Goal: Task Accomplishment & Management: Manage account settings

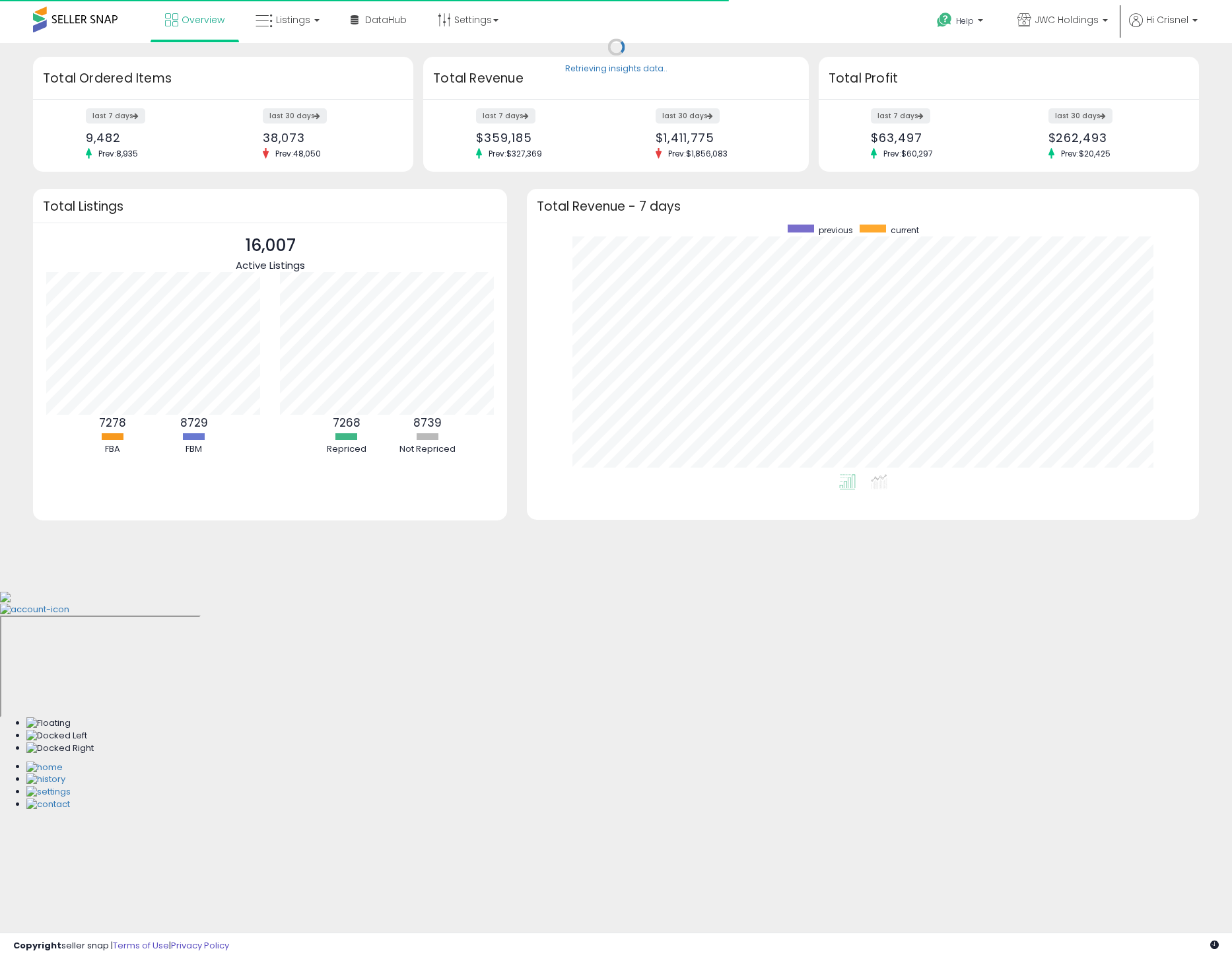
scroll to position [250, 646]
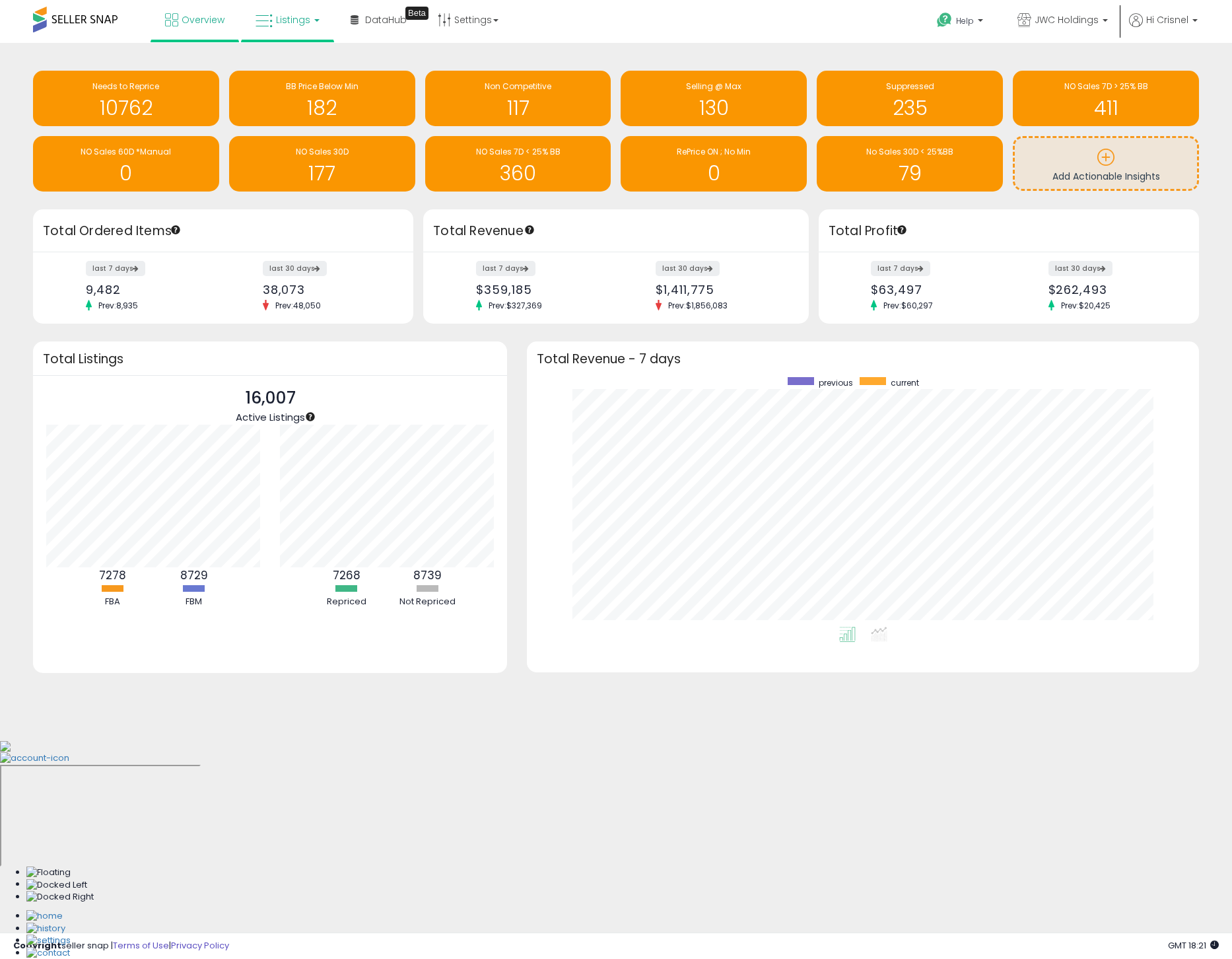
drag, startPoint x: 294, startPoint y: 23, endPoint x: 297, endPoint y: 32, distance: 9.5
click at [294, 23] on span "Listings" at bounding box center [293, 20] width 35 height 13
click at [315, 69] on icon at bounding box center [297, 65] width 57 height 17
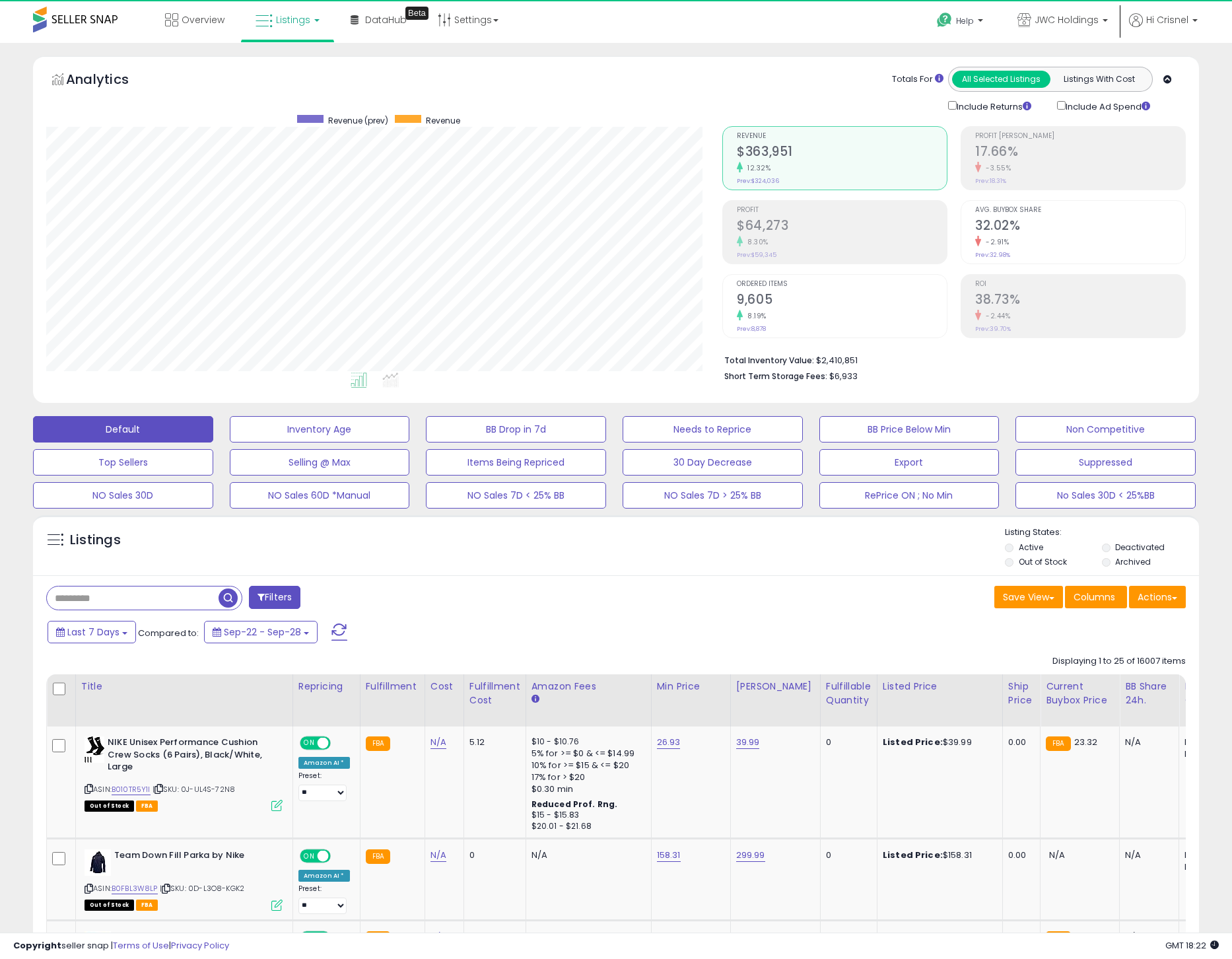
scroll to position [272, 677]
click at [738, 640] on div "Last 7 Days Compared to: Sep-22 - Sep-28" at bounding box center [472, 633] width 856 height 30
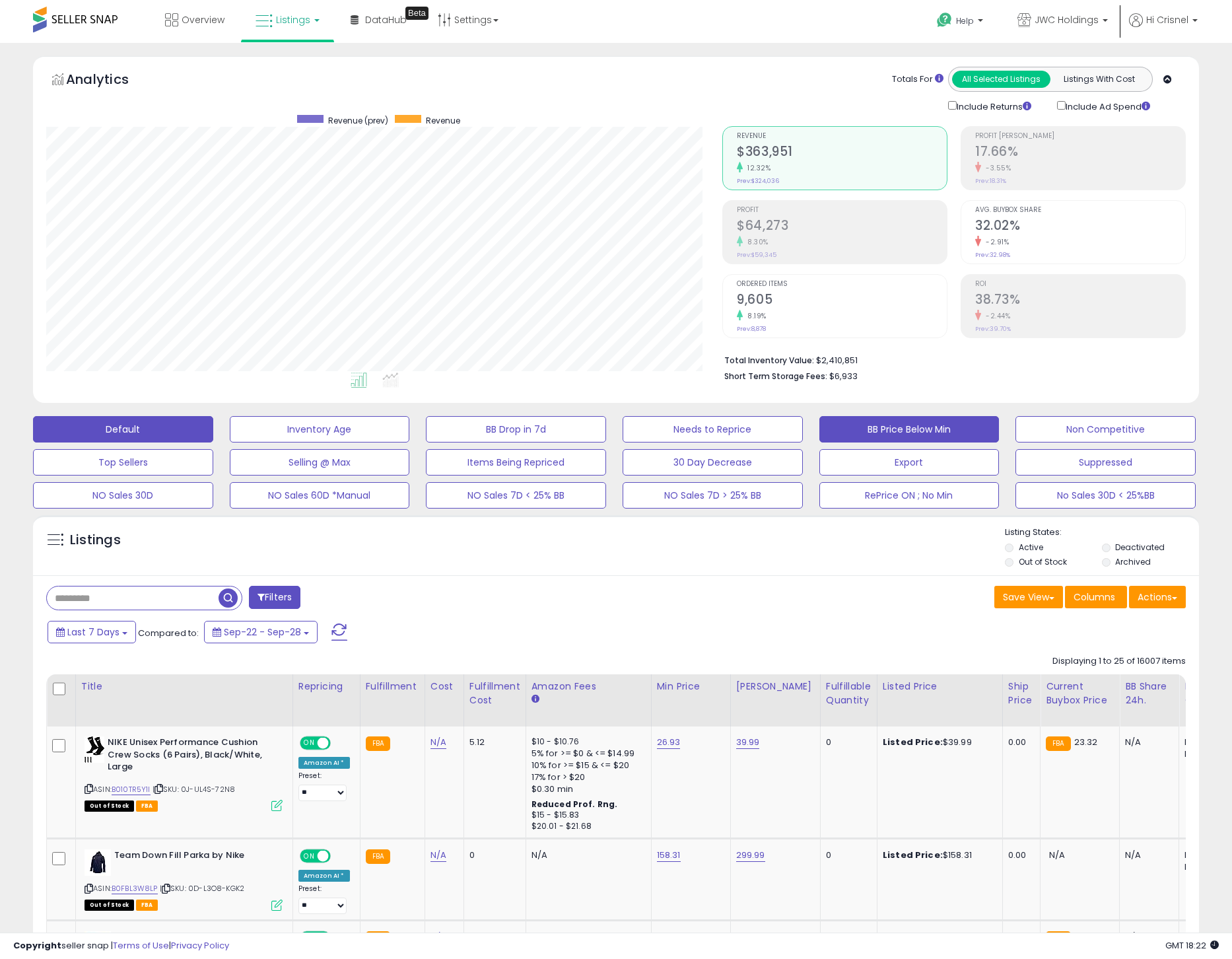
click at [860, 434] on button "BB Price Below Min" at bounding box center [909, 429] width 180 height 26
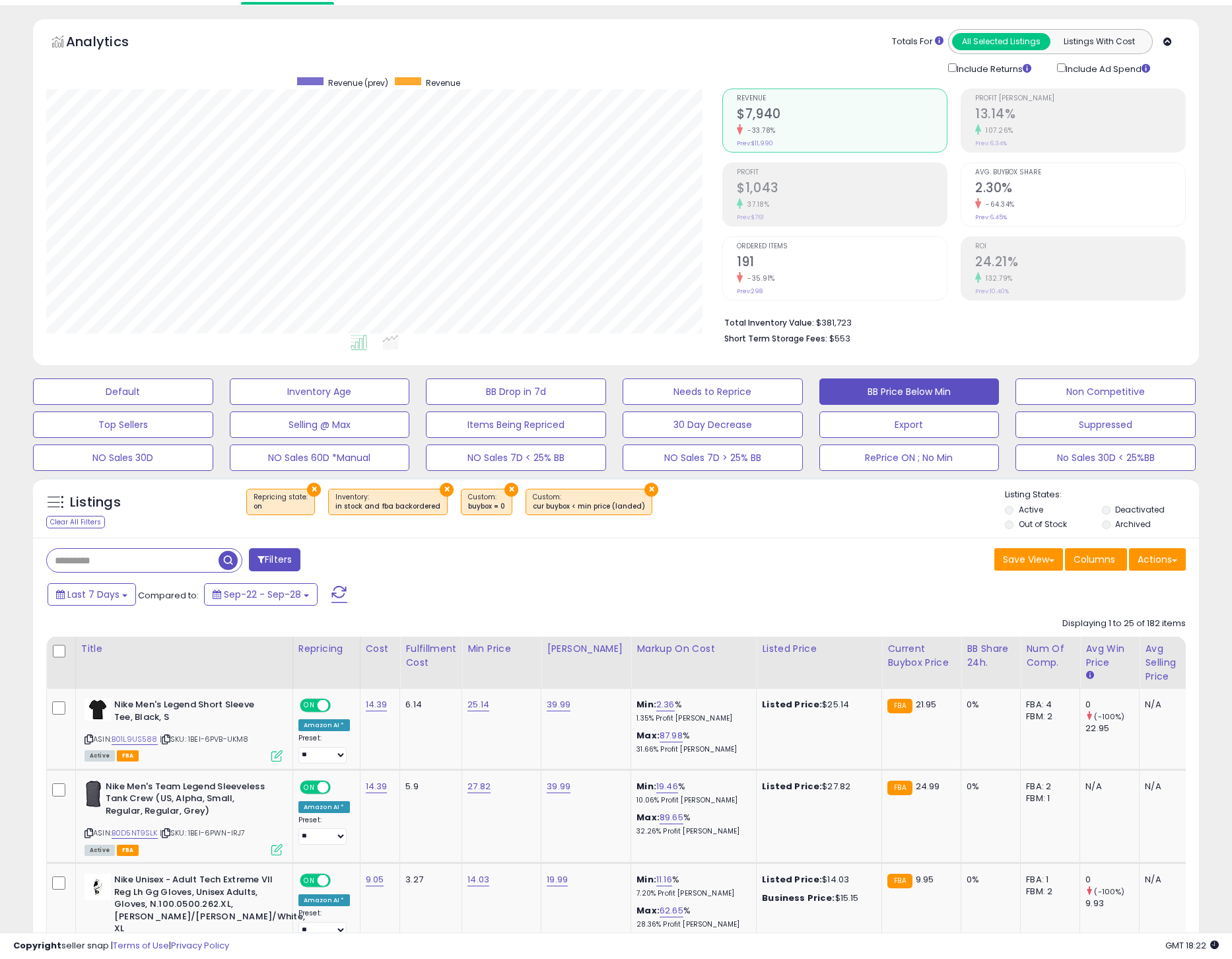
scroll to position [65, 0]
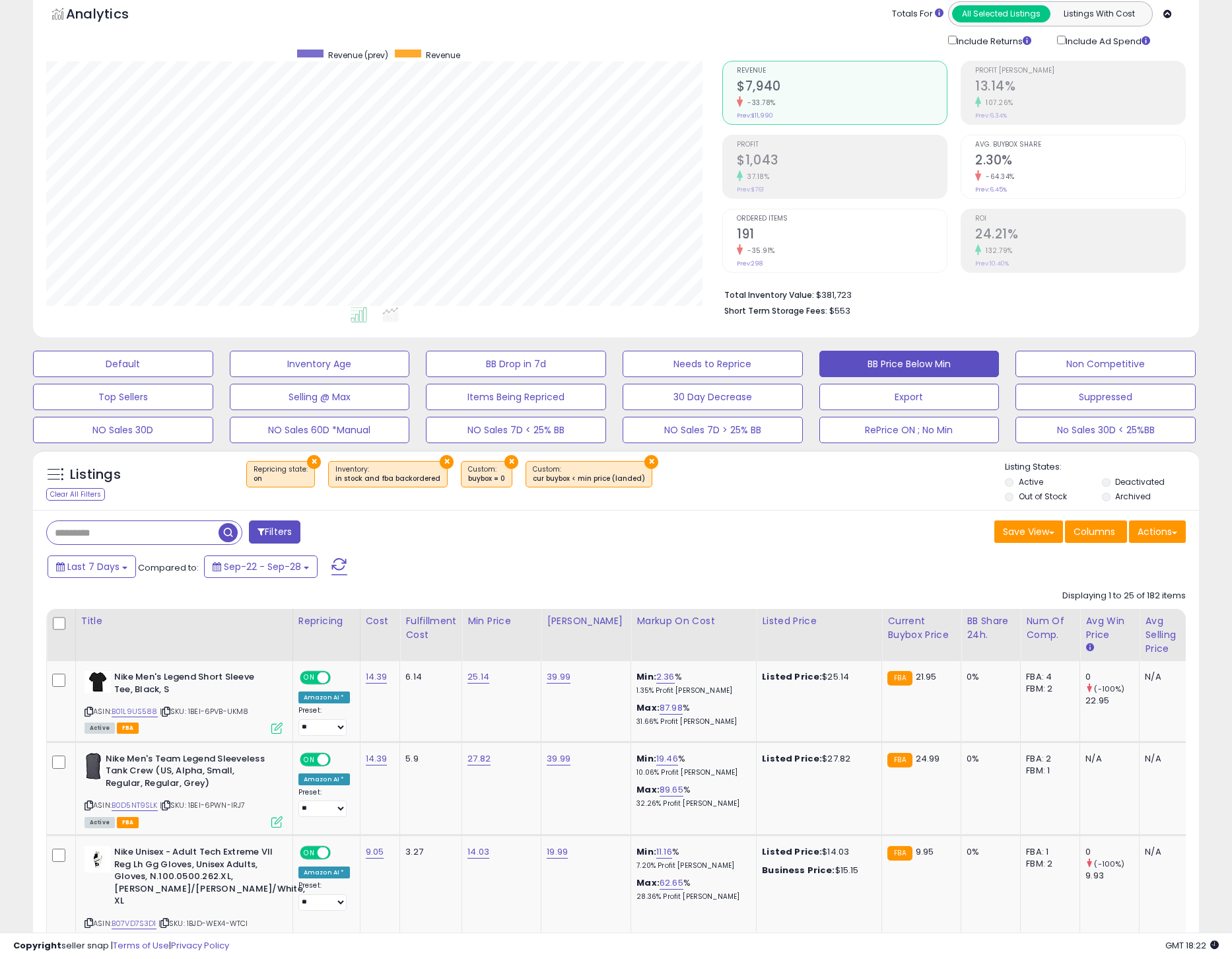
click at [664, 21] on div "Analytics Totals For All Selected Listings Listings With Cost Include Returns I…" at bounding box center [616, 24] width 1140 height 46
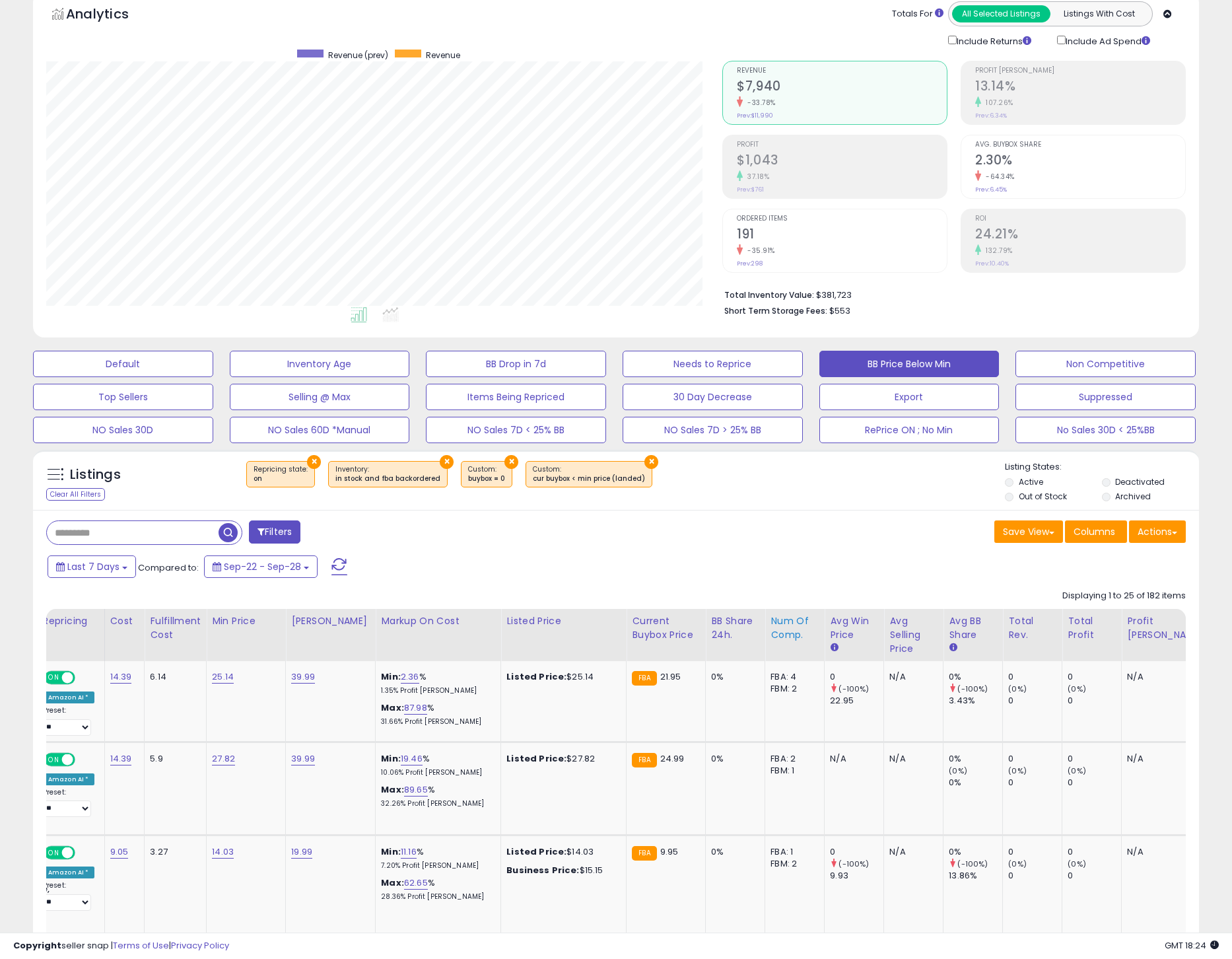
scroll to position [0, 226]
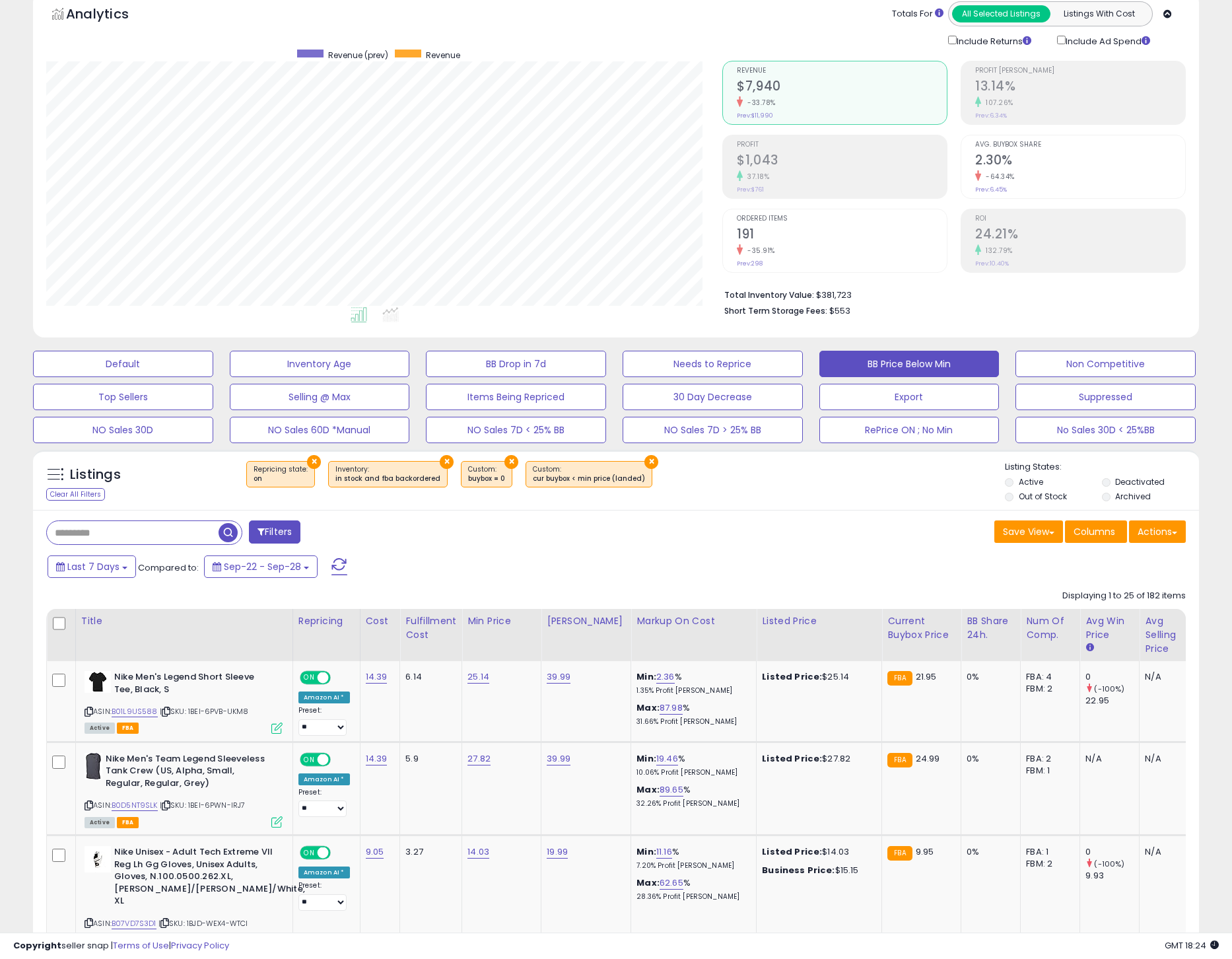
click at [592, 583] on div "Last 7 Days Compared to: Sep-22 - Sep-28" at bounding box center [472, 568] width 856 height 30
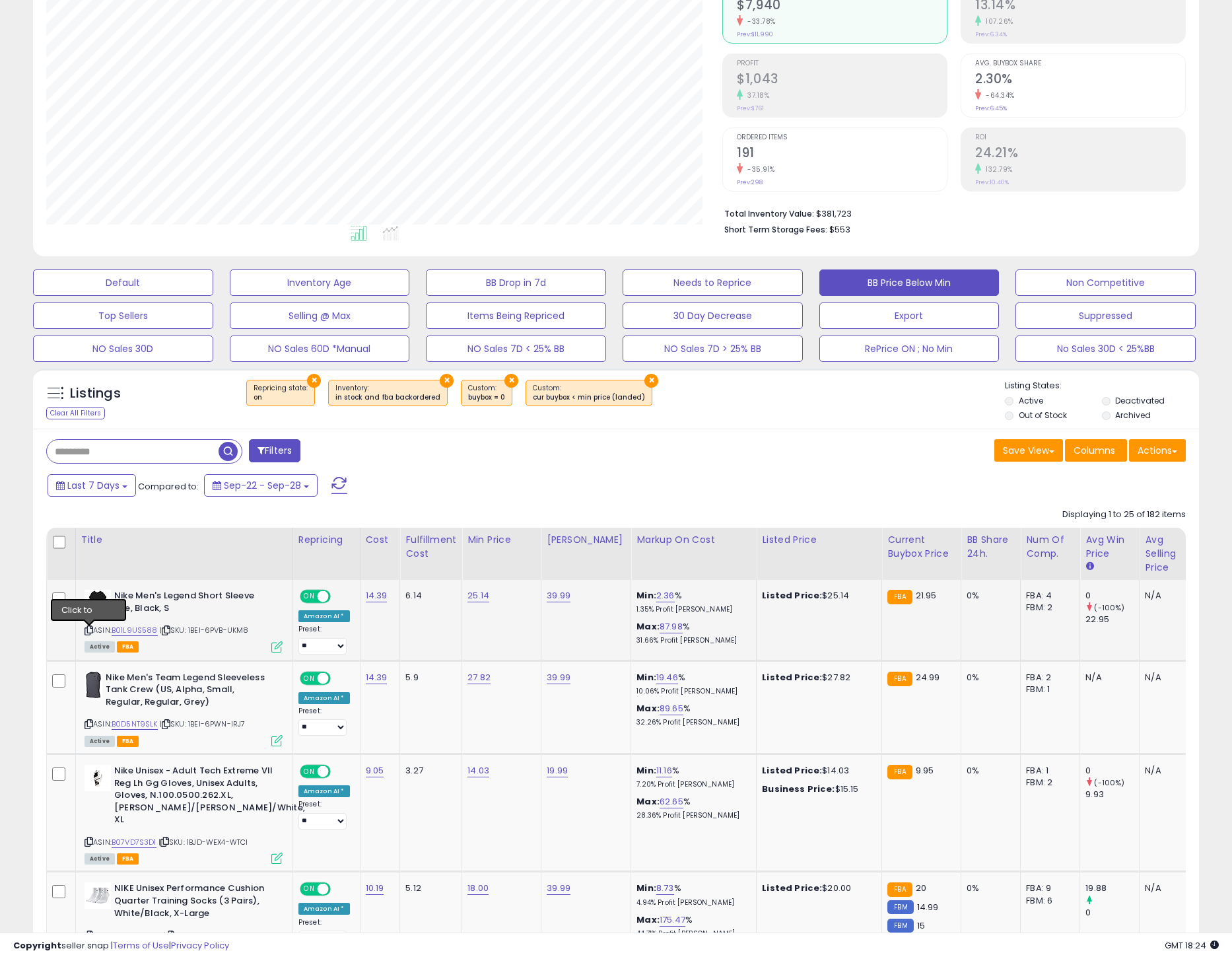
click at [92, 634] on icon at bounding box center [88, 631] width 8 height 7
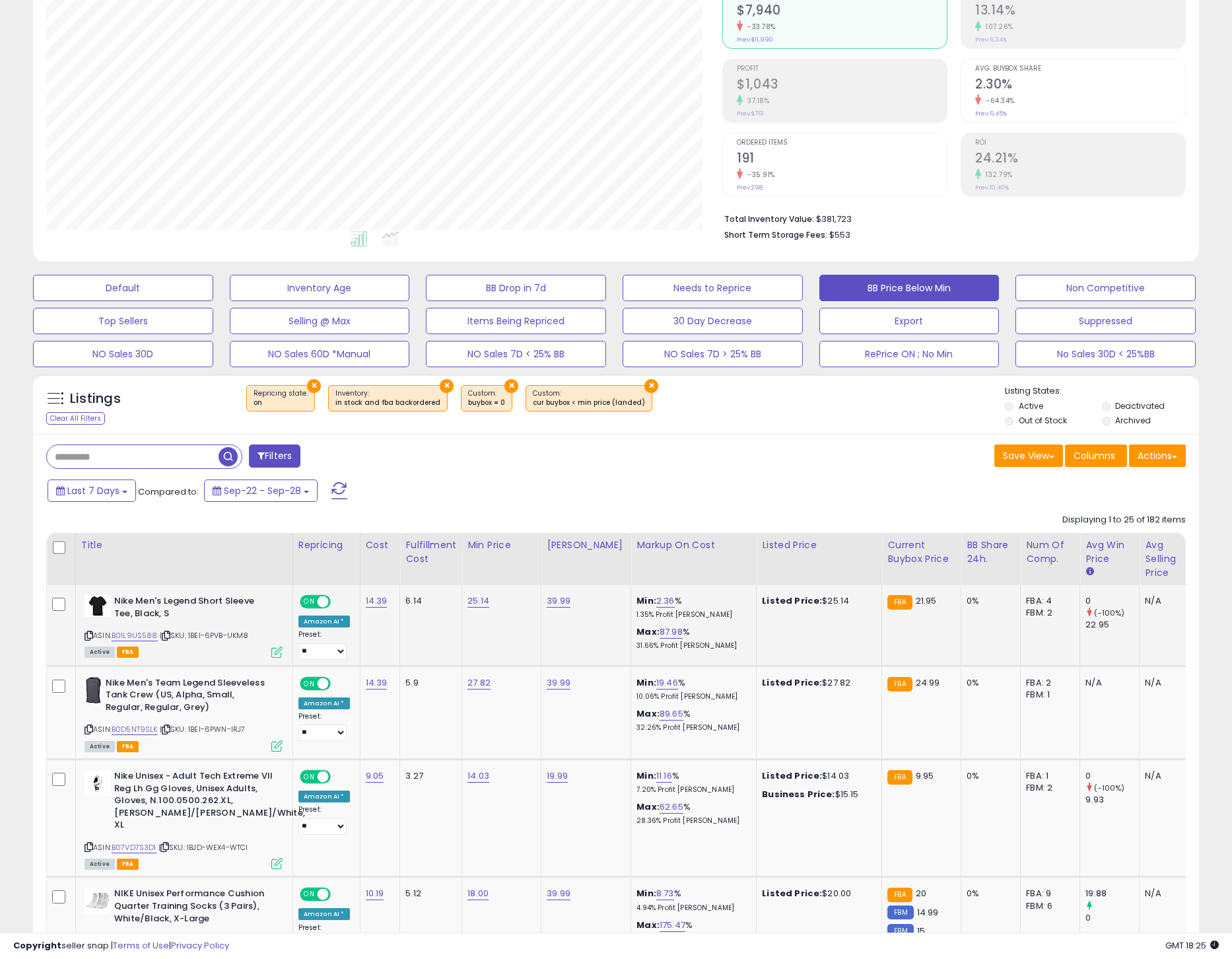
click at [92, 636] on icon at bounding box center [88, 636] width 8 height 7
click at [142, 638] on link "B01L9US588" at bounding box center [134, 636] width 46 height 11
click at [473, 603] on link "25.14" at bounding box center [478, 601] width 22 height 13
type input "****"
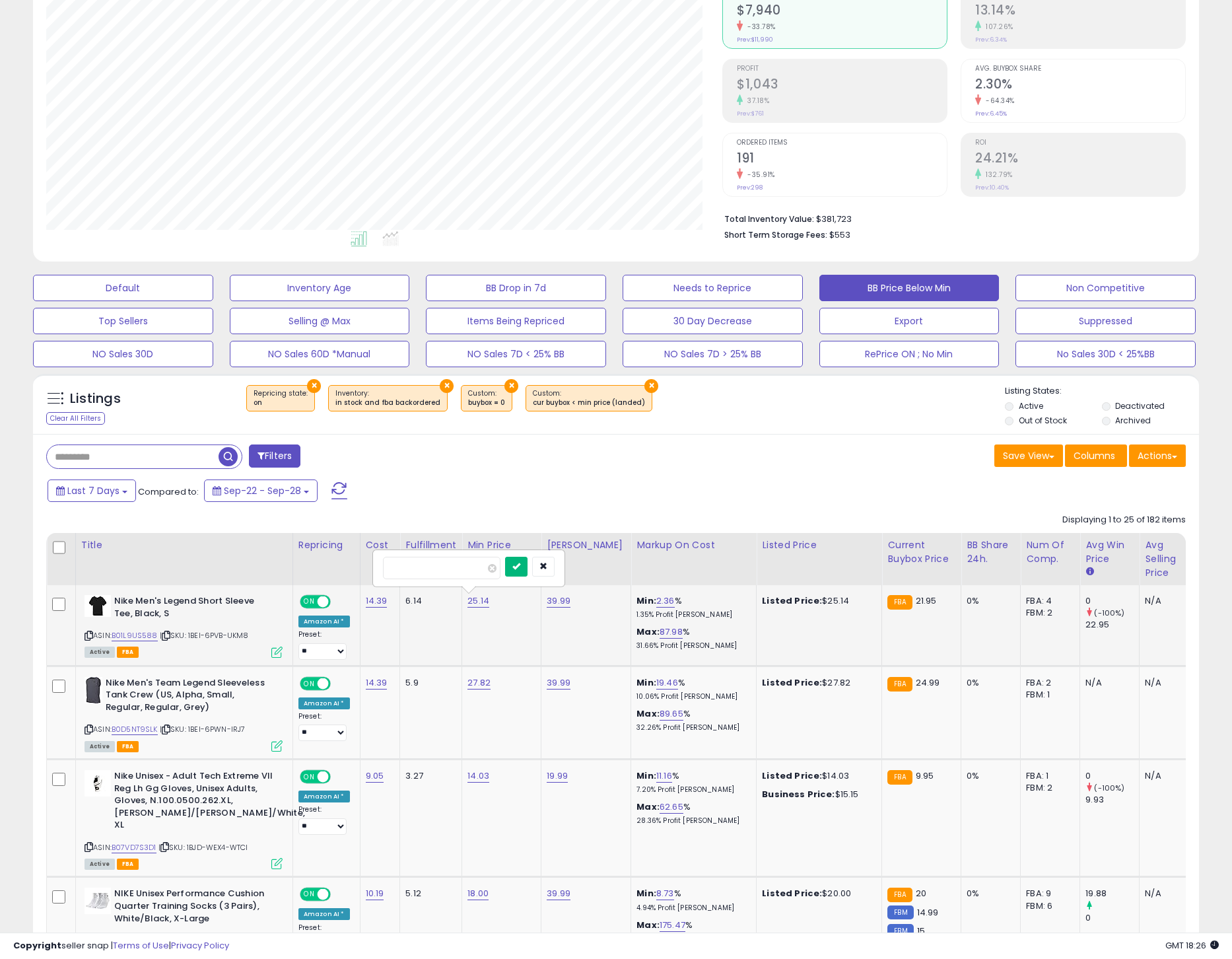
click at [520, 568] on icon "submit" at bounding box center [516, 565] width 8 height 8
click at [86, 733] on icon at bounding box center [88, 730] width 8 height 7
click at [89, 732] on icon at bounding box center [88, 730] width 8 height 7
click at [90, 733] on icon at bounding box center [88, 730] width 8 height 7
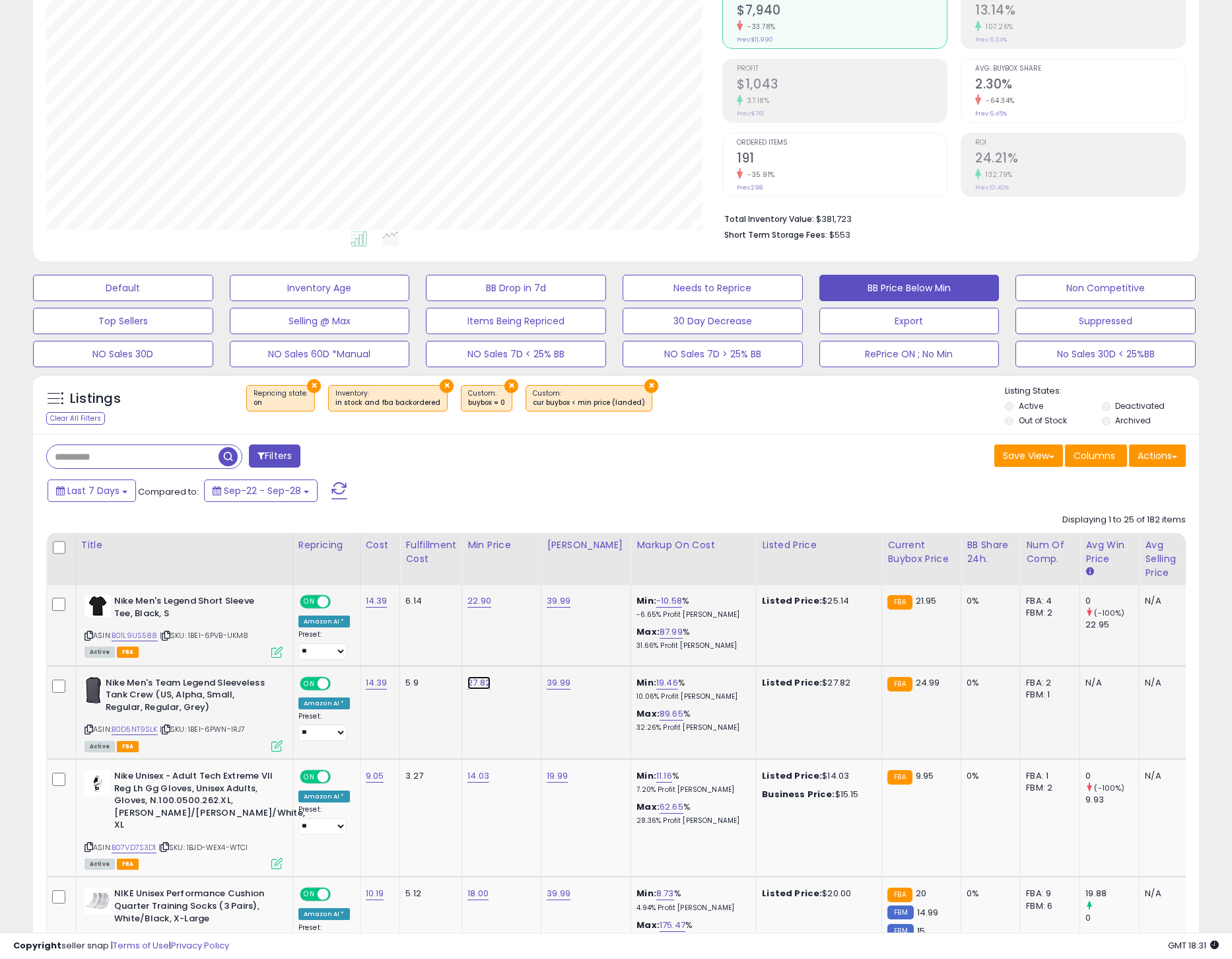
click at [476, 689] on link "27.82" at bounding box center [479, 683] width 23 height 13
type input "*****"
click at [519, 653] on button "submit" at bounding box center [517, 649] width 23 height 20
click at [145, 842] on link "B07VD7S3D1" at bounding box center [134, 848] width 45 height 11
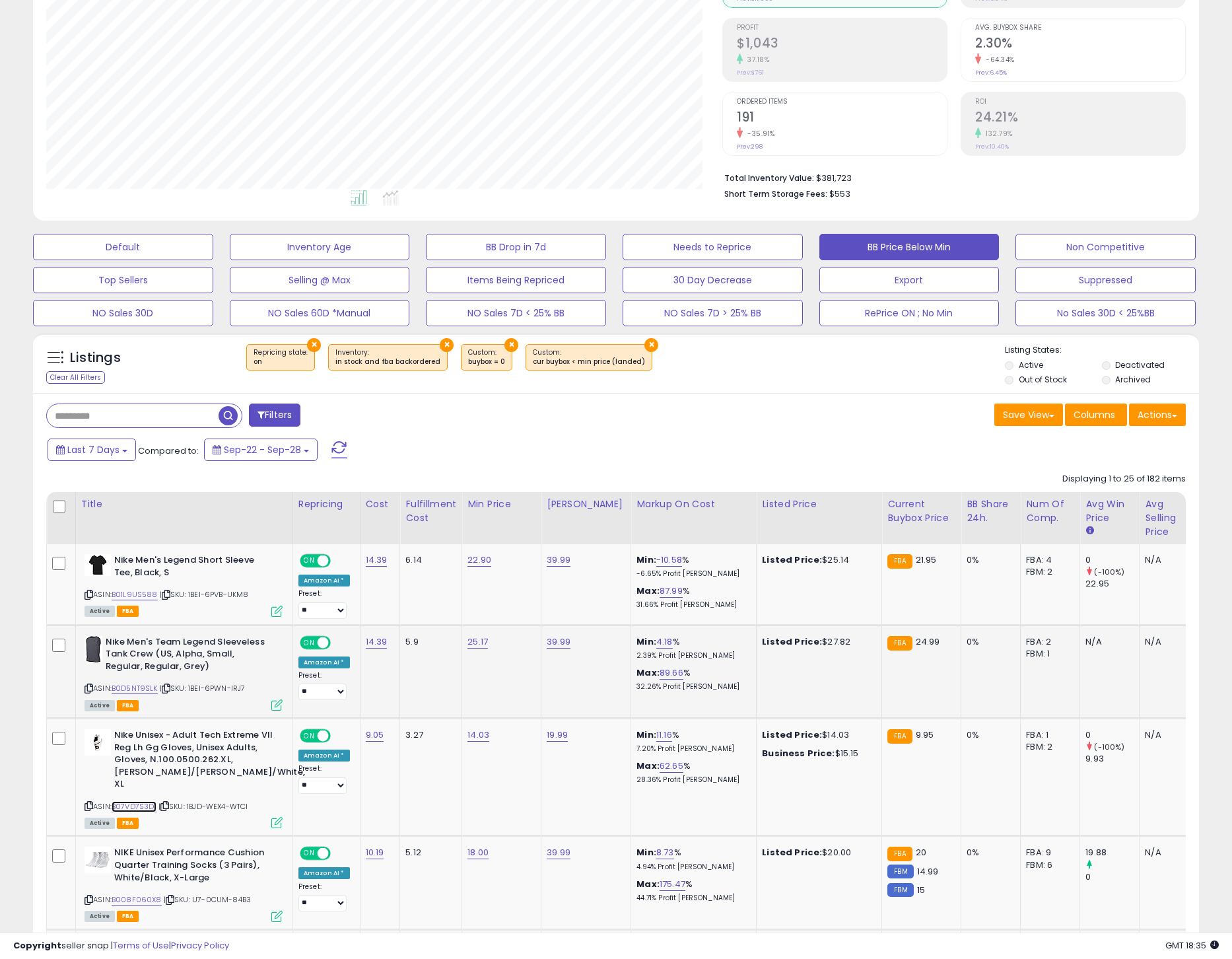
scroll to position [204, 0]
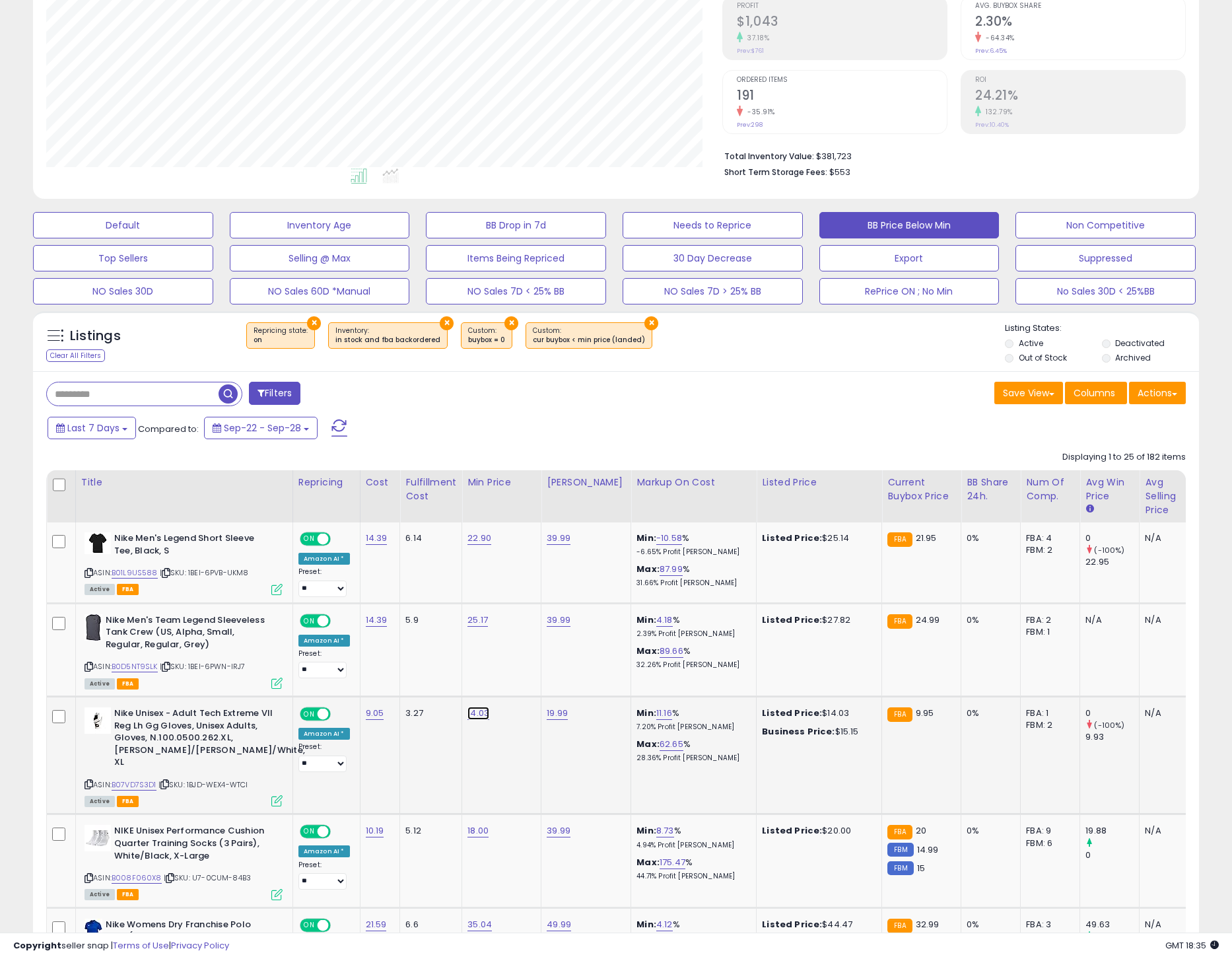
click at [480, 714] on link "14.03" at bounding box center [478, 713] width 22 height 13
type input "*"
click at [520, 681] on icon "submit" at bounding box center [516, 679] width 8 height 8
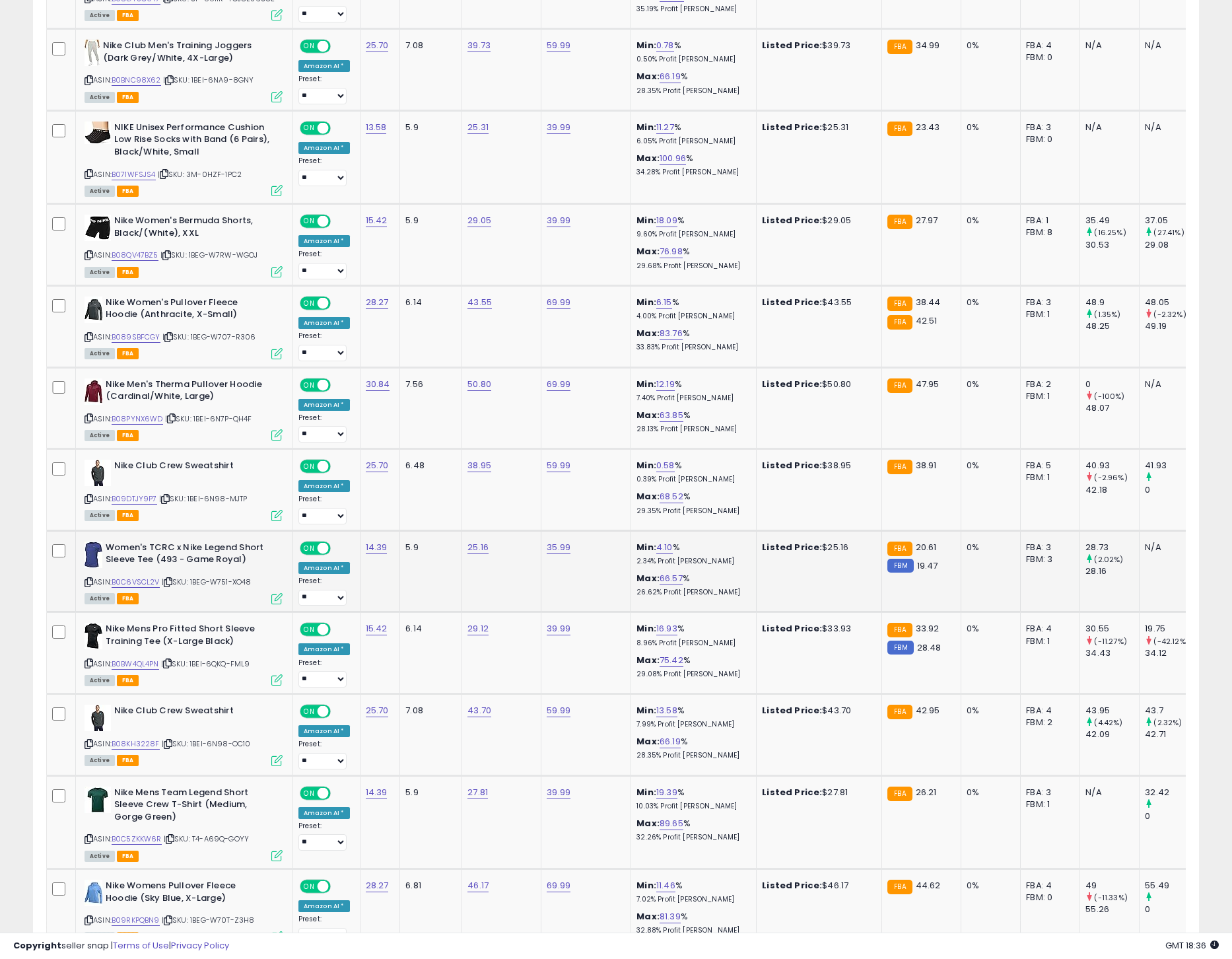
scroll to position [2040, 0]
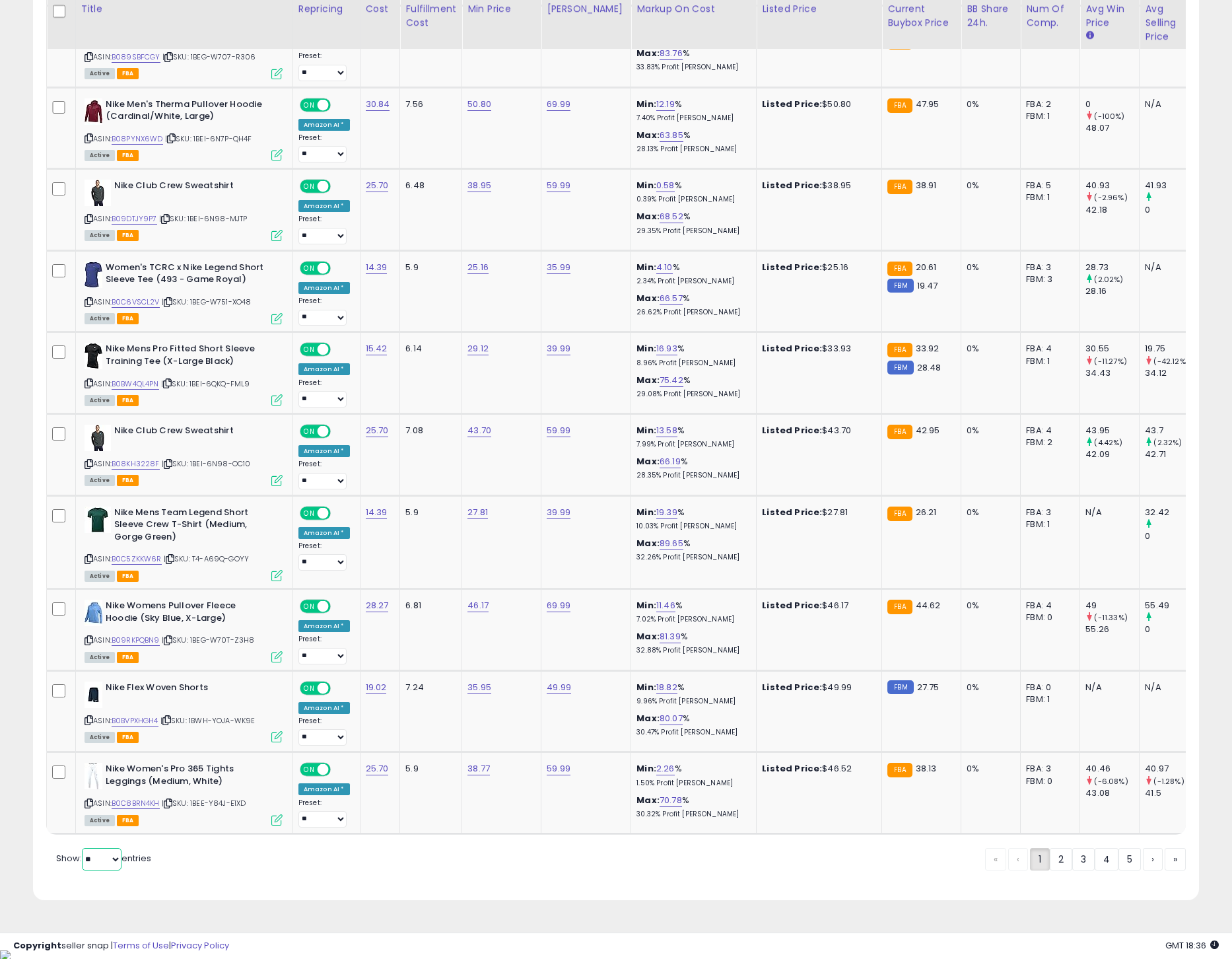
click at [108, 867] on select "** **" at bounding box center [102, 859] width 40 height 23
select select "**"
click at [84, 856] on select "** **" at bounding box center [102, 859] width 40 height 23
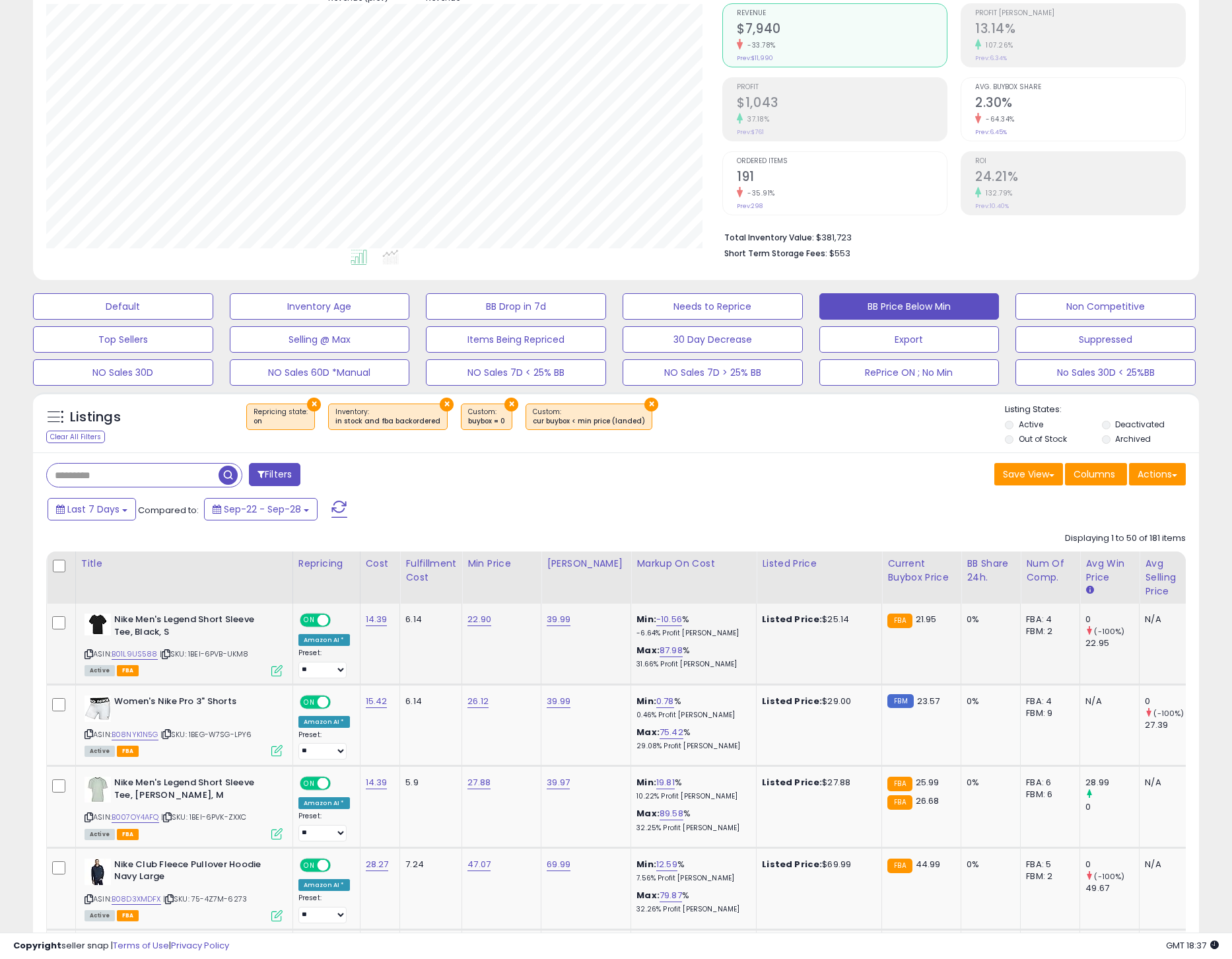
scroll to position [137, 0]
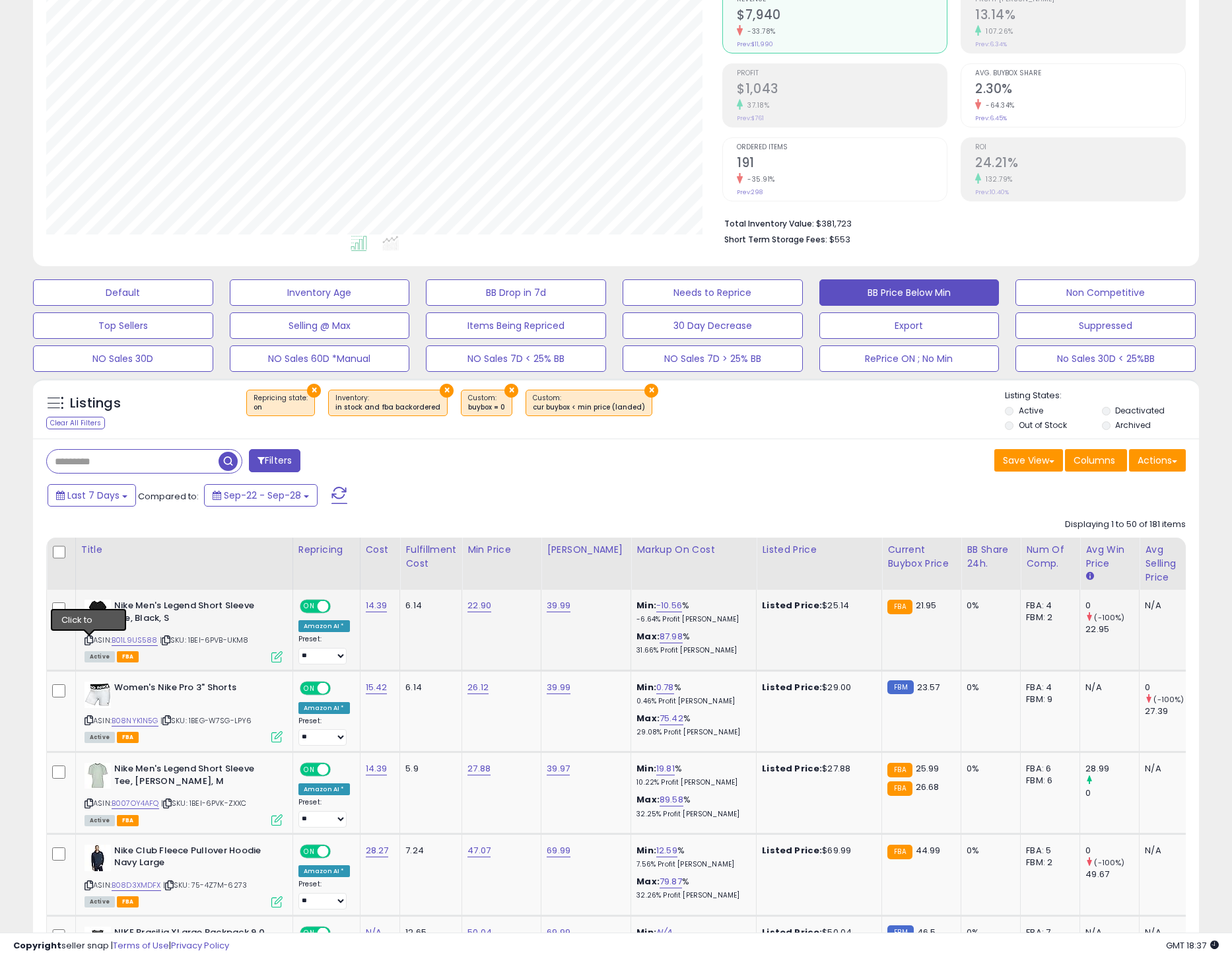
click at [91, 642] on icon at bounding box center [88, 641] width 8 height 7
click at [139, 643] on link "B01L9US588" at bounding box center [134, 641] width 46 height 11
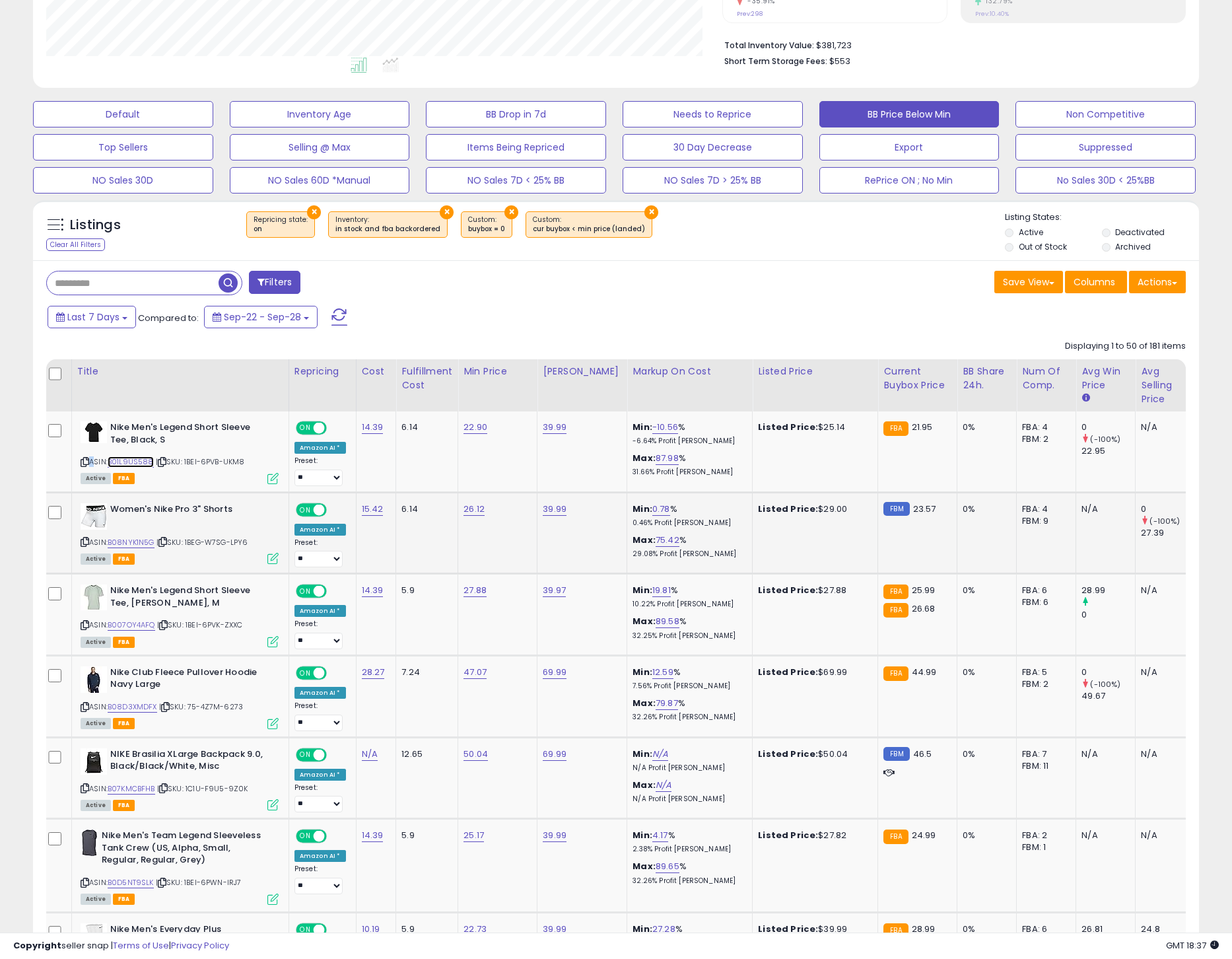
scroll to position [325, 0]
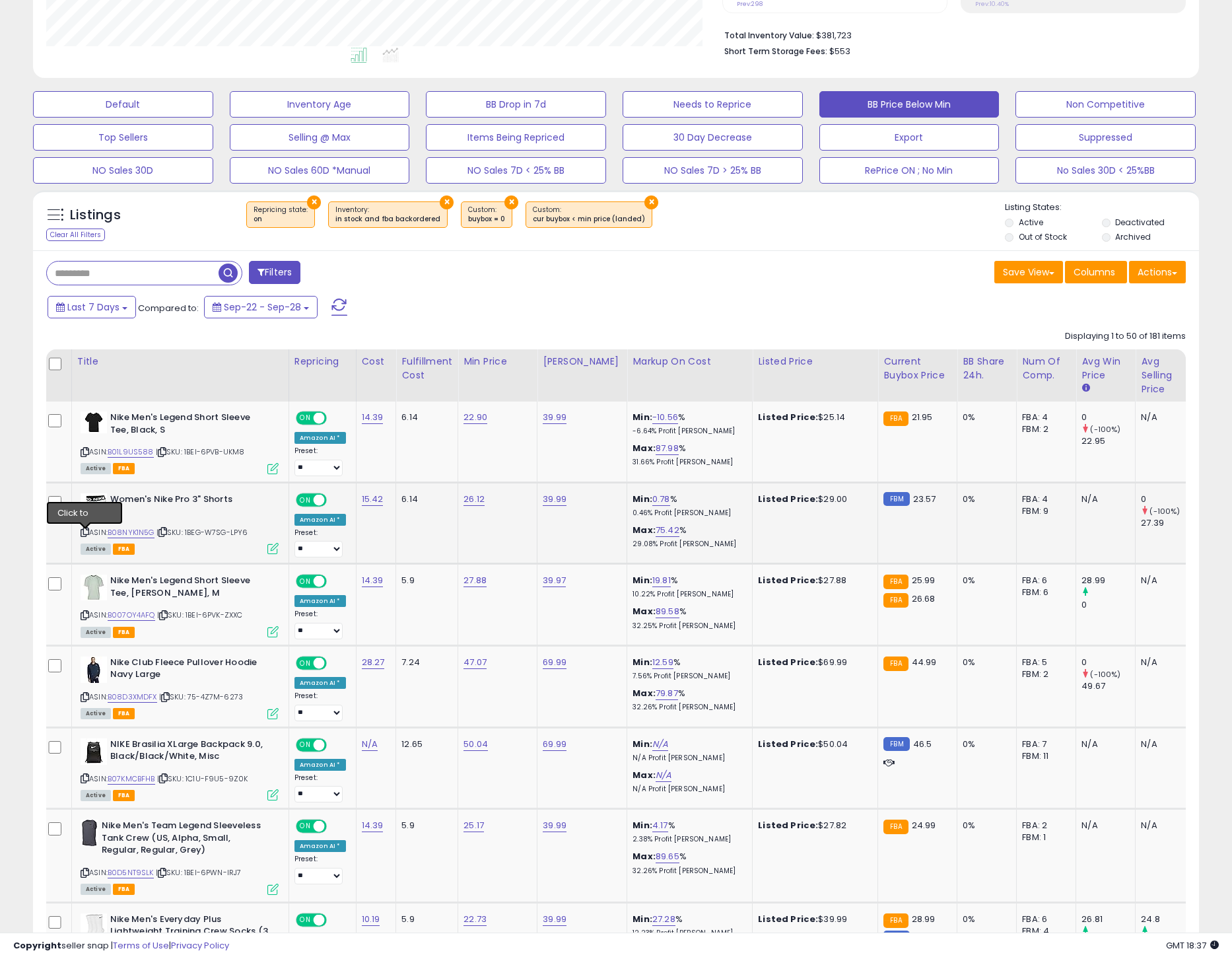
click at [84, 536] on icon at bounding box center [85, 532] width 8 height 7
click at [137, 536] on link "B08NYK1N5G" at bounding box center [131, 533] width 47 height 11
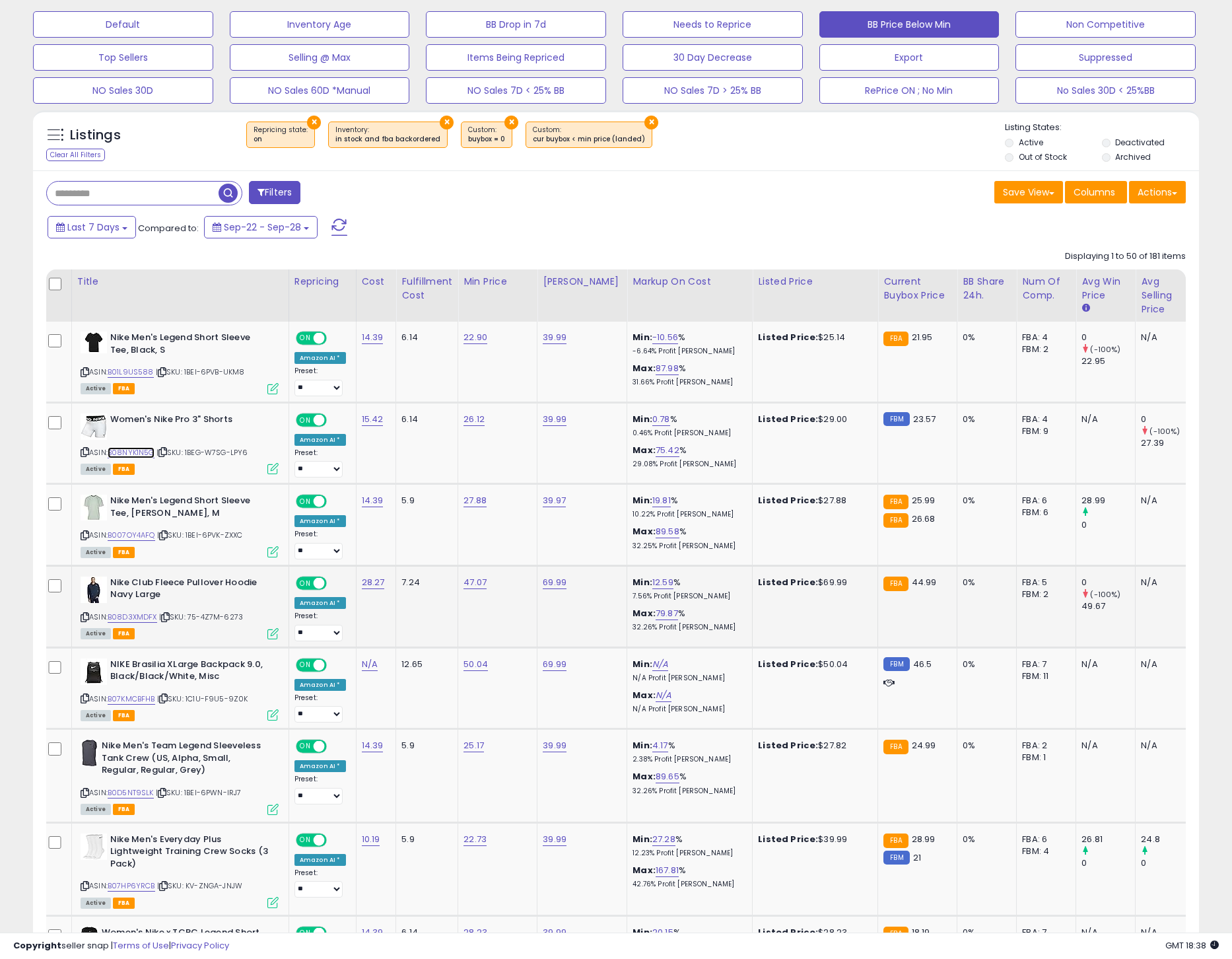
scroll to position [413, 0]
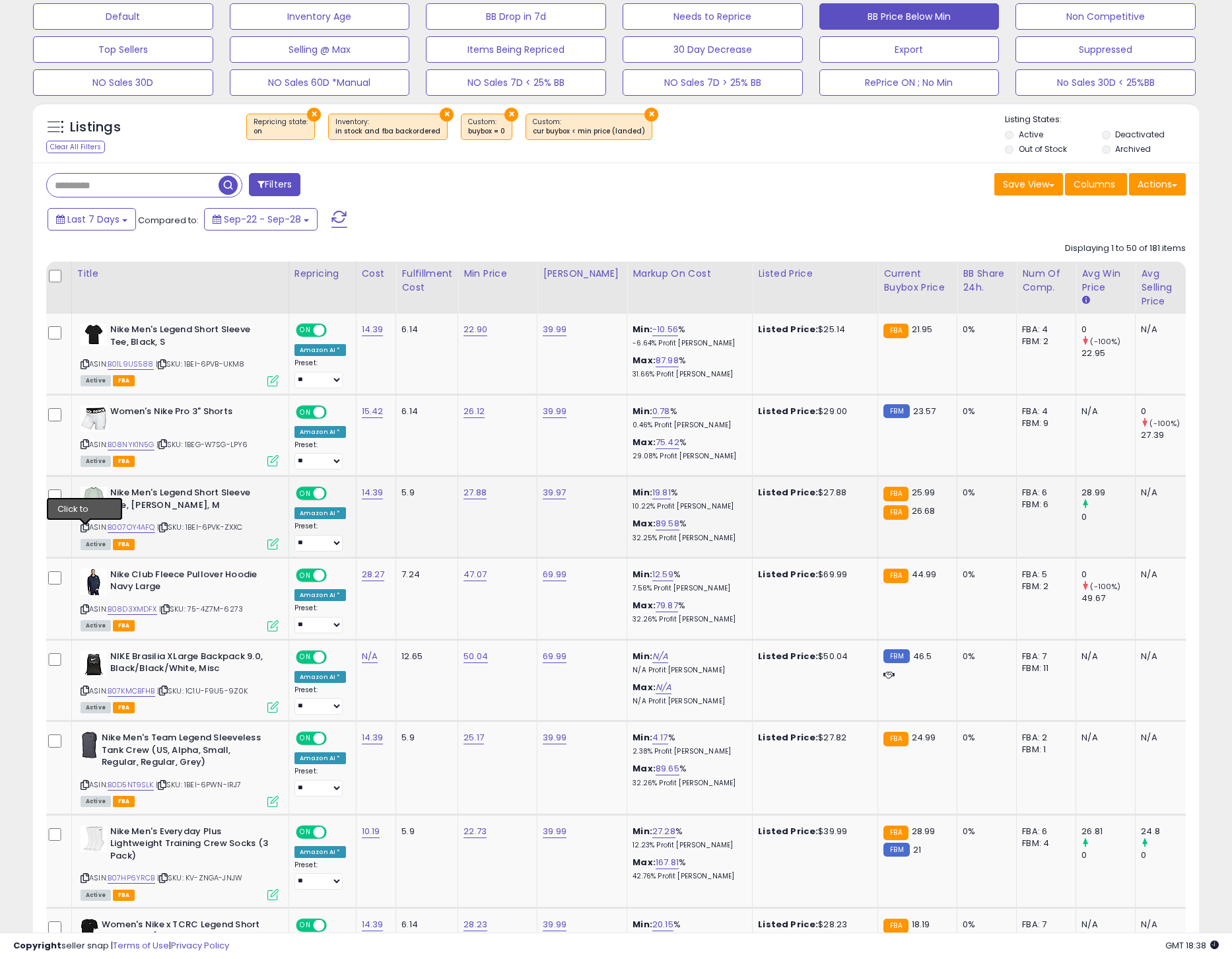
click at [84, 529] on icon at bounding box center [85, 527] width 8 height 7
click at [150, 533] on link "B007OY4AFQ" at bounding box center [131, 527] width 47 height 11
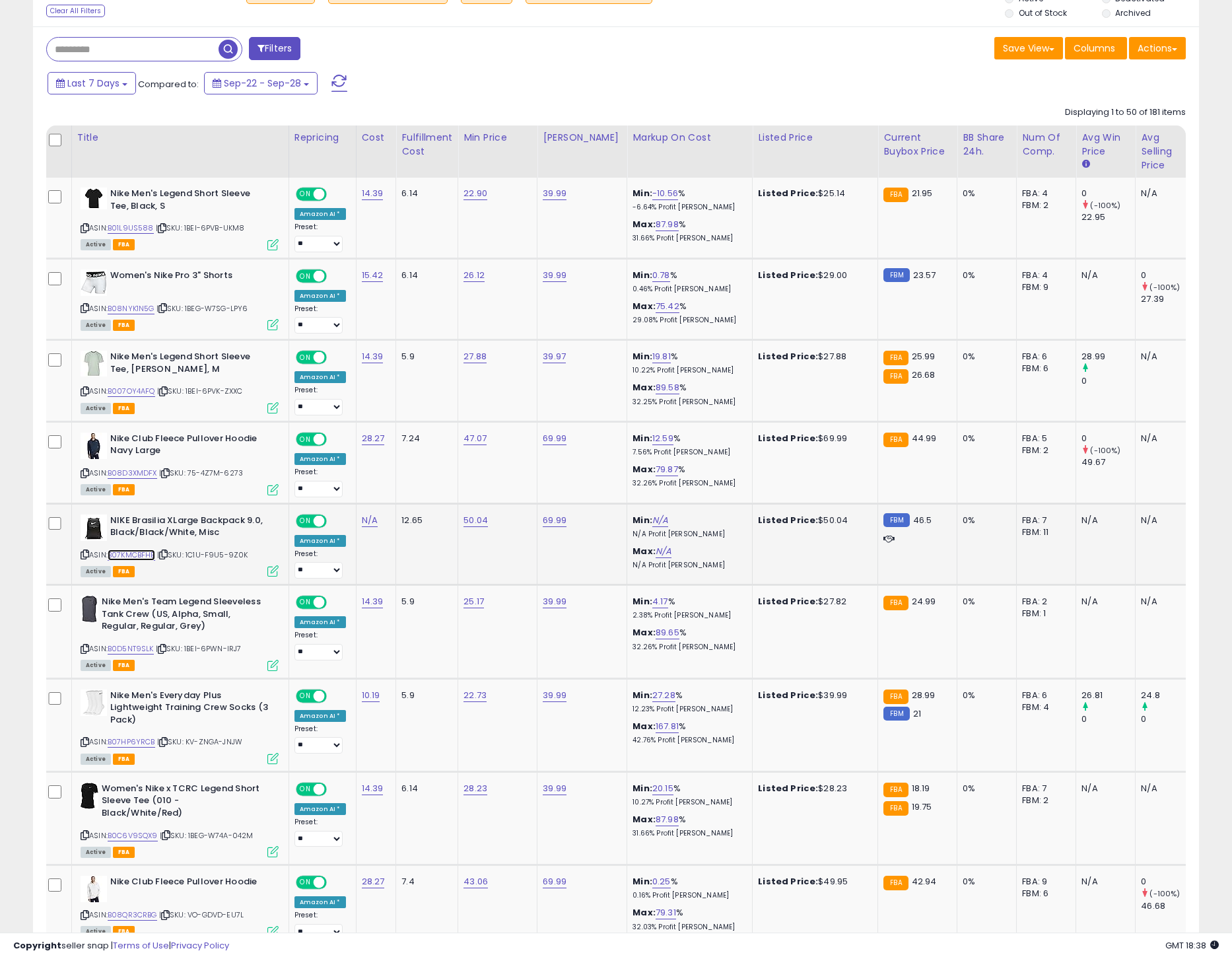
scroll to position [553, 0]
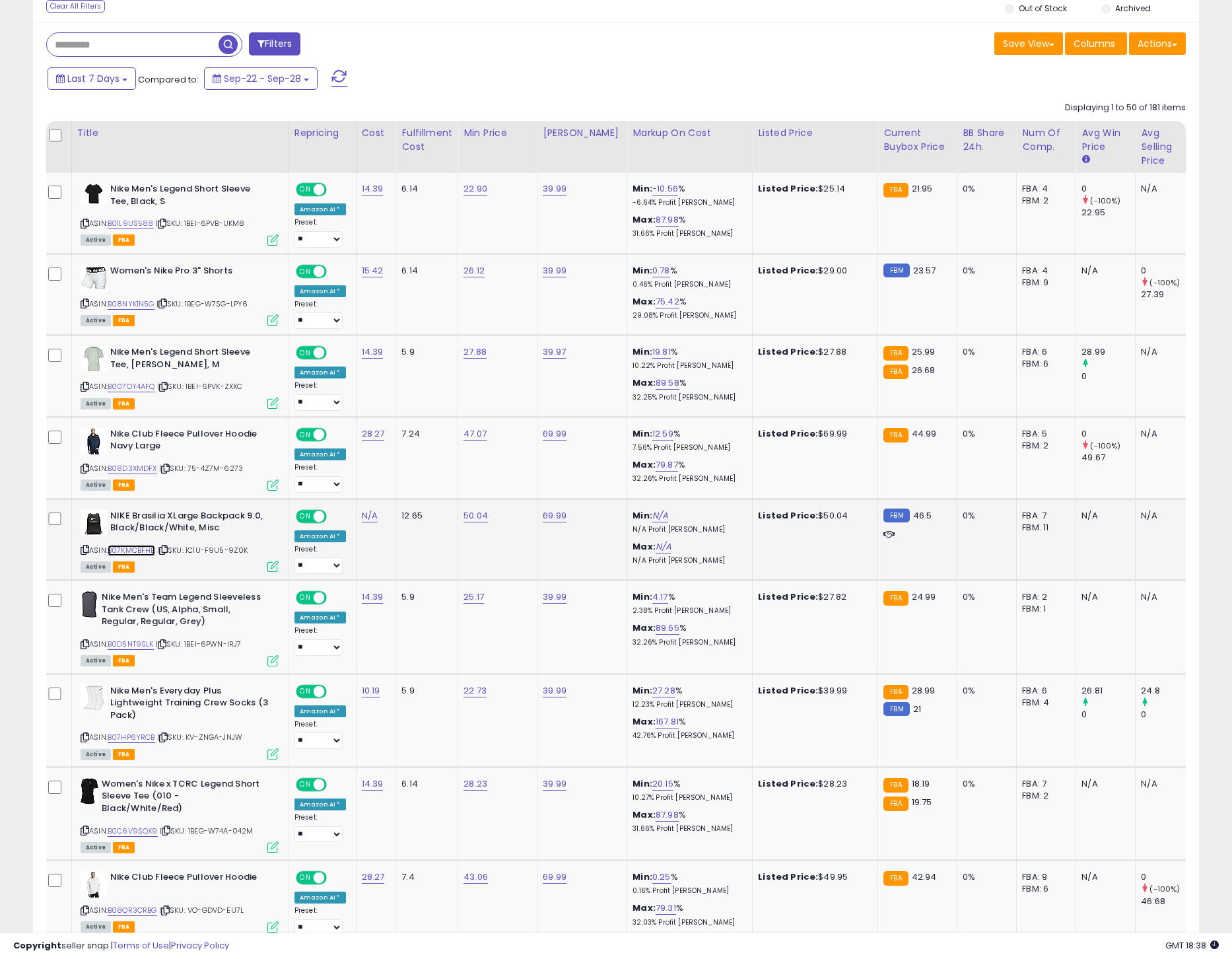
click at [136, 556] on link "B07KMCBFHB" at bounding box center [131, 551] width 47 height 11
click at [84, 553] on icon at bounding box center [85, 550] width 8 height 7
click at [84, 390] on icon at bounding box center [85, 386] width 8 height 7
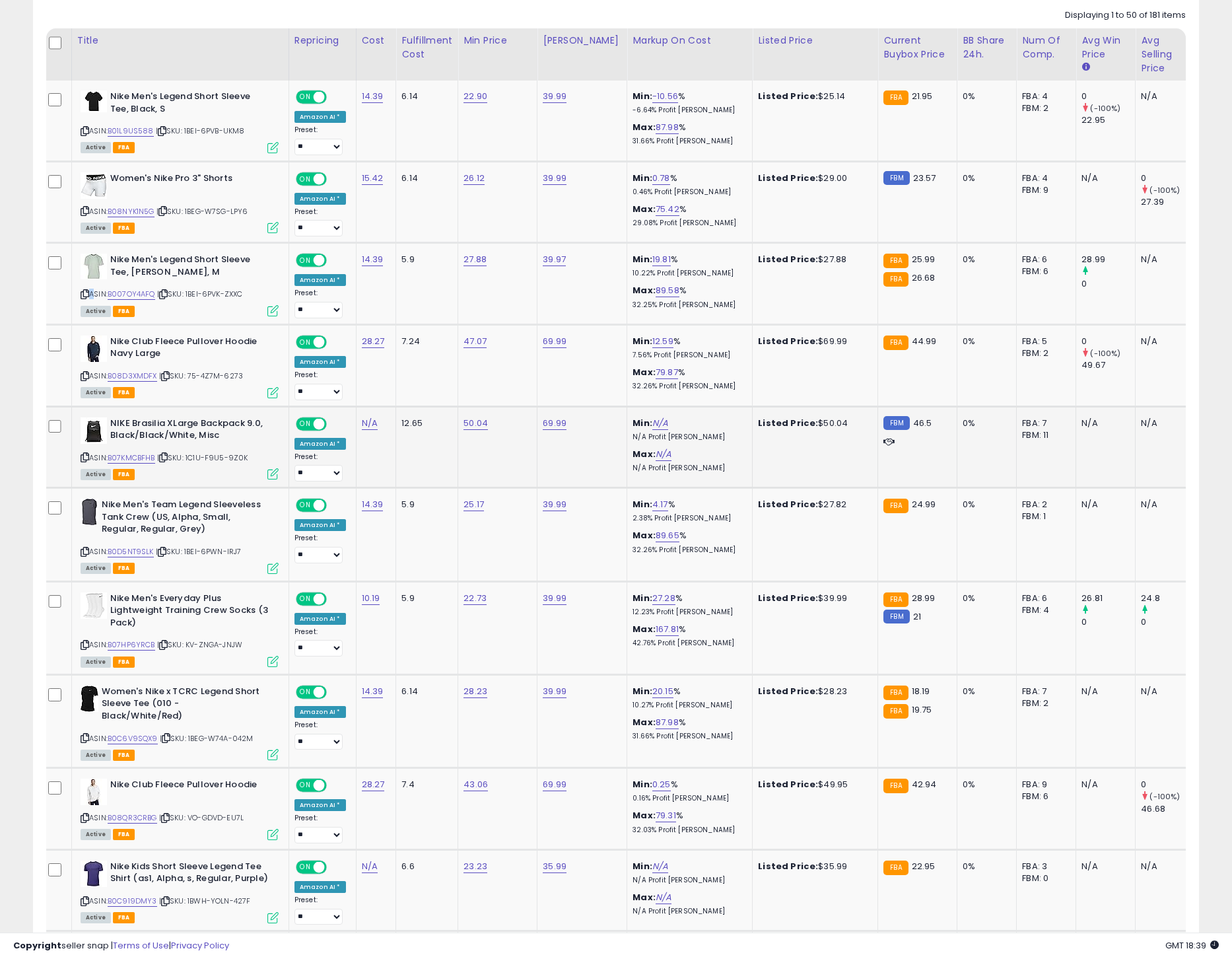
scroll to position [654, 0]
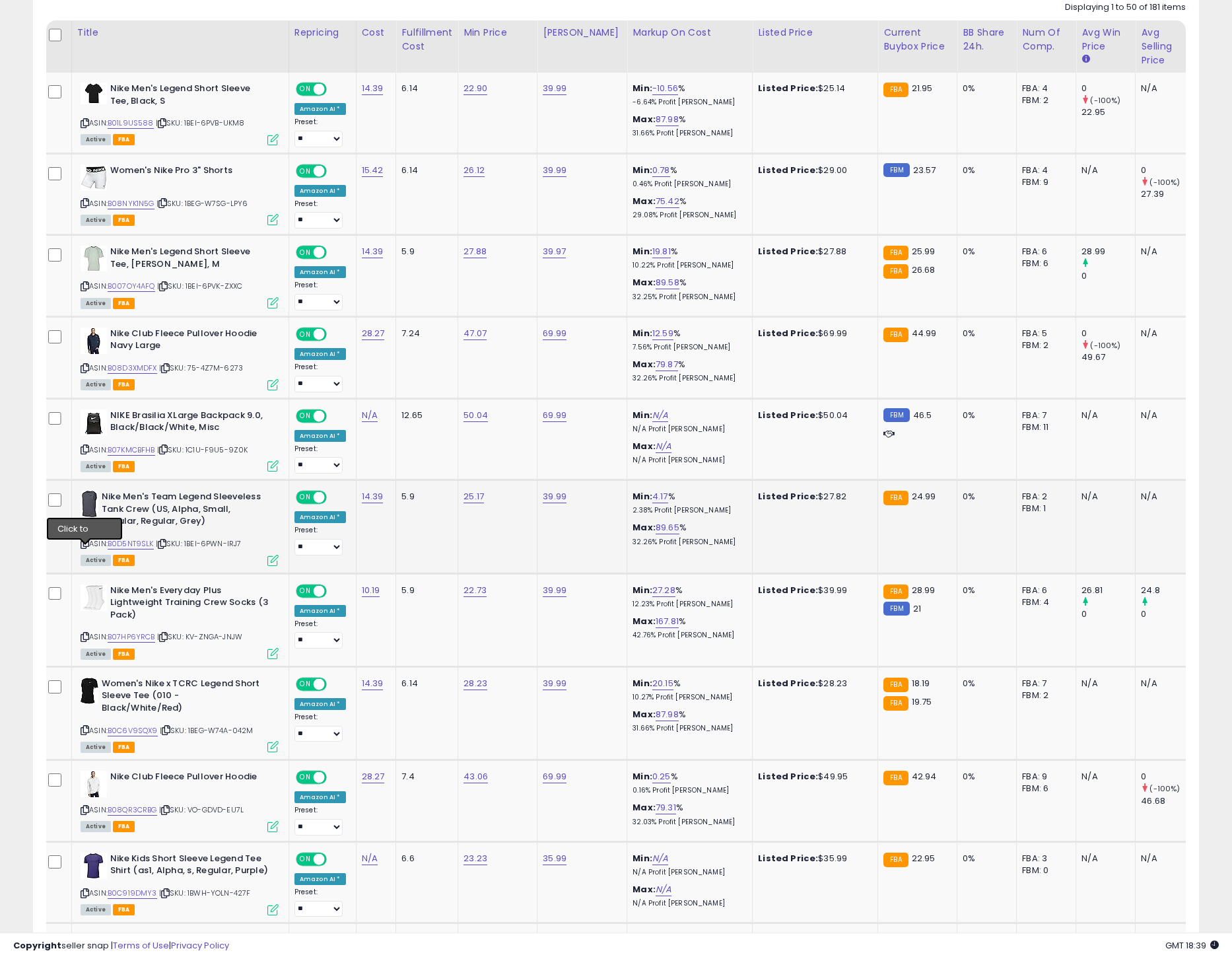
click at [84, 548] on icon at bounding box center [85, 544] width 8 height 7
click at [144, 549] on link "B0D5NT9SLK" at bounding box center [130, 544] width 46 height 11
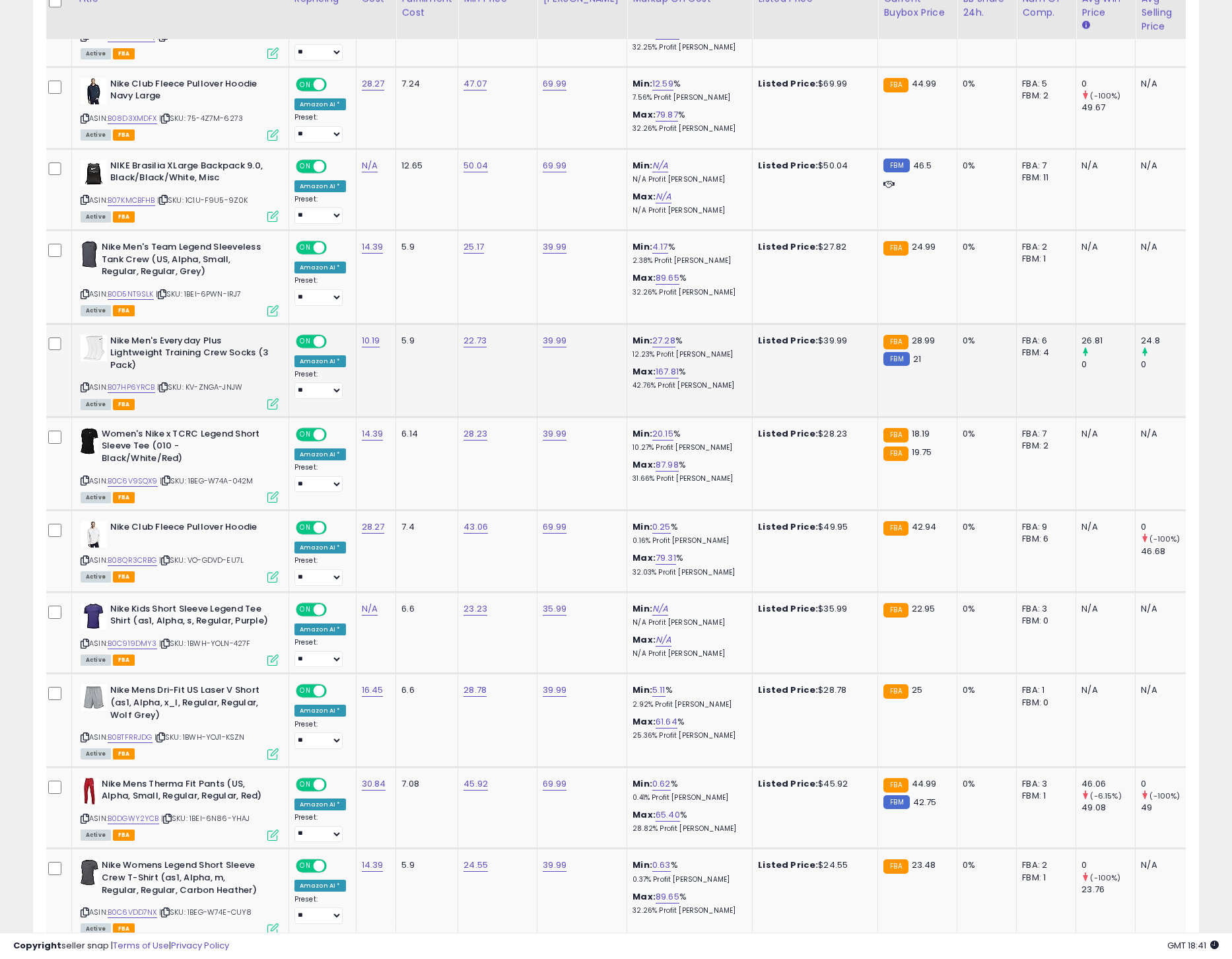
scroll to position [927, 0]
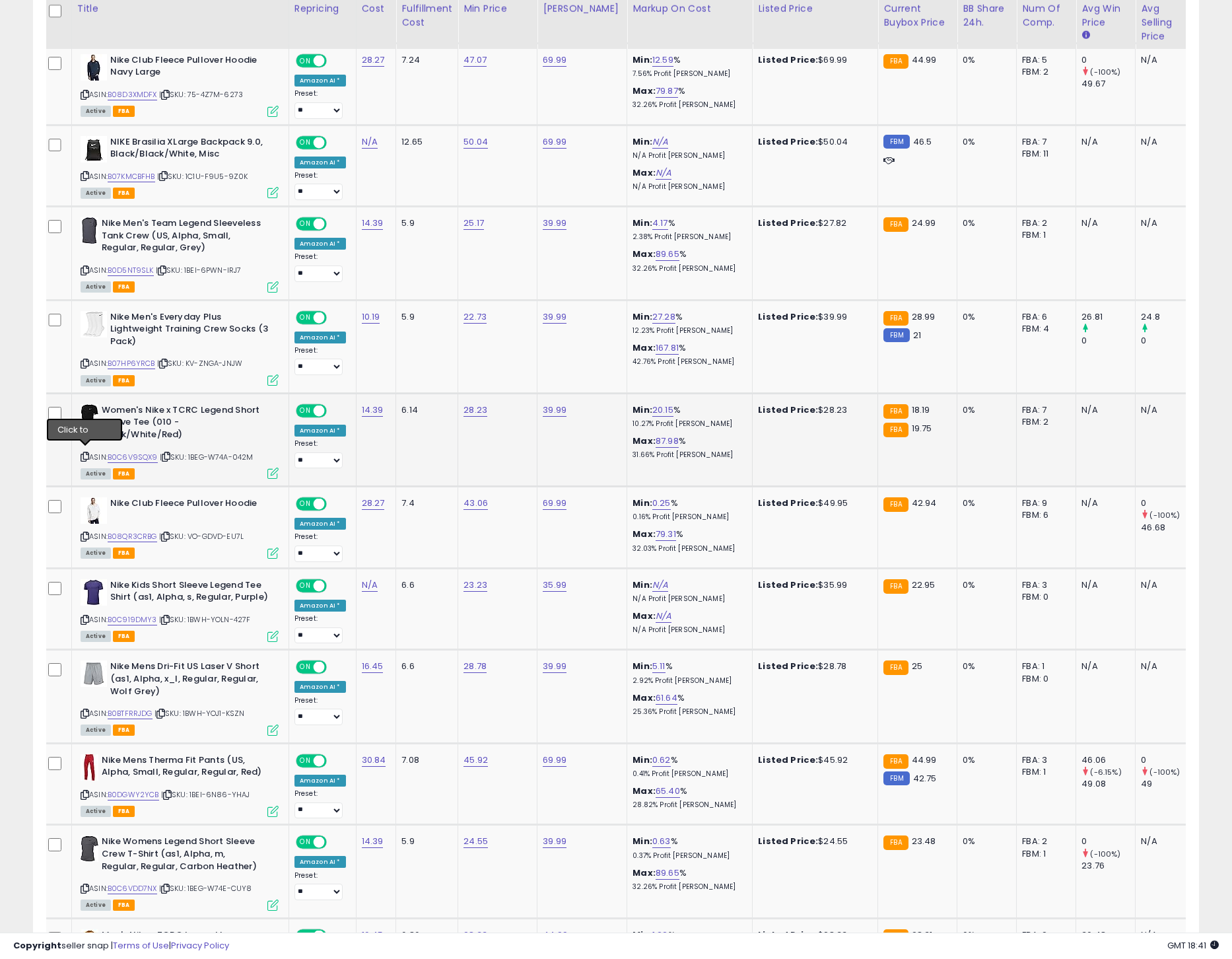
click at [86, 453] on icon at bounding box center [85, 456] width 8 height 7
click at [144, 454] on link "B0C6V9SQX9" at bounding box center [132, 457] width 50 height 11
click at [87, 619] on icon at bounding box center [85, 620] width 8 height 7
click at [135, 616] on link "B0C919DMY3" at bounding box center [132, 620] width 50 height 11
click at [84, 711] on icon at bounding box center [85, 713] width 8 height 7
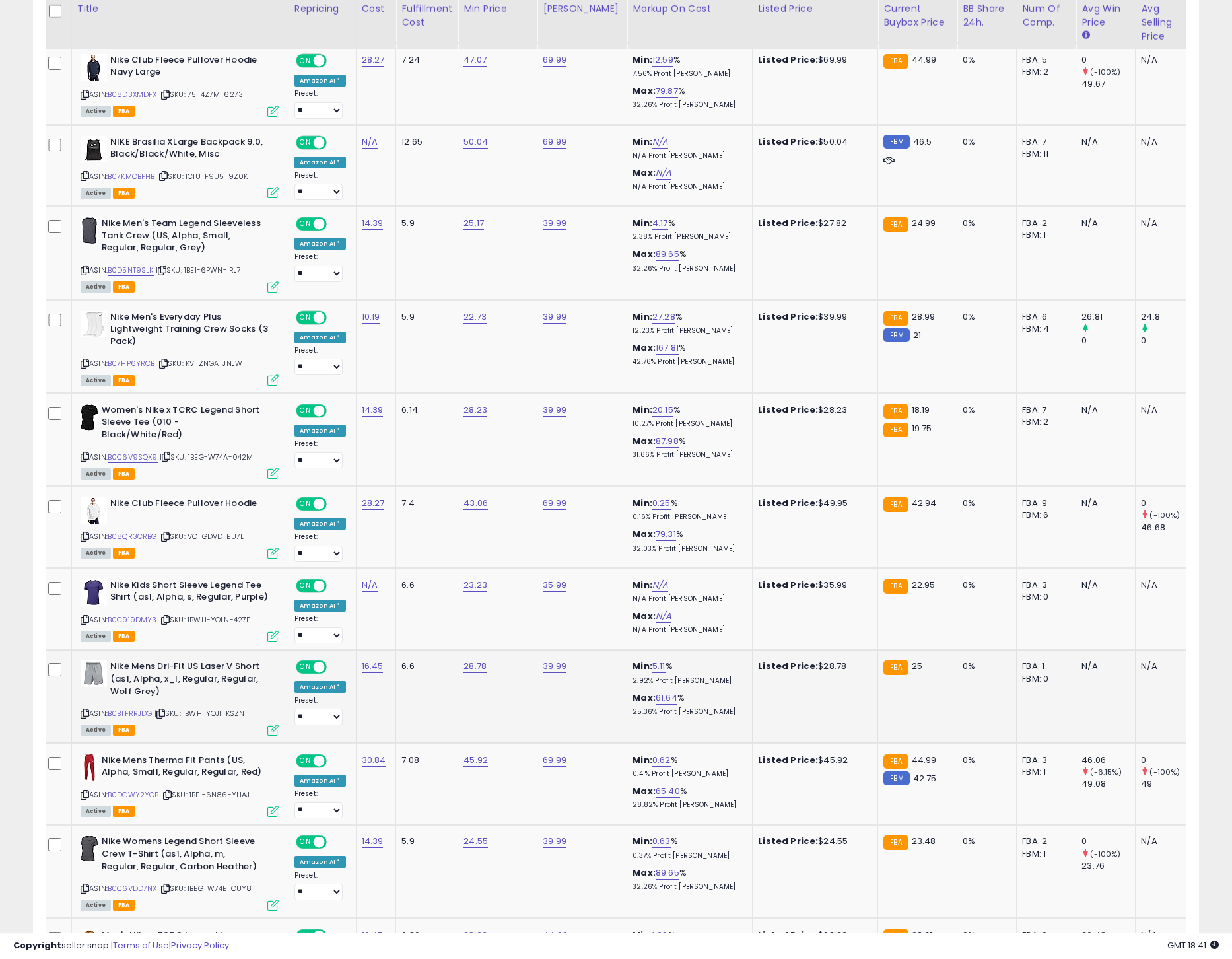
click at [84, 711] on icon at bounding box center [85, 713] width 8 height 7
click at [127, 711] on link "B0BTFRRJDG" at bounding box center [129, 713] width 45 height 11
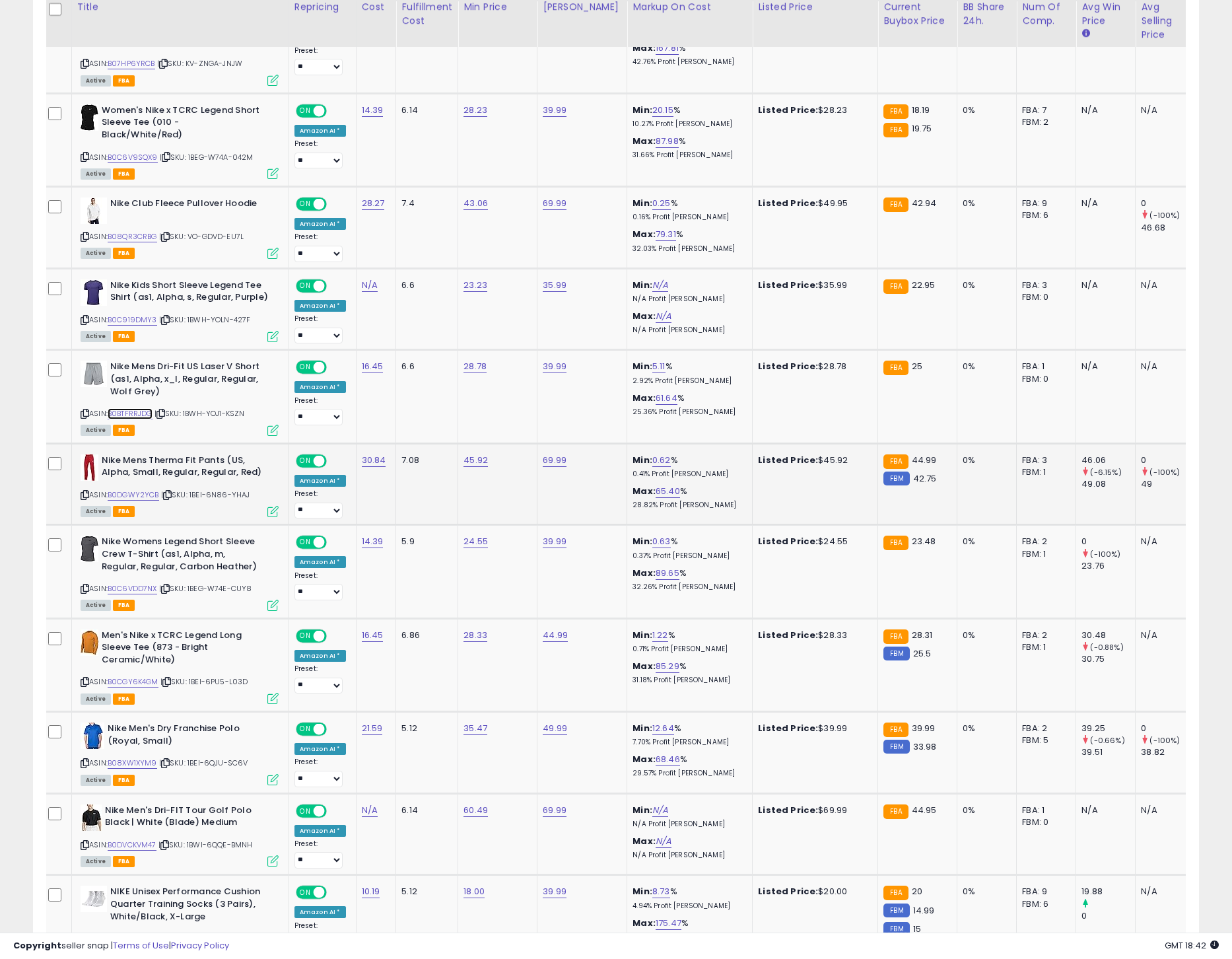
scroll to position [1235, 0]
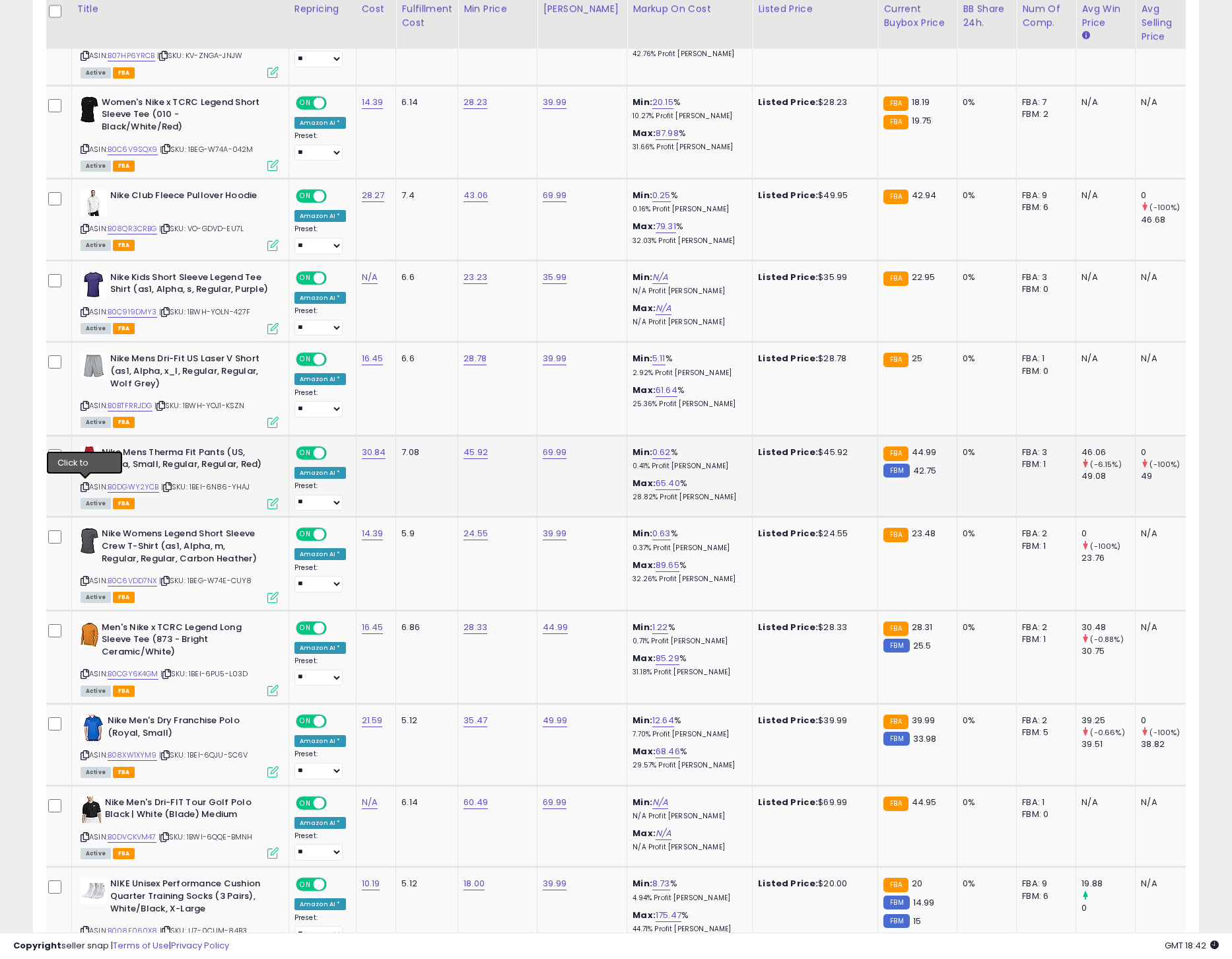
click at [86, 484] on icon at bounding box center [85, 487] width 8 height 7
click at [145, 489] on link "B0DGWY2YCB" at bounding box center [133, 487] width 52 height 11
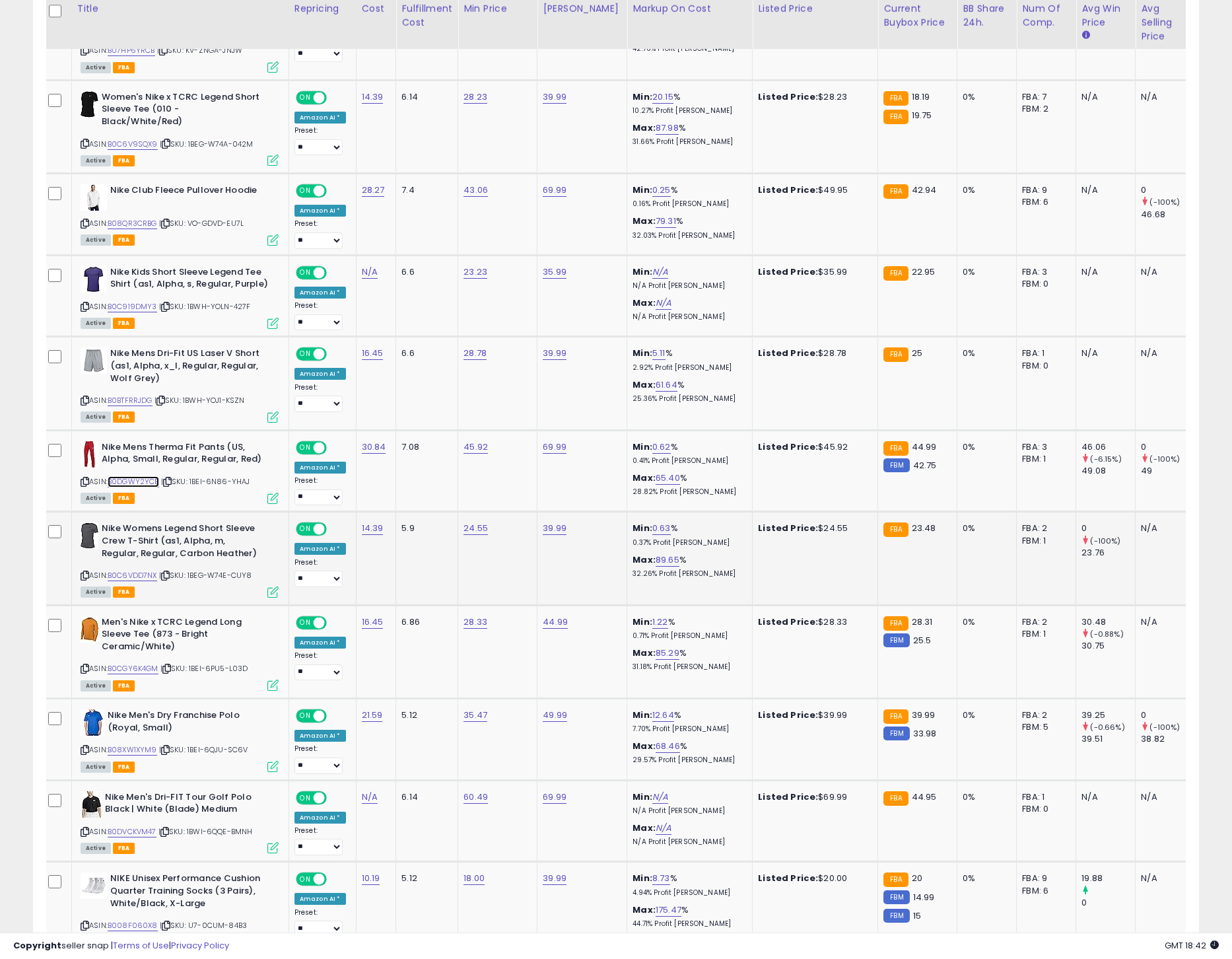
scroll to position [1243, 0]
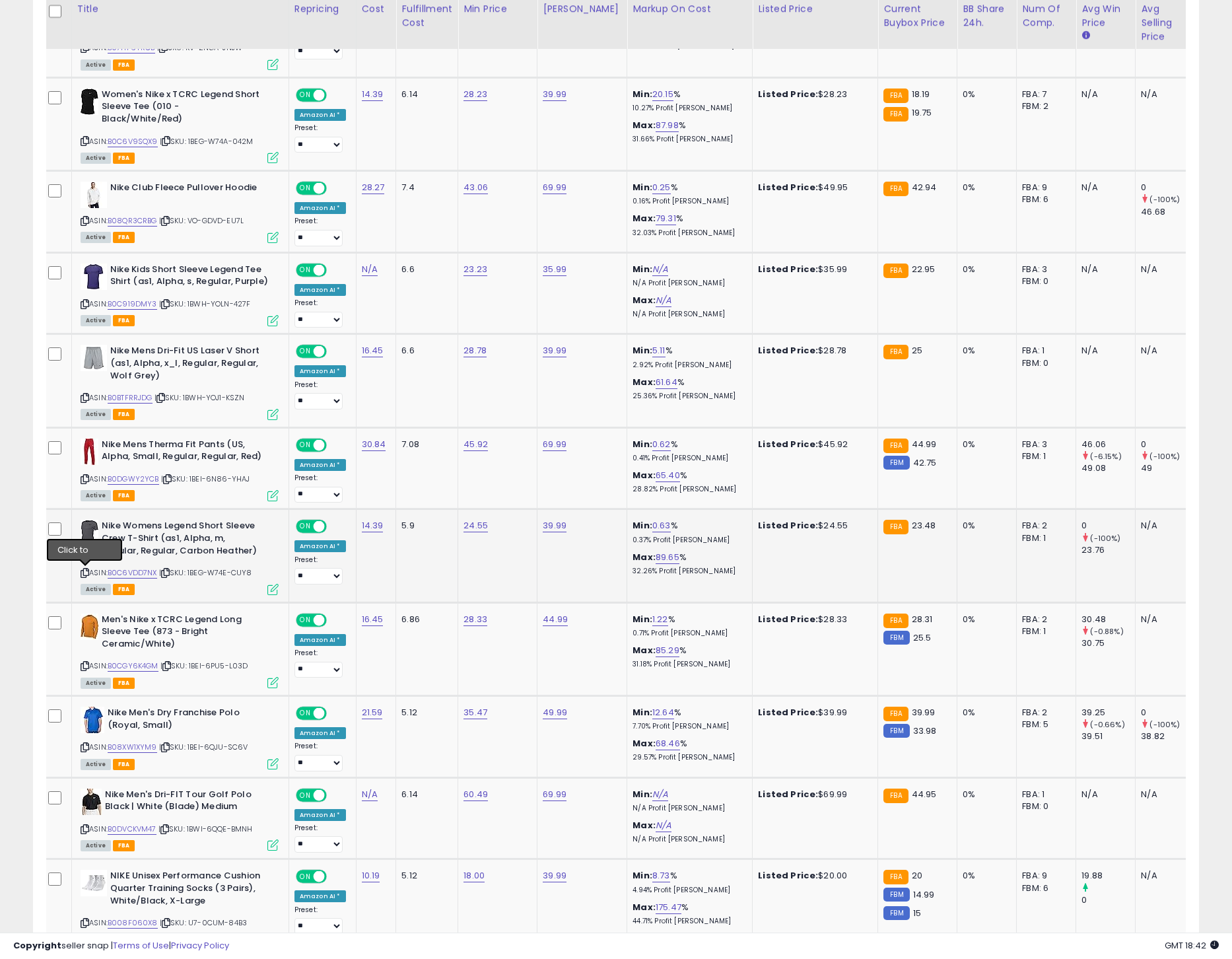
click at [84, 573] on icon at bounding box center [85, 573] width 8 height 7
click at [87, 573] on icon at bounding box center [85, 573] width 8 height 7
click at [133, 573] on link "B0C6VDD7NX" at bounding box center [132, 573] width 50 height 11
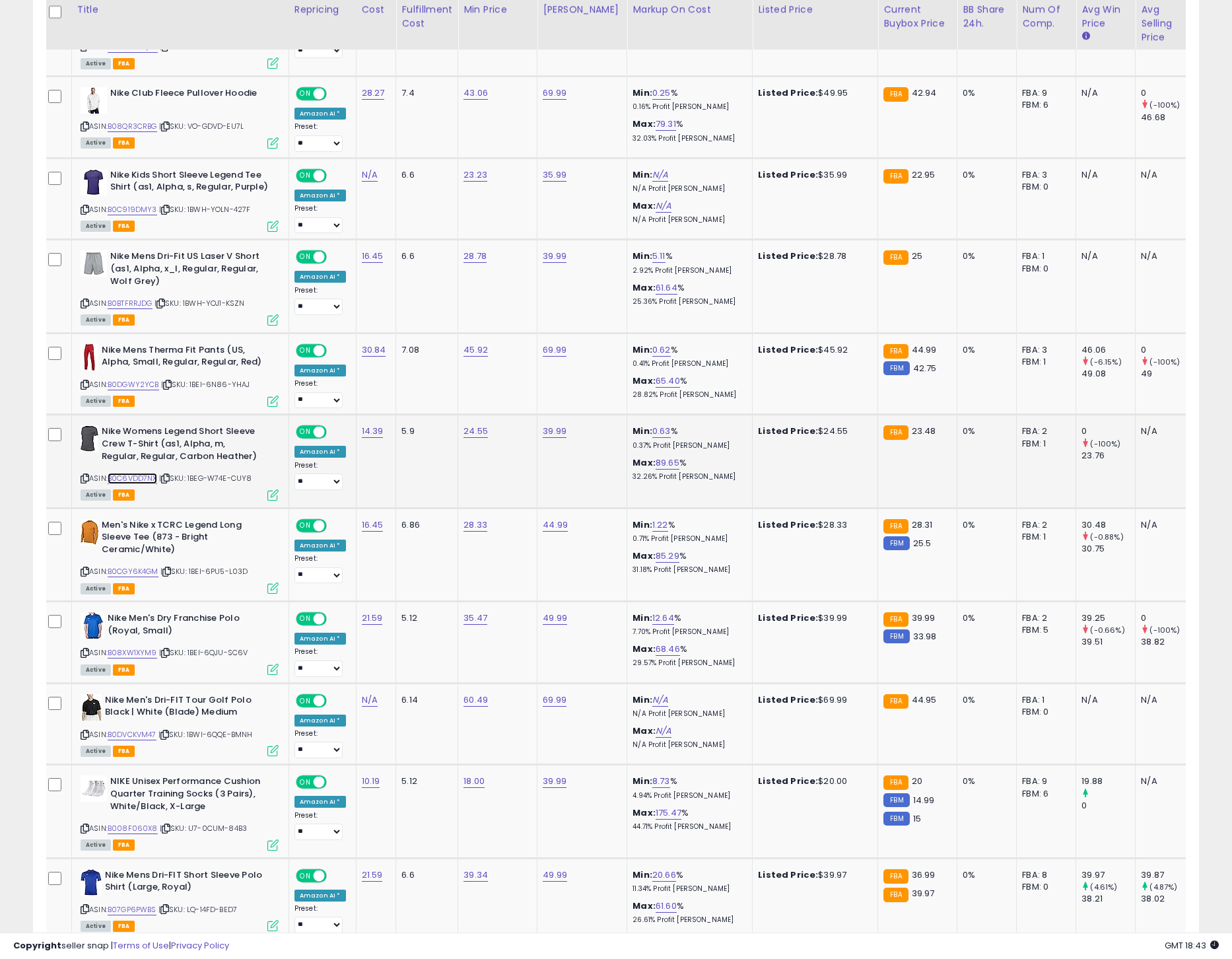
scroll to position [1338, 0]
click at [84, 570] on icon at bounding box center [85, 571] width 8 height 7
click at [87, 569] on icon at bounding box center [85, 571] width 8 height 7
click at [139, 573] on link "B0CGY6K4GM" at bounding box center [133, 571] width 51 height 11
click at [86, 654] on icon at bounding box center [85, 652] width 8 height 7
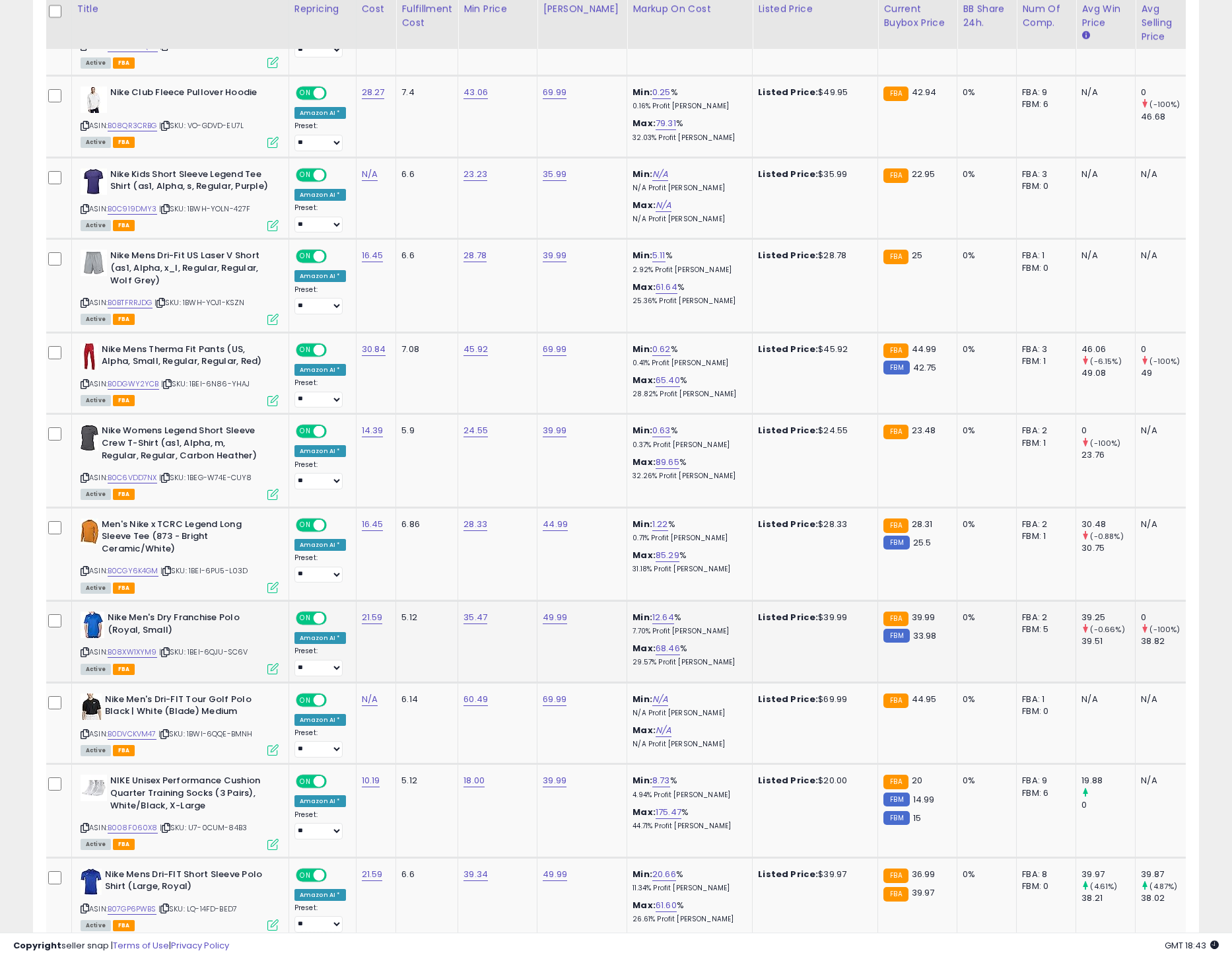
drag, startPoint x: 86, startPoint y: 650, endPoint x: 109, endPoint y: 650, distance: 23.0
click at [86, 650] on icon at bounding box center [85, 652] width 8 height 7
click at [126, 650] on link "B08XW1XYM9" at bounding box center [132, 653] width 50 height 11
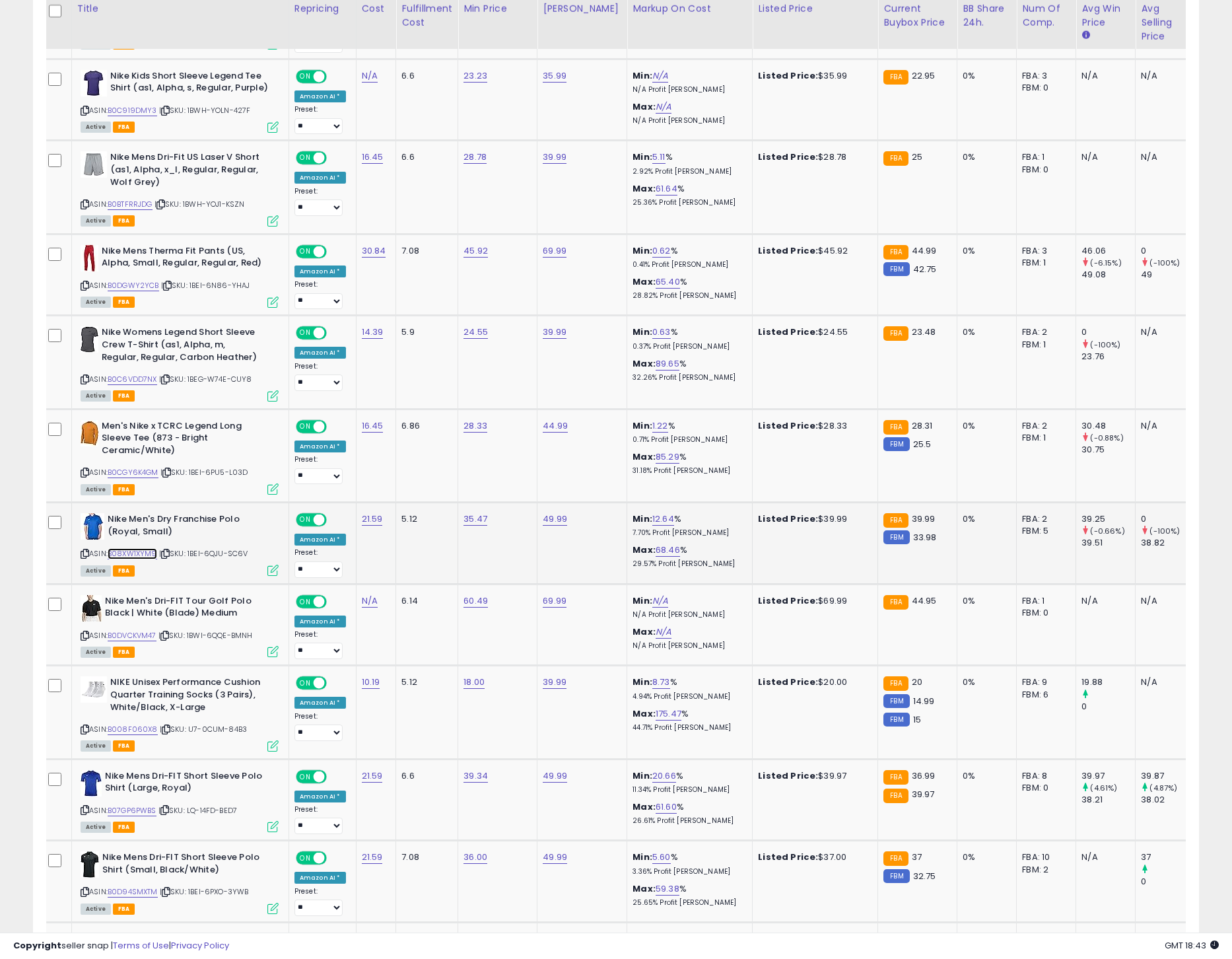
scroll to position [1489, 0]
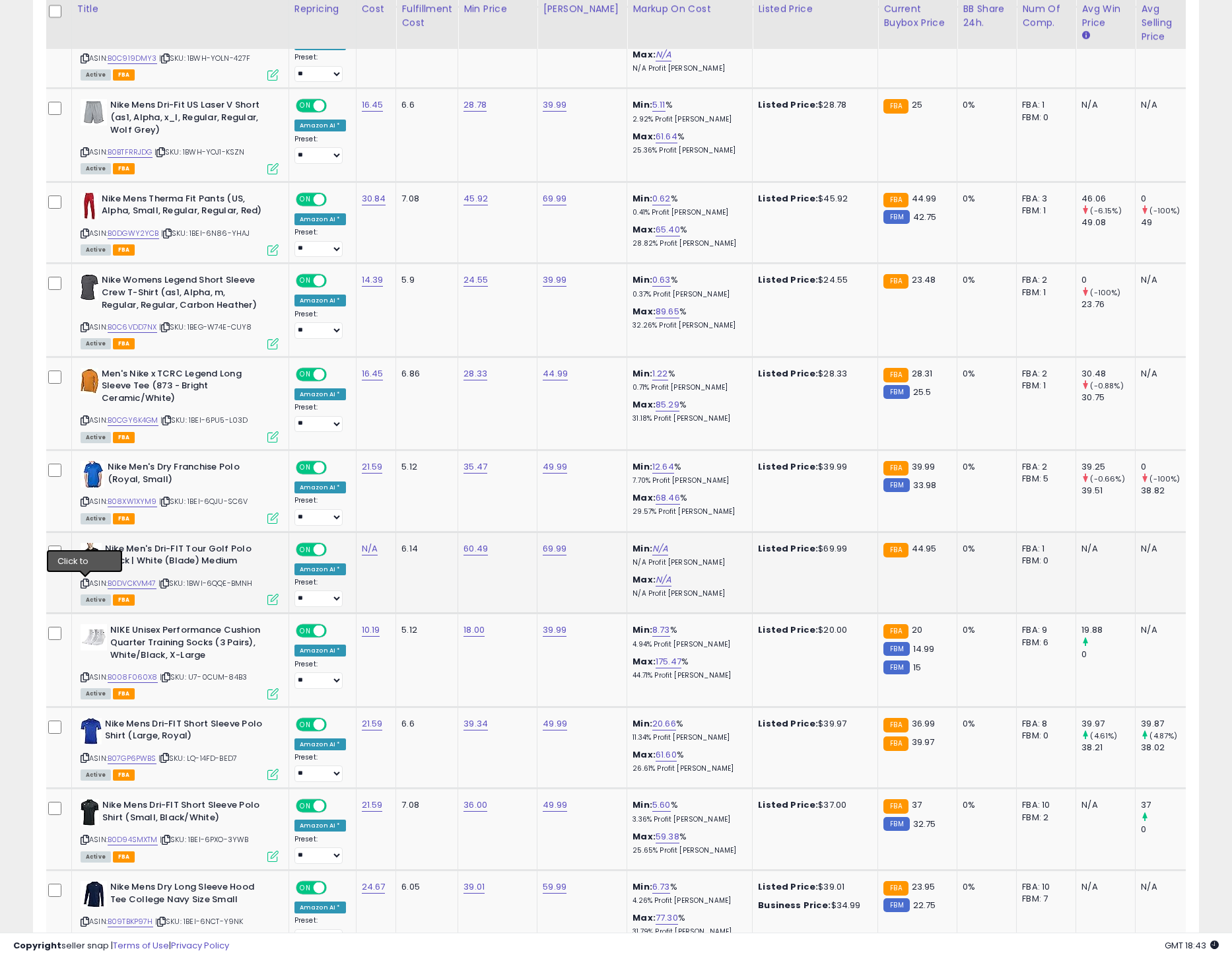
click at [84, 585] on icon at bounding box center [85, 583] width 8 height 7
click at [147, 587] on link "B0DVCKVM47" at bounding box center [132, 584] width 49 height 11
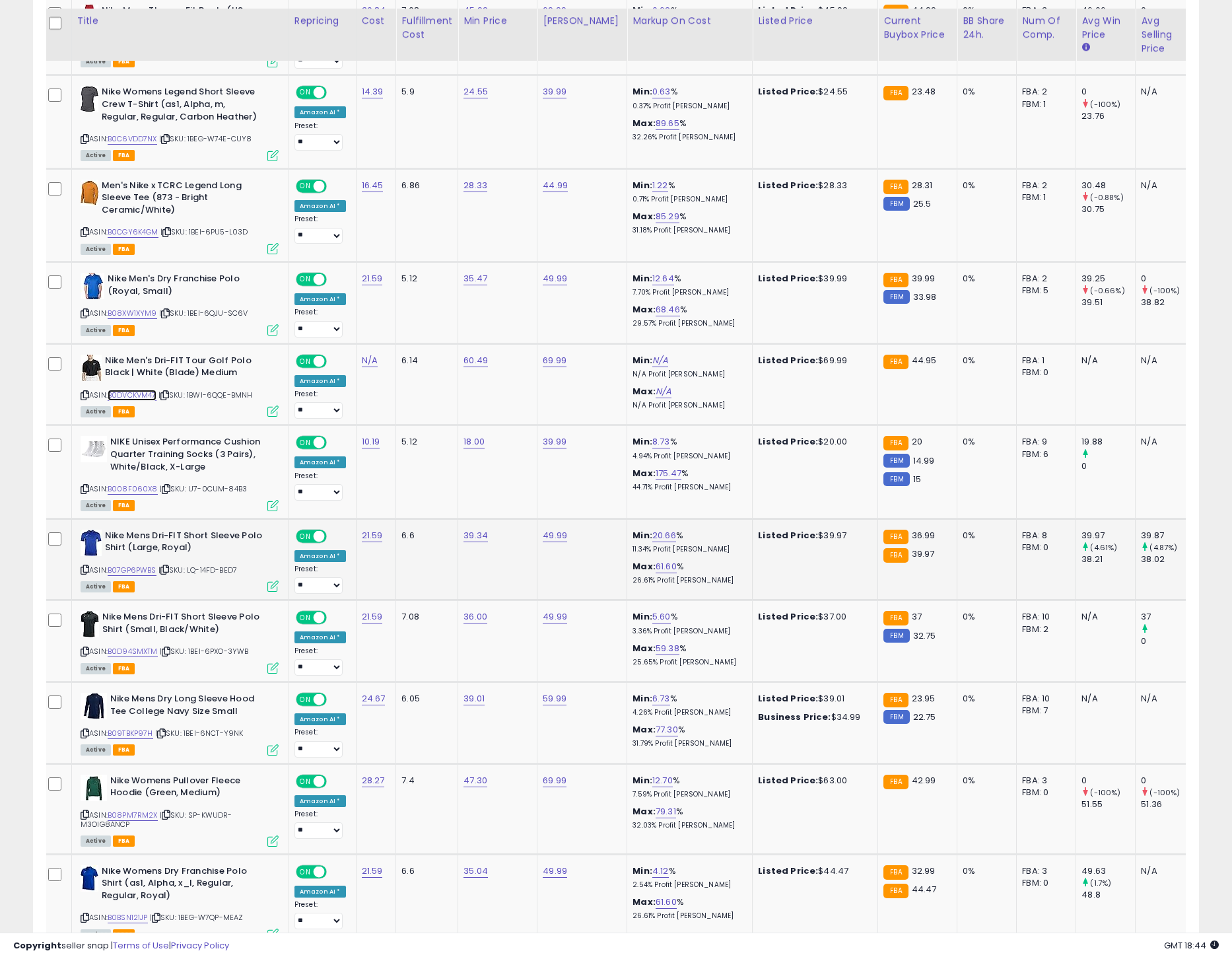
scroll to position [1690, 0]
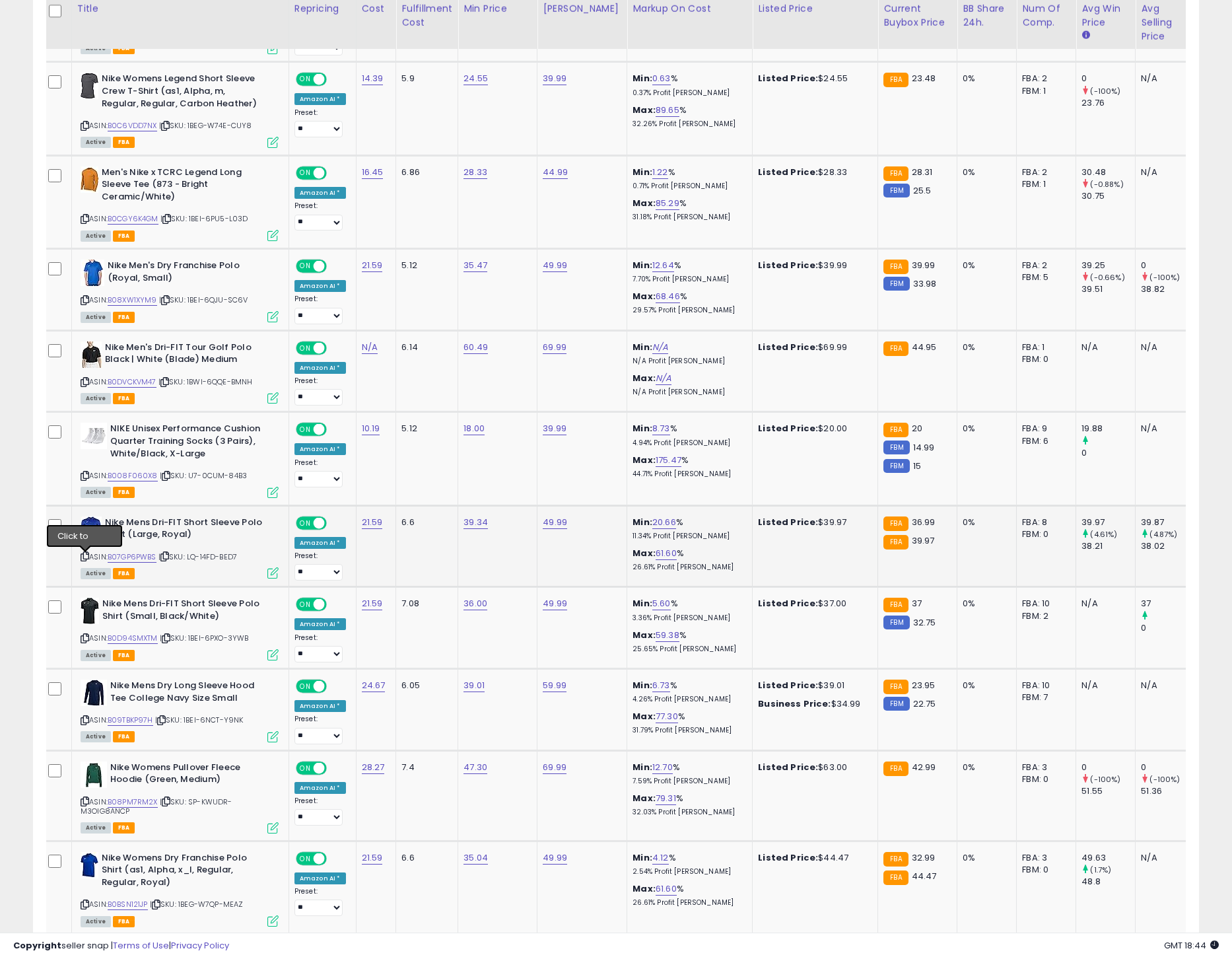
click at [86, 558] on icon at bounding box center [85, 556] width 8 height 7
click at [86, 558] on icon at bounding box center [85, 556] width 8 height 7
click at [145, 562] on link "B07GP6PWBS" at bounding box center [132, 557] width 49 height 11
click at [0, 0] on div "**********" at bounding box center [616, 908] width 1232 height 5111
click at [84, 642] on icon at bounding box center [85, 638] width 8 height 7
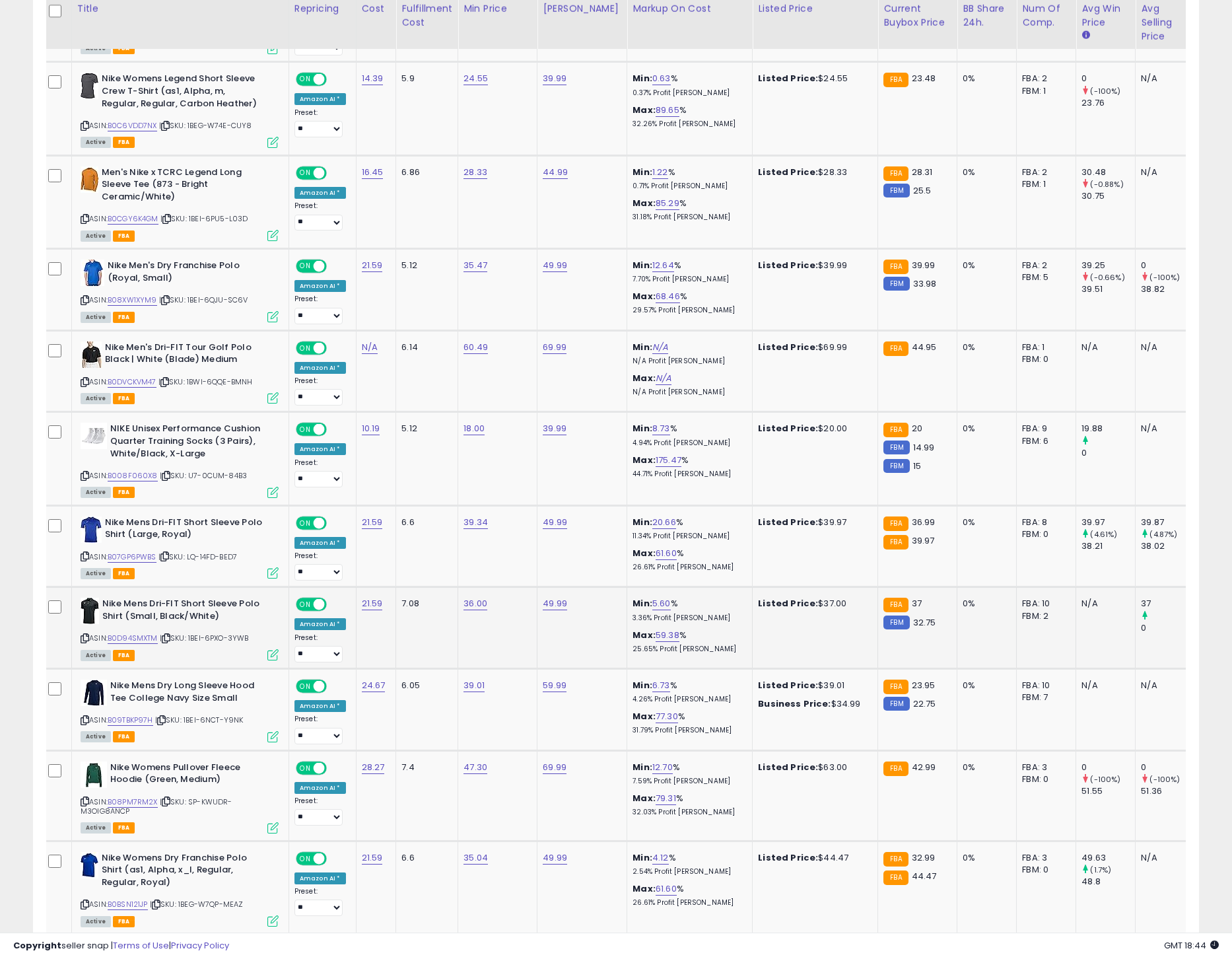
click at [84, 642] on icon at bounding box center [85, 638] width 8 height 7
click at [146, 641] on link "B0D94SMXTM" at bounding box center [132, 638] width 50 height 11
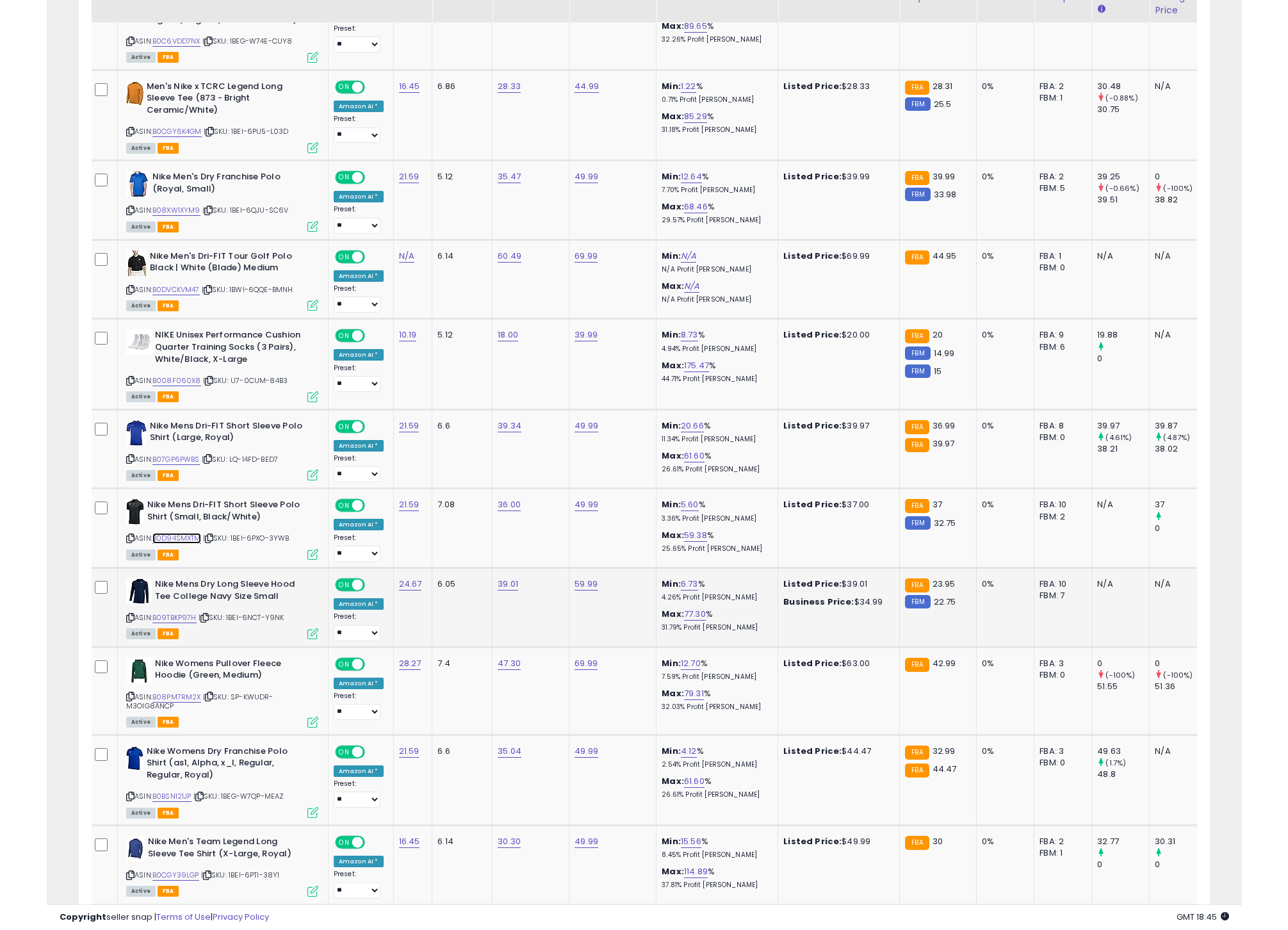
scroll to position [1737, 0]
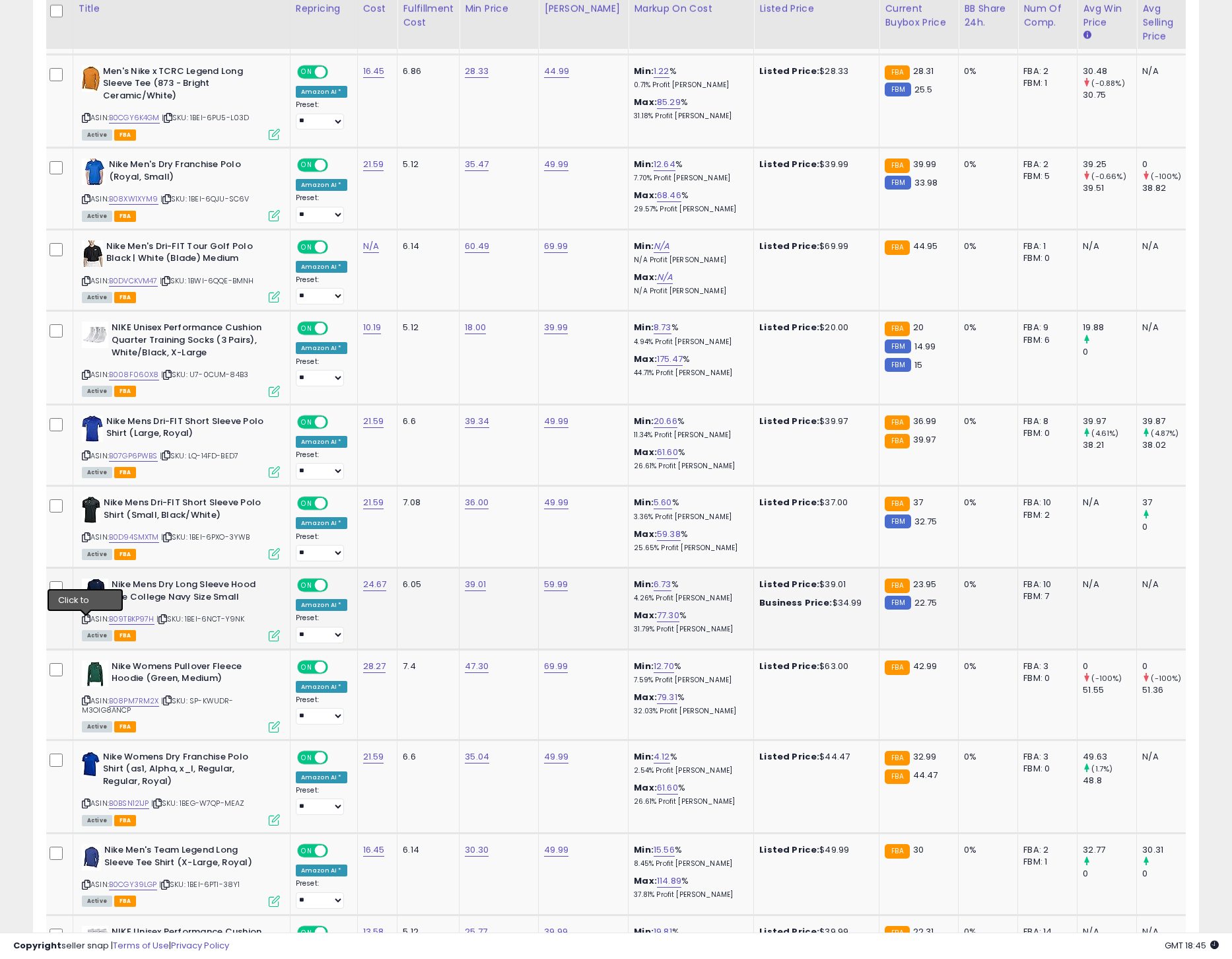
click at [85, 622] on icon at bounding box center [86, 619] width 8 height 7
click at [132, 621] on link "B09TBKP97H" at bounding box center [132, 619] width 45 height 11
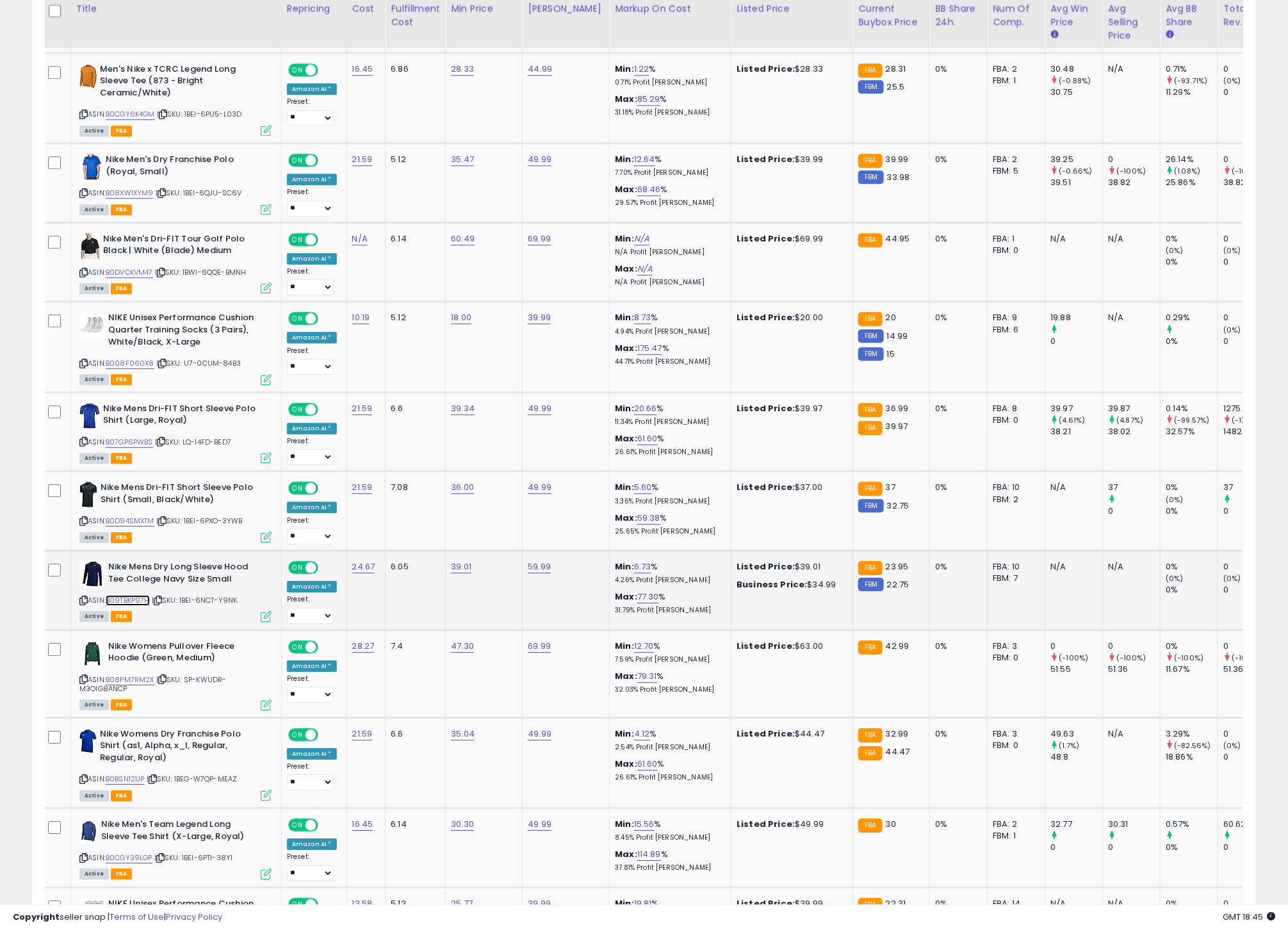
scroll to position [264, 710]
click at [455, 568] on link "39.01" at bounding box center [461, 567] width 21 height 13
type input "*****"
click at [502, 535] on icon "submit" at bounding box center [497, 534] width 8 height 8
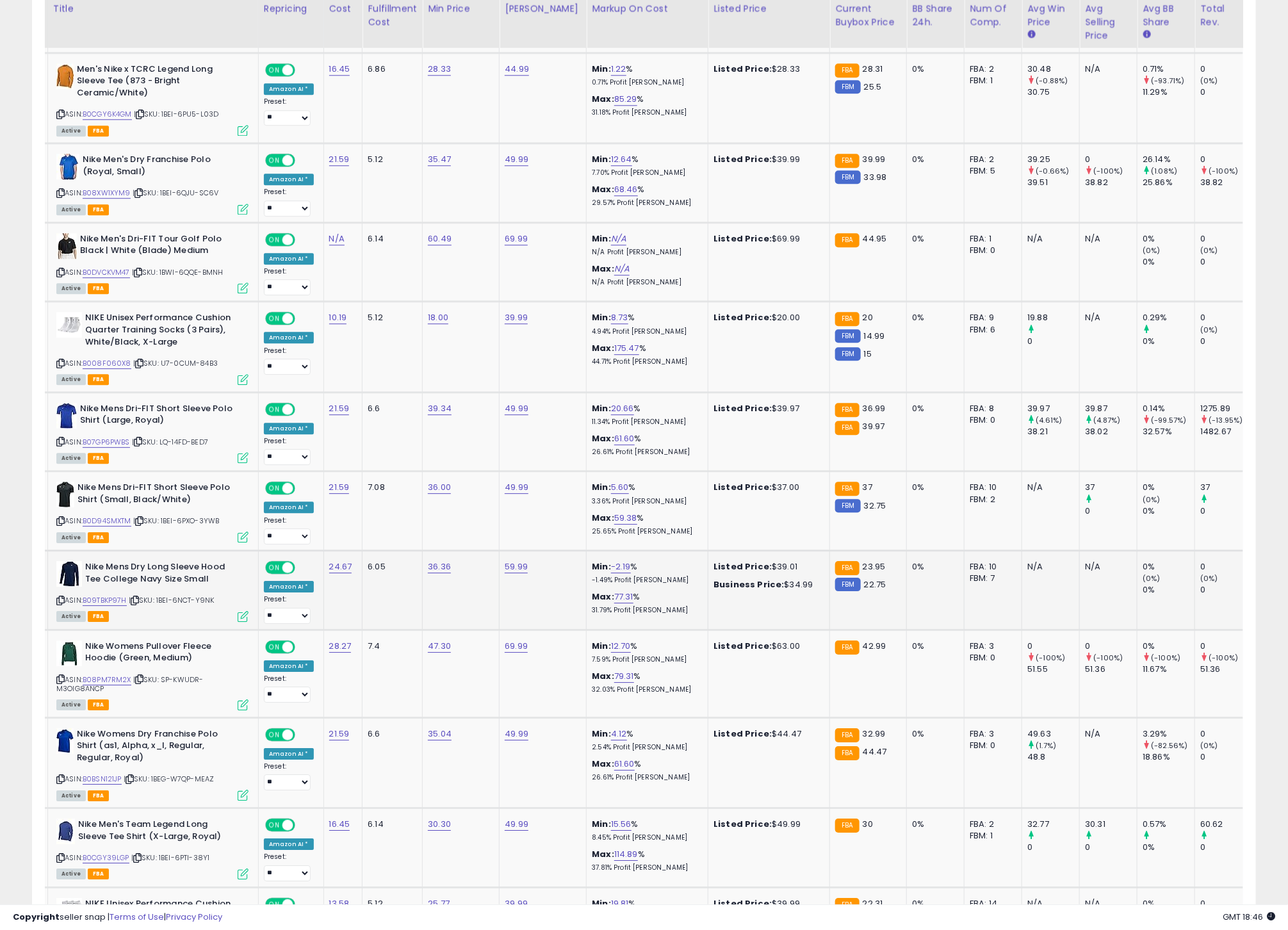
scroll to position [0, 14]
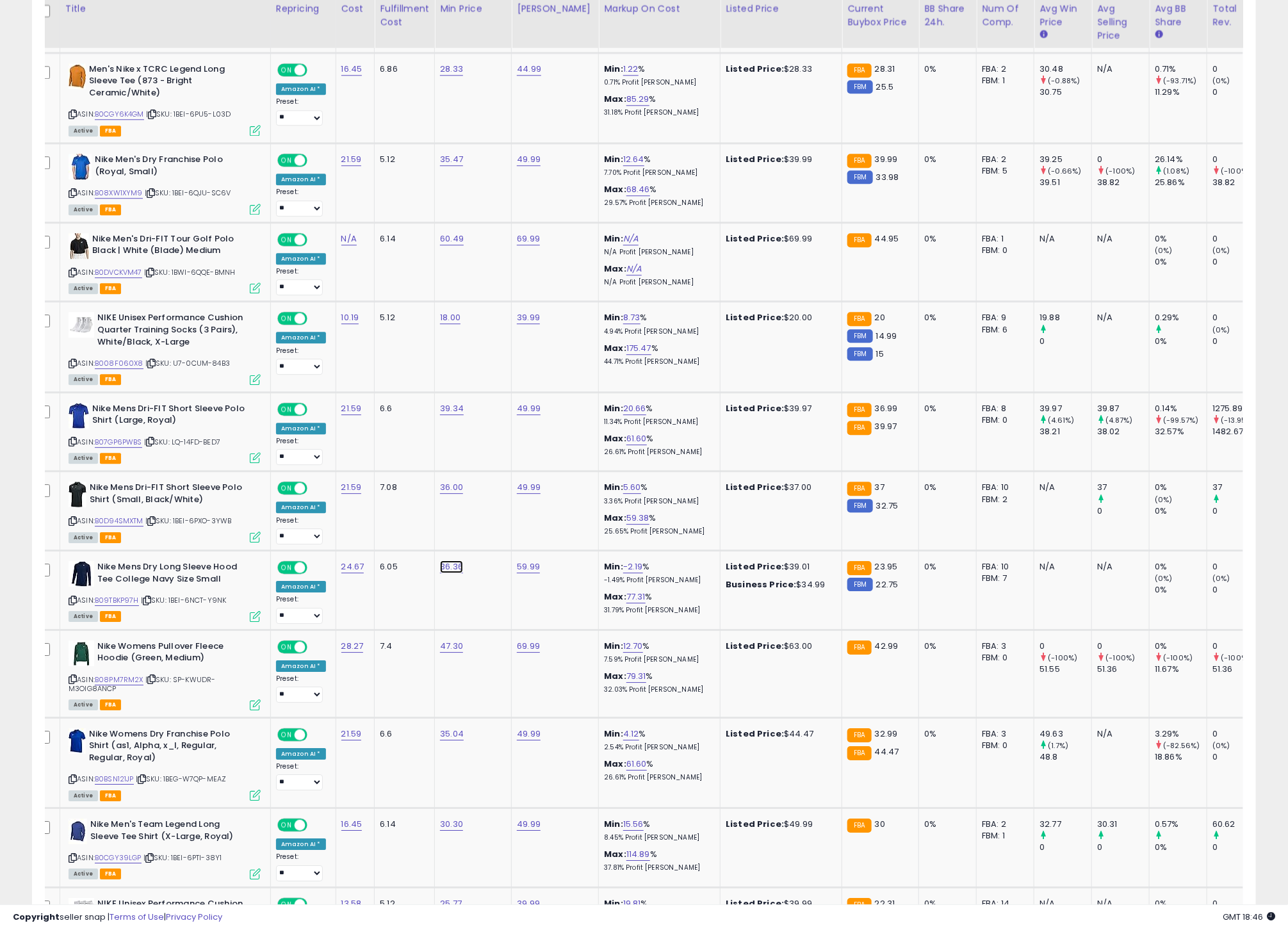
click at [445, 573] on link "36.36" at bounding box center [452, 567] width 23 height 13
type input "*****"
click at [500, 536] on button "submit" at bounding box center [489, 535] width 22 height 19
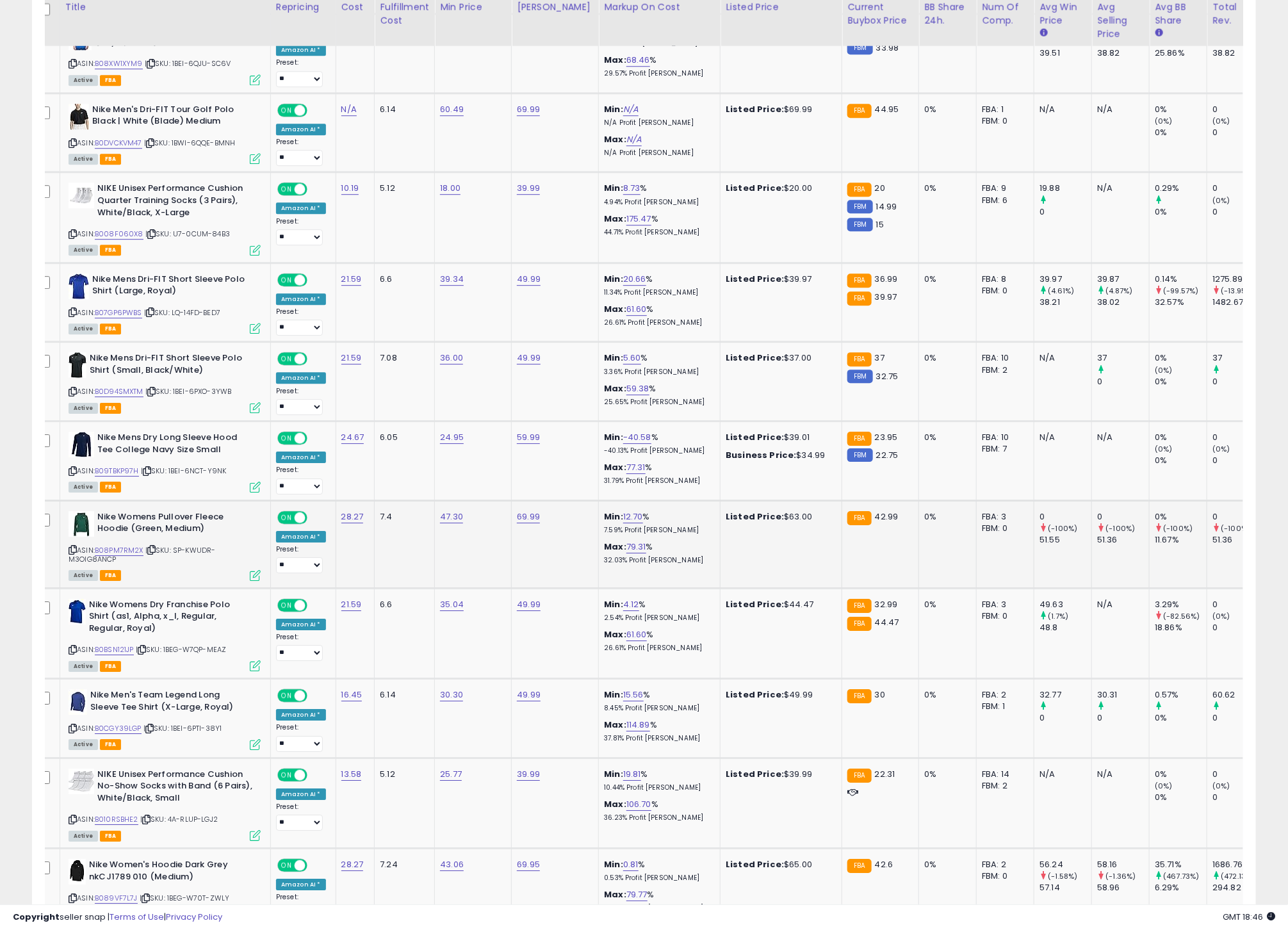
scroll to position [1876, 0]
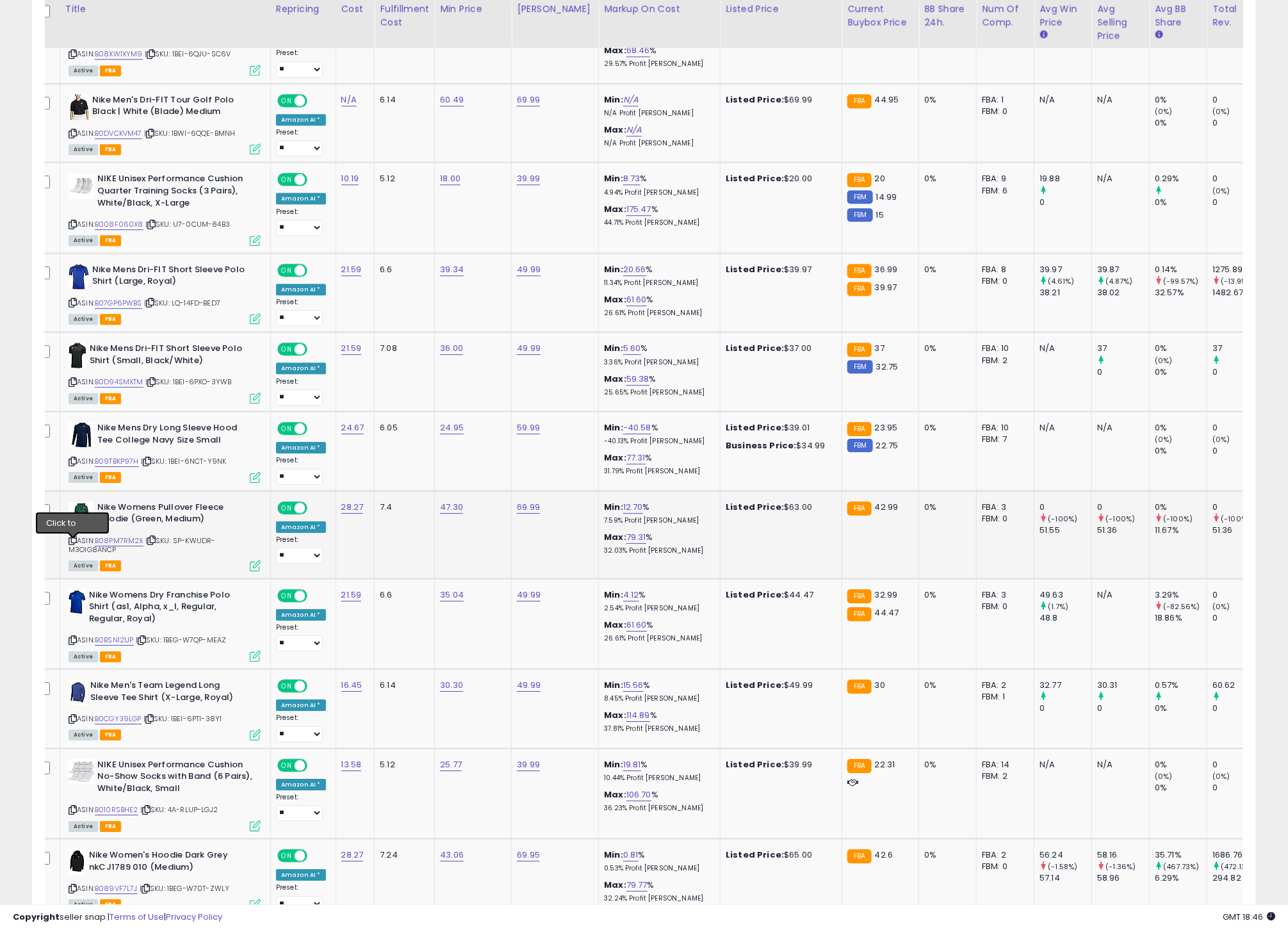
click at [73, 544] on icon at bounding box center [73, 540] width 8 height 7
click at [128, 544] on link "B08PM7RM2X" at bounding box center [119, 541] width 49 height 11
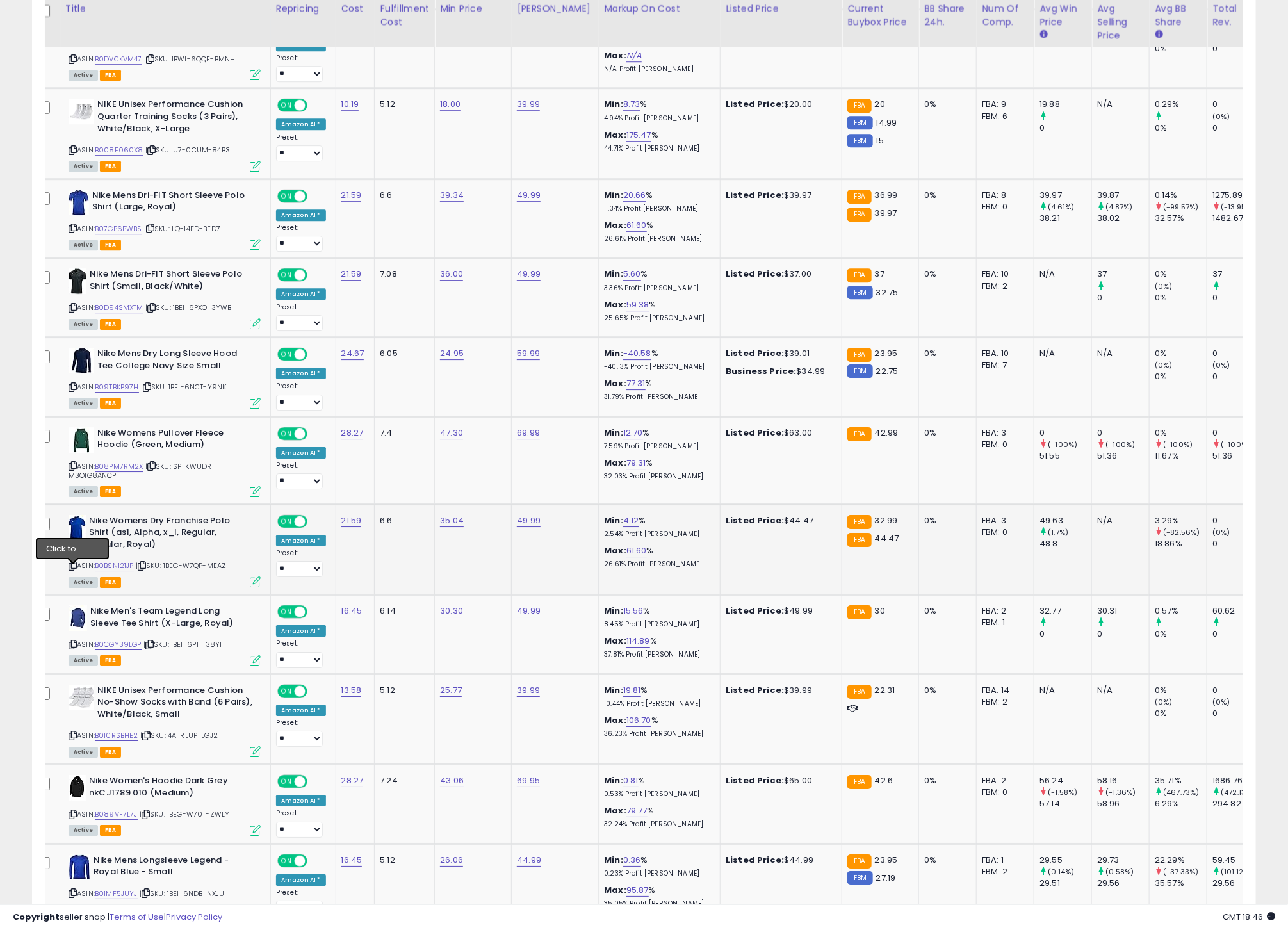
scroll to position [1953, 0]
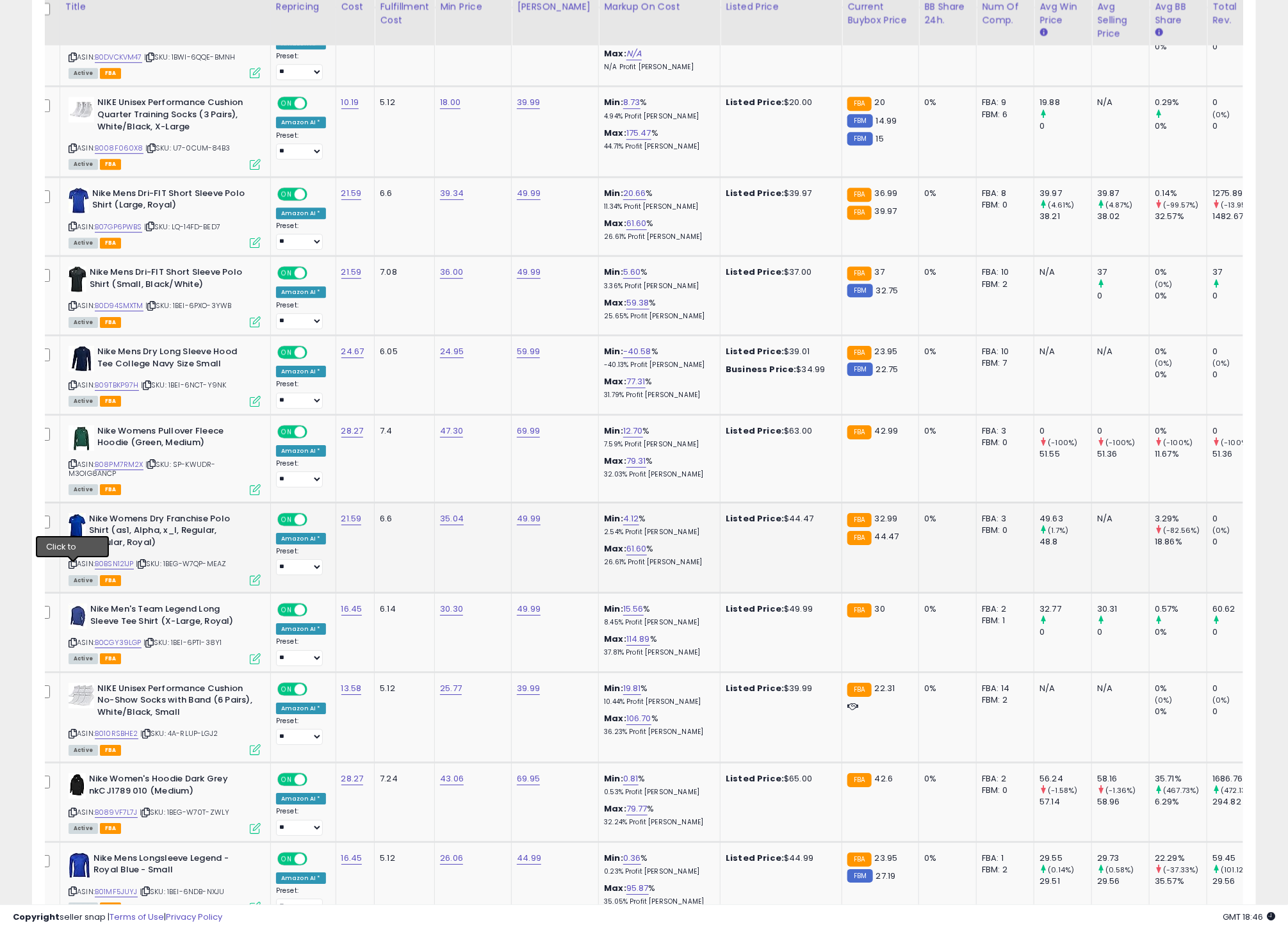
click at [73, 568] on icon at bounding box center [73, 564] width 8 height 7
click at [132, 568] on link "B0BSN121JP" at bounding box center [114, 563] width 39 height 11
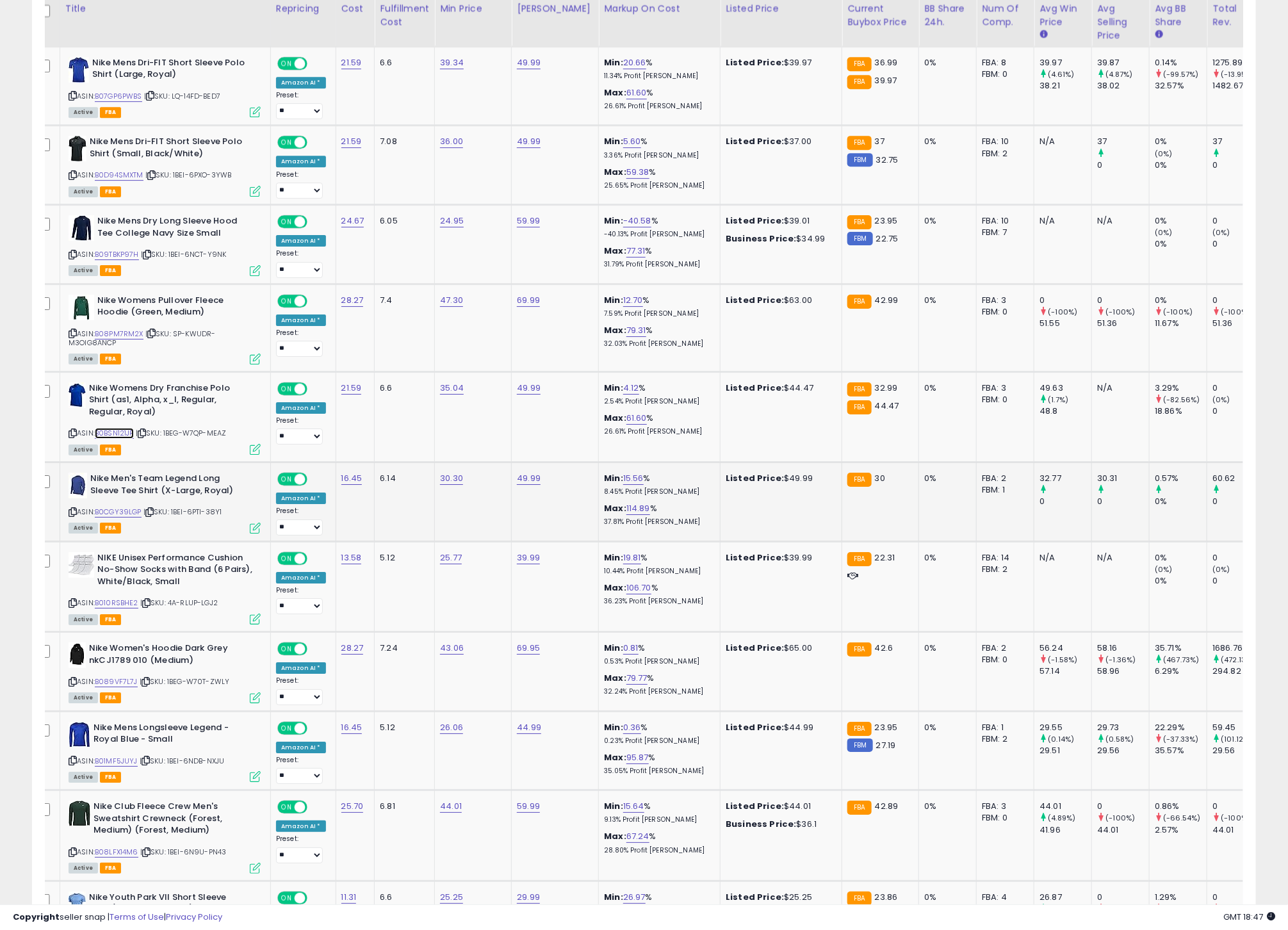
scroll to position [2085, 0]
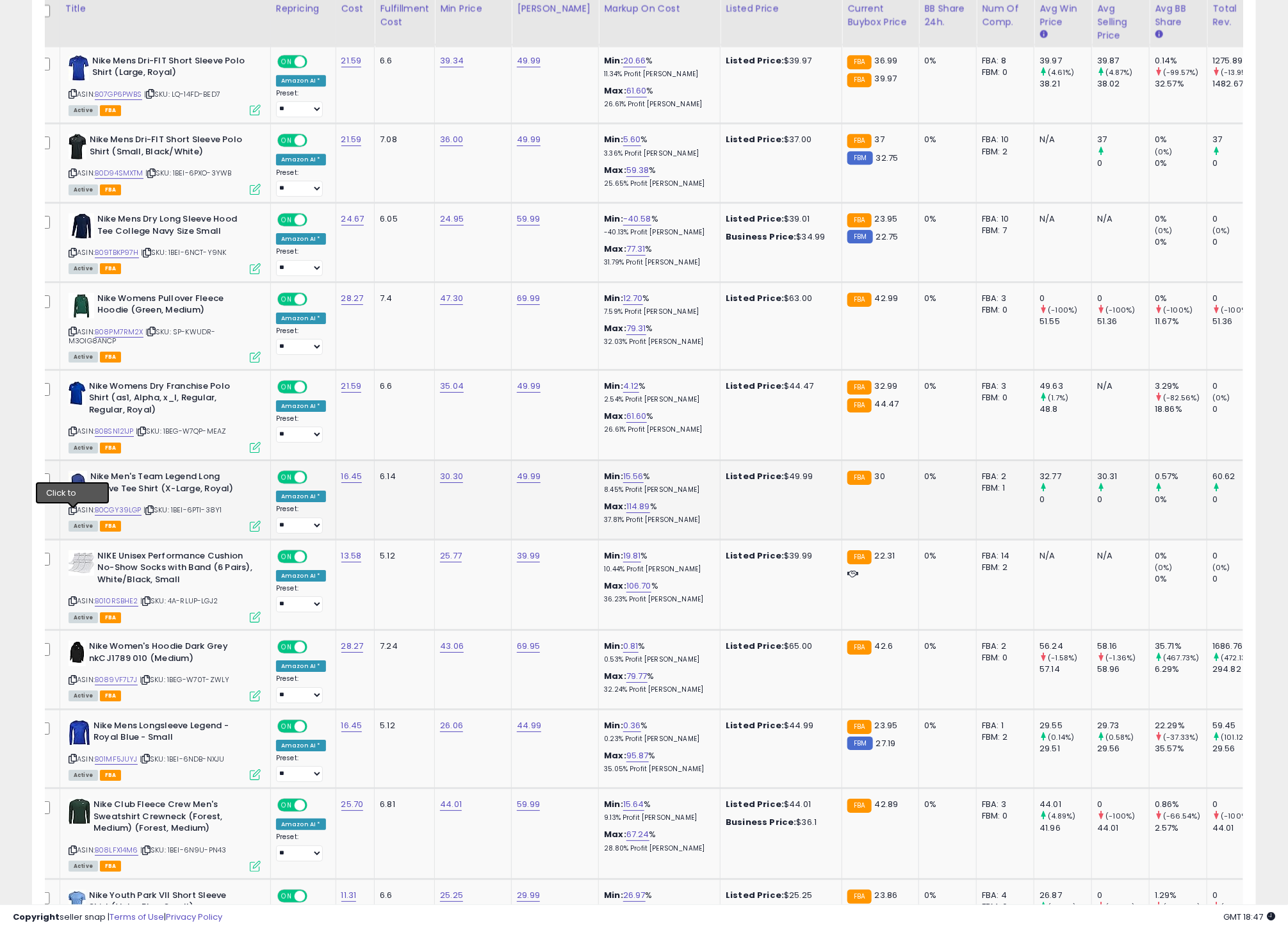
click at [69, 513] on icon at bounding box center [73, 510] width 8 height 7
click at [73, 513] on icon at bounding box center [73, 510] width 8 height 7
drag, startPoint x: 73, startPoint y: 515, endPoint x: 85, endPoint y: 515, distance: 12.0
click at [73, 513] on icon at bounding box center [73, 510] width 8 height 7
click at [121, 515] on link "B0CGY39LGP" at bounding box center [118, 510] width 47 height 11
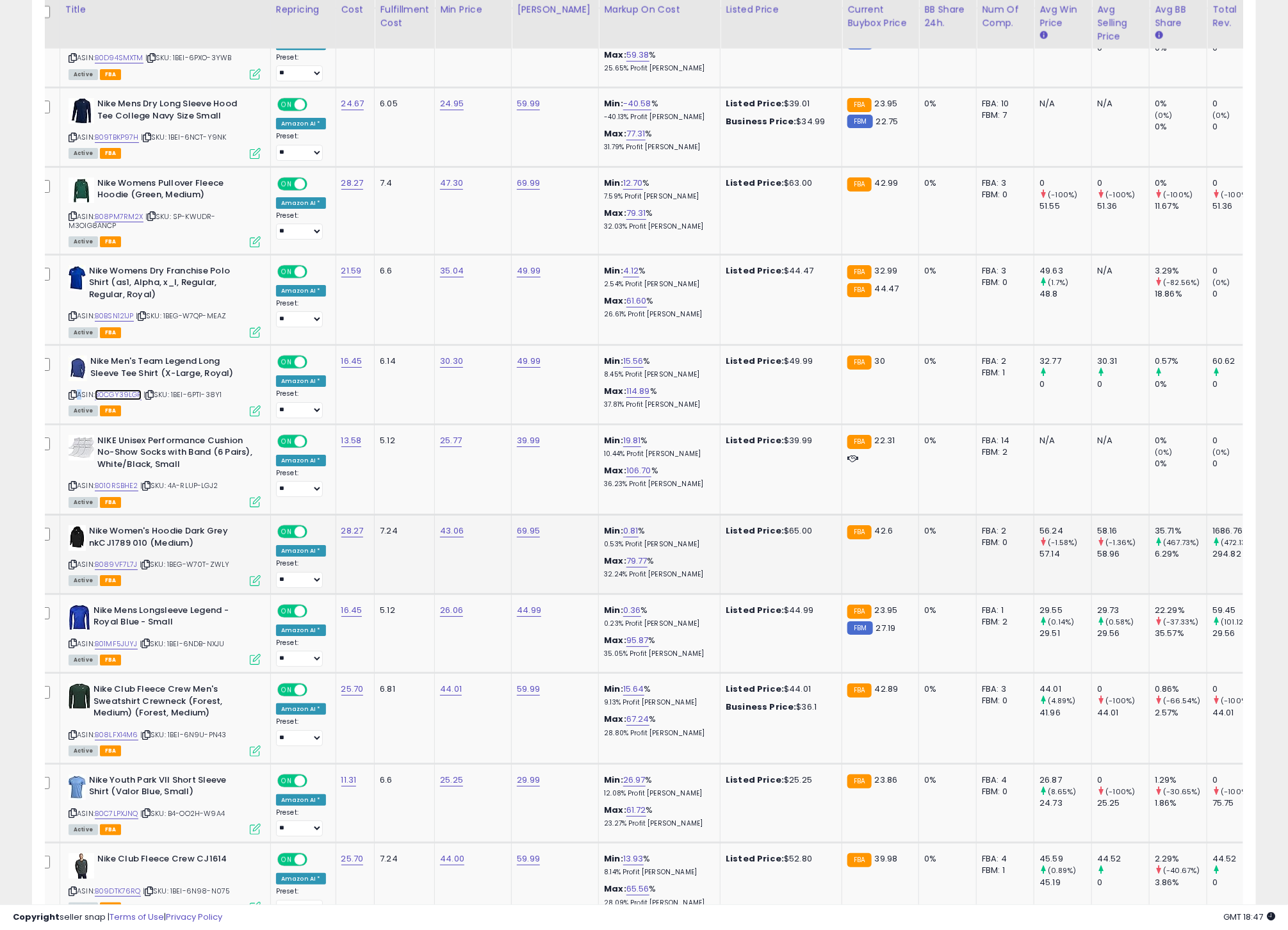
scroll to position [2204, 0]
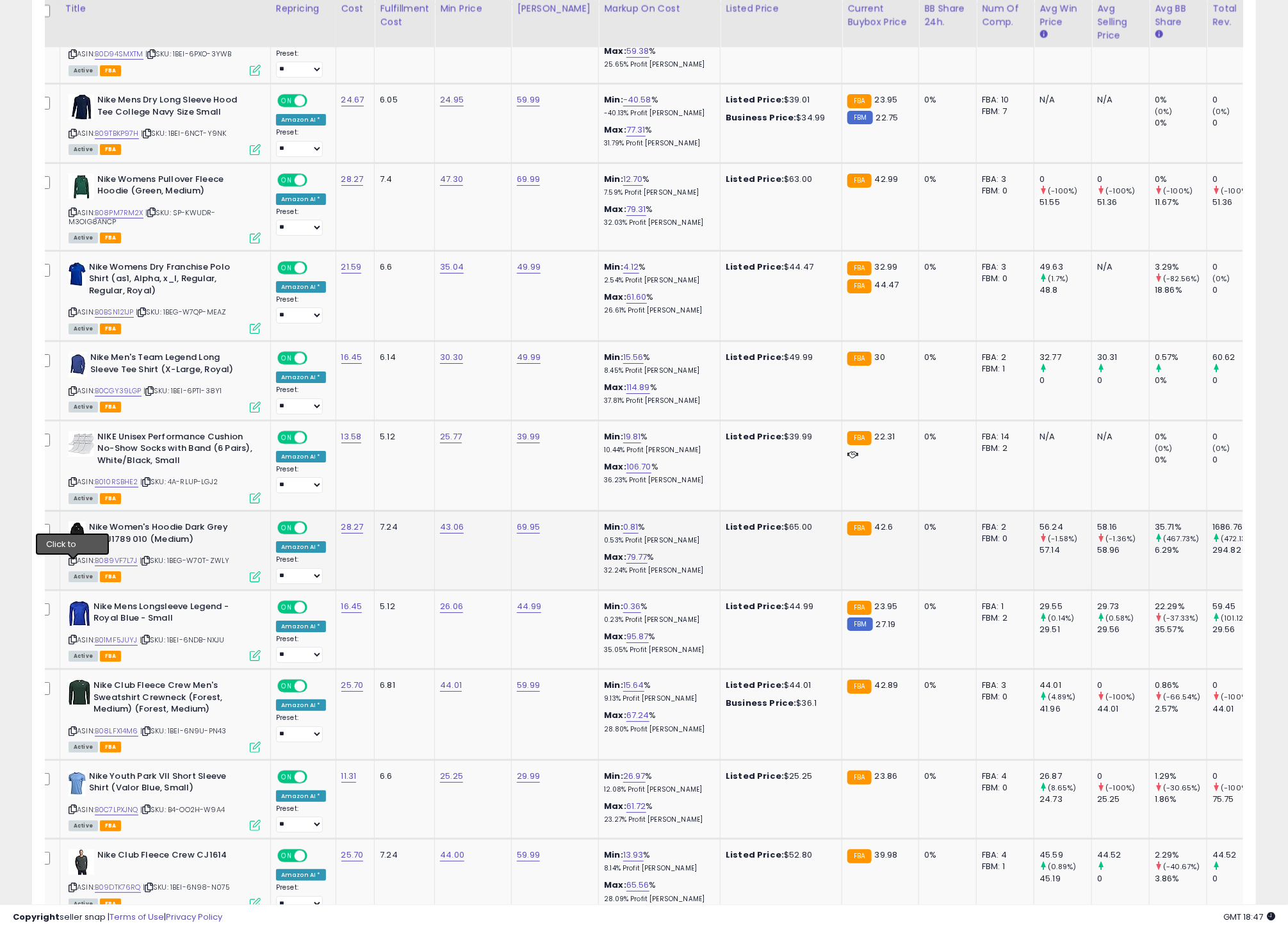
click at [75, 564] on icon at bounding box center [73, 561] width 8 height 7
click at [120, 566] on link "B089VF7L7J" at bounding box center [116, 561] width 43 height 11
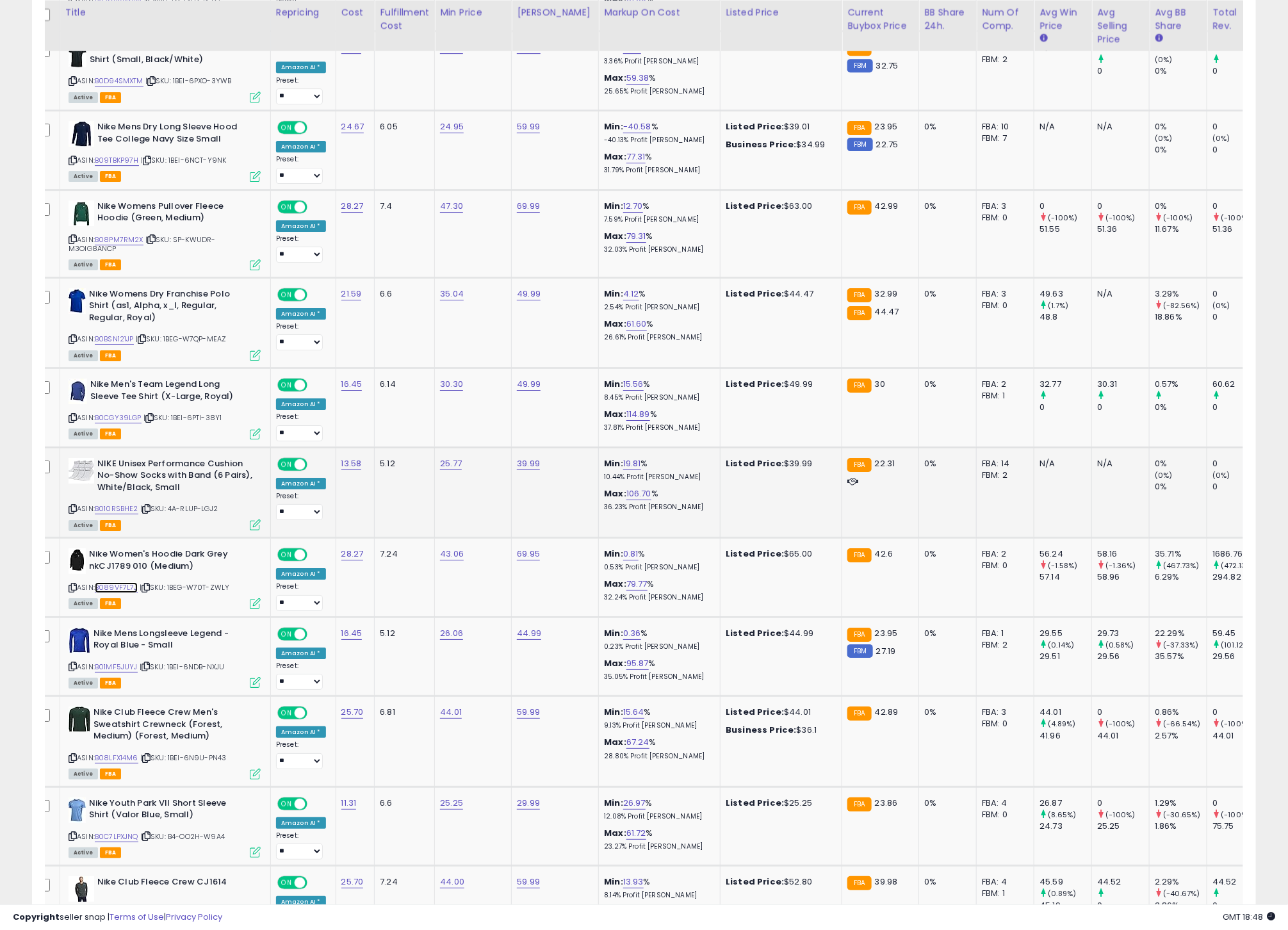
scroll to position [2181, 0]
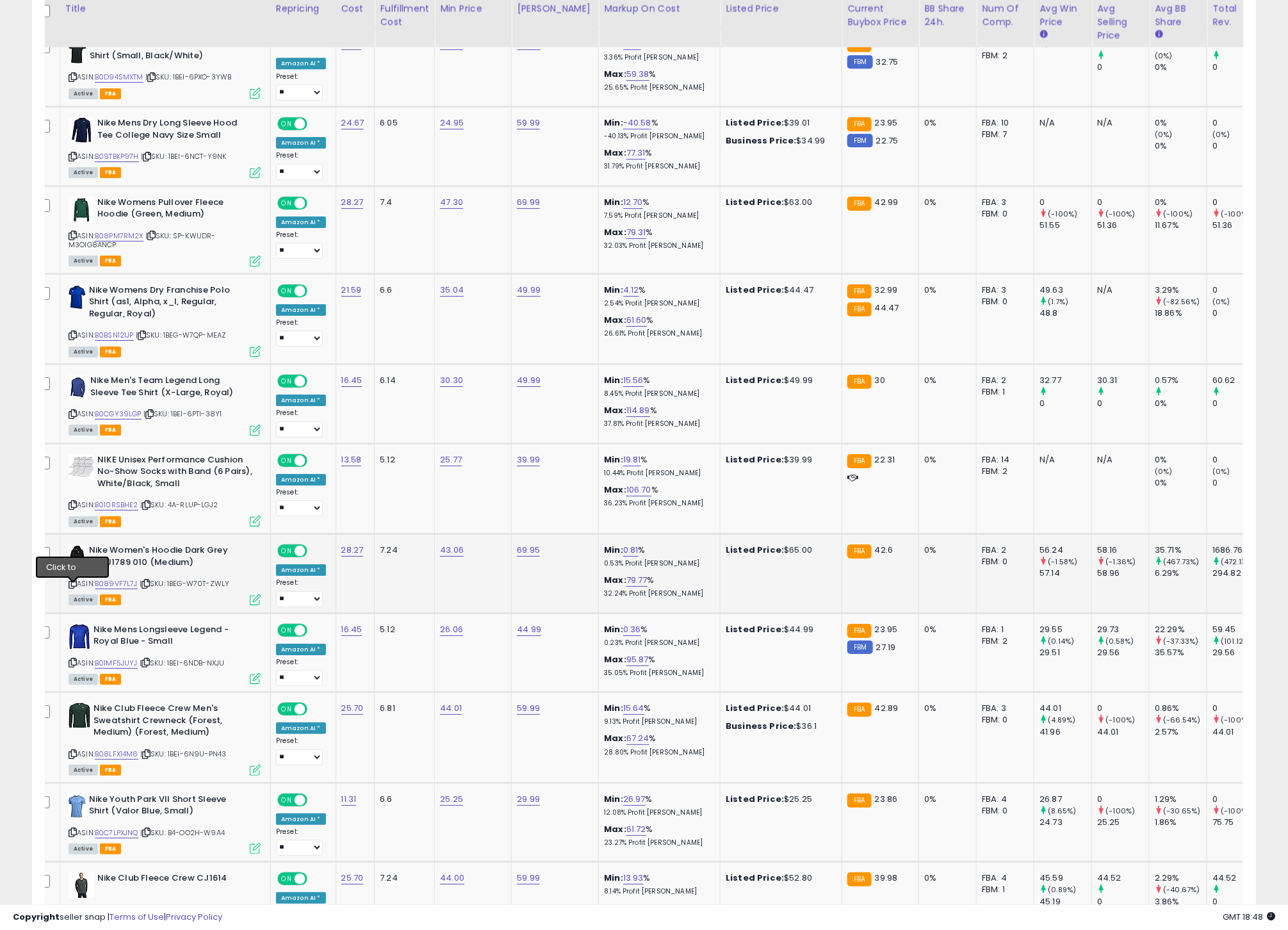
click at [73, 588] on icon at bounding box center [73, 584] width 8 height 7
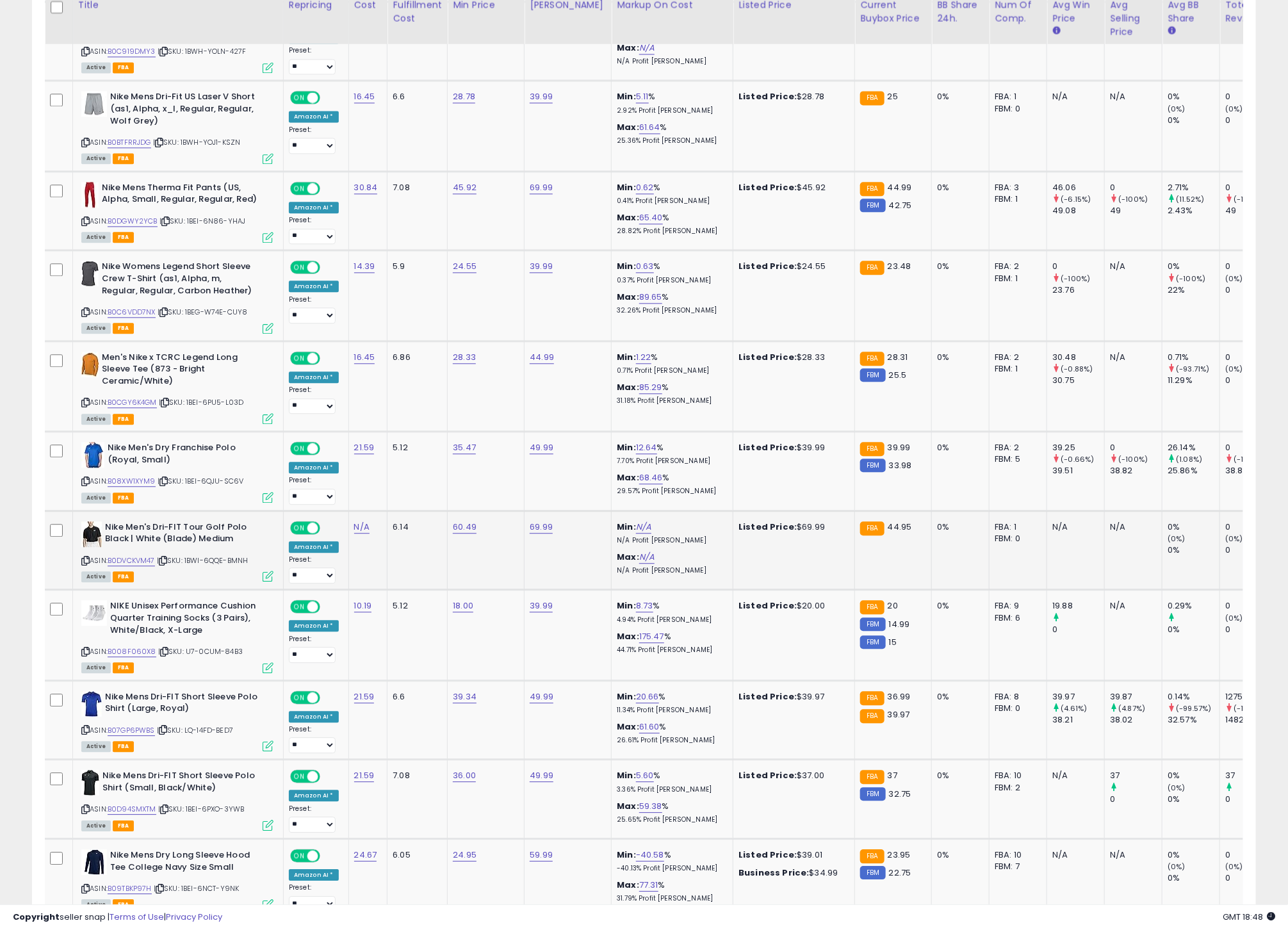
scroll to position [1442, 0]
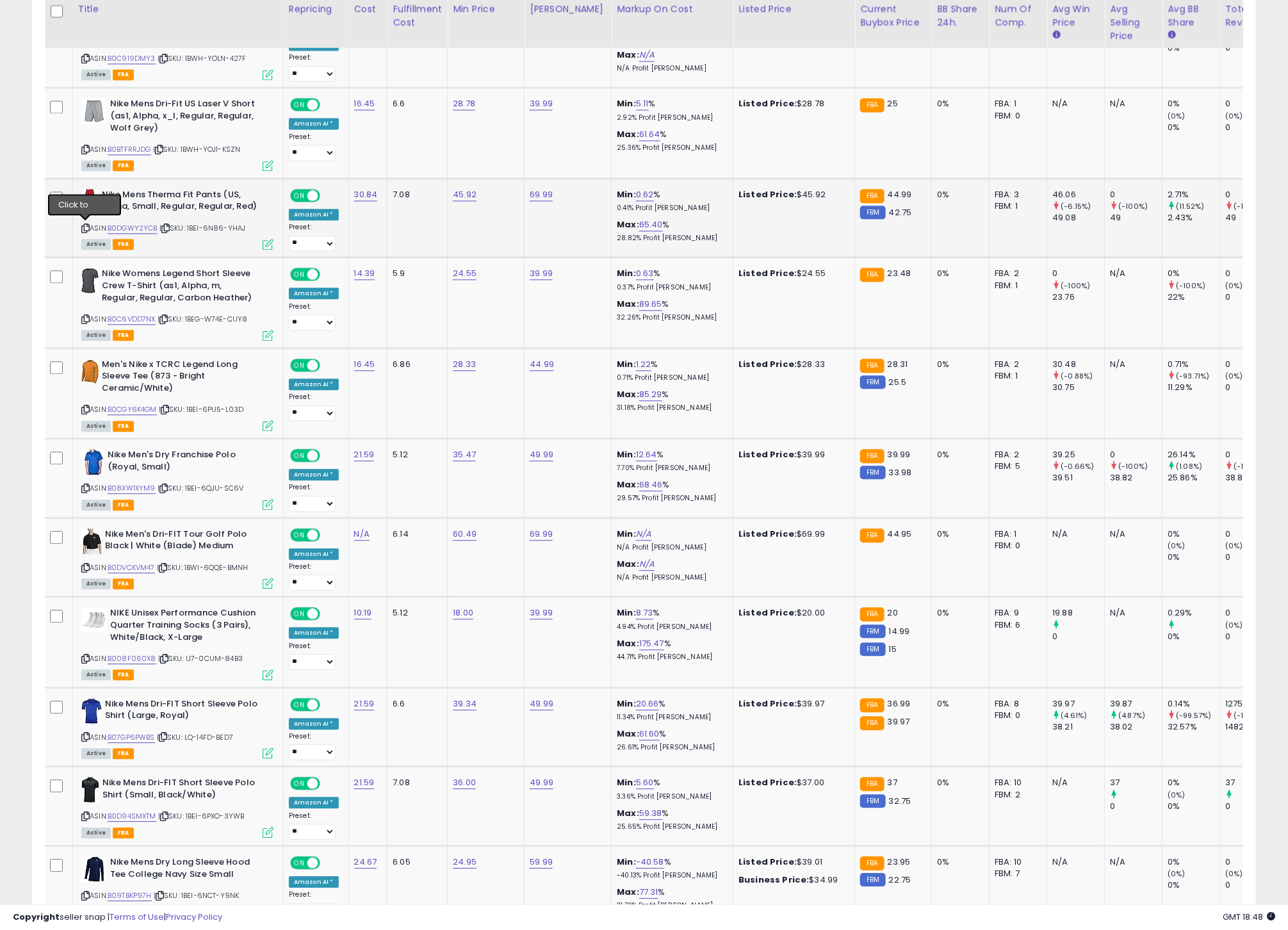
click at [87, 228] on icon at bounding box center [86, 229] width 8 height 7
click at [86, 226] on icon at bounding box center [86, 229] width 8 height 7
drag, startPoint x: 150, startPoint y: 226, endPoint x: 145, endPoint y: 216, distance: 11.2
click at [150, 226] on link "B0DGWY2YCB" at bounding box center [132, 229] width 50 height 11
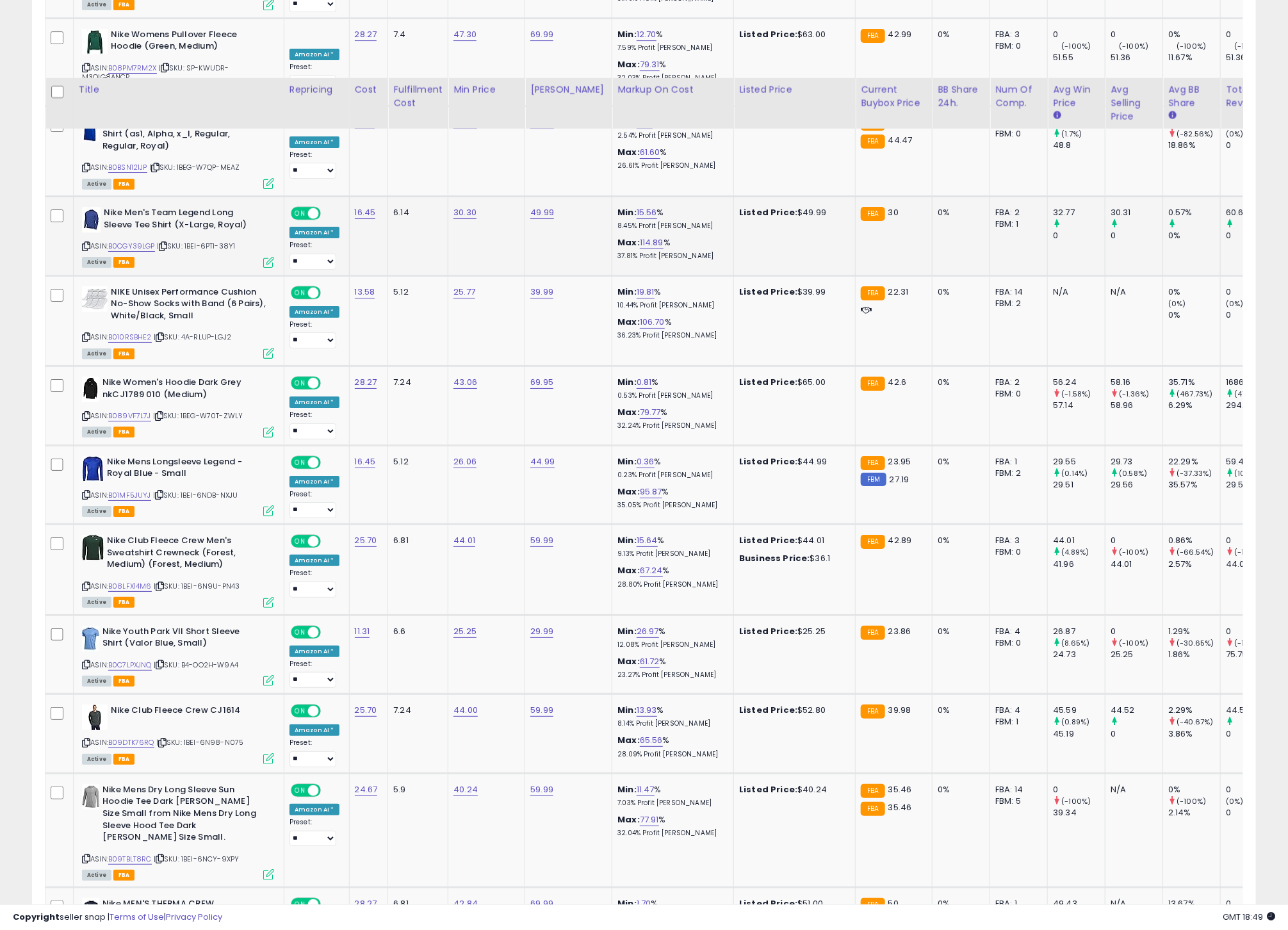
scroll to position [2441, 0]
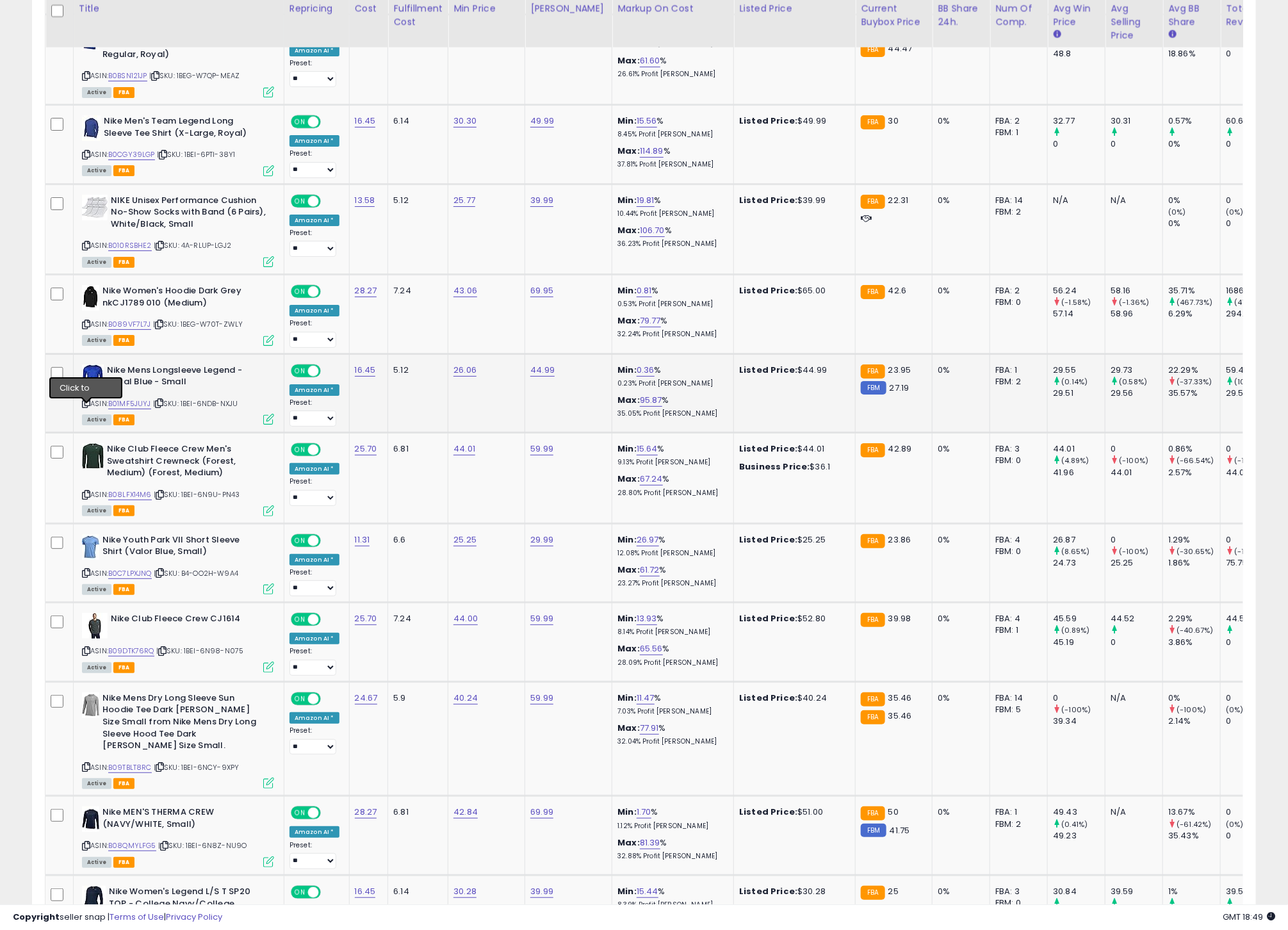
click at [86, 407] on icon at bounding box center [86, 403] width 8 height 7
click at [130, 409] on link "B01MF5JUYJ" at bounding box center [130, 404] width 43 height 11
click at [86, 498] on icon at bounding box center [86, 495] width 8 height 7
click at [130, 500] on link "B08LFX14M6" at bounding box center [130, 495] width 43 height 11
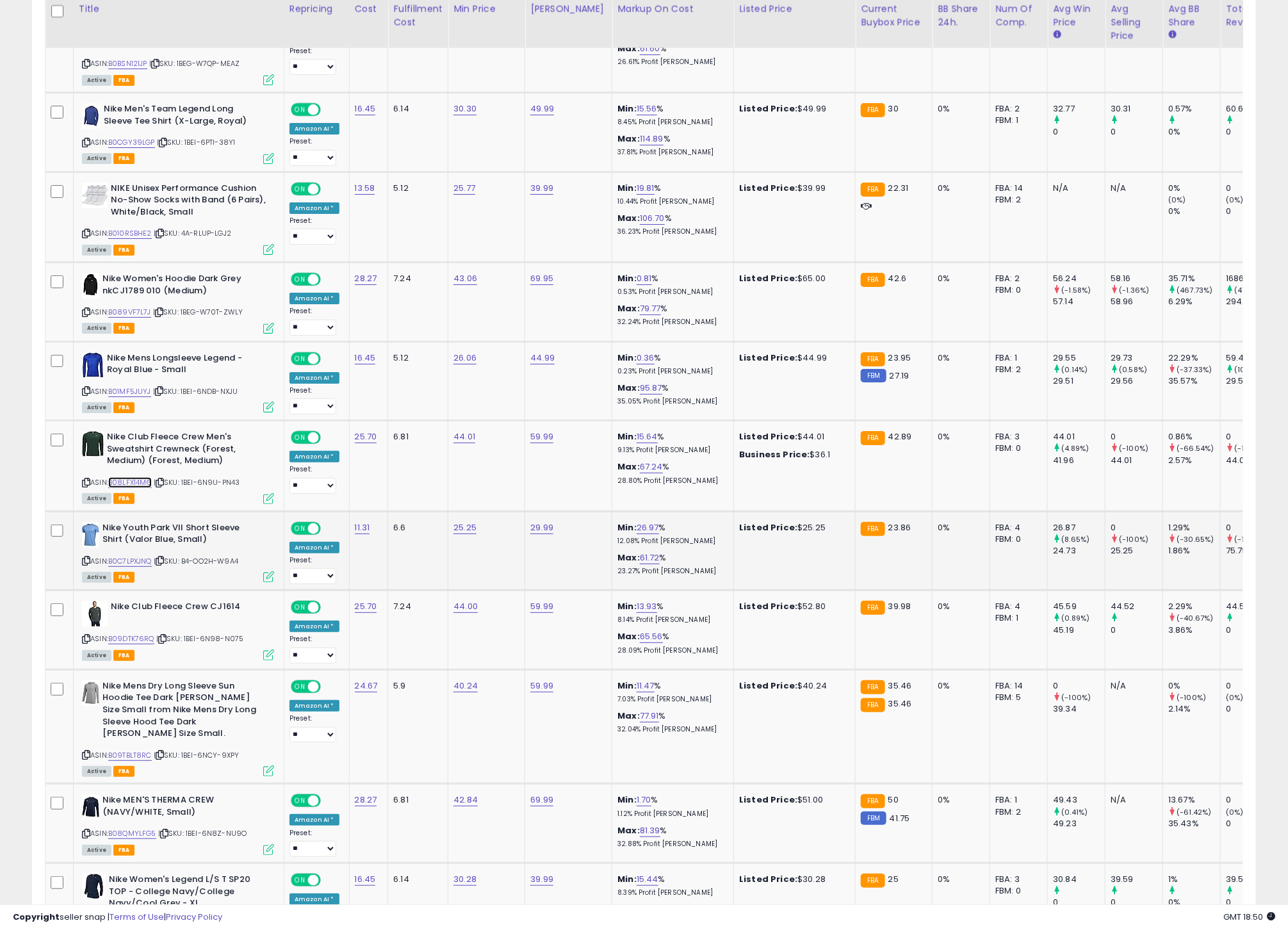
scroll to position [2454, 0]
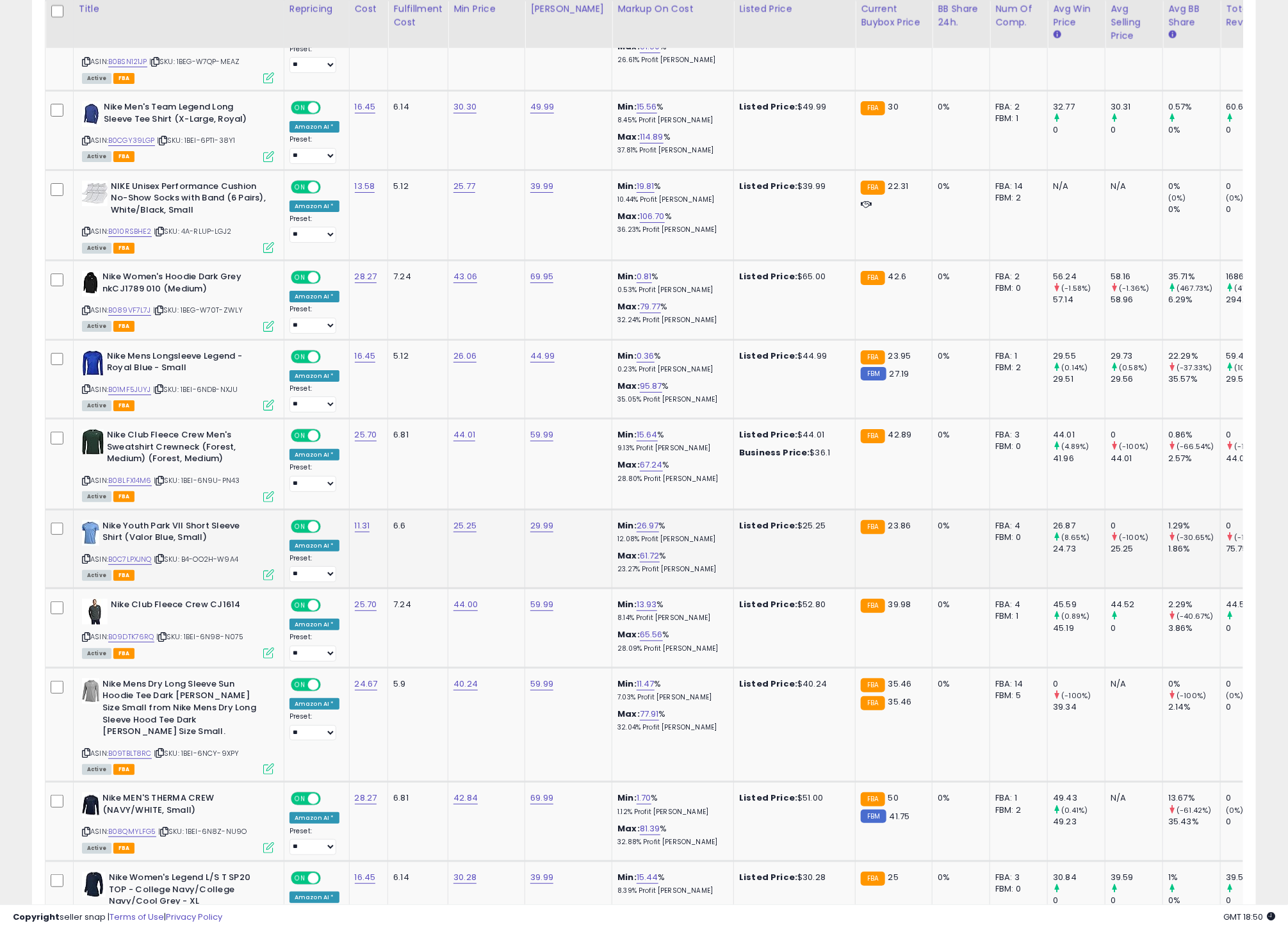
click at [85, 562] on icon at bounding box center [86, 559] width 8 height 7
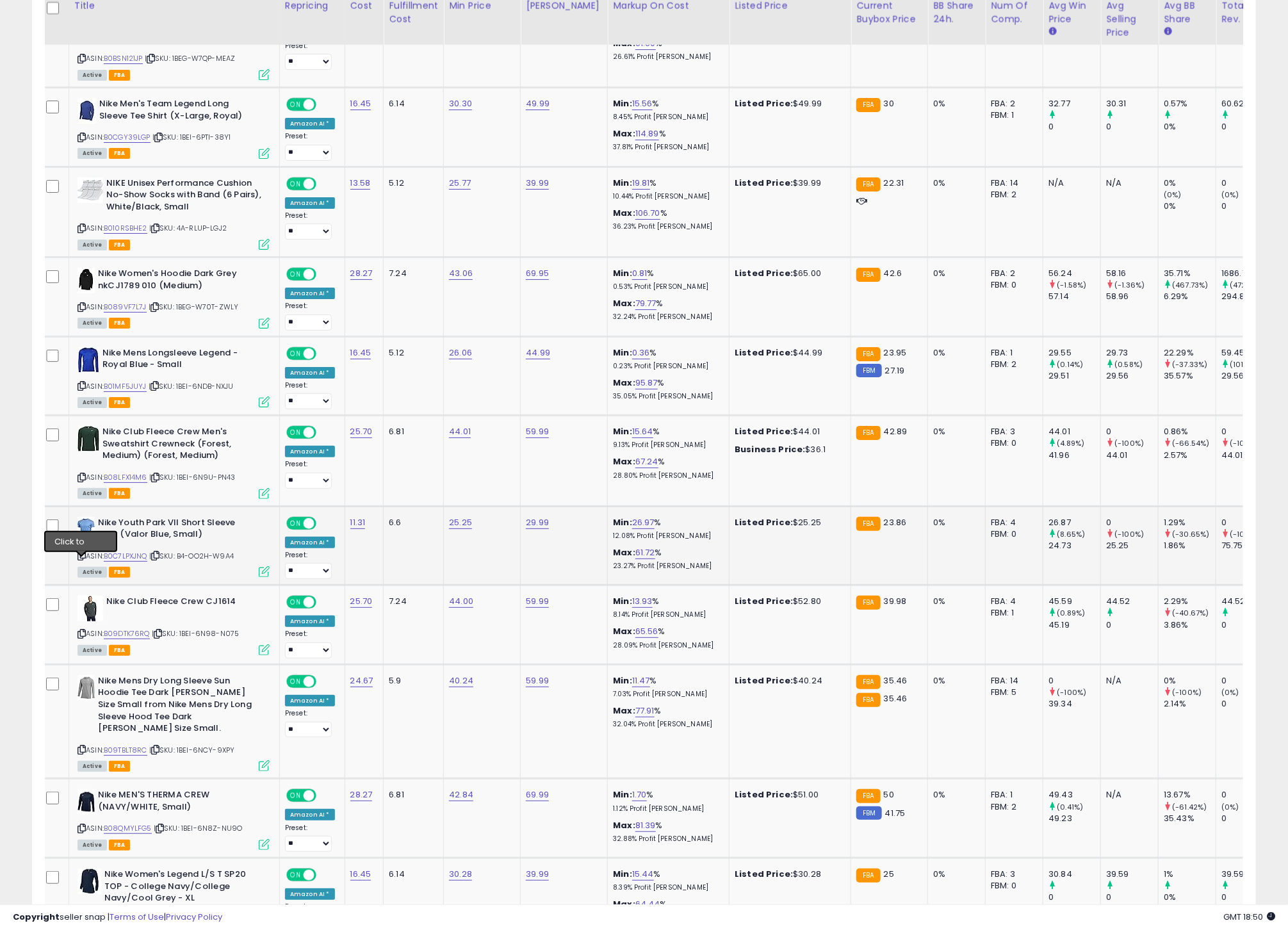
drag, startPoint x: 84, startPoint y: 564, endPoint x: 91, endPoint y: 564, distance: 7.0
click at [83, 559] on icon at bounding box center [82, 555] width 8 height 7
click at [130, 561] on link "B0C7LPXJNQ" at bounding box center [125, 557] width 43 height 11
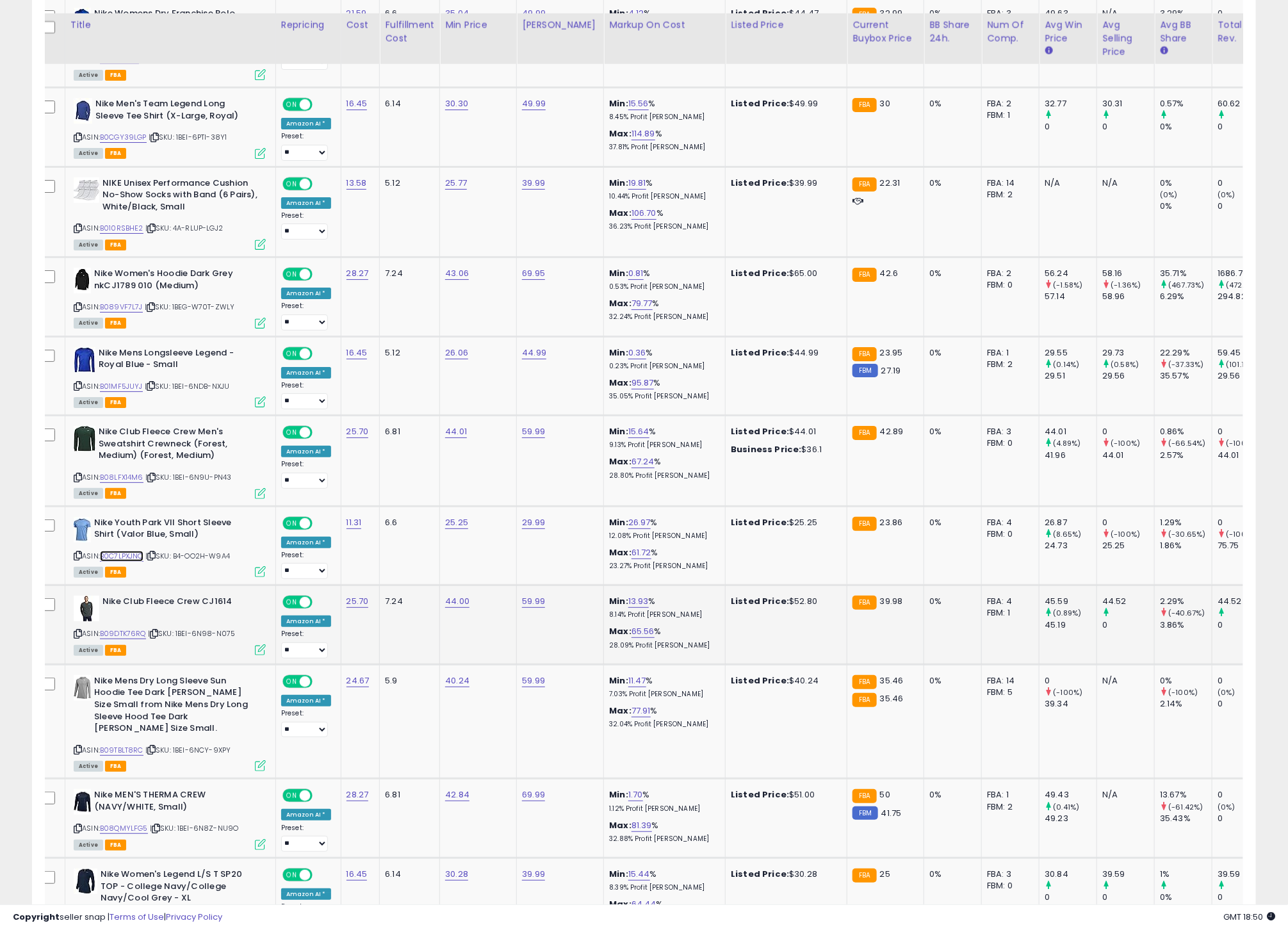
scroll to position [2500, 0]
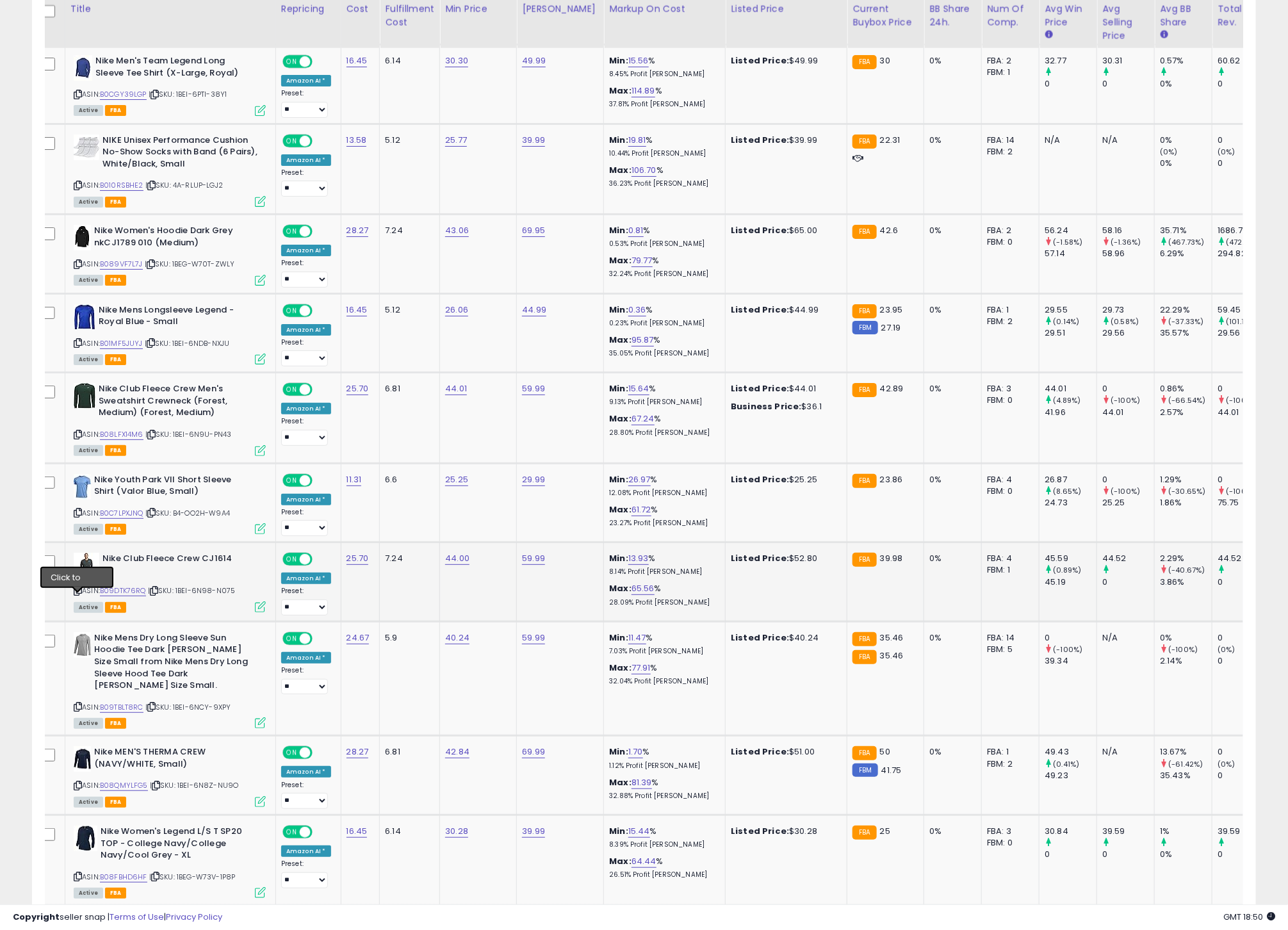
click at [77, 594] on icon at bounding box center [78, 591] width 8 height 7
click at [134, 596] on link "B09DTK76RQ" at bounding box center [123, 591] width 46 height 11
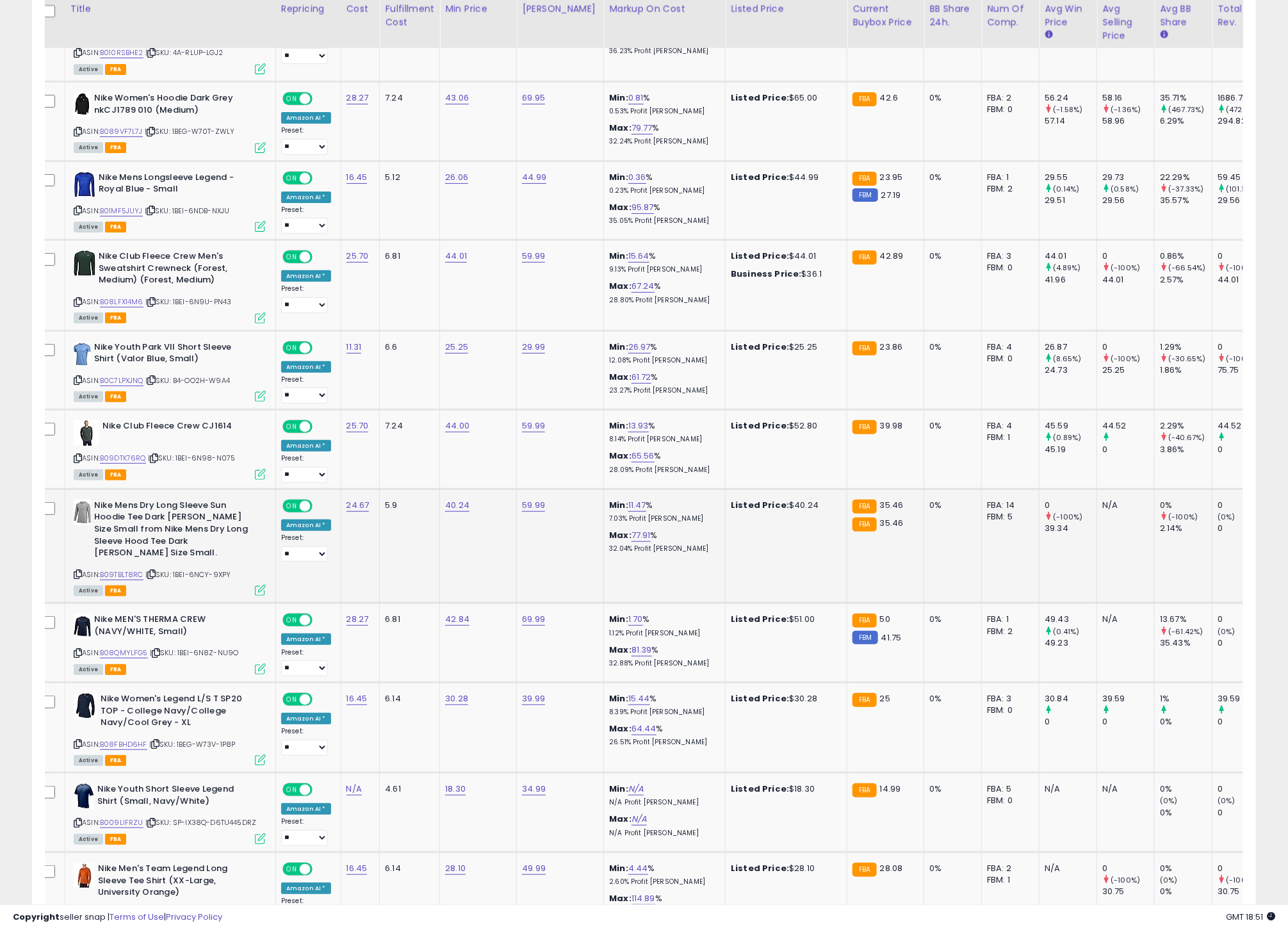
scroll to position [2633, 0]
click at [79, 579] on icon at bounding box center [78, 574] width 8 height 7
click at [126, 581] on link "B09TBLT8RC" at bounding box center [121, 576] width 43 height 11
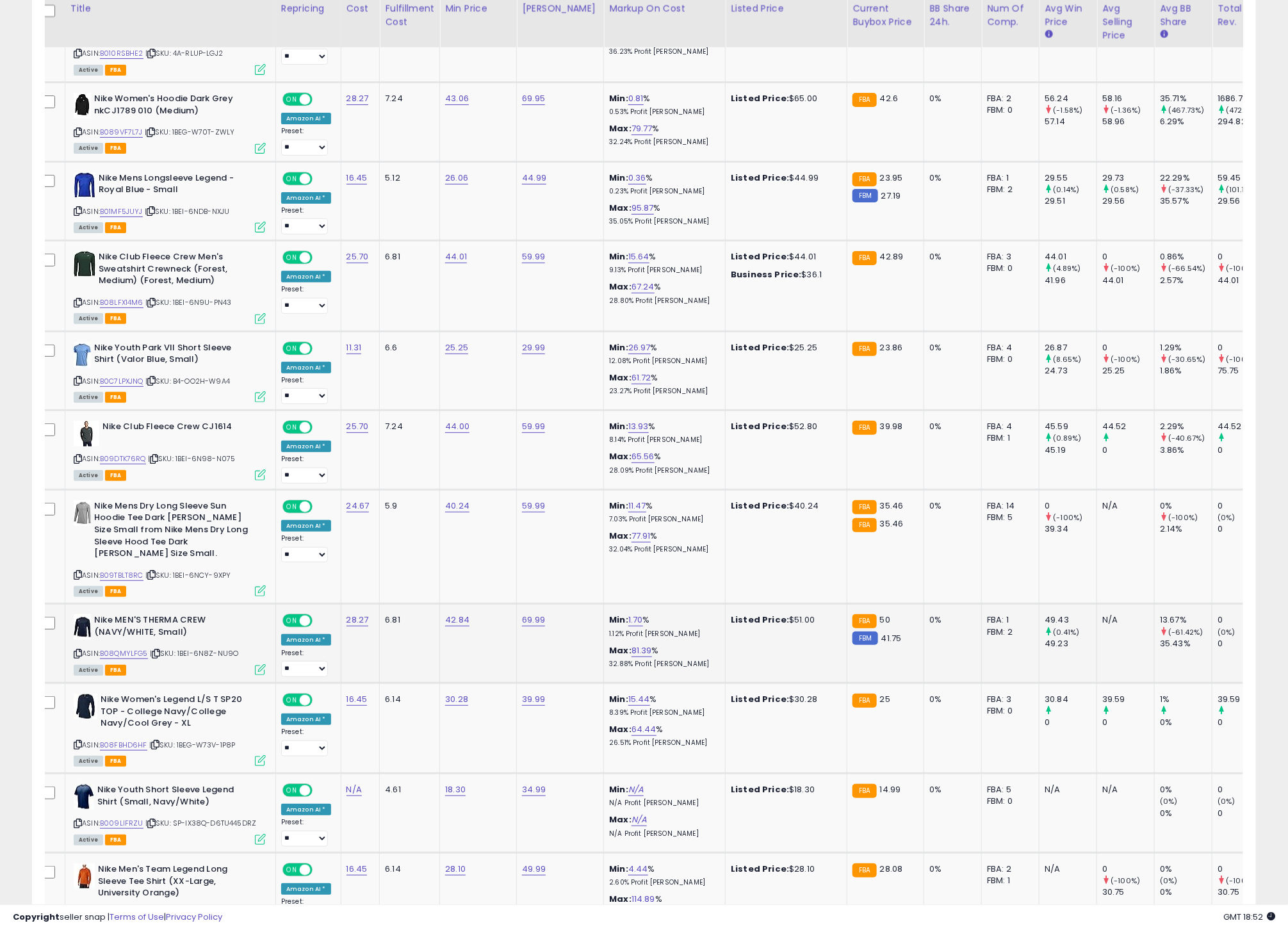
click at [277, 622] on td "ON OFF Amazon AI * Preset: **** ** Success Error" at bounding box center [307, 644] width 65 height 80
click at [78, 658] on icon at bounding box center [78, 653] width 8 height 7
click at [119, 659] on link "B08QMYLFG5" at bounding box center [124, 653] width 48 height 11
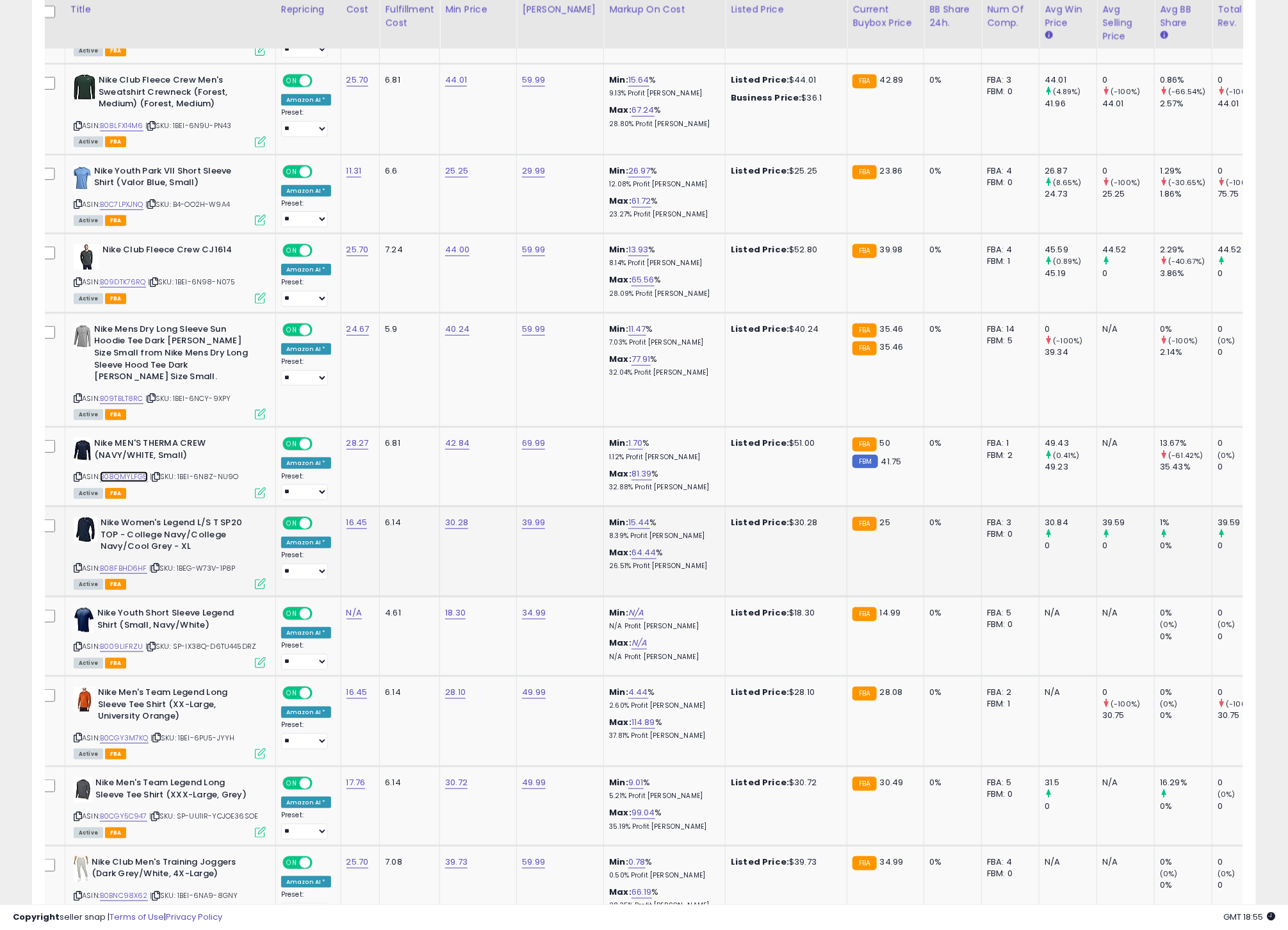
scroll to position [2810, 0]
click at [78, 571] on icon at bounding box center [78, 567] width 8 height 7
click at [124, 573] on link "B08FBHD6HF" at bounding box center [124, 568] width 47 height 11
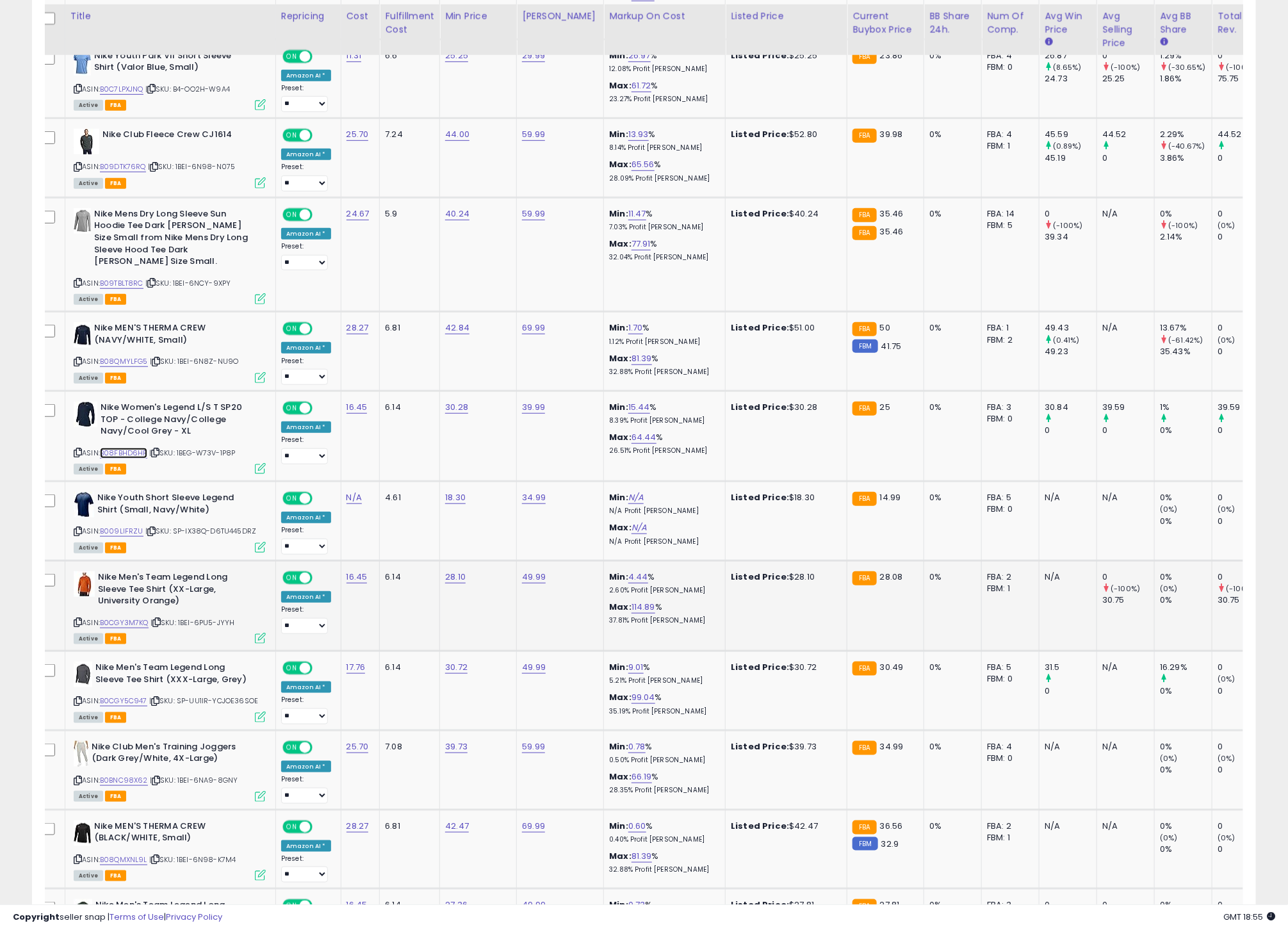
scroll to position [2936, 0]
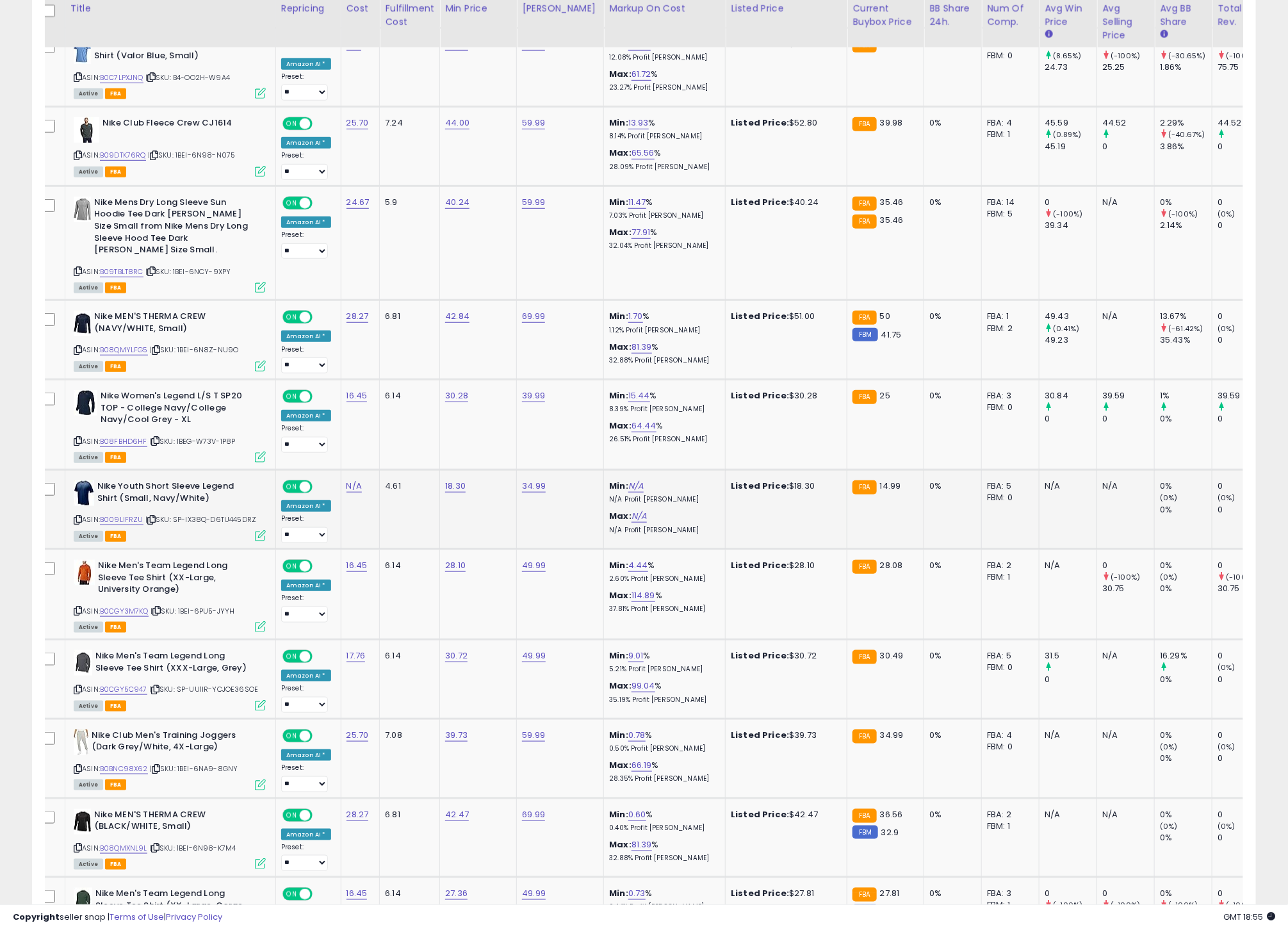
click at [76, 523] on icon at bounding box center [78, 520] width 8 height 7
click at [130, 525] on link "B009LIFRZU" at bounding box center [121, 520] width 43 height 11
click at [78, 614] on icon at bounding box center [78, 611] width 8 height 7
click at [121, 617] on link "B0CGY3M7KQ" at bounding box center [124, 612] width 49 height 11
click at [76, 693] on icon at bounding box center [78, 690] width 8 height 7
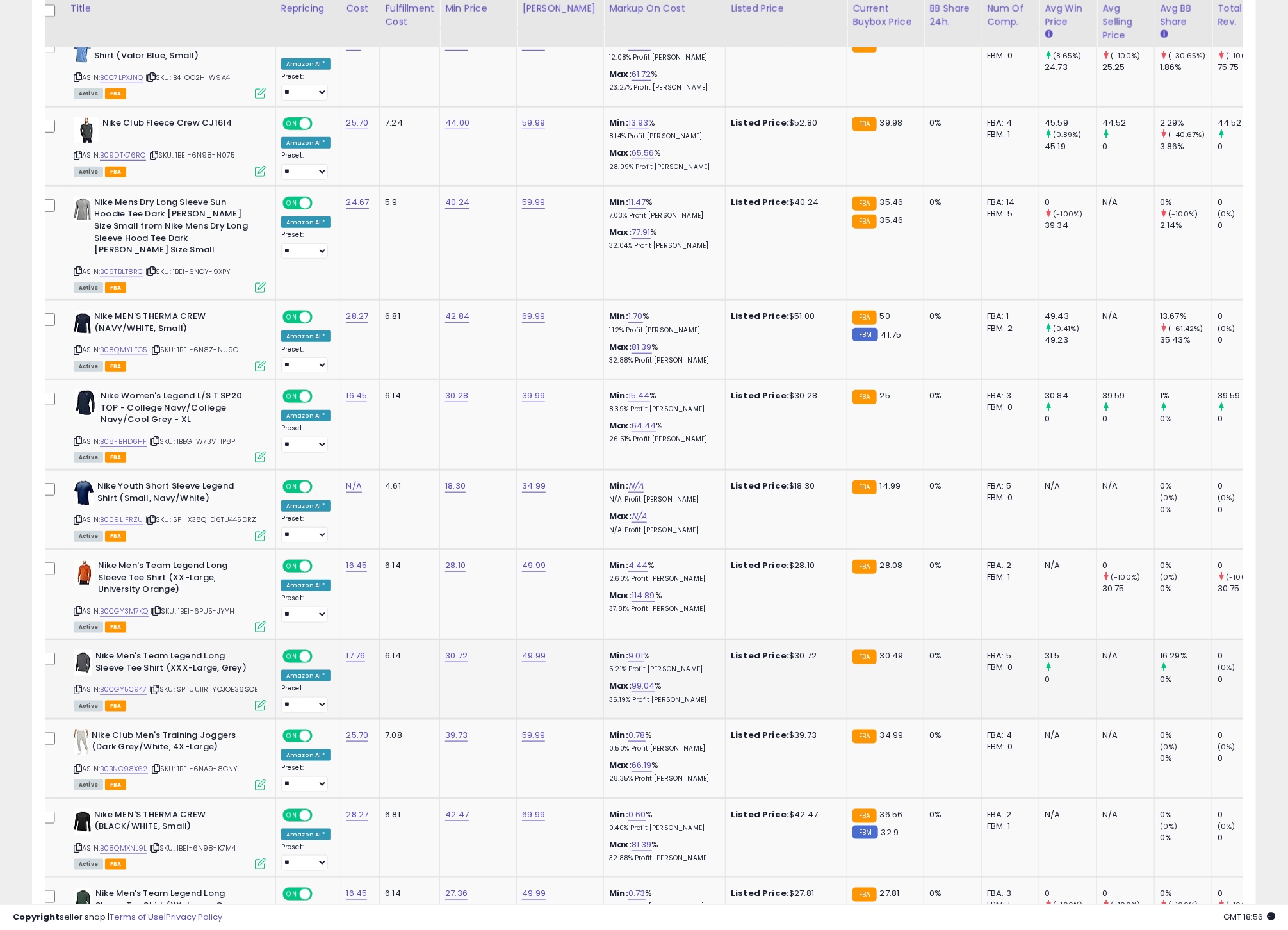
click at [80, 693] on icon at bounding box center [78, 690] width 8 height 7
click at [136, 695] on link "B0CGY5C947" at bounding box center [124, 690] width 47 height 11
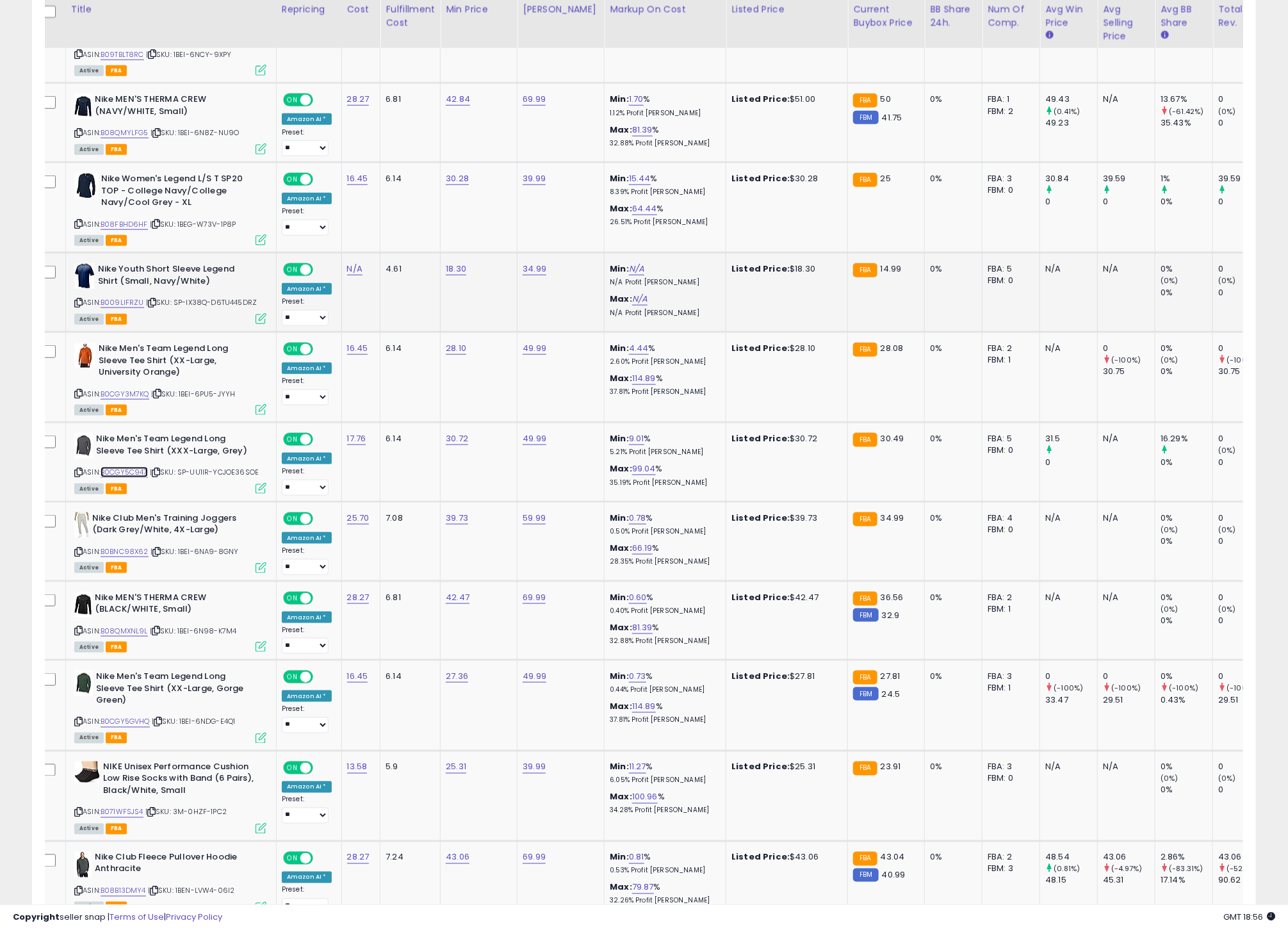
scroll to position [3155, 0]
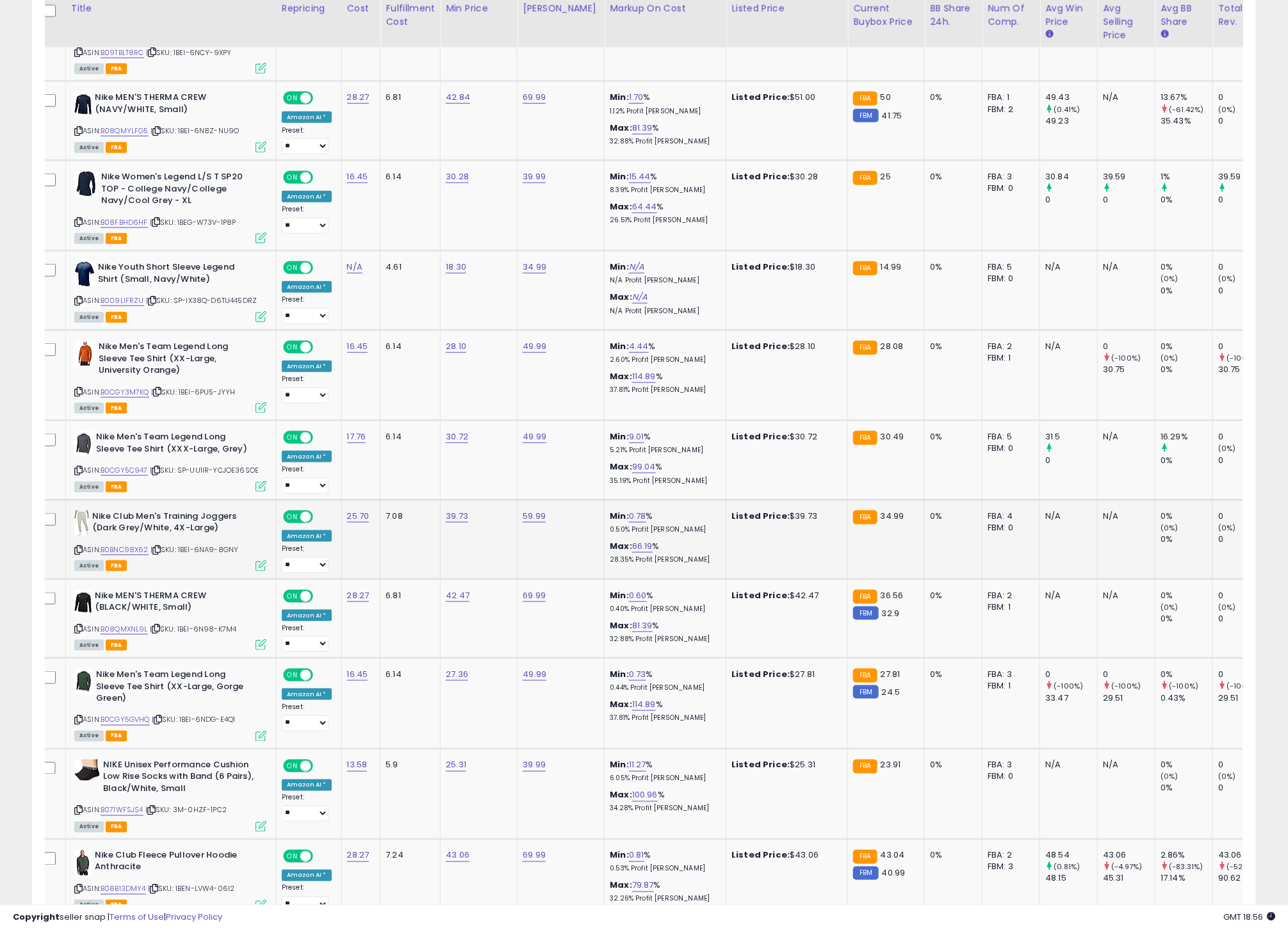
click at [81, 553] on icon at bounding box center [78, 550] width 8 height 7
click at [143, 555] on link "B0BNC98X62" at bounding box center [125, 550] width 48 height 11
click at [79, 632] on icon at bounding box center [78, 629] width 8 height 7
click at [120, 635] on link "B08QMXNL9L" at bounding box center [124, 629] width 47 height 11
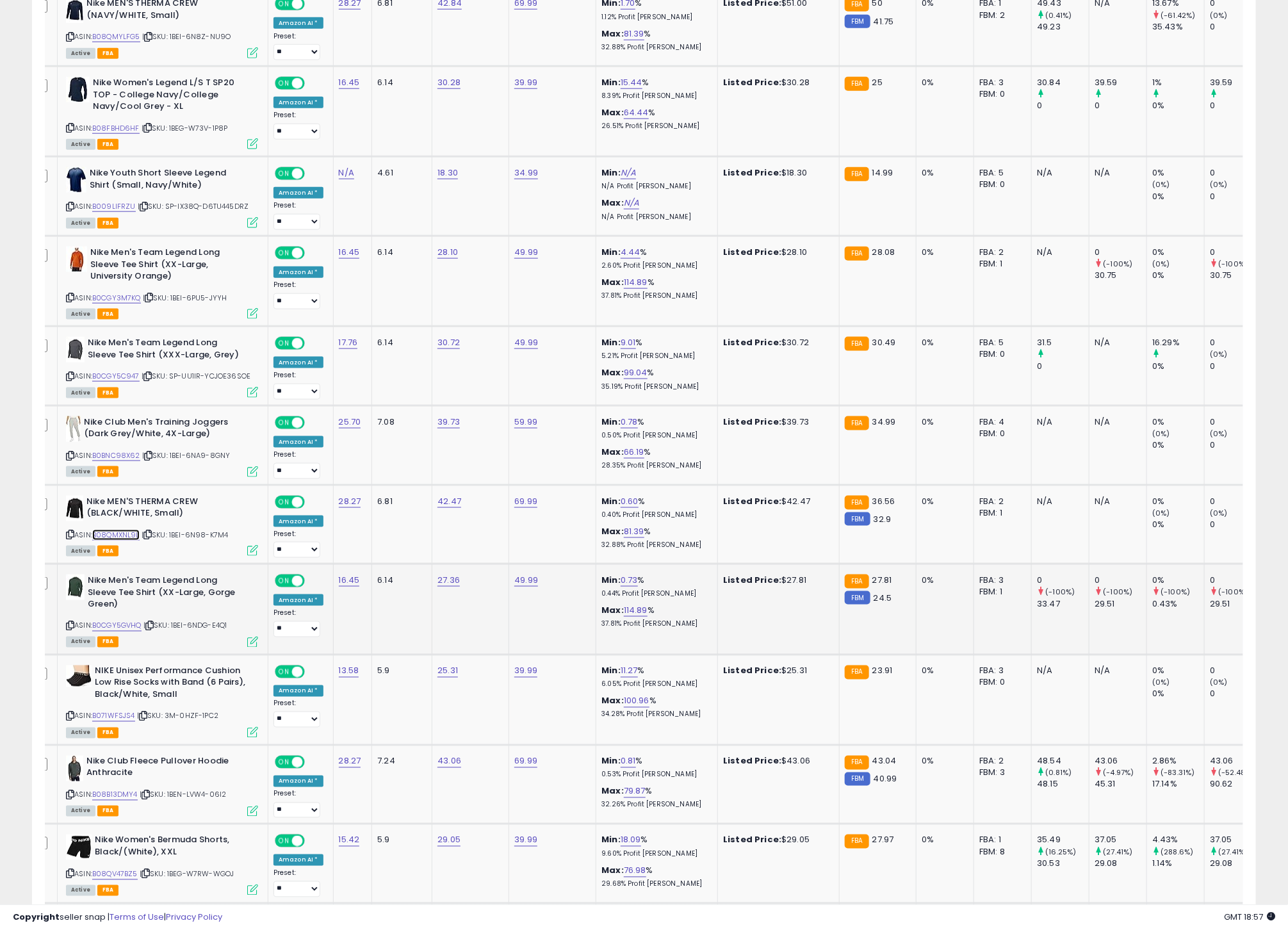
scroll to position [3298, 0]
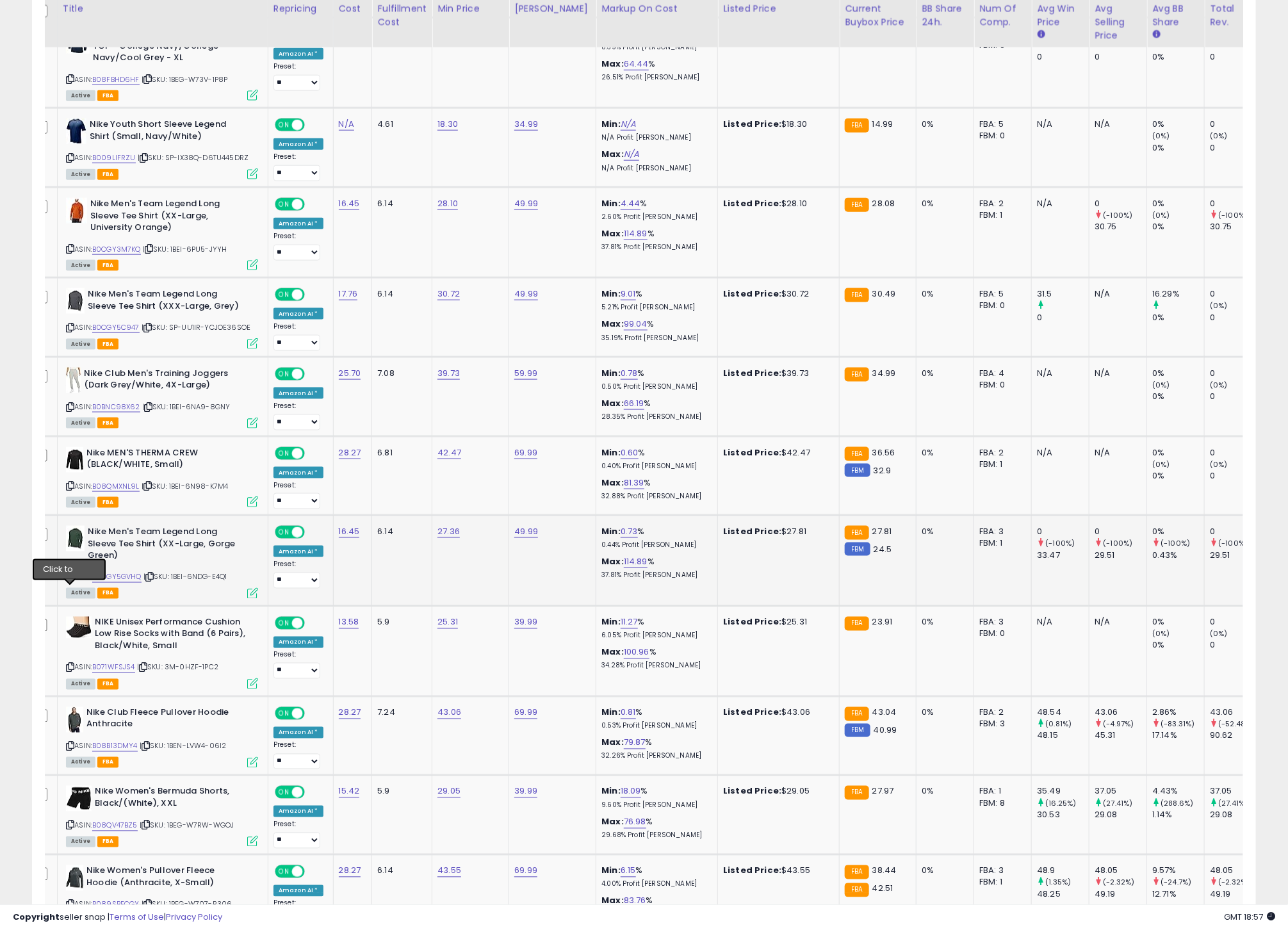
click at [69, 581] on icon at bounding box center [70, 577] width 8 height 7
click at [128, 583] on link "B0CGY5GVHQ" at bounding box center [117, 577] width 49 height 11
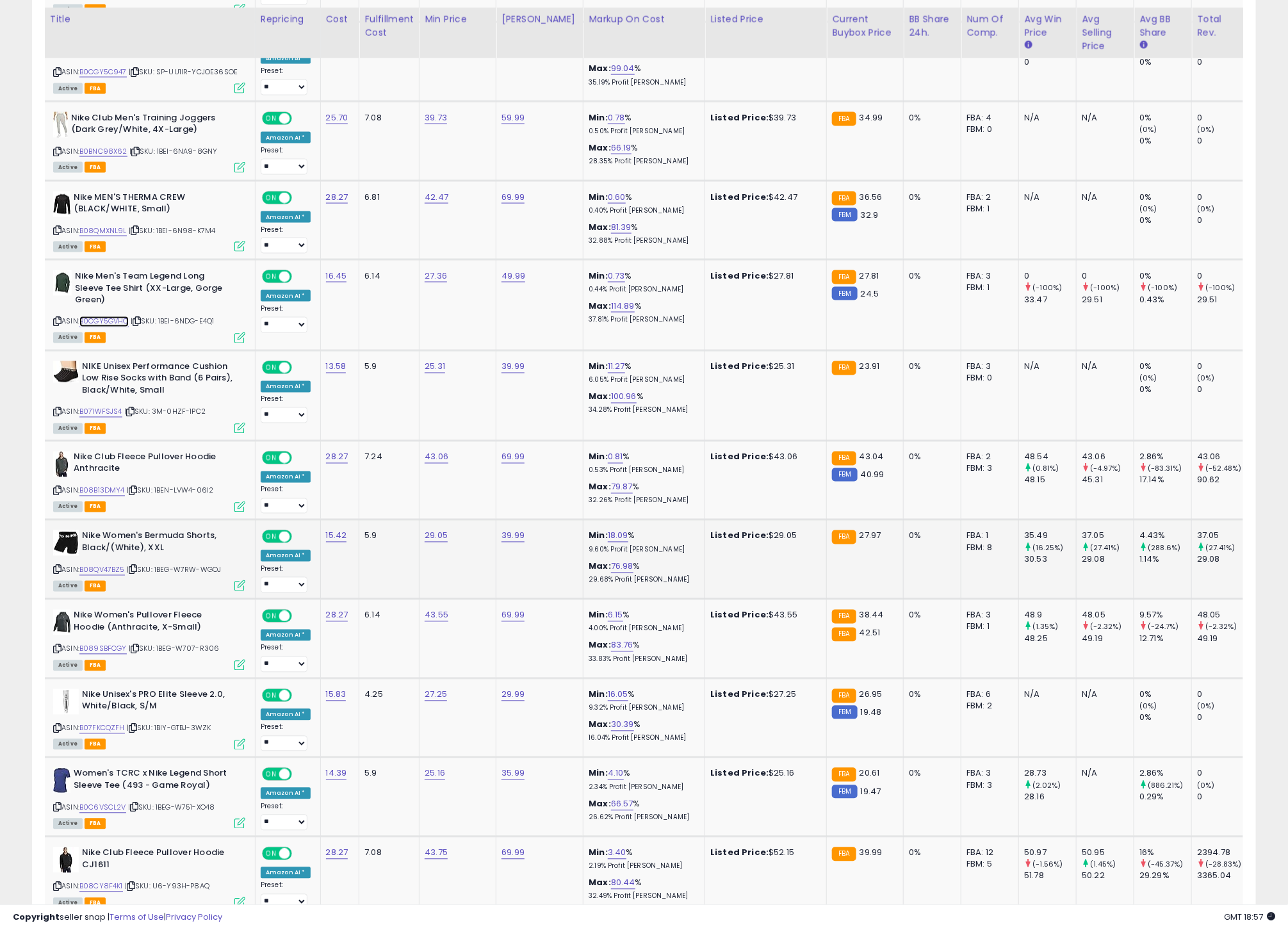
scroll to position [3565, 0]
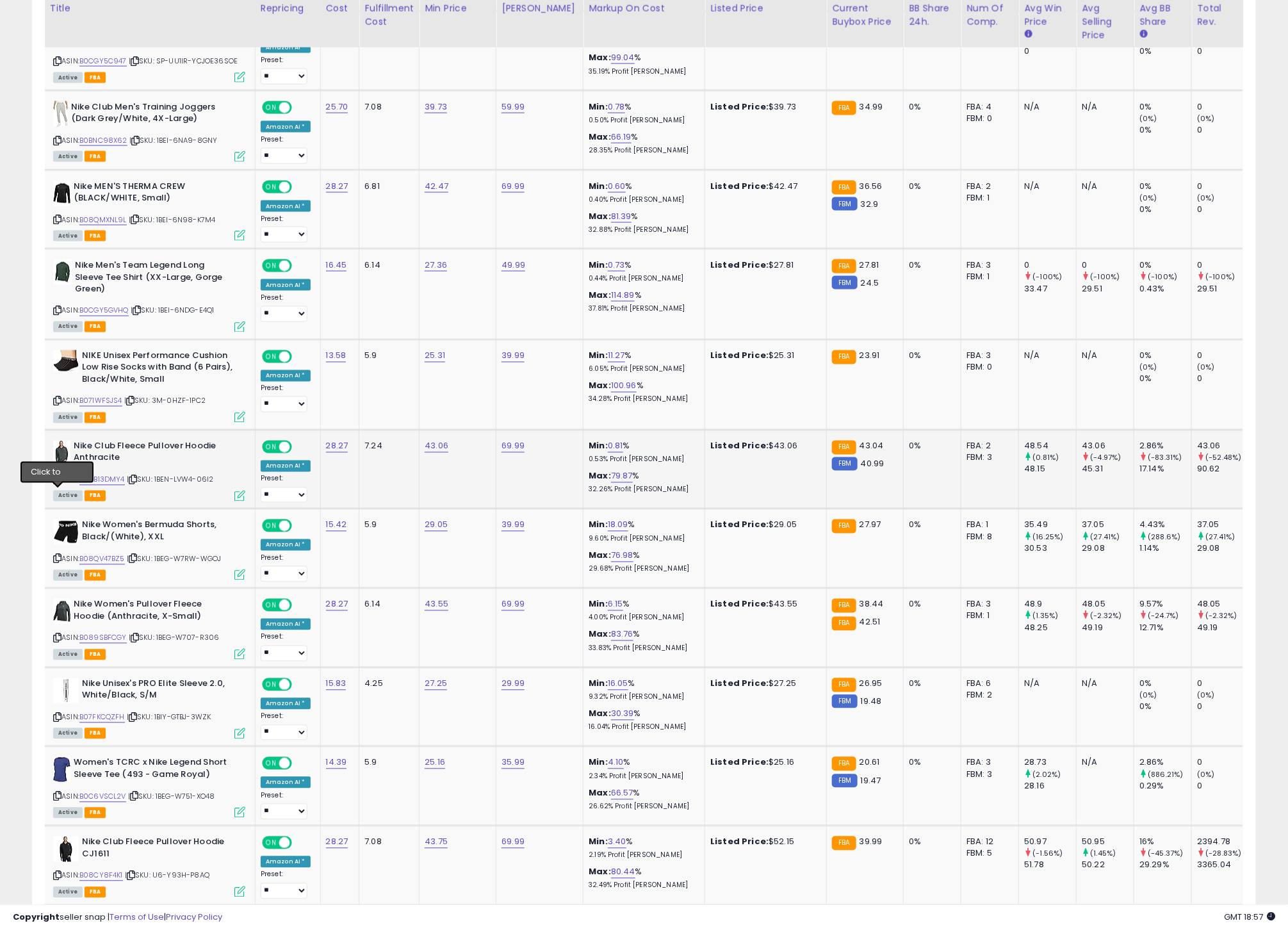
click at [60, 484] on icon at bounding box center [57, 480] width 8 height 7
click at [58, 494] on td "Nike Club Fleece Pullover Hoodie Anthracite ASIN: B08B13DMY4 | SKU: 1BEN-LVW4-0…" at bounding box center [149, 469] width 211 height 80
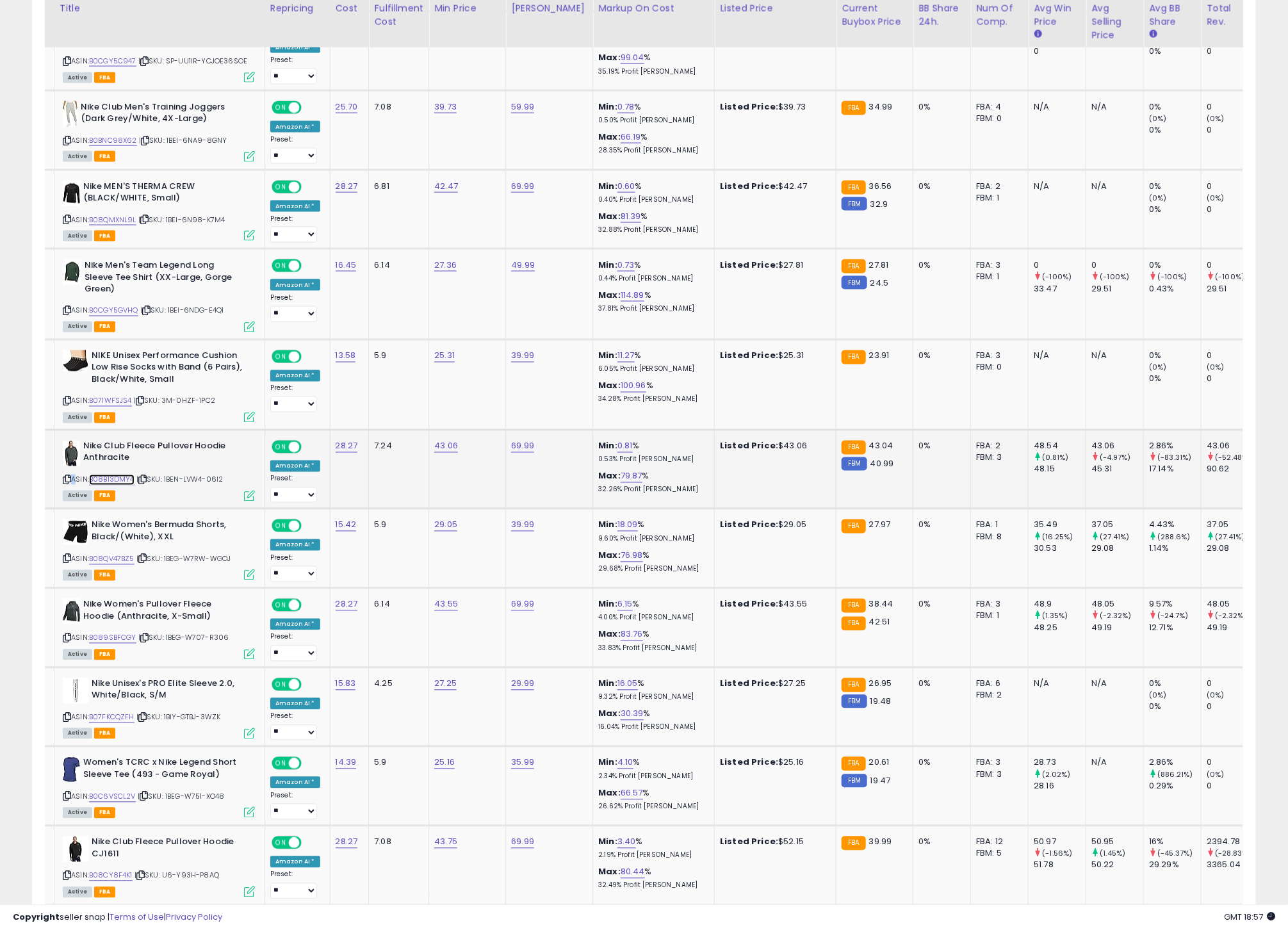
click at [124, 485] on link "B08B13DMY4" at bounding box center [112, 480] width 45 height 11
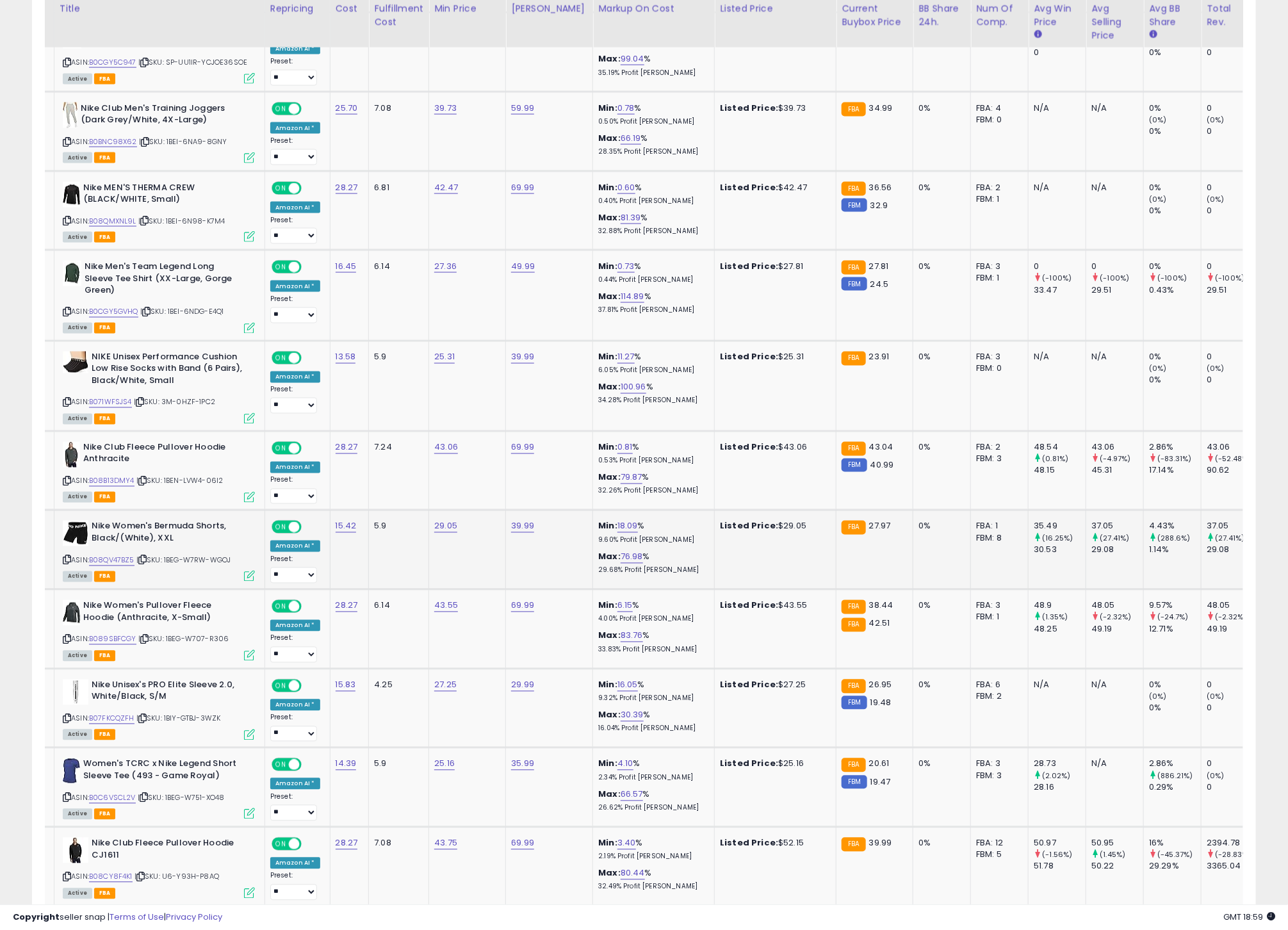
click at [71, 563] on icon at bounding box center [67, 560] width 8 height 7
click at [67, 563] on icon at bounding box center [67, 560] width 8 height 7
click at [106, 566] on link "B08QV47BZ5" at bounding box center [112, 561] width 45 height 11
click at [66, 643] on icon at bounding box center [67, 640] width 8 height 7
click at [69, 643] on icon at bounding box center [67, 640] width 8 height 7
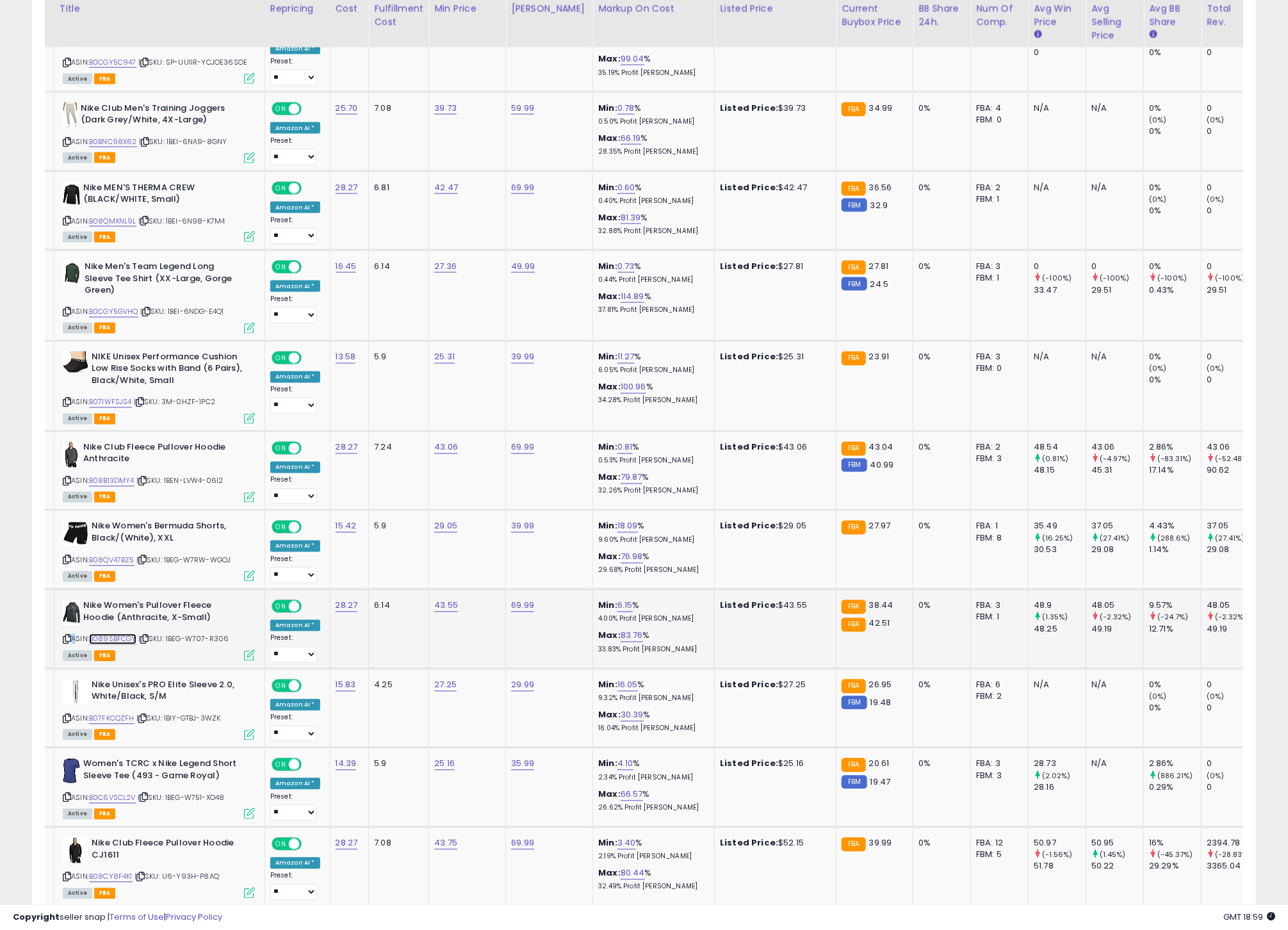
click at [110, 645] on link "B089SBFCGY" at bounding box center [113, 640] width 47 height 11
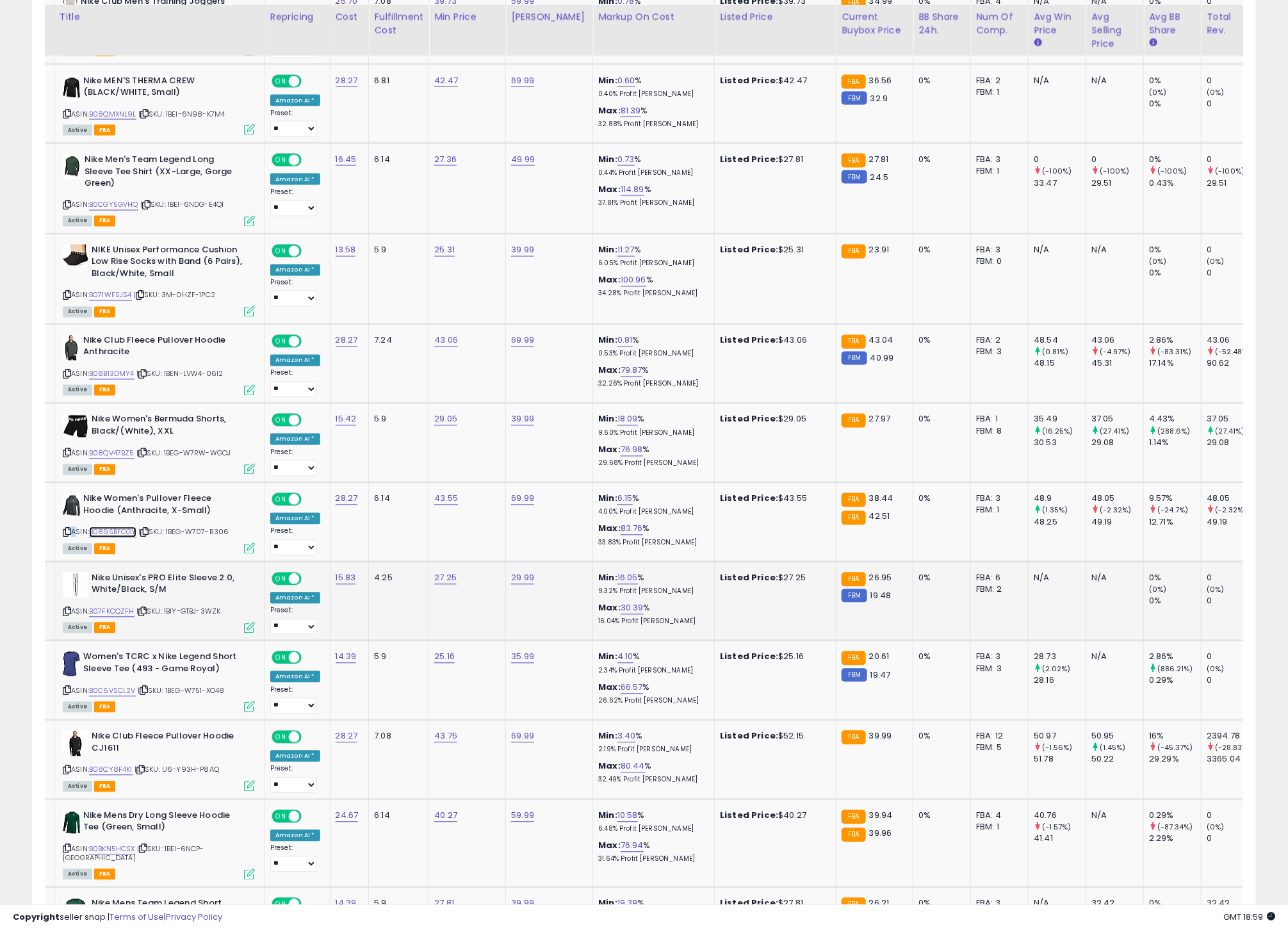
scroll to position [3684, 0]
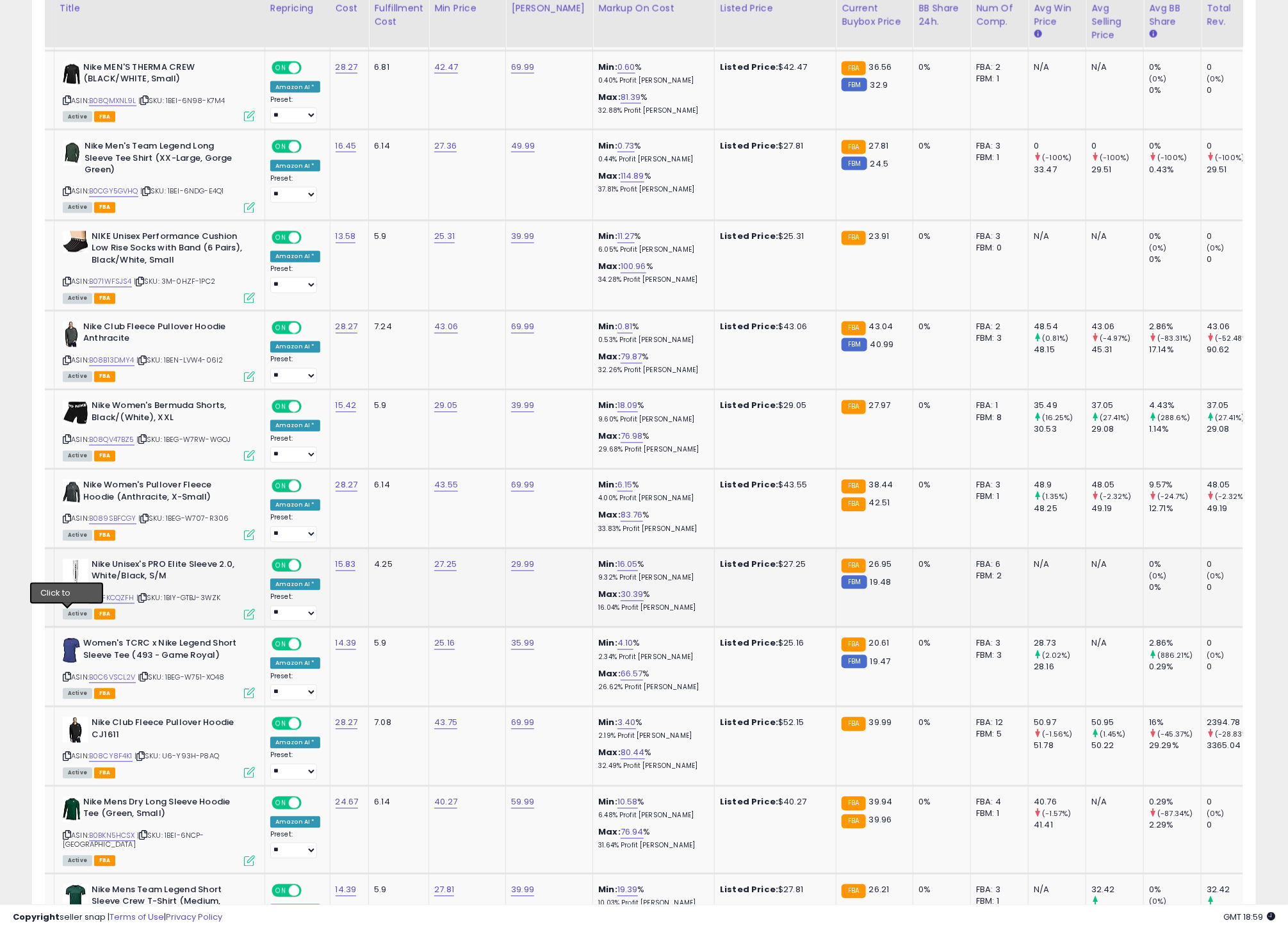
click at [67, 602] on icon at bounding box center [67, 598] width 8 height 7
click at [132, 604] on link "B07FKCQZFH" at bounding box center [112, 598] width 45 height 11
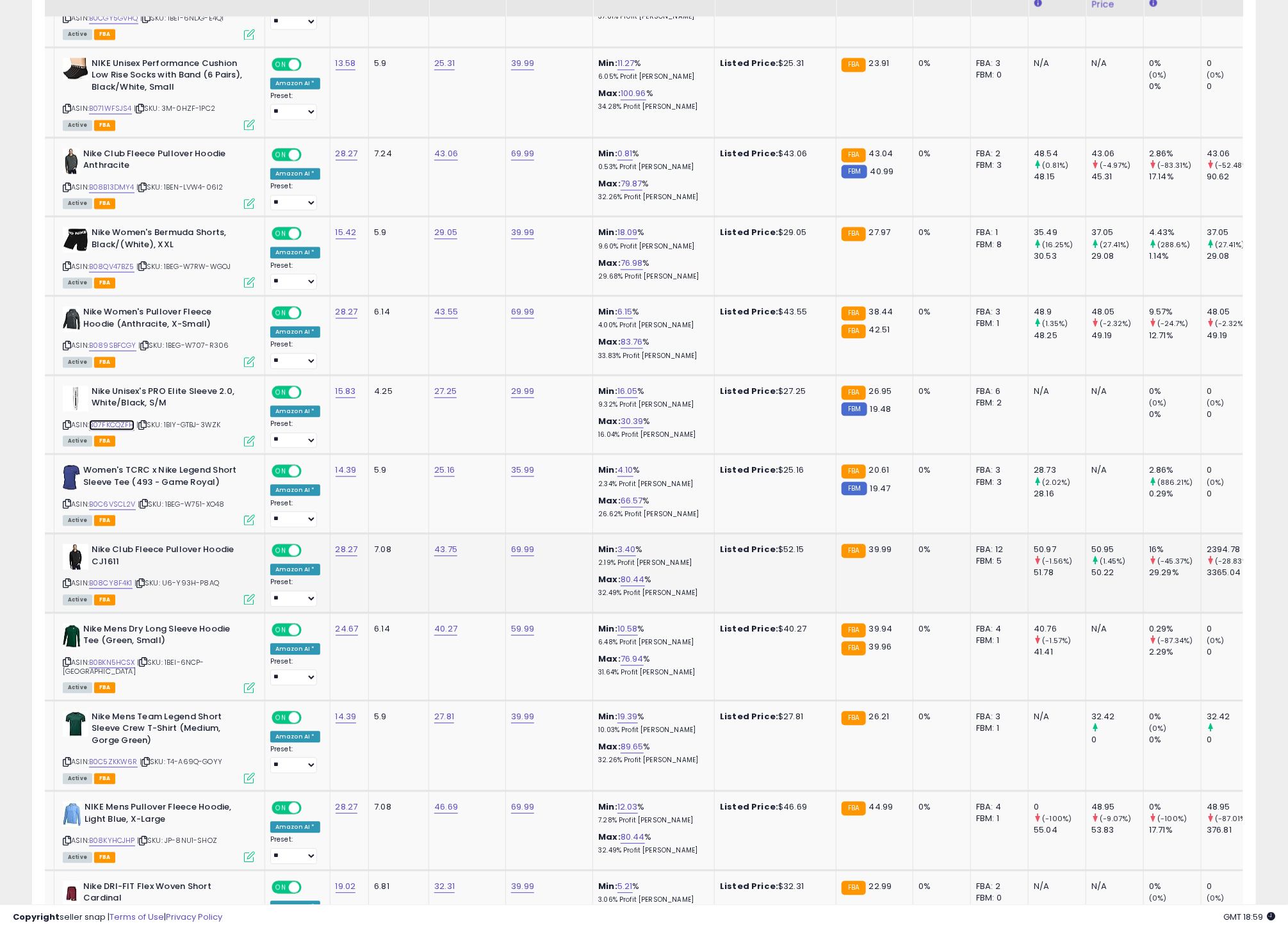
scroll to position [3872, 0]
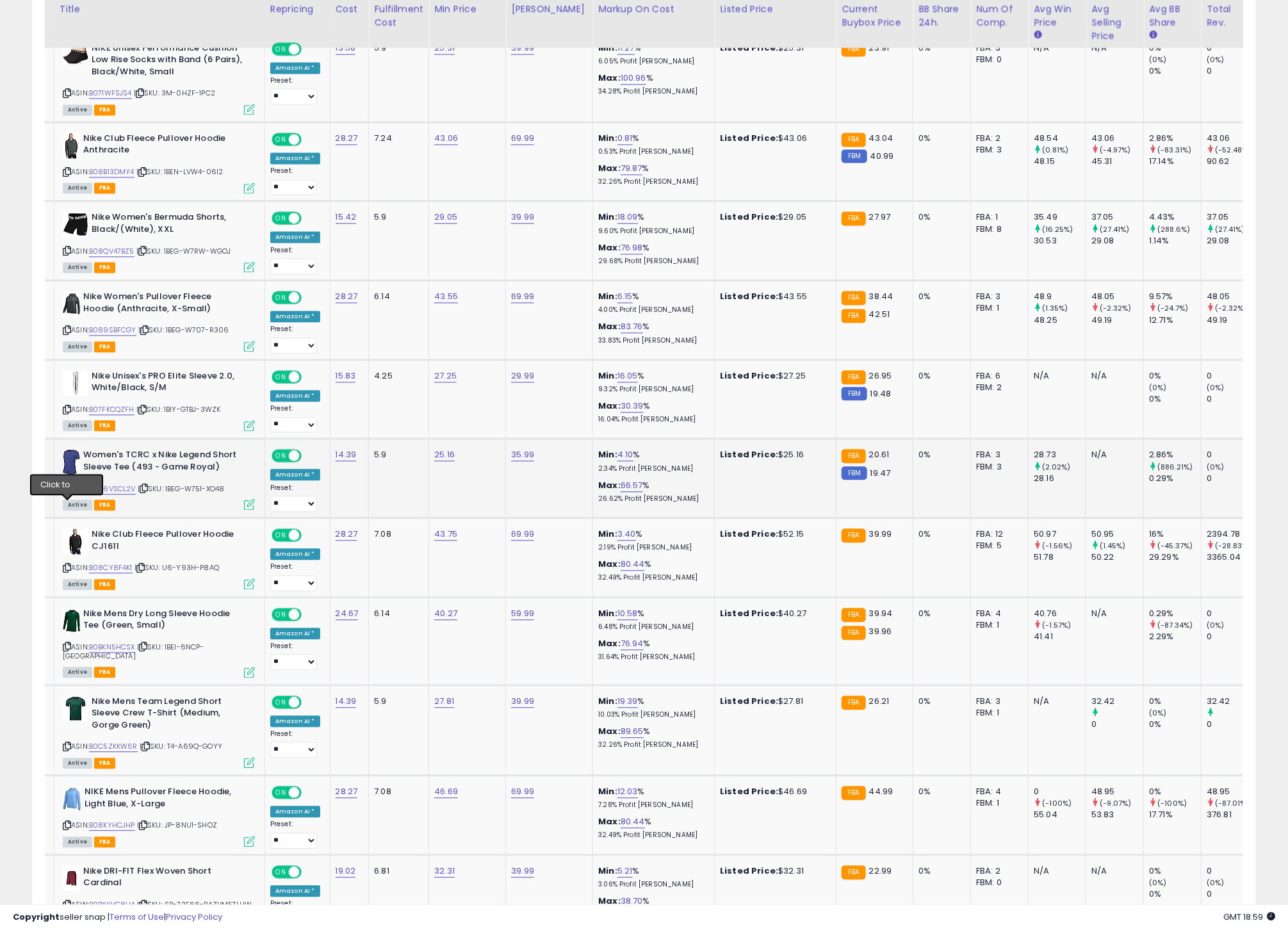
click at [69, 492] on icon at bounding box center [67, 488] width 8 height 7
click at [120, 494] on link "B0C6VSCL2V" at bounding box center [113, 489] width 47 height 11
click at [63, 571] on icon at bounding box center [67, 568] width 8 height 7
click at [109, 573] on link "B08CY8F4K1" at bounding box center [110, 568] width 43 height 11
click at [442, 541] on link "43.75" at bounding box center [446, 534] width 23 height 13
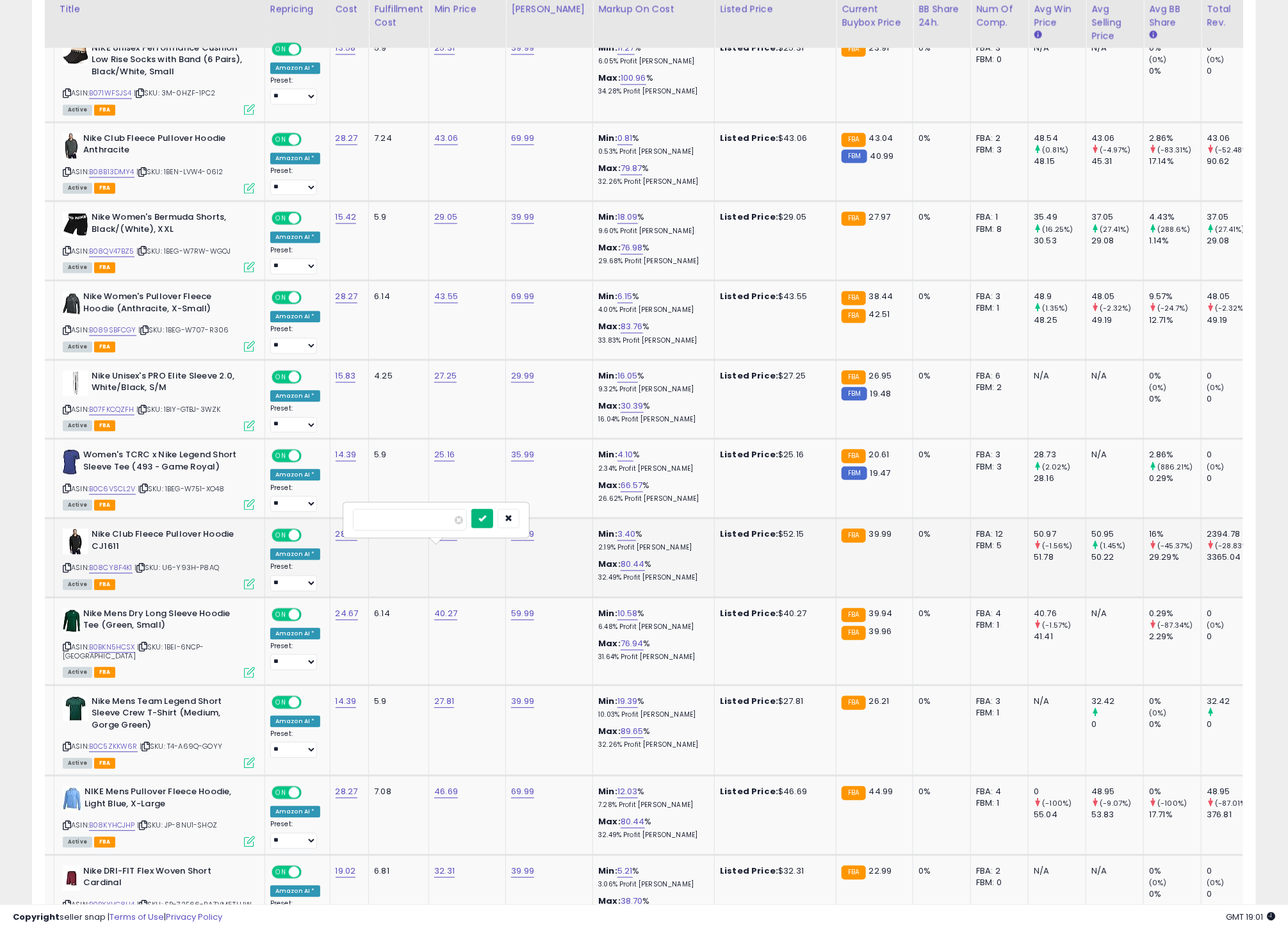
drag, startPoint x: 491, startPoint y: 522, endPoint x: 886, endPoint y: 340, distance: 434.9
click at [486, 522] on icon "submit" at bounding box center [482, 517] width 8 height 8
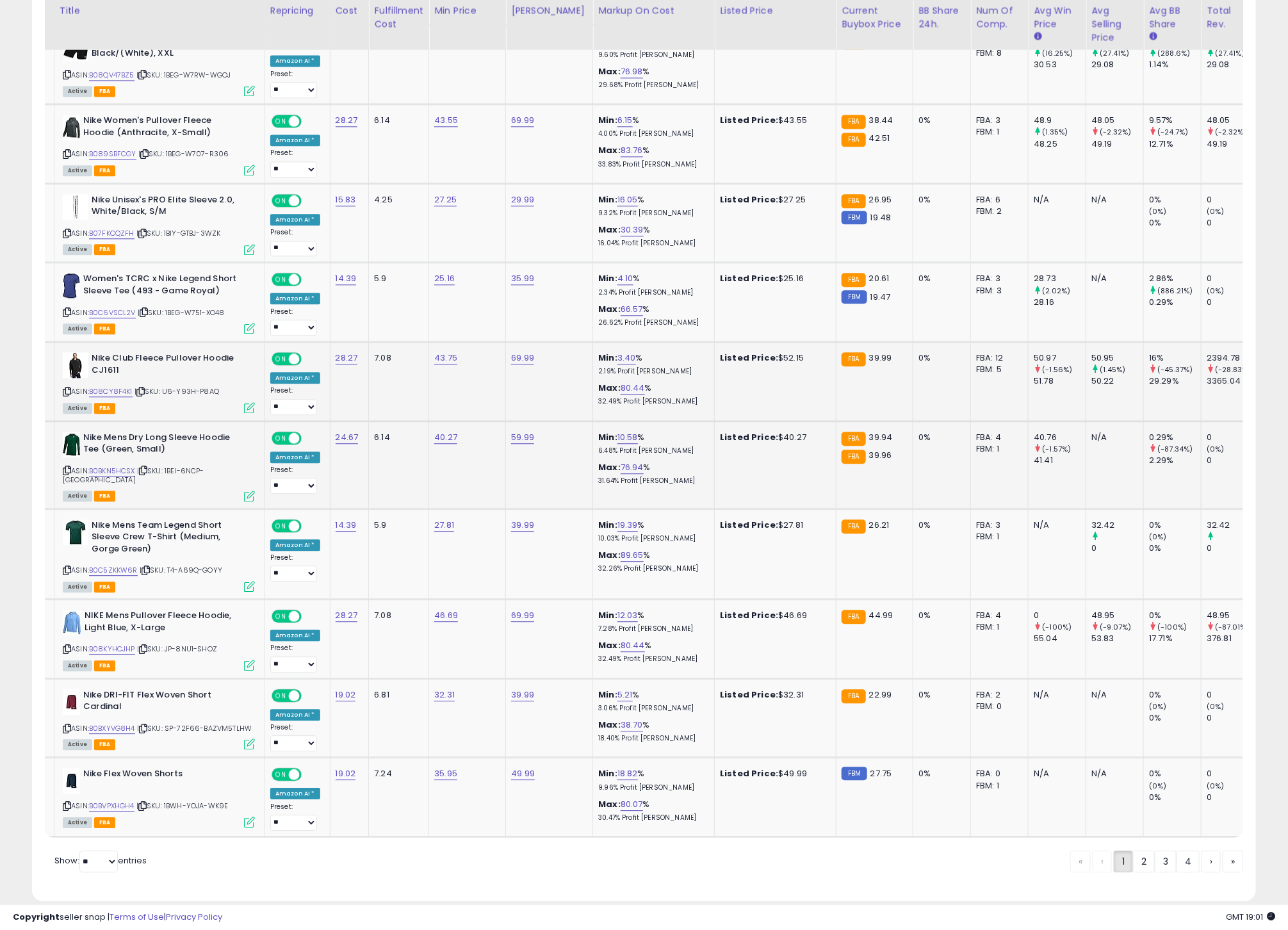
scroll to position [4051, 0]
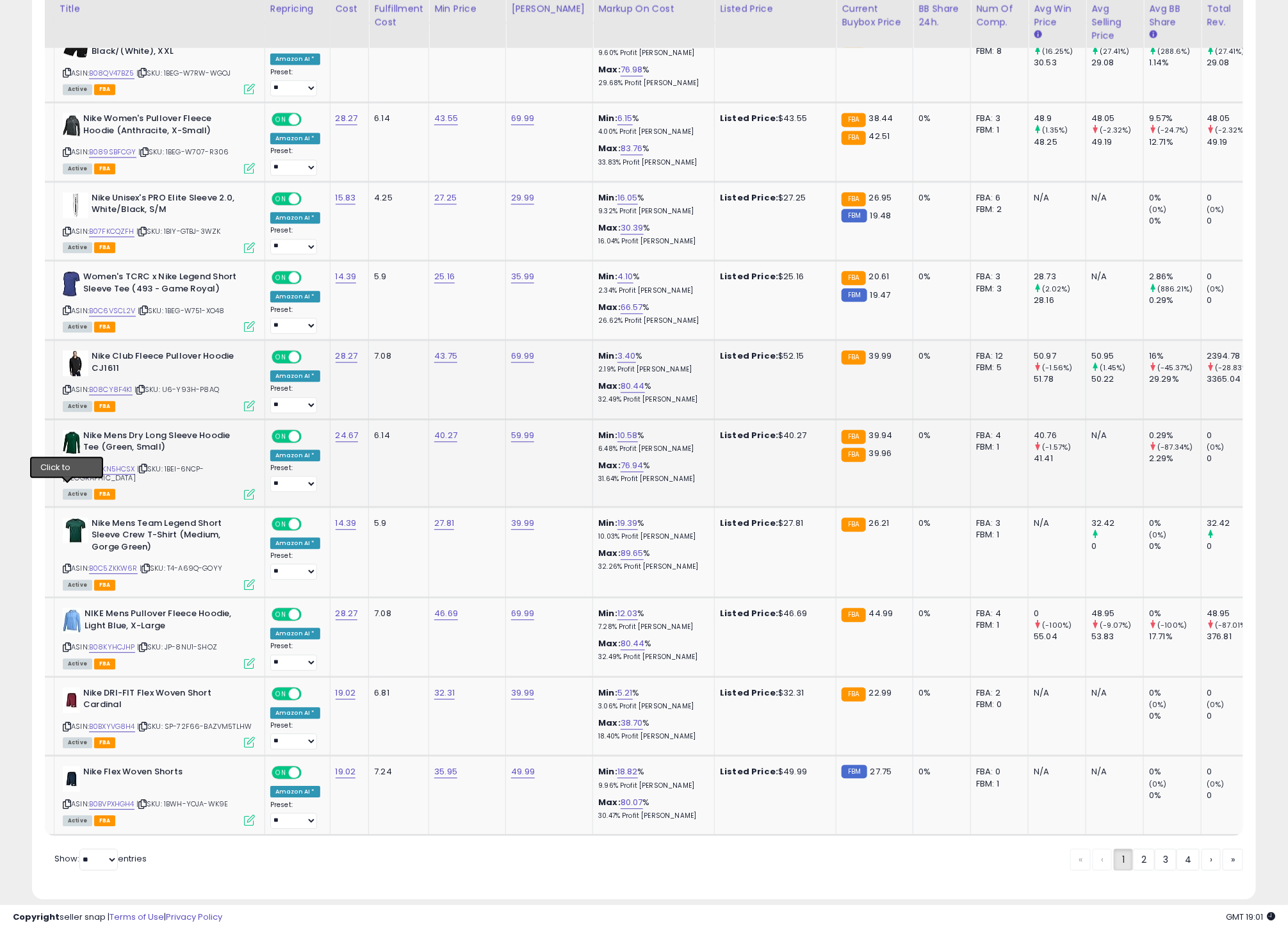
click at [69, 472] on icon at bounding box center [67, 469] width 8 height 7
click at [128, 475] on link "B0BKN5HCSX" at bounding box center [112, 469] width 46 height 11
click at [67, 572] on icon at bounding box center [67, 568] width 8 height 7
click at [131, 574] on link "B0C5ZKKW6R" at bounding box center [113, 568] width 49 height 11
click at [68, 651] on icon at bounding box center [67, 647] width 8 height 7
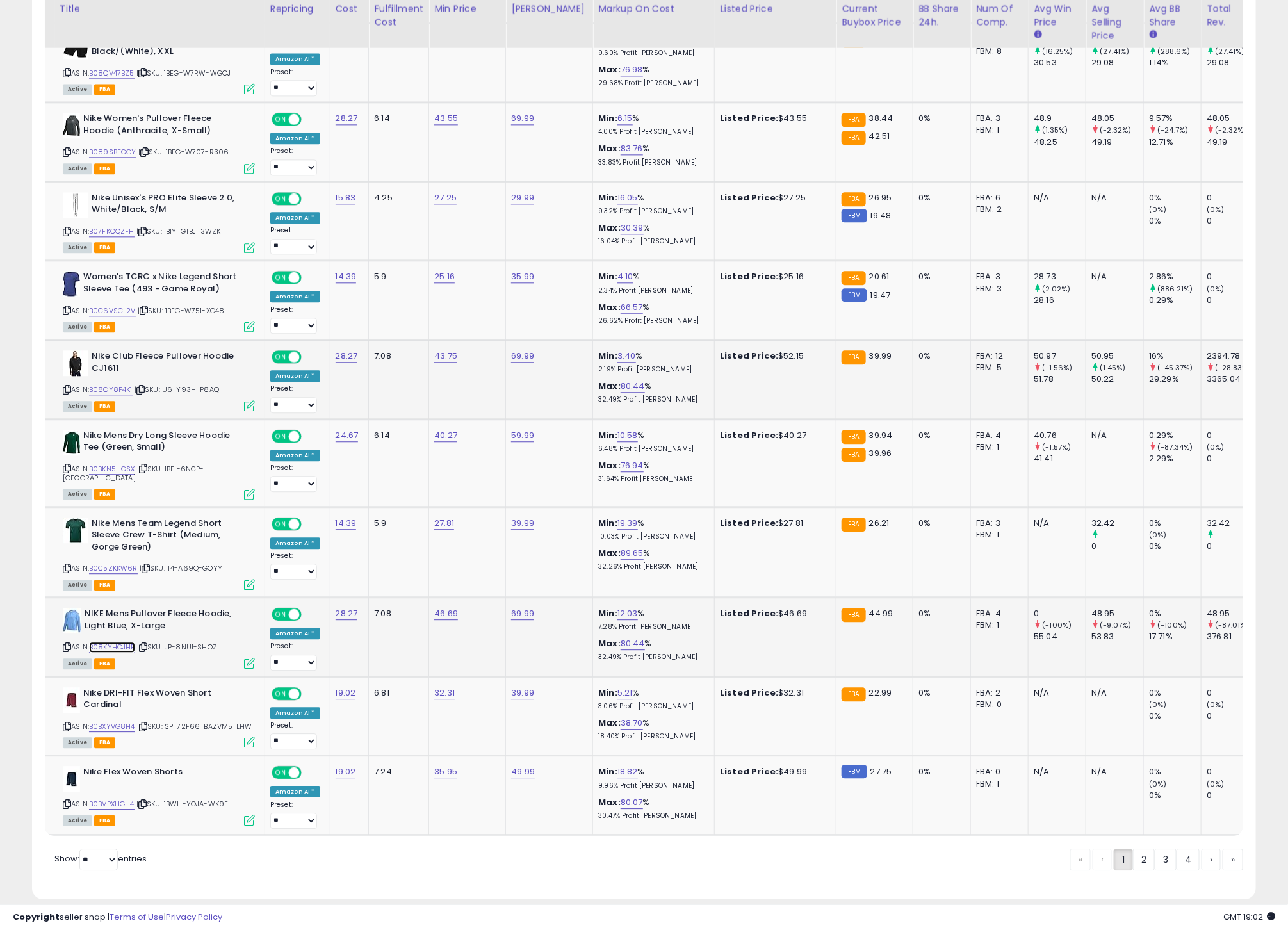
click at [124, 653] on link "B08KYHCJHP" at bounding box center [112, 647] width 46 height 11
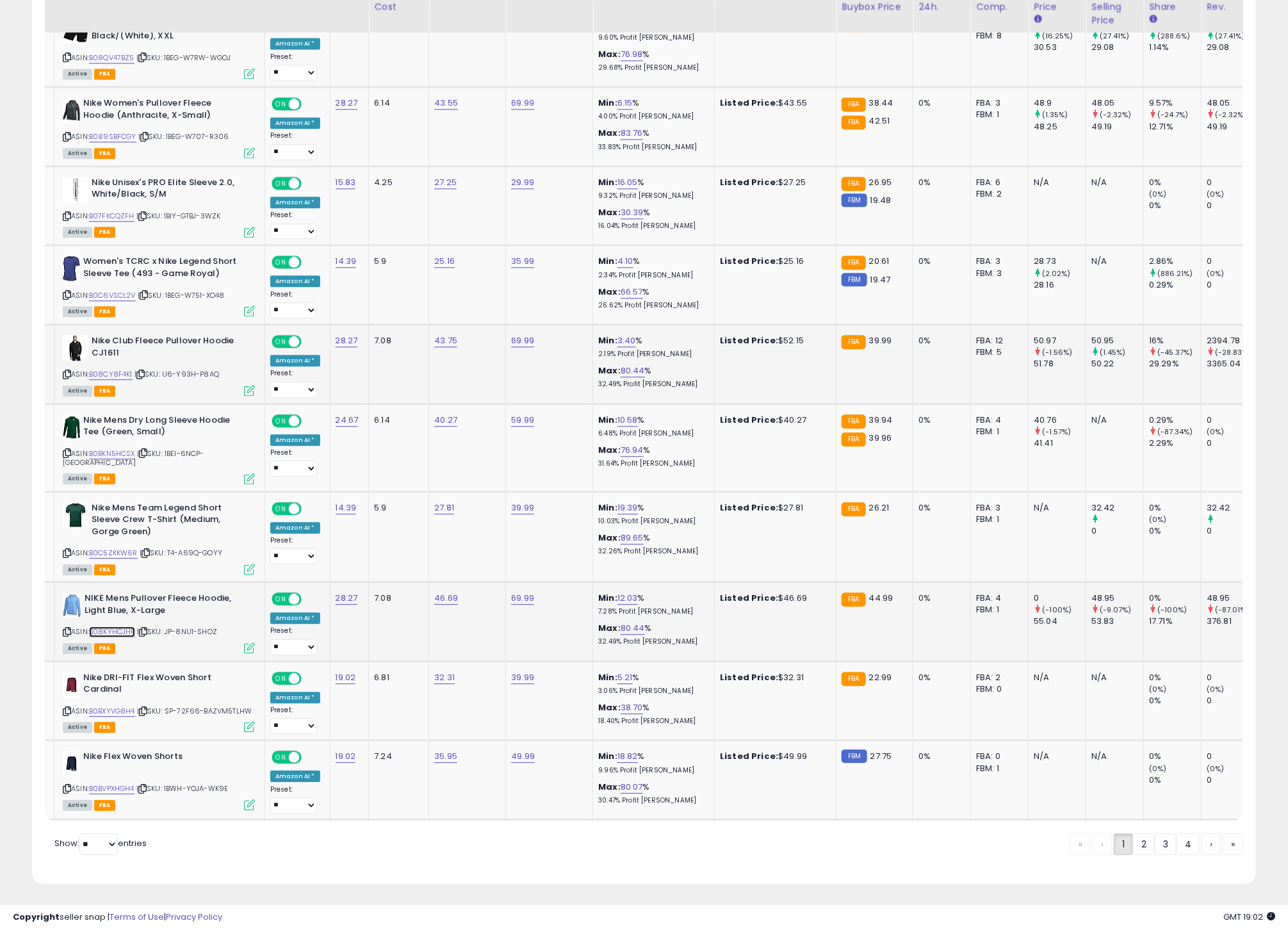
scroll to position [4085, 0]
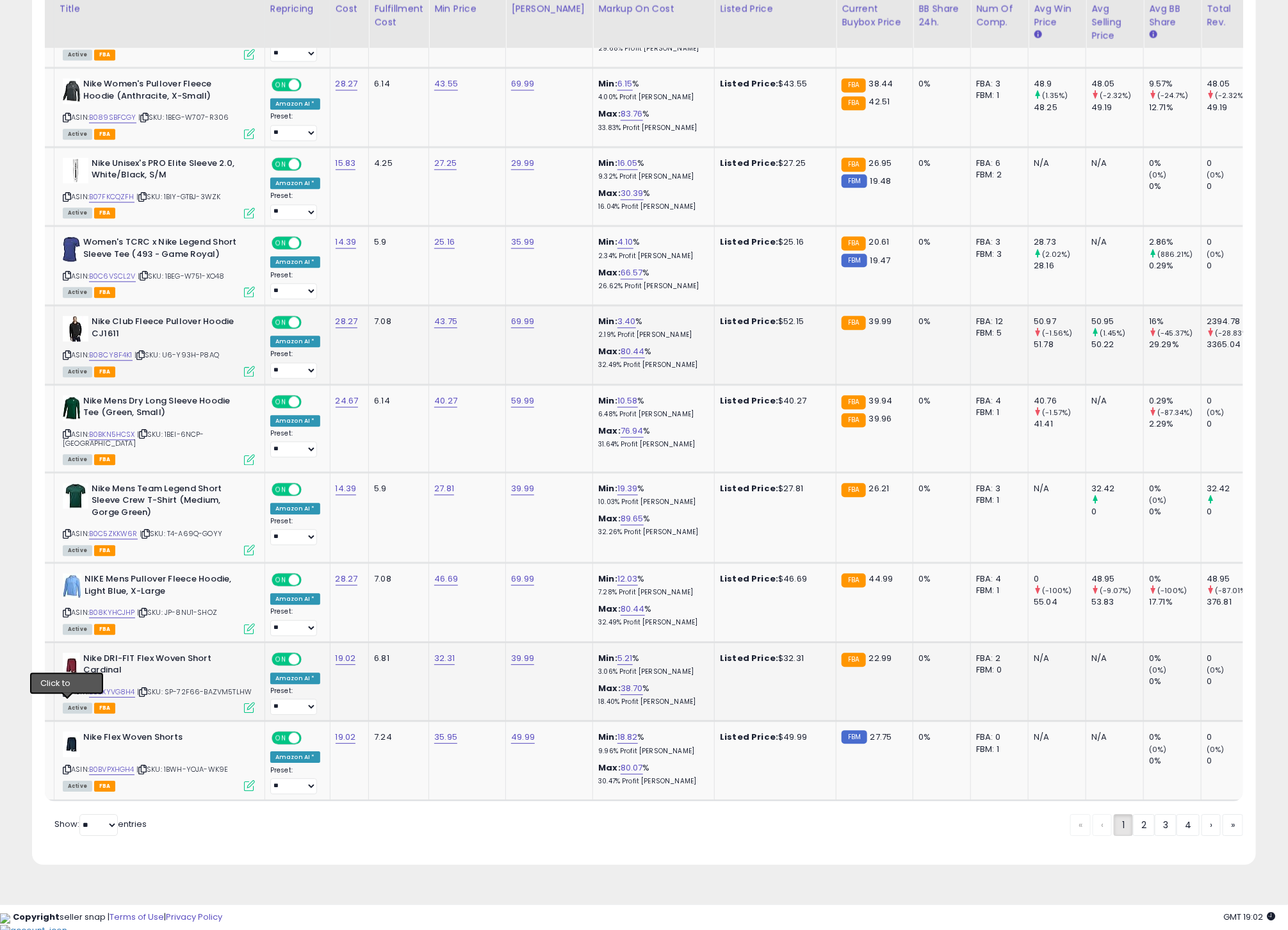
click at [67, 696] on icon at bounding box center [67, 692] width 8 height 7
drag, startPoint x: 124, startPoint y: 708, endPoint x: 139, endPoint y: 706, distance: 15.1
click at [124, 697] on link "B0BXYVG8H4" at bounding box center [112, 692] width 46 height 11
click at [68, 773] on icon at bounding box center [67, 769] width 8 height 7
click at [124, 775] on link "B0BVPXHGH4" at bounding box center [112, 769] width 45 height 11
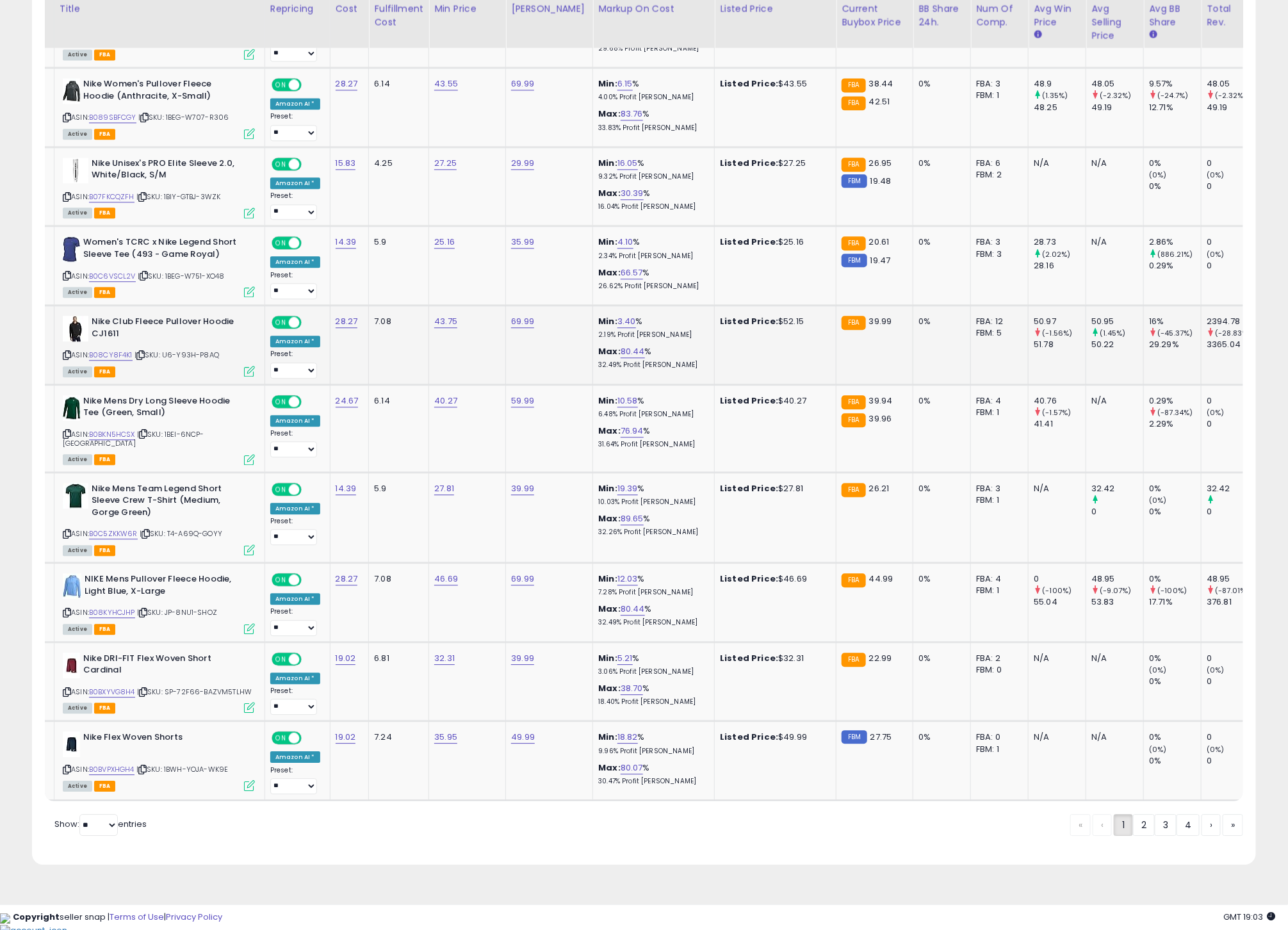
drag, startPoint x: 906, startPoint y: 793, endPoint x: 1127, endPoint y: 819, distance: 222.5
click at [913, 793] on td "0%" at bounding box center [942, 761] width 58 height 80
click at [1136, 836] on link "2" at bounding box center [1144, 825] width 22 height 22
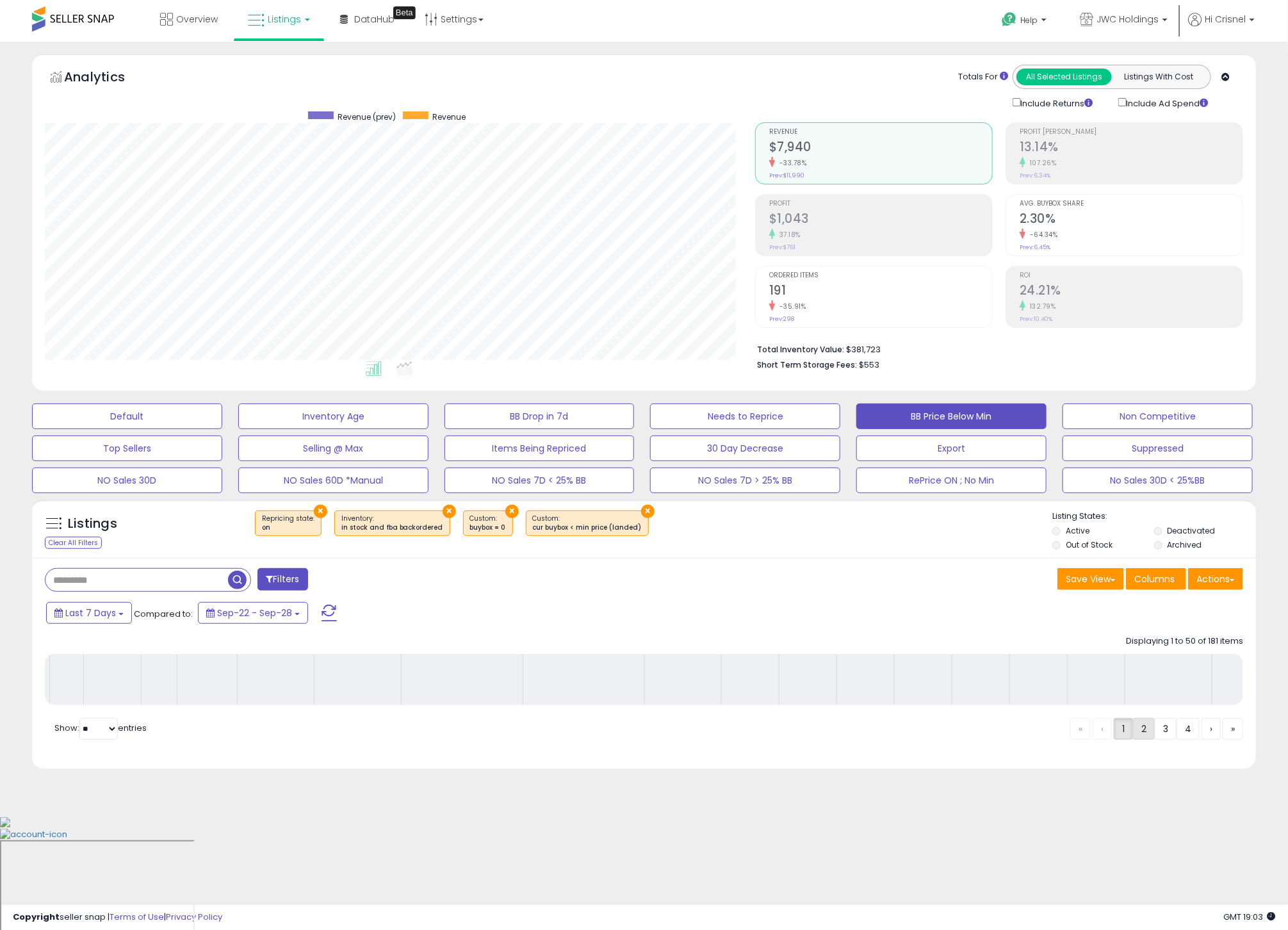
scroll to position [0, 5]
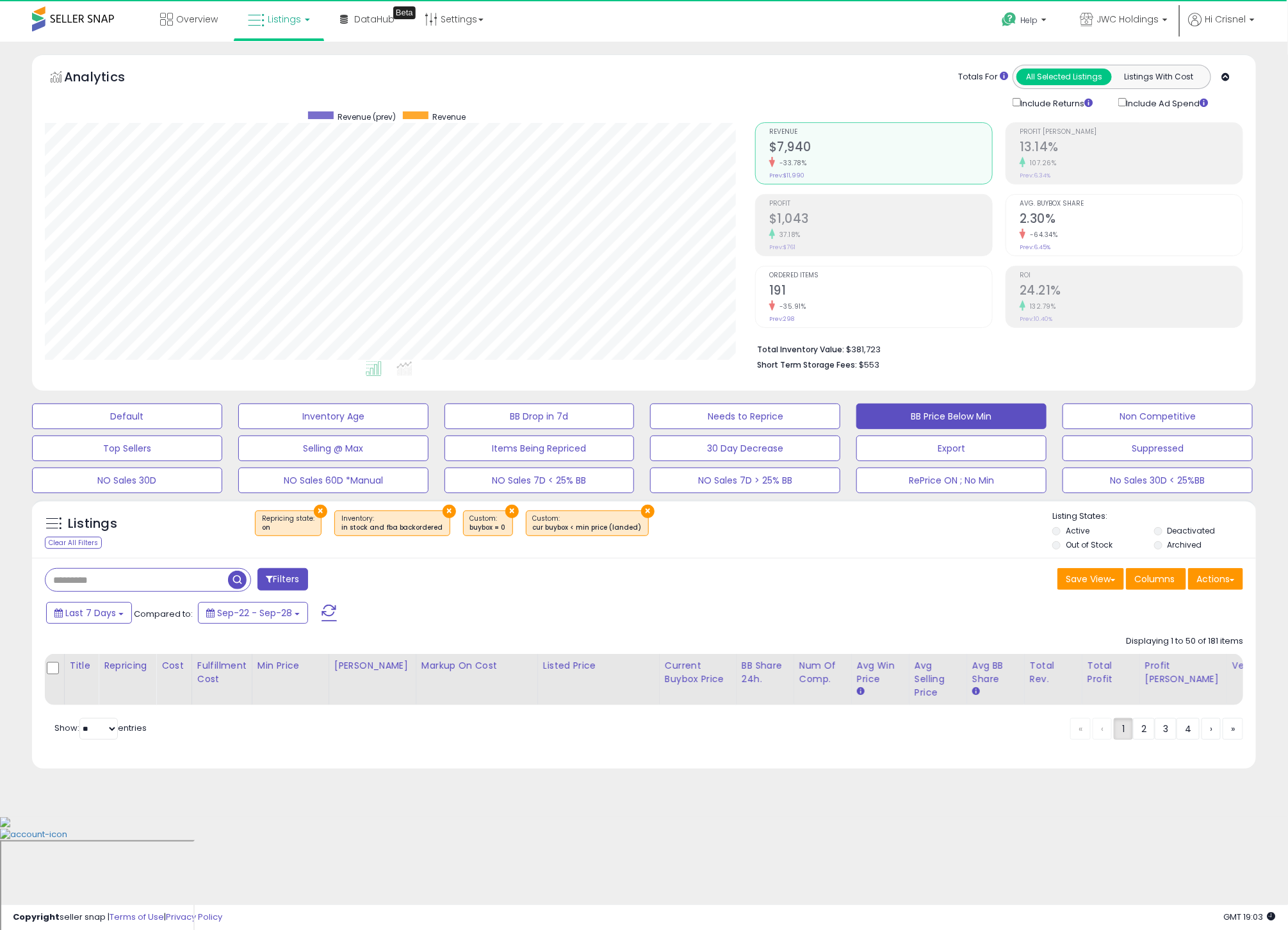
select select "**"
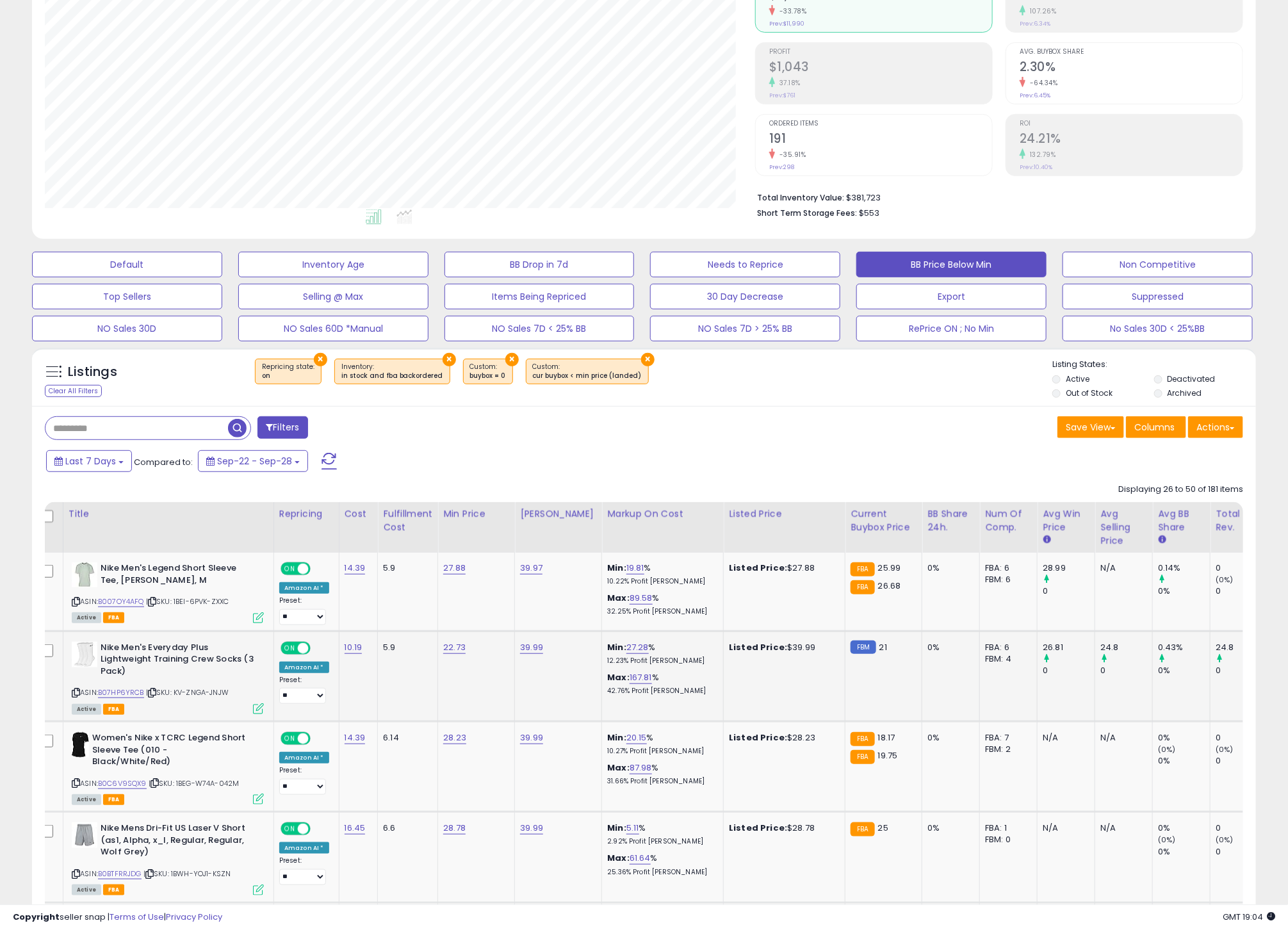
scroll to position [0, 0]
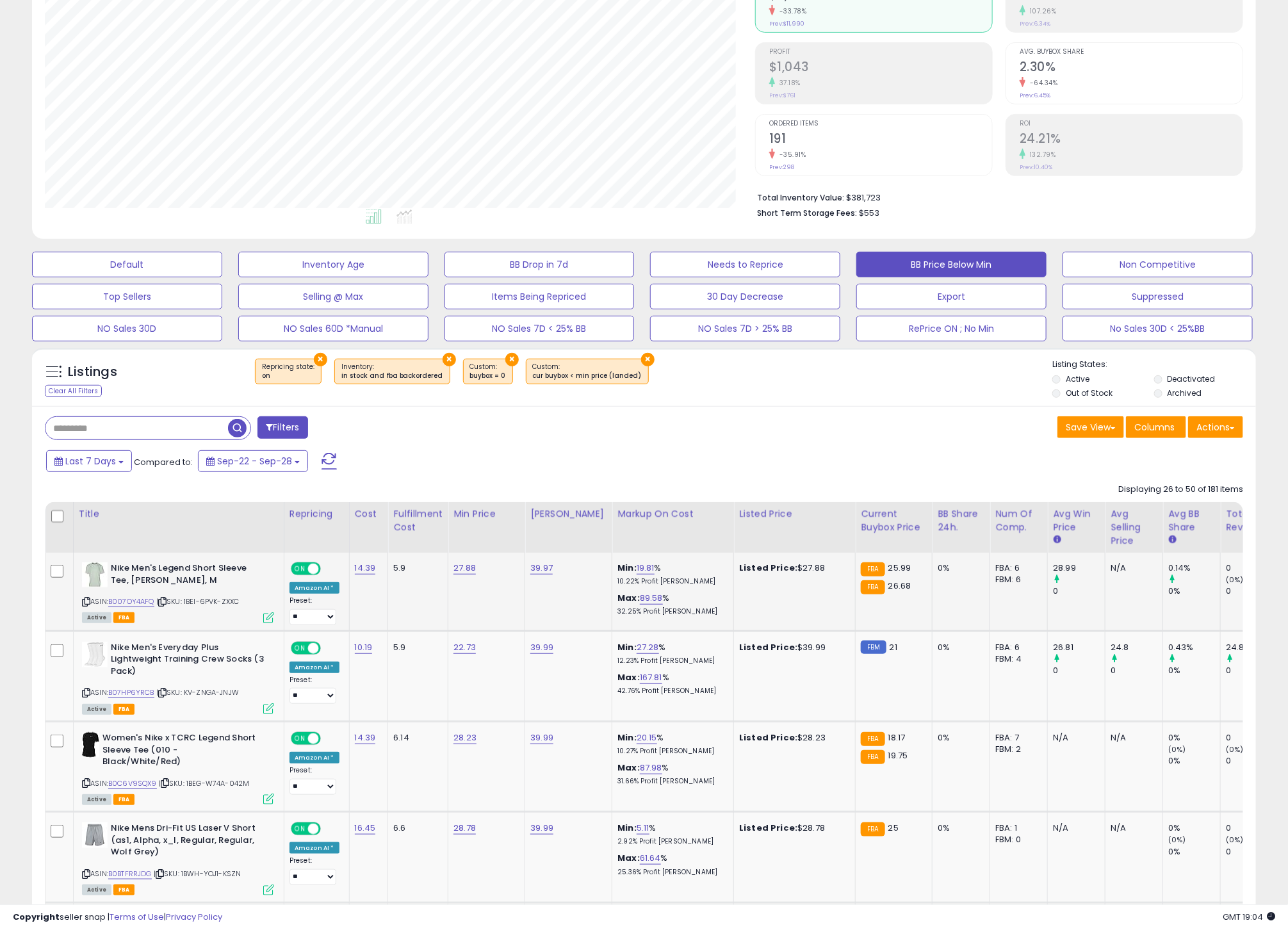
click at [86, 605] on icon at bounding box center [86, 602] width 8 height 7
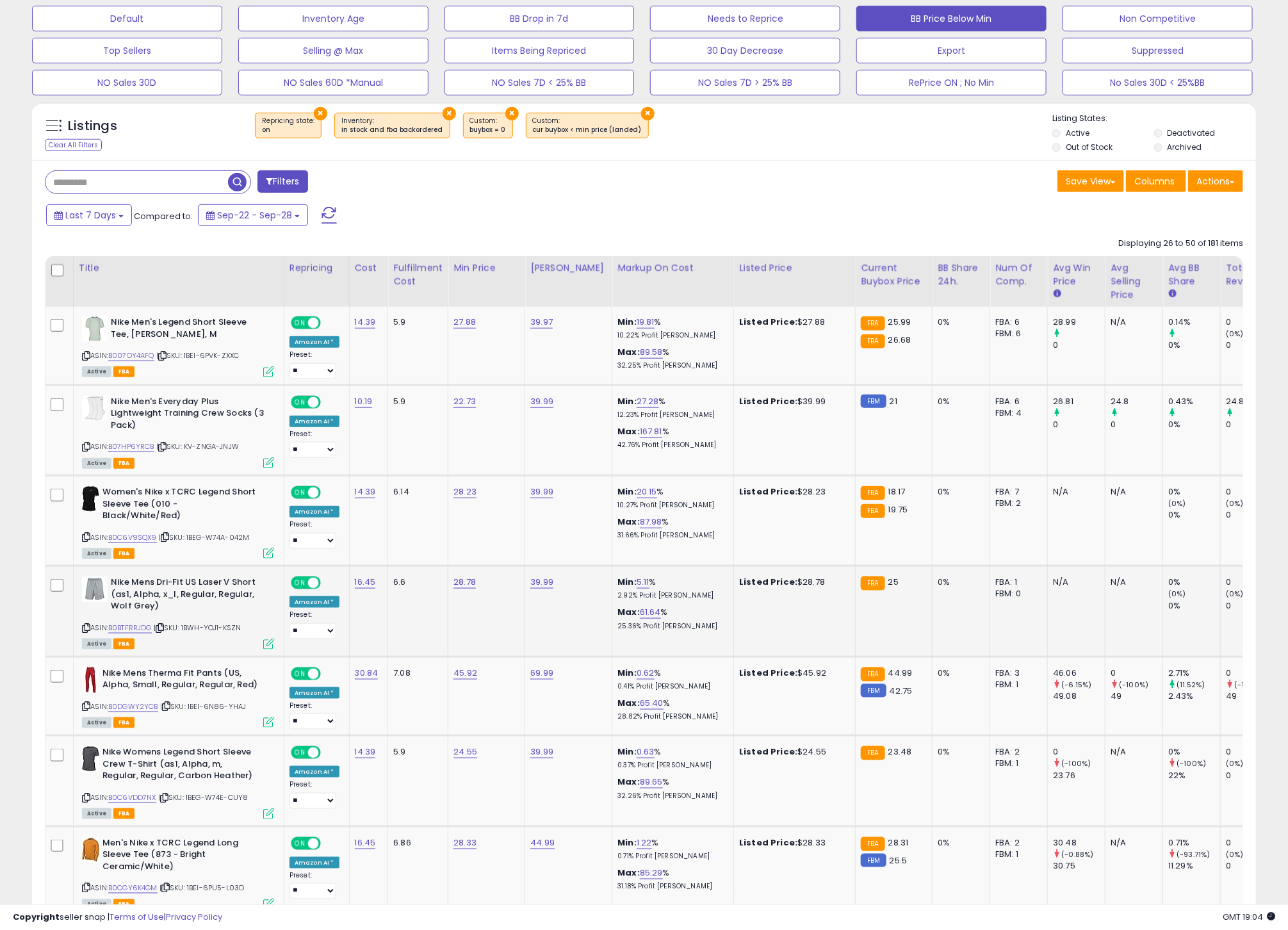
scroll to position [0, 1]
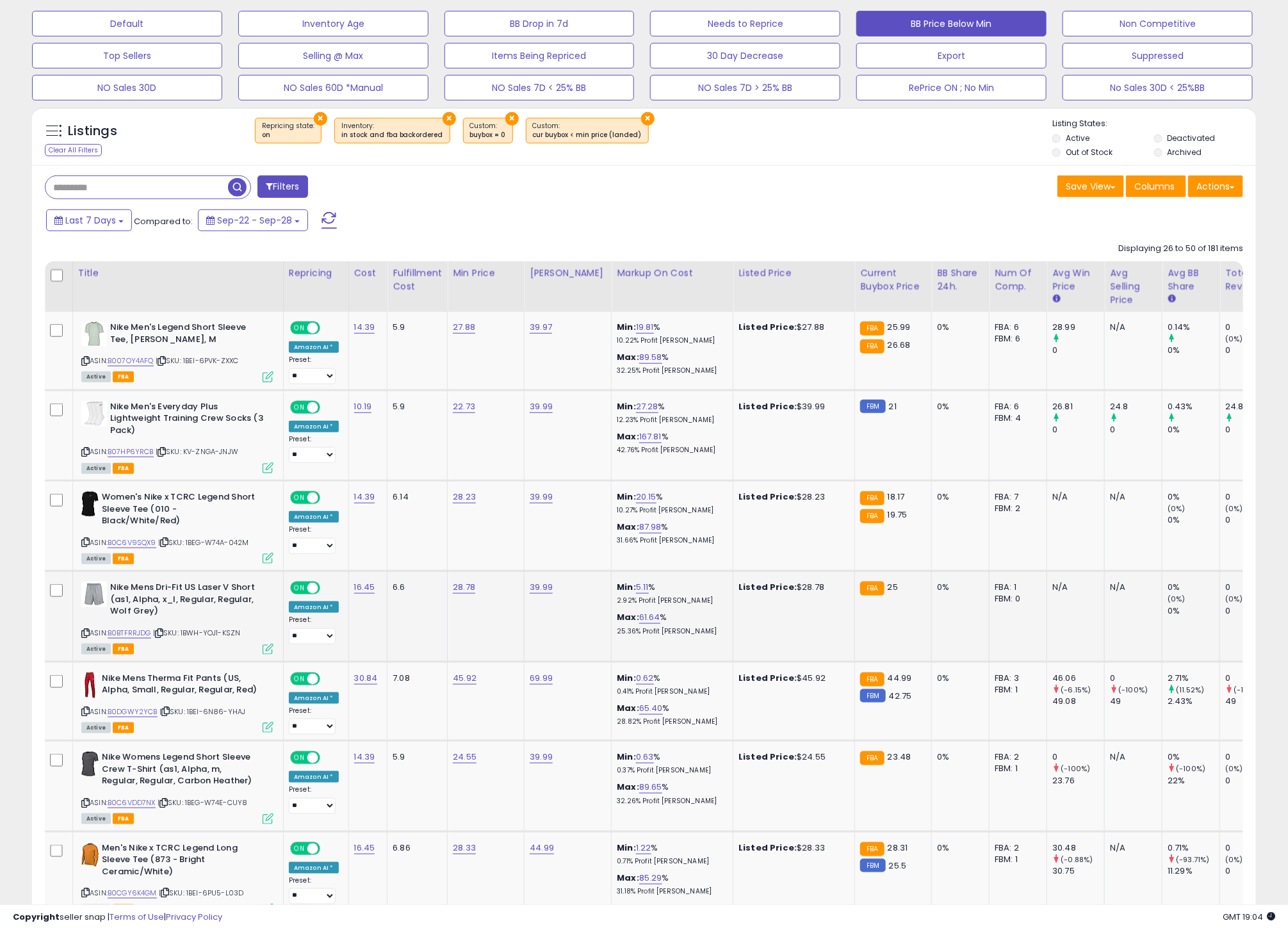
click at [86, 620] on div "ASIN: B0BTFRRJDG | SKU: 1BWH-YOJ1-KSZN Active FBA" at bounding box center [178, 617] width 192 height 71
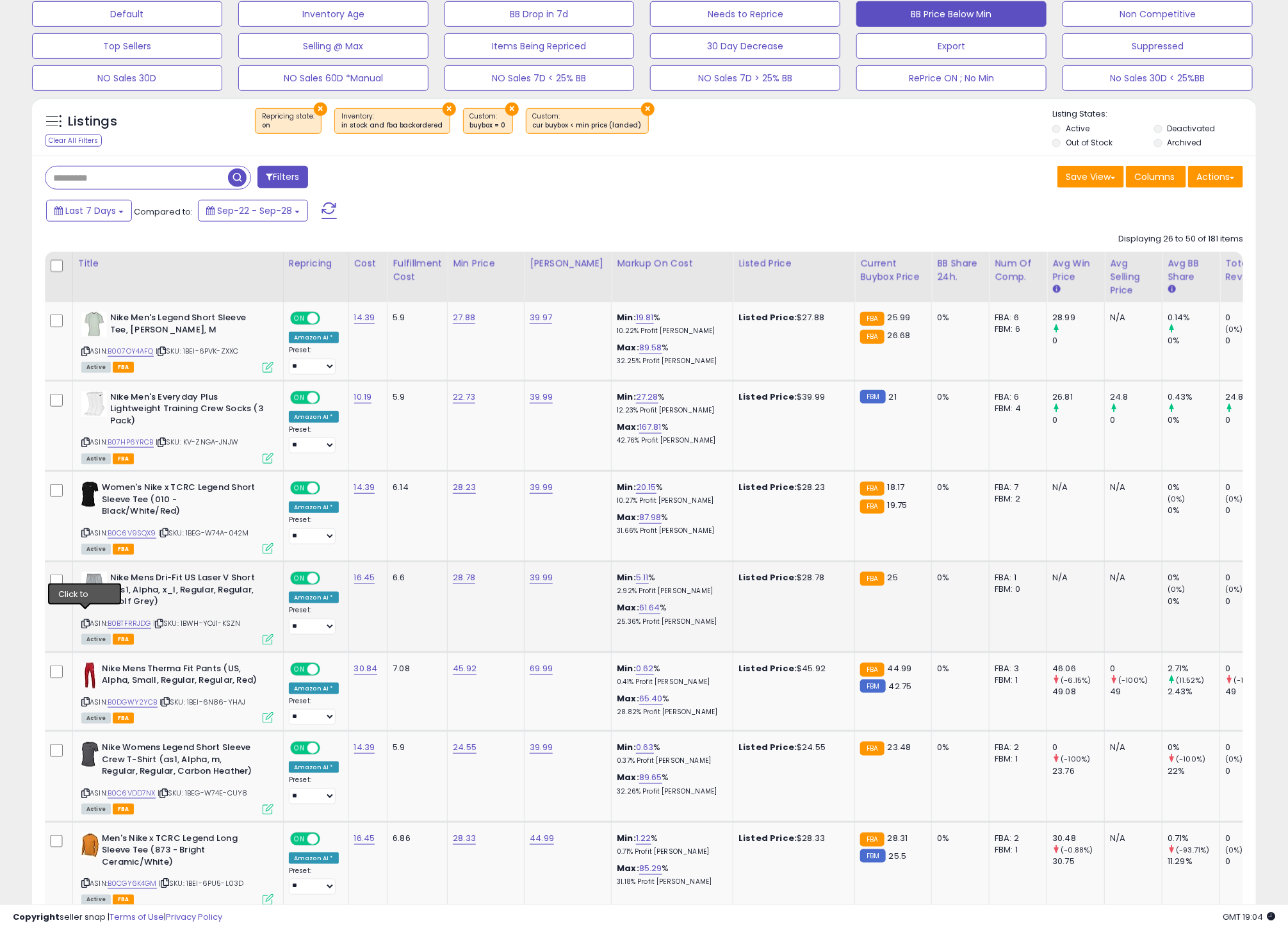
scroll to position [404, 0]
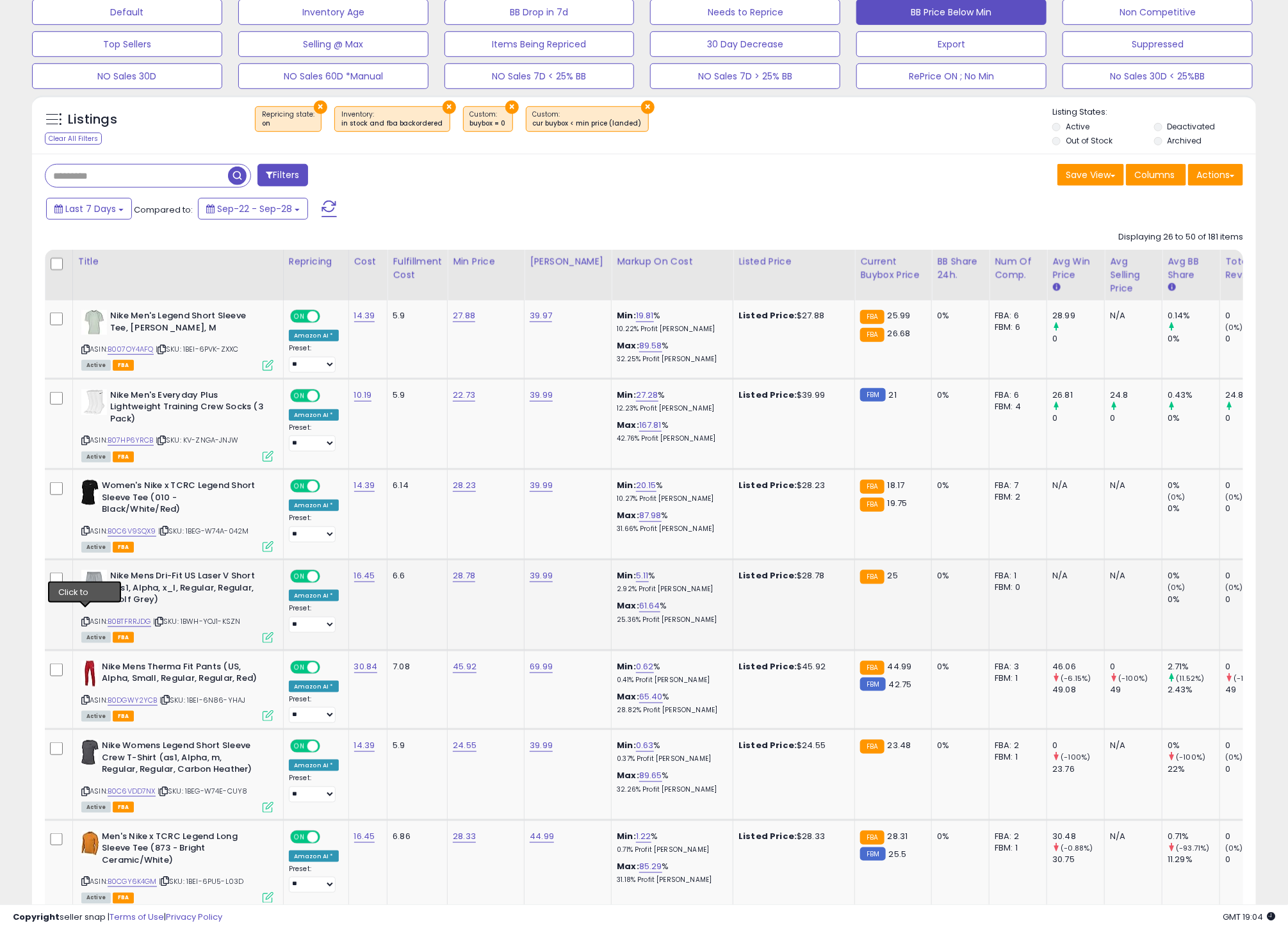
drag, startPoint x: 86, startPoint y: 616, endPoint x: 111, endPoint y: 616, distance: 25.0
click at [85, 618] on icon at bounding box center [86, 622] width 8 height 7
click at [141, 616] on link "B0BTFRRJDG" at bounding box center [129, 622] width 43 height 11
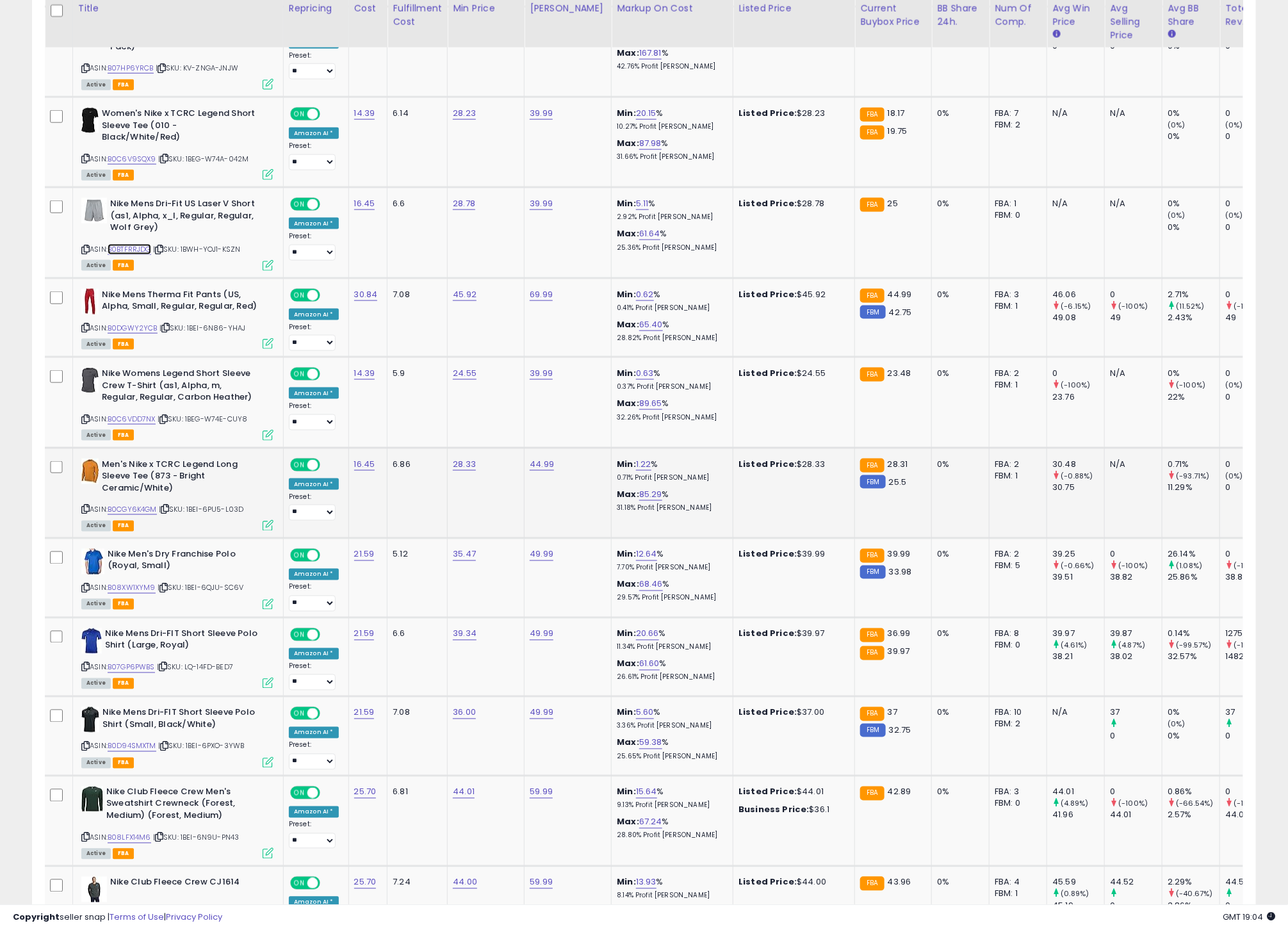
scroll to position [779, 0]
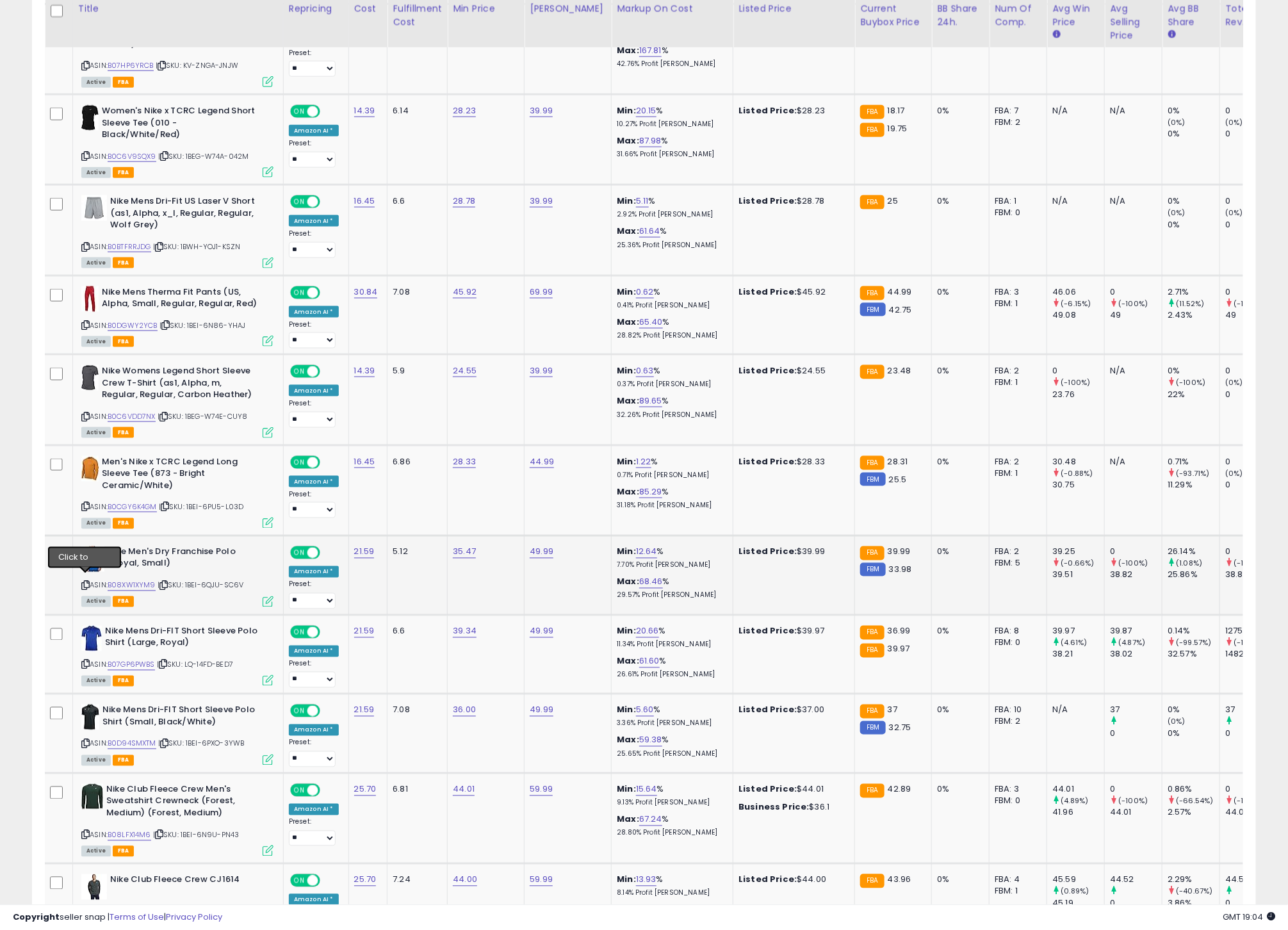
click at [84, 582] on icon at bounding box center [86, 585] width 8 height 7
click at [150, 581] on link "B08XW1XYM9" at bounding box center [132, 586] width 48 height 11
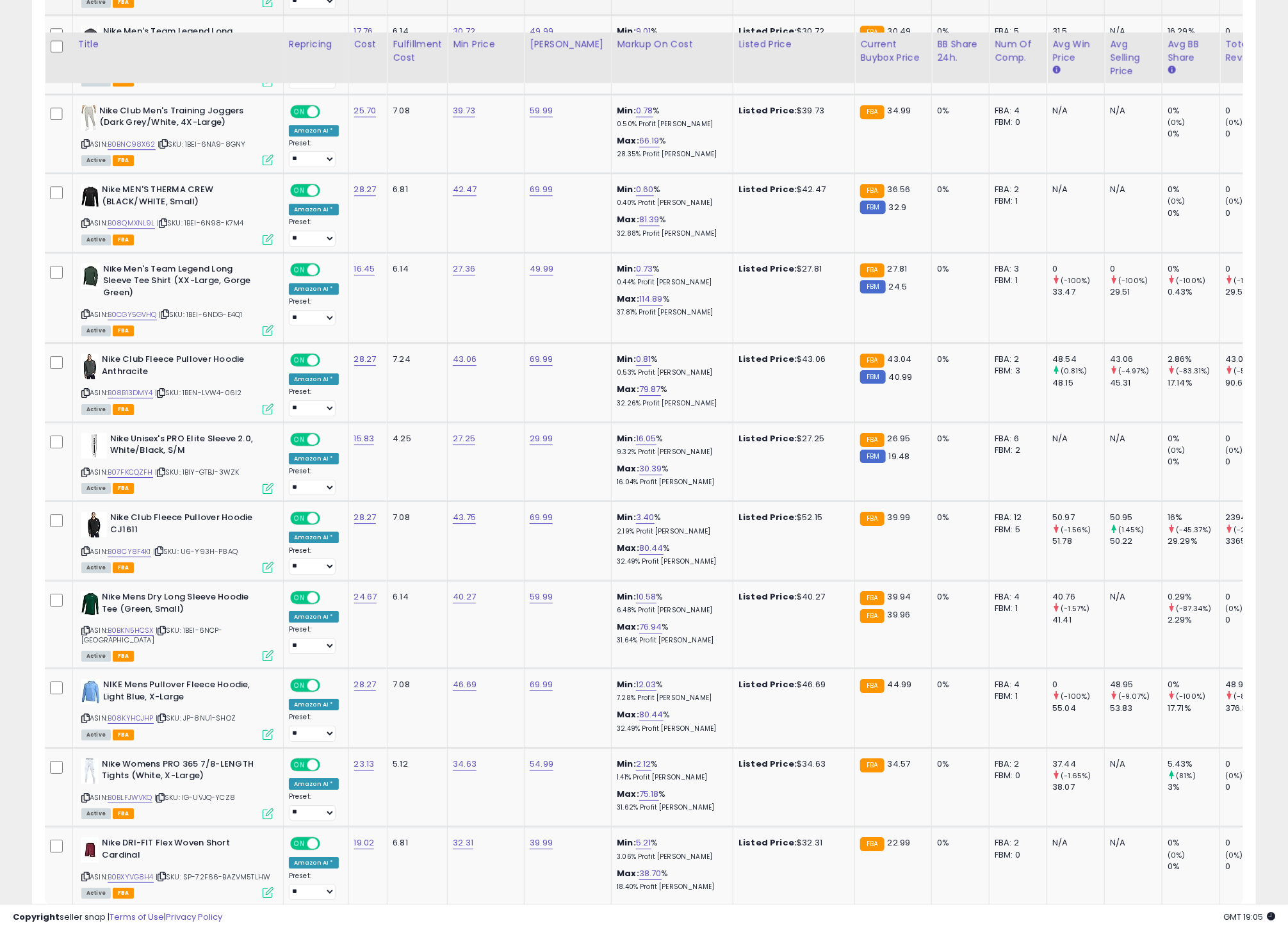
scroll to position [1991, 0]
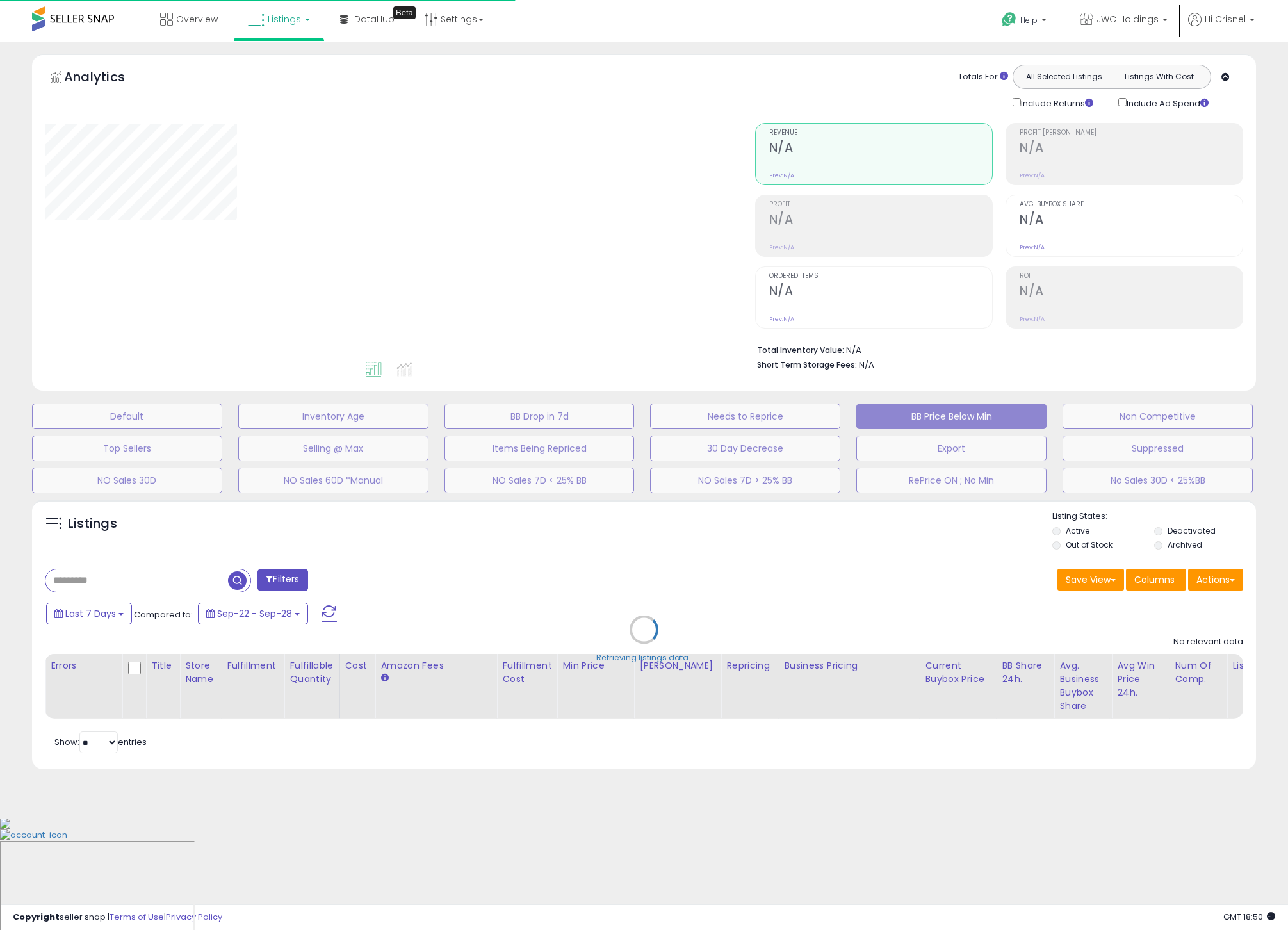
select select "**"
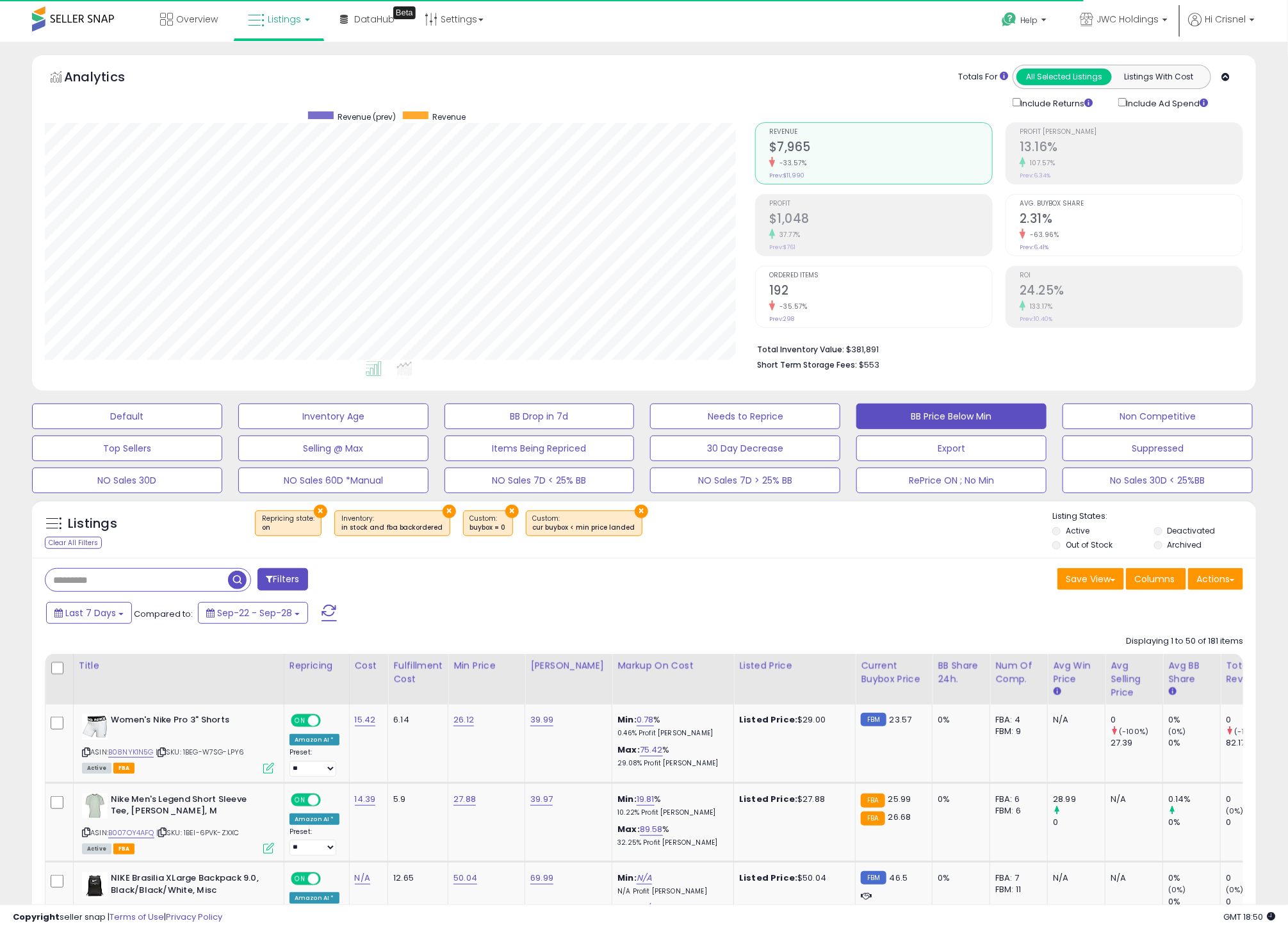
scroll to position [264, 710]
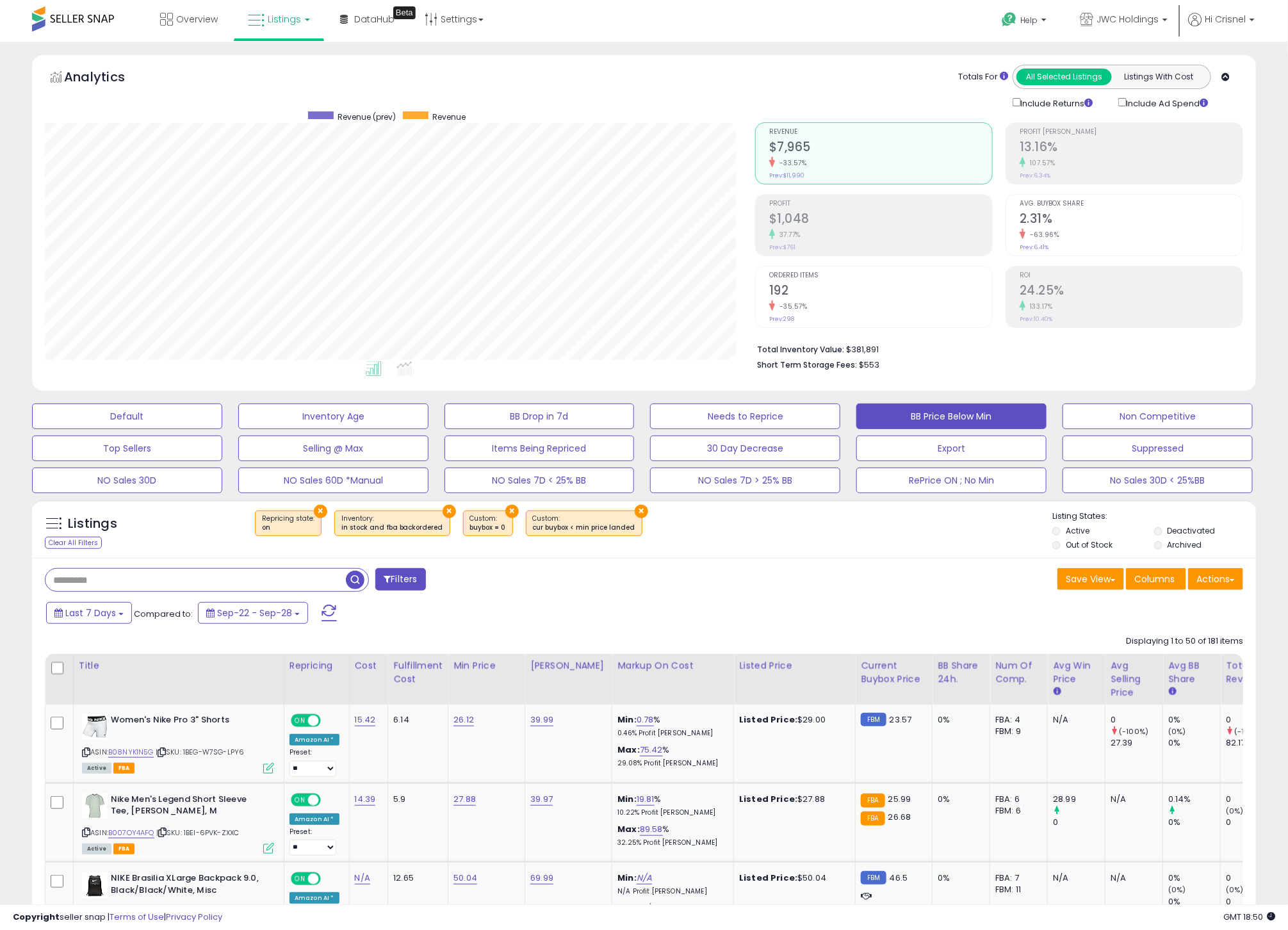
click at [152, 581] on input "text" at bounding box center [196, 580] width 301 height 23
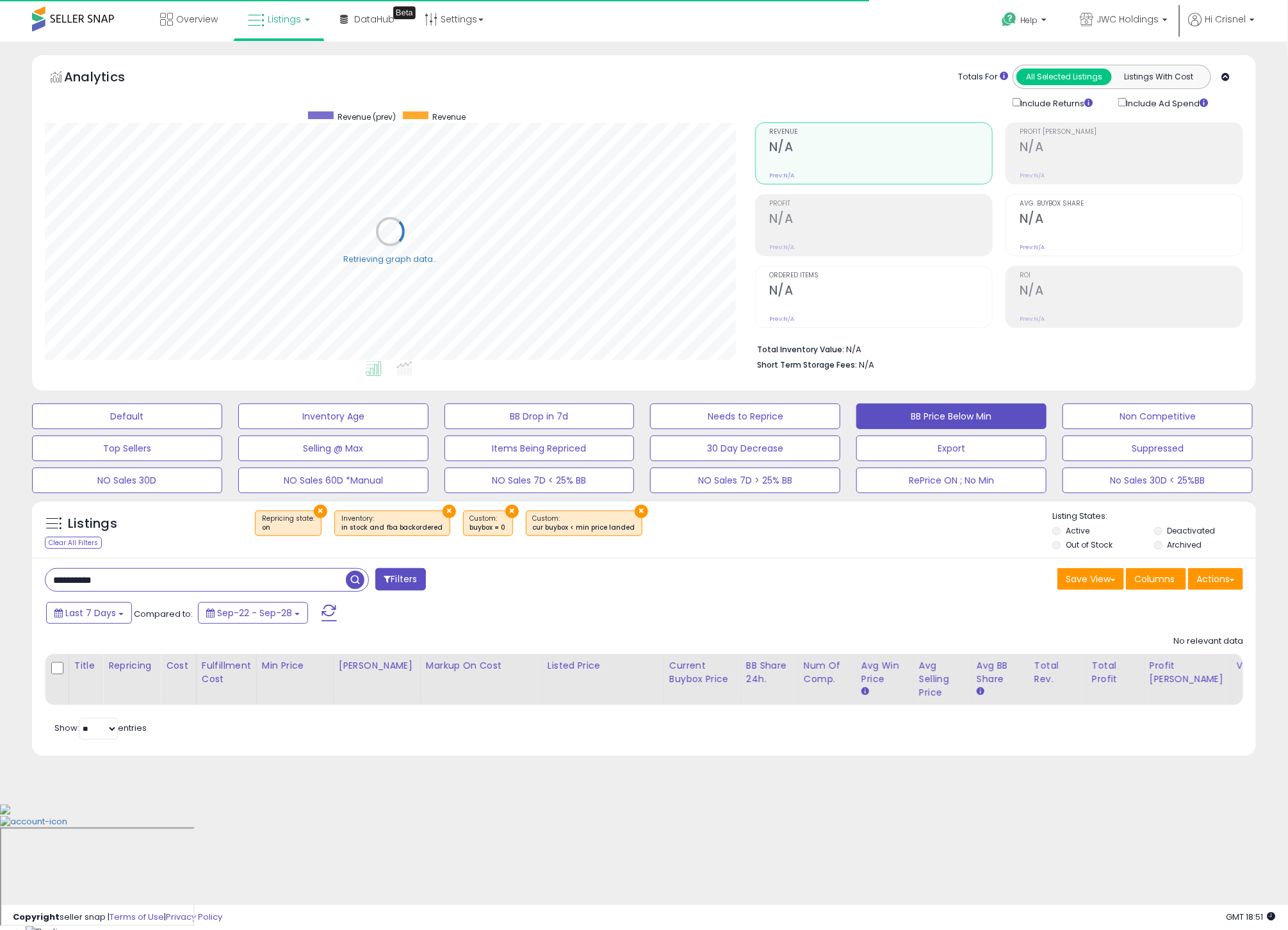
click at [331, 583] on input "**********" at bounding box center [196, 580] width 301 height 23
type input "*********"
click at [358, 582] on span "button" at bounding box center [355, 580] width 19 height 19
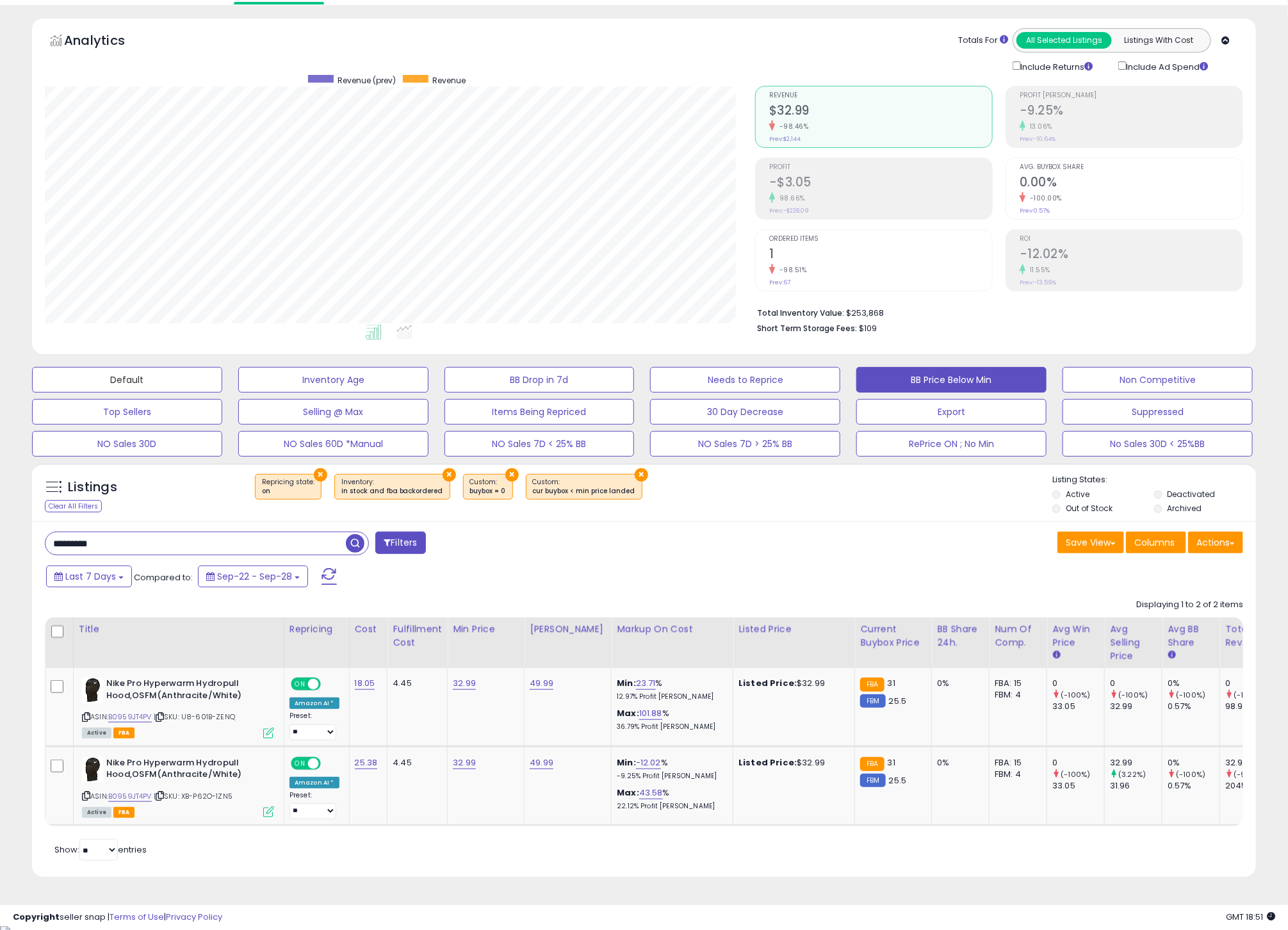
click at [145, 384] on button "Default" at bounding box center [127, 380] width 190 height 25
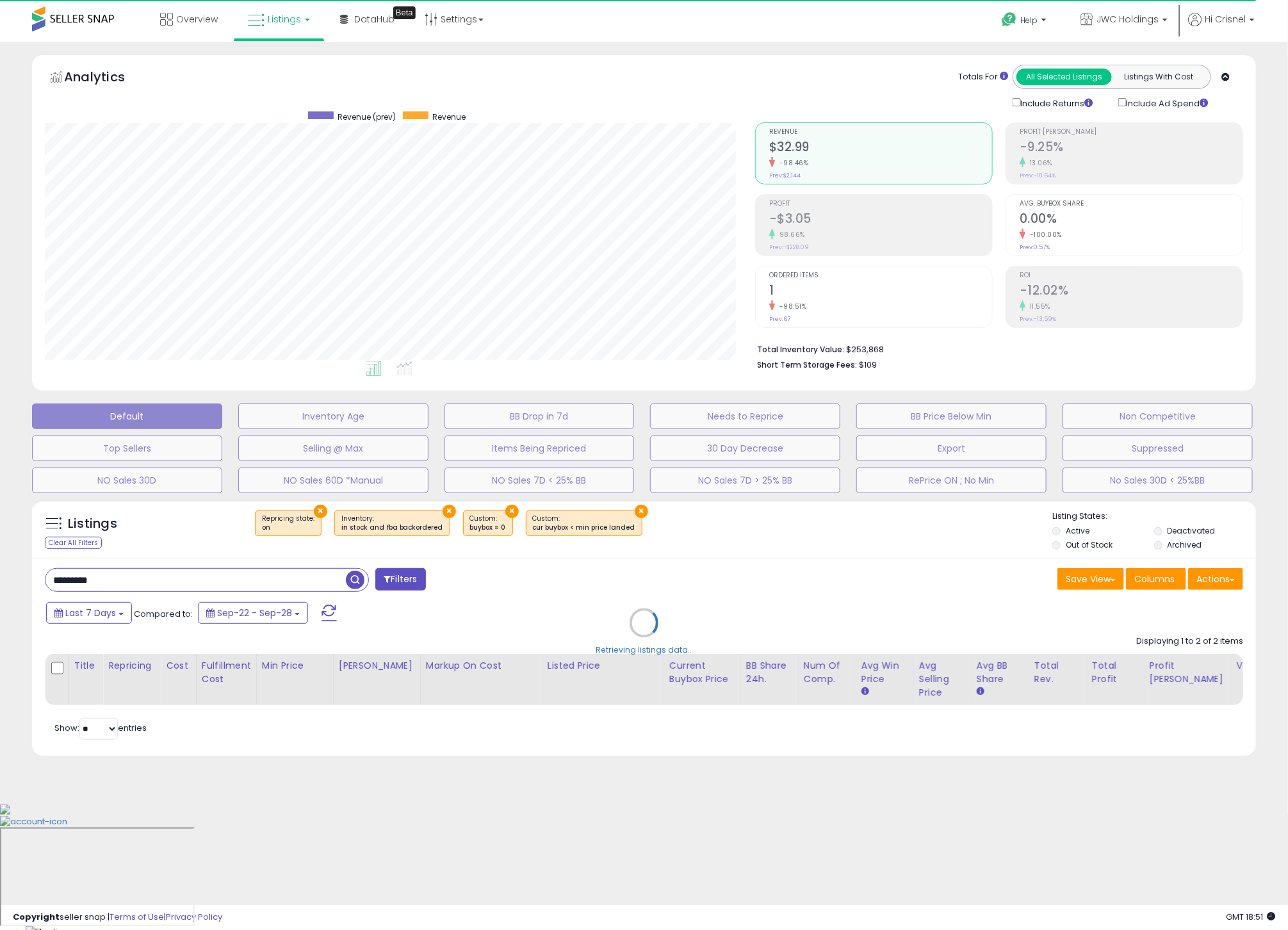
click at [294, 22] on span "Listings" at bounding box center [284, 19] width 34 height 13
click at [282, 56] on icon at bounding box center [288, 63] width 56 height 16
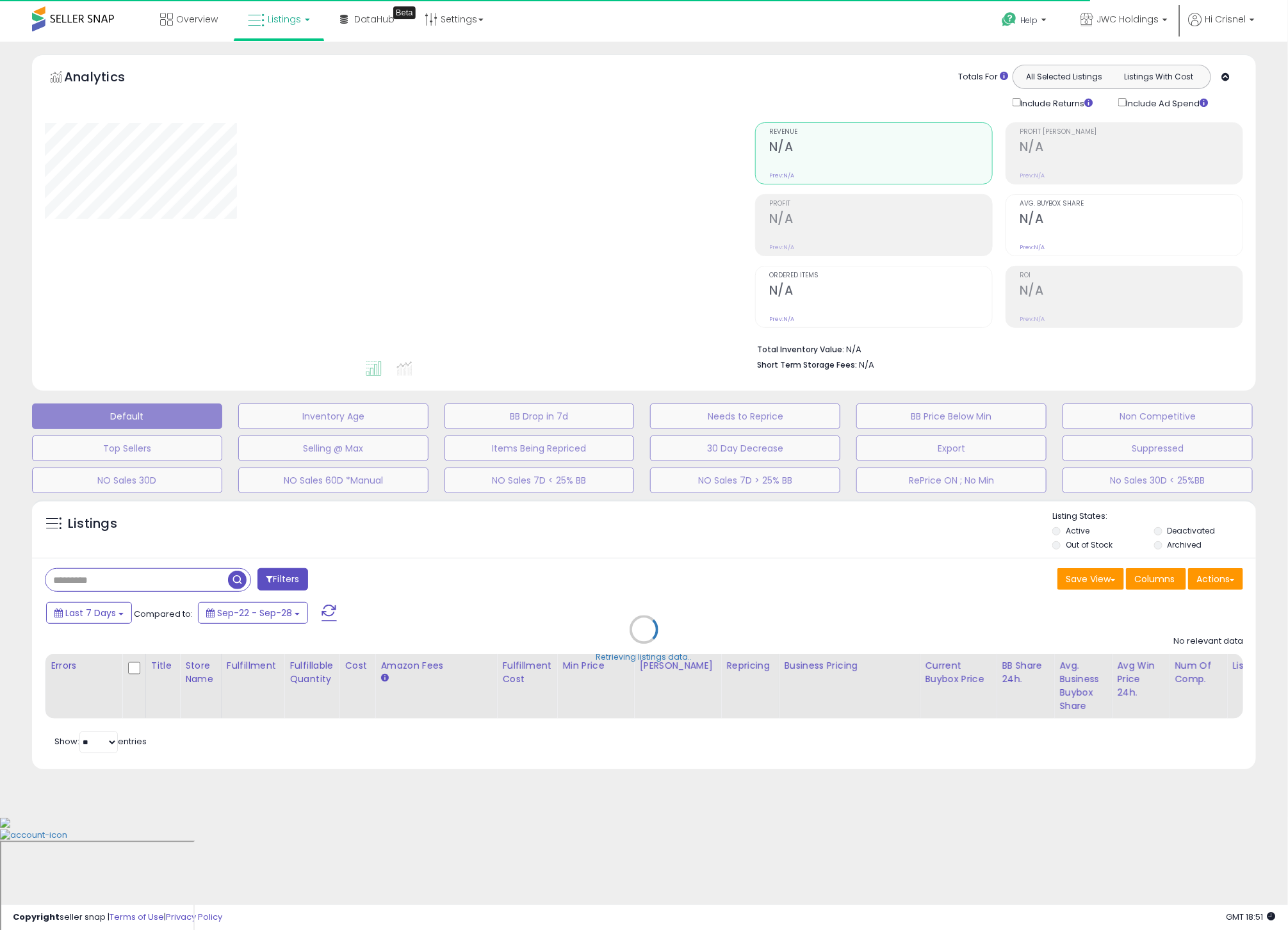
click at [167, 584] on div "Retrieving listings data.." at bounding box center [644, 640] width 1243 height 292
click at [166, 584] on div "Retrieving listings data.." at bounding box center [644, 640] width 1243 height 292
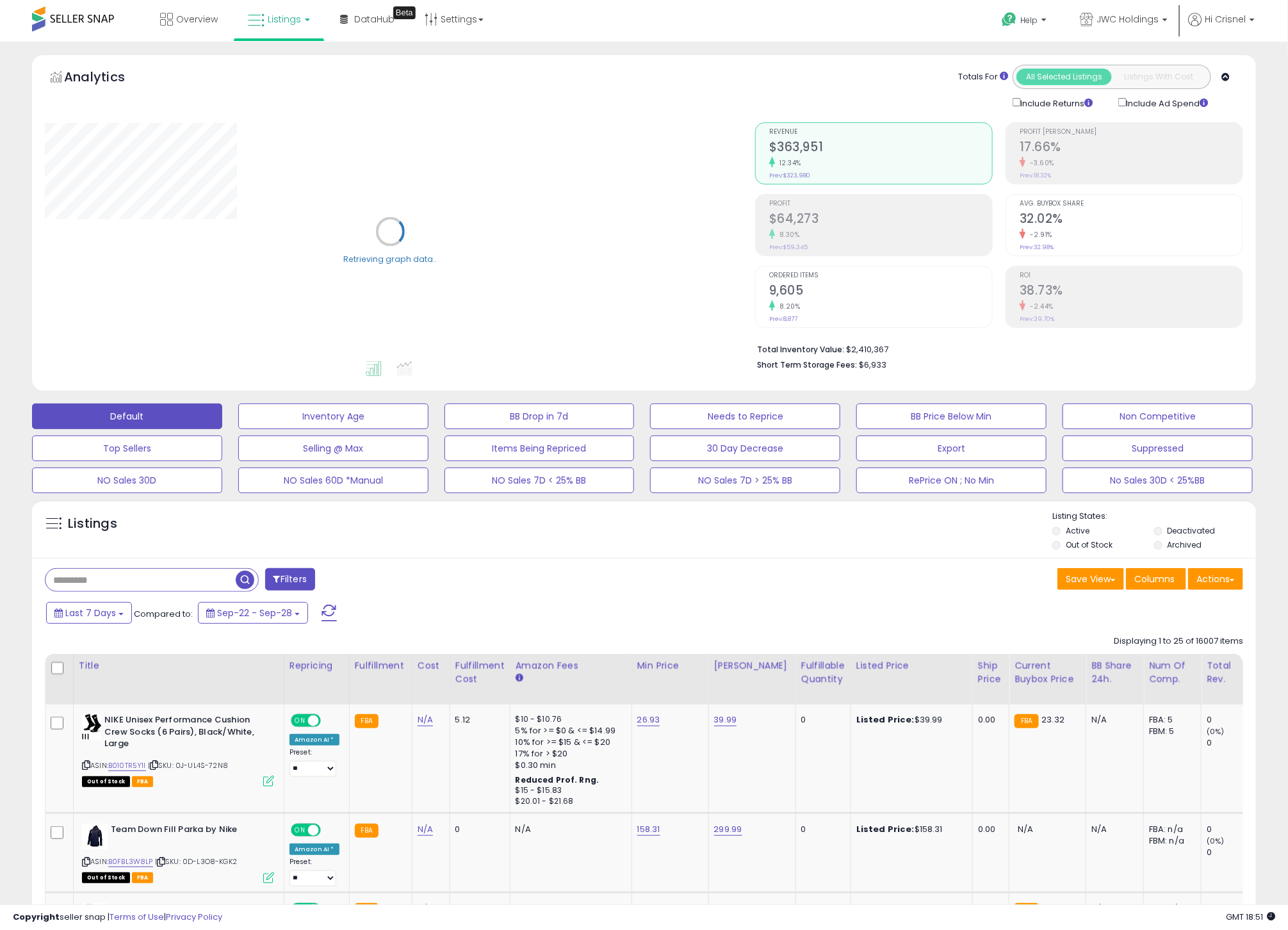
click at [131, 581] on input "text" at bounding box center [140, 580] width 190 height 23
type input "*********"
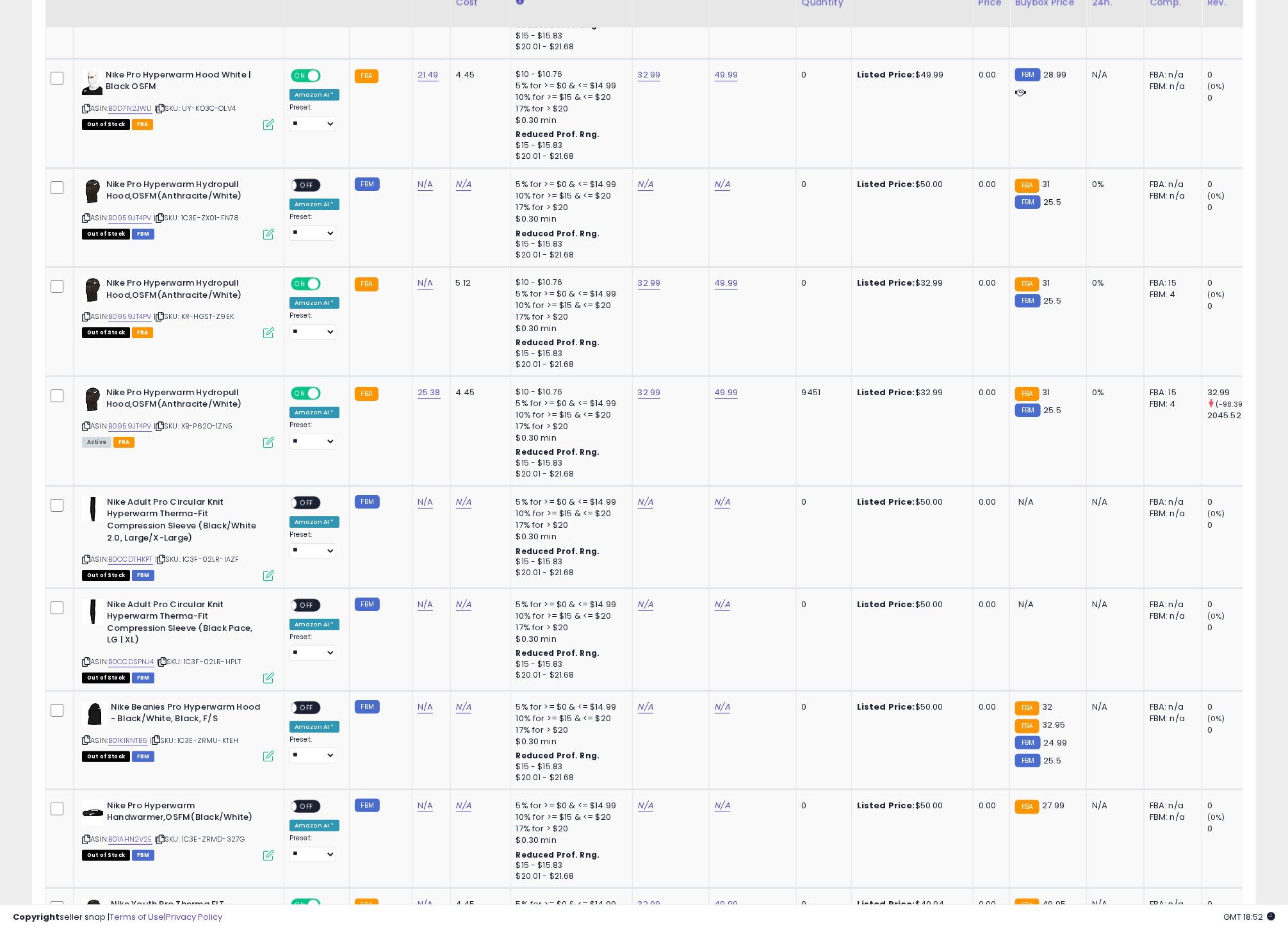
scroll to position [2343, 0]
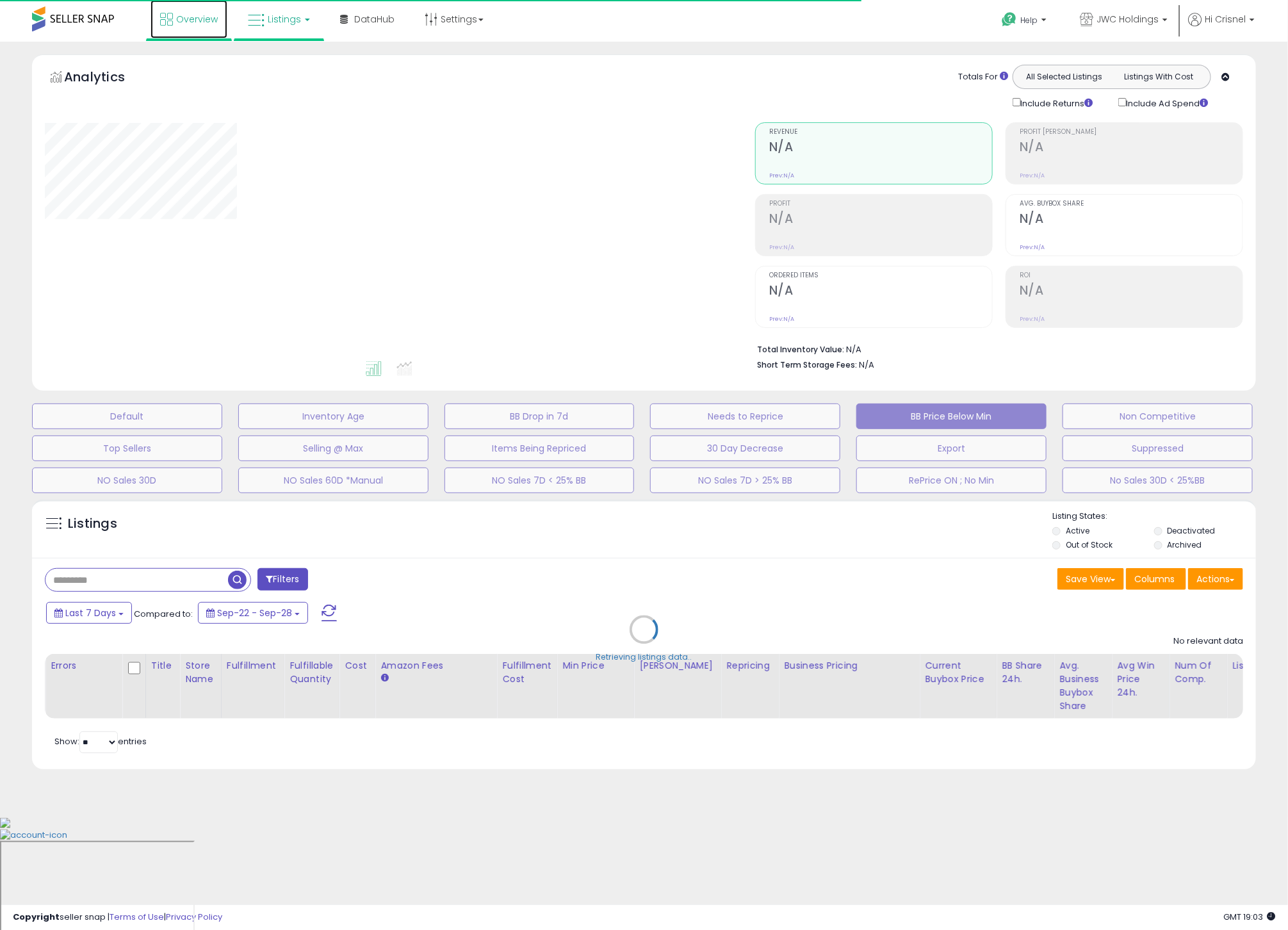
click at [172, 22] on icon at bounding box center [166, 19] width 13 height 13
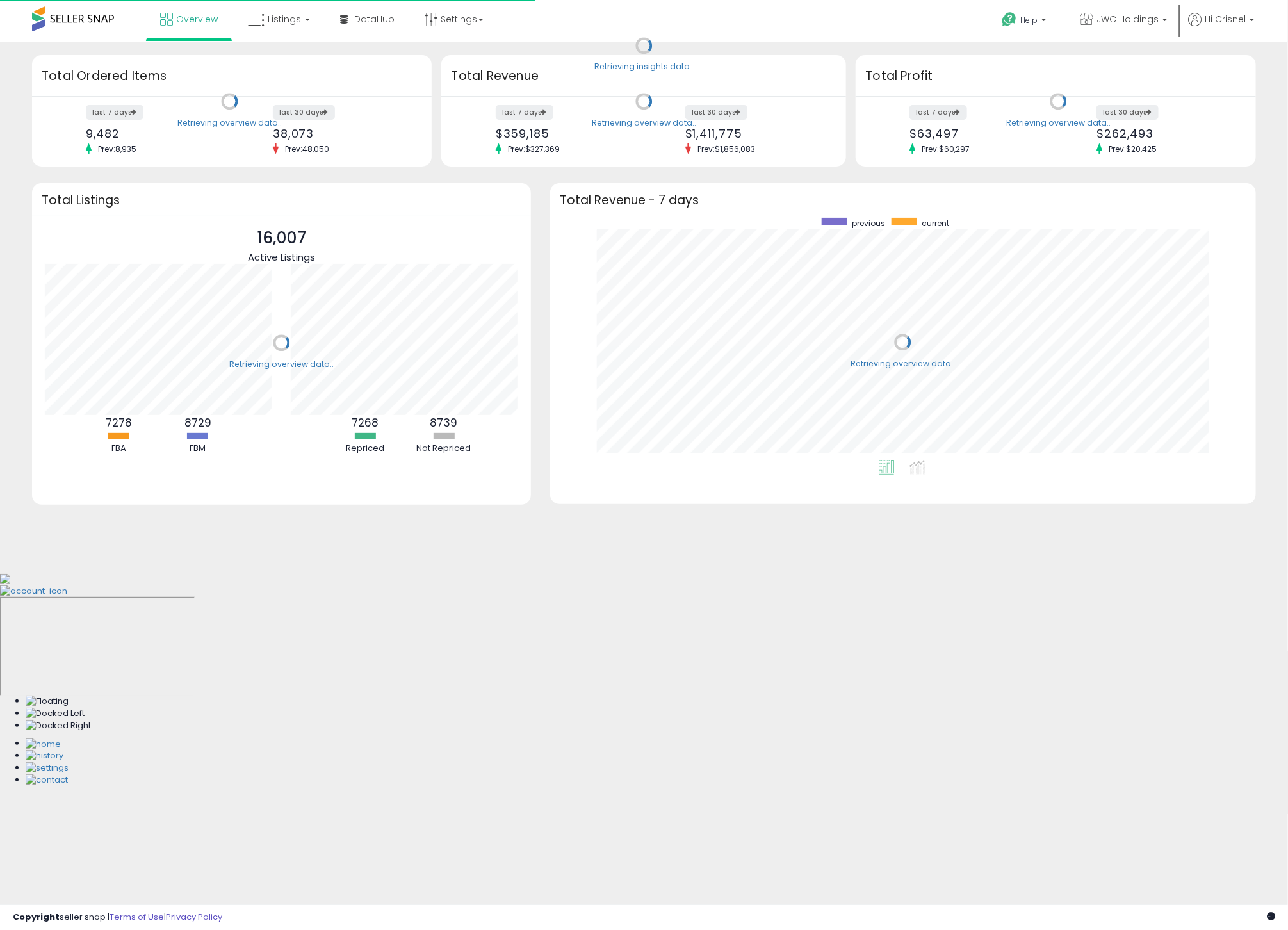
scroll to position [242, 681]
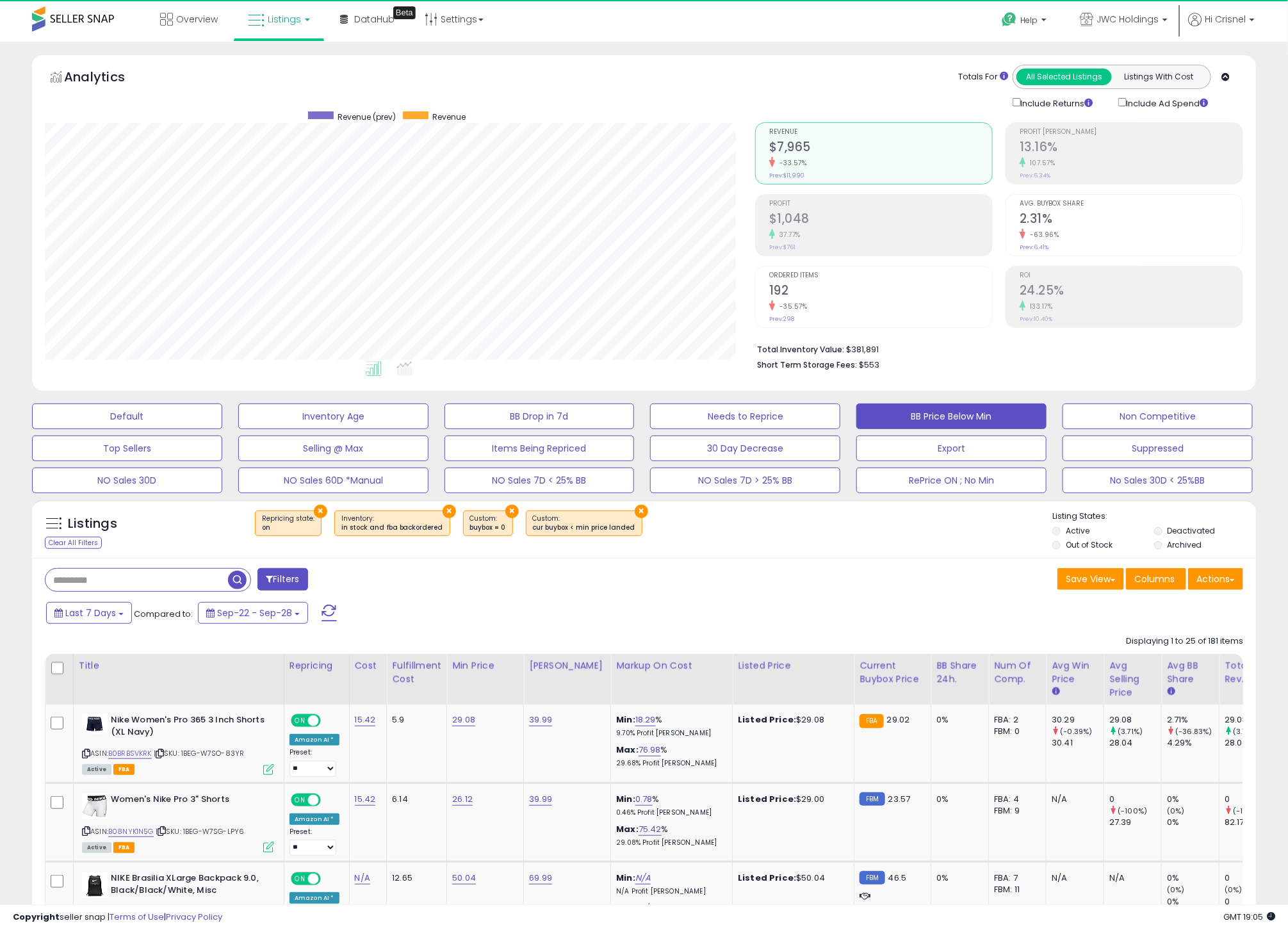
scroll to position [264, 710]
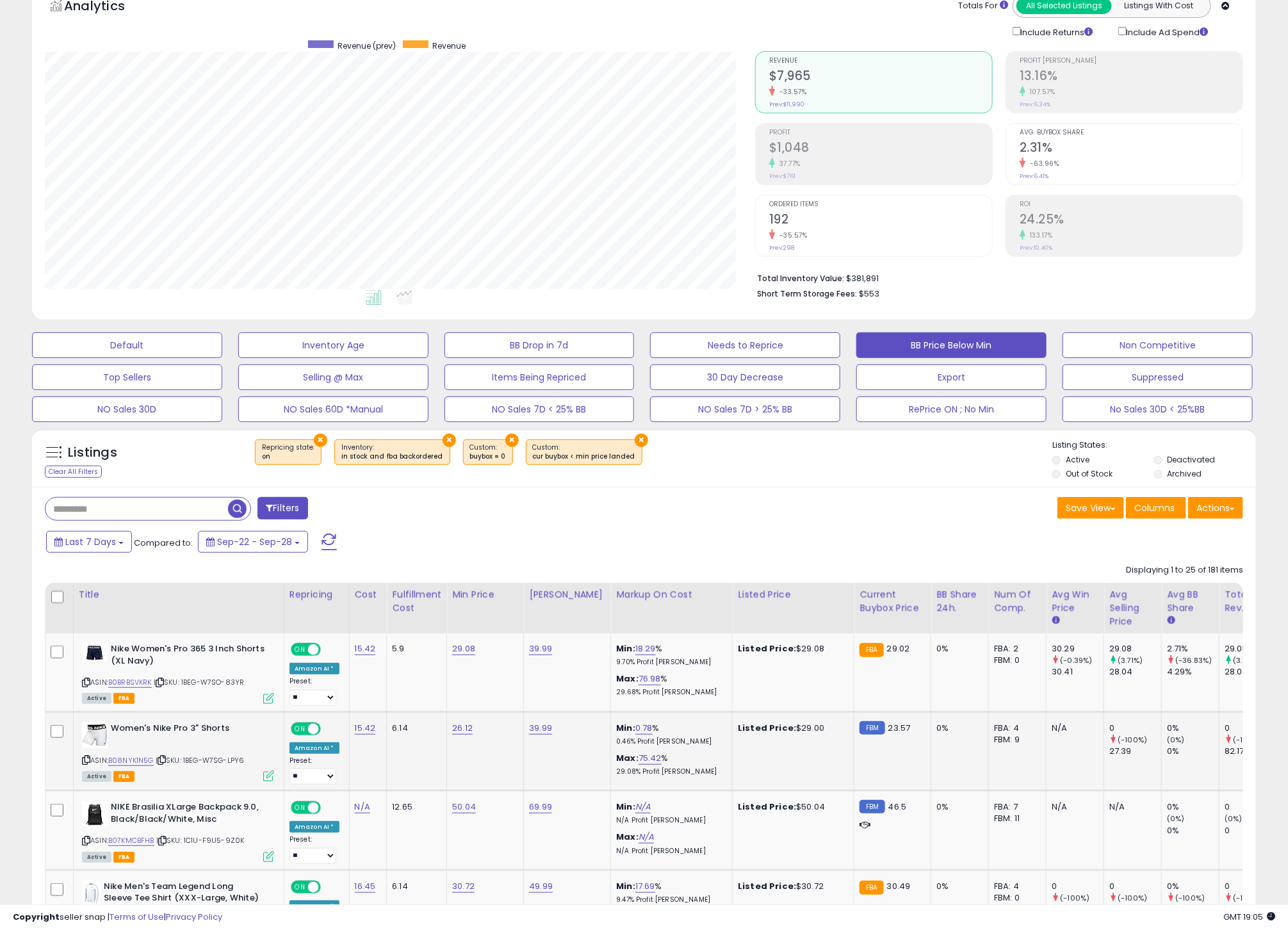
scroll to position [79, 0]
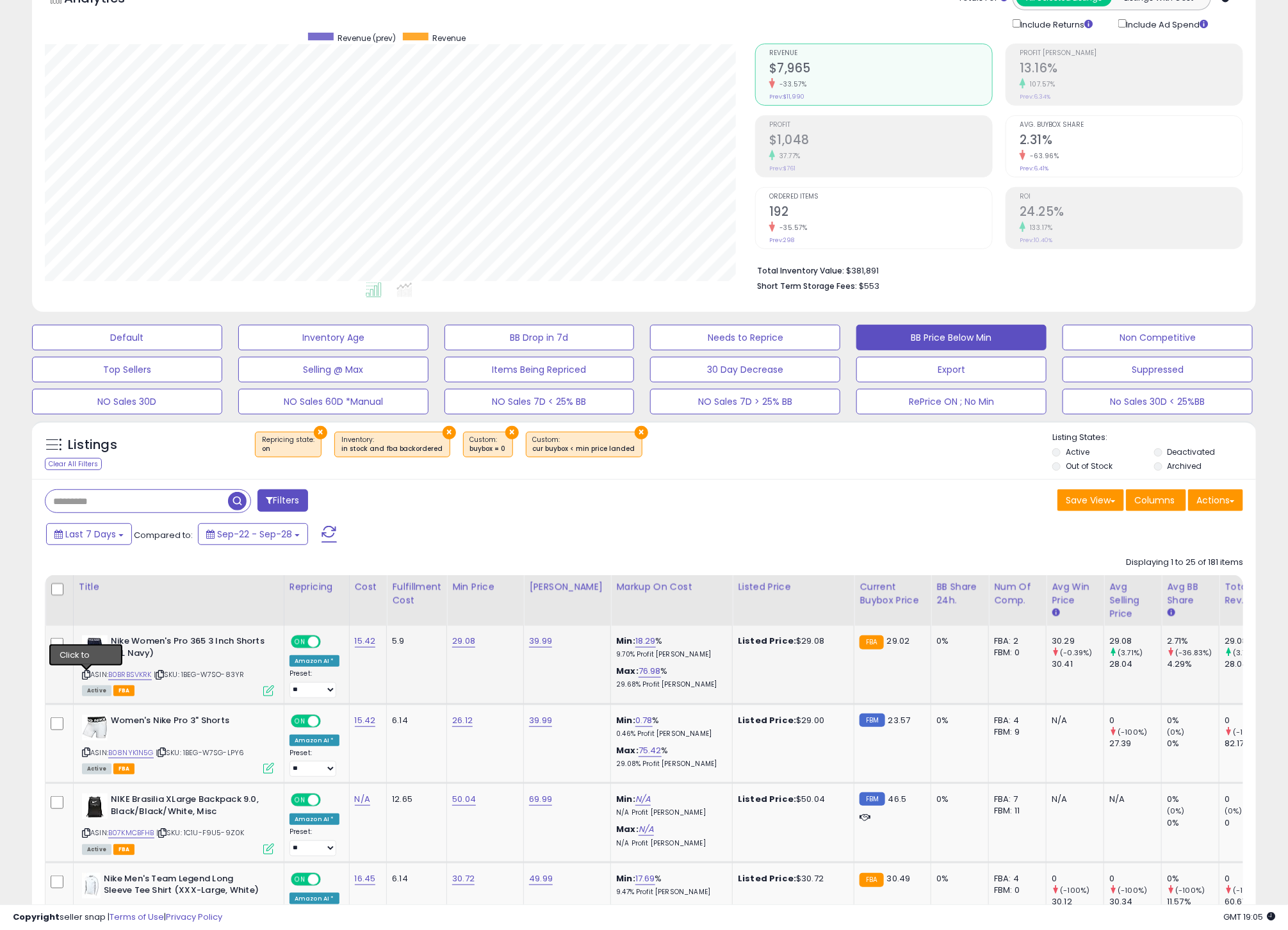
drag, startPoint x: 89, startPoint y: 675, endPoint x: 102, endPoint y: 677, distance: 13.2
click at [89, 675] on icon at bounding box center [86, 675] width 8 height 7
click at [134, 677] on link "B0BRBSVKRK" at bounding box center [130, 675] width 43 height 11
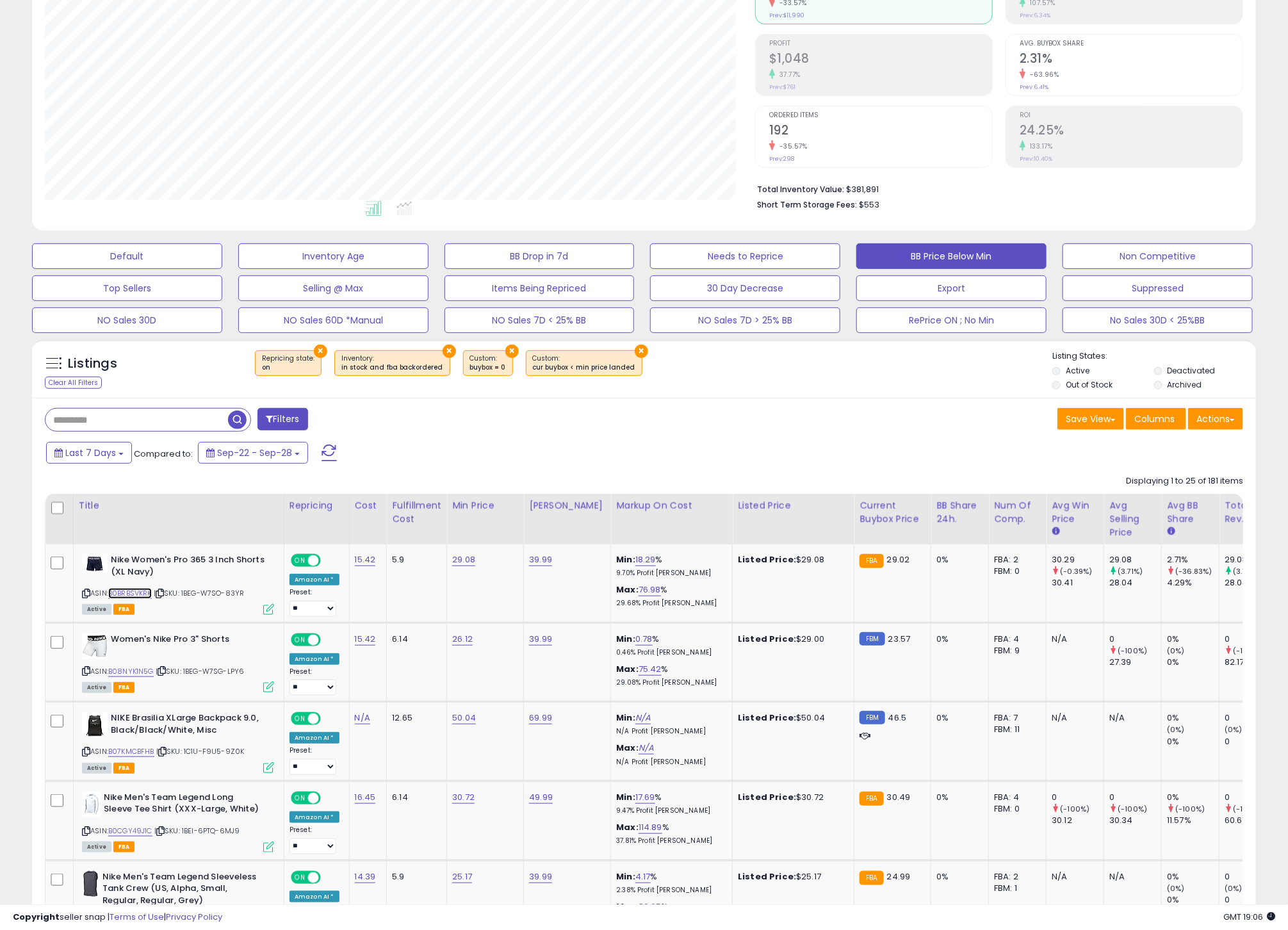
scroll to position [217, 0]
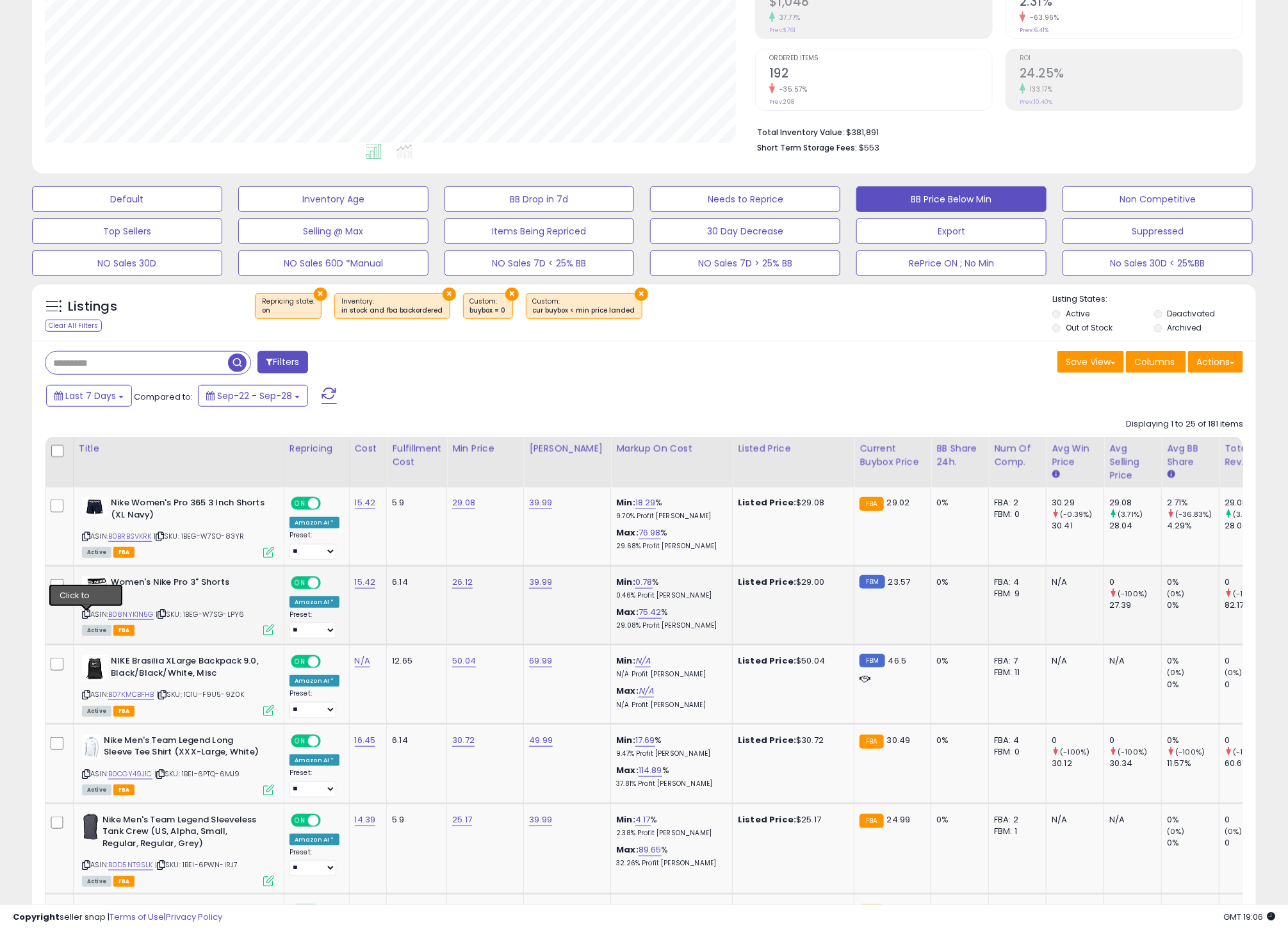
click at [89, 618] on icon at bounding box center [86, 614] width 8 height 7
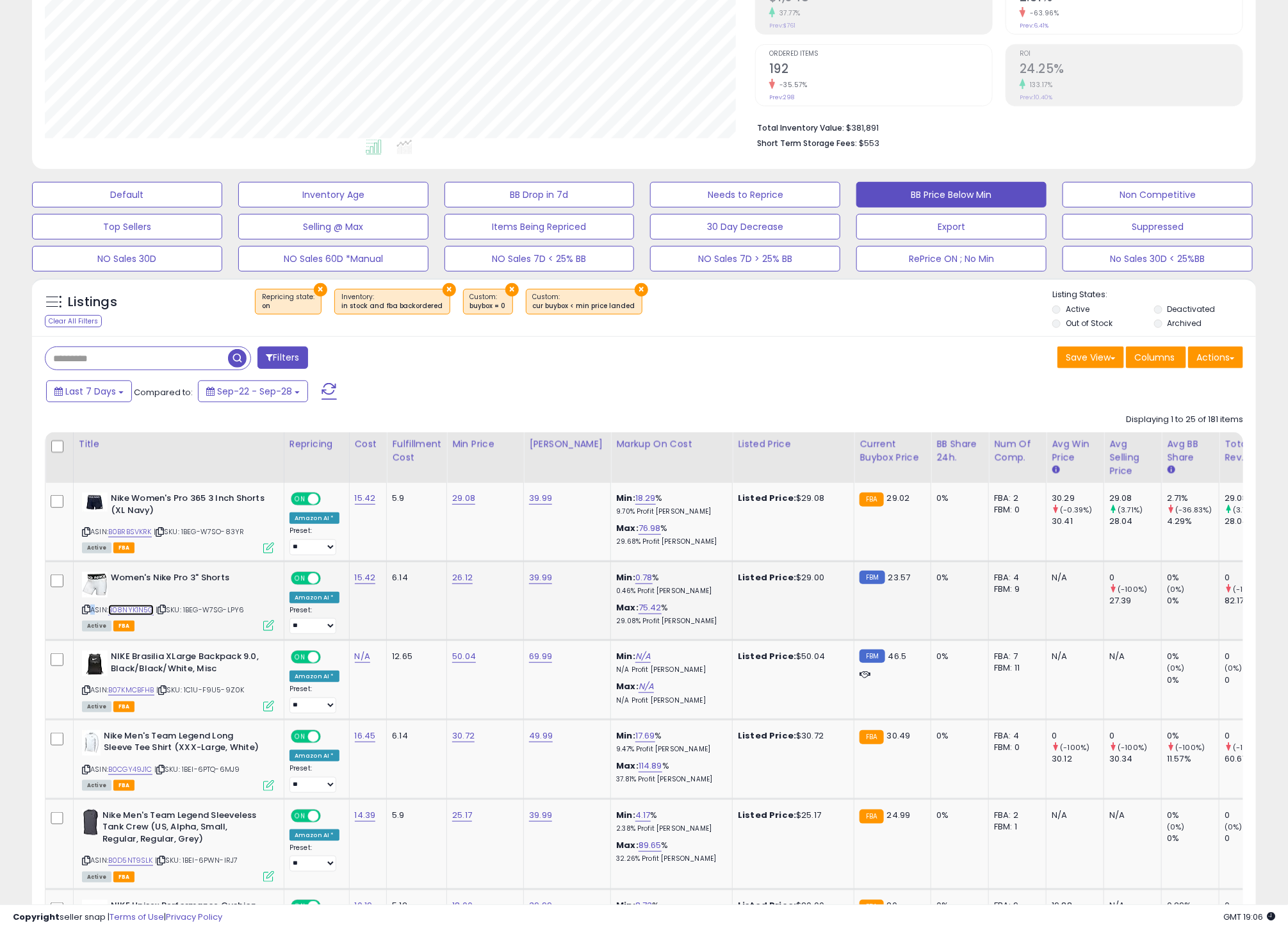
click at [128, 616] on link "B08NYK1N5G" at bounding box center [131, 610] width 45 height 11
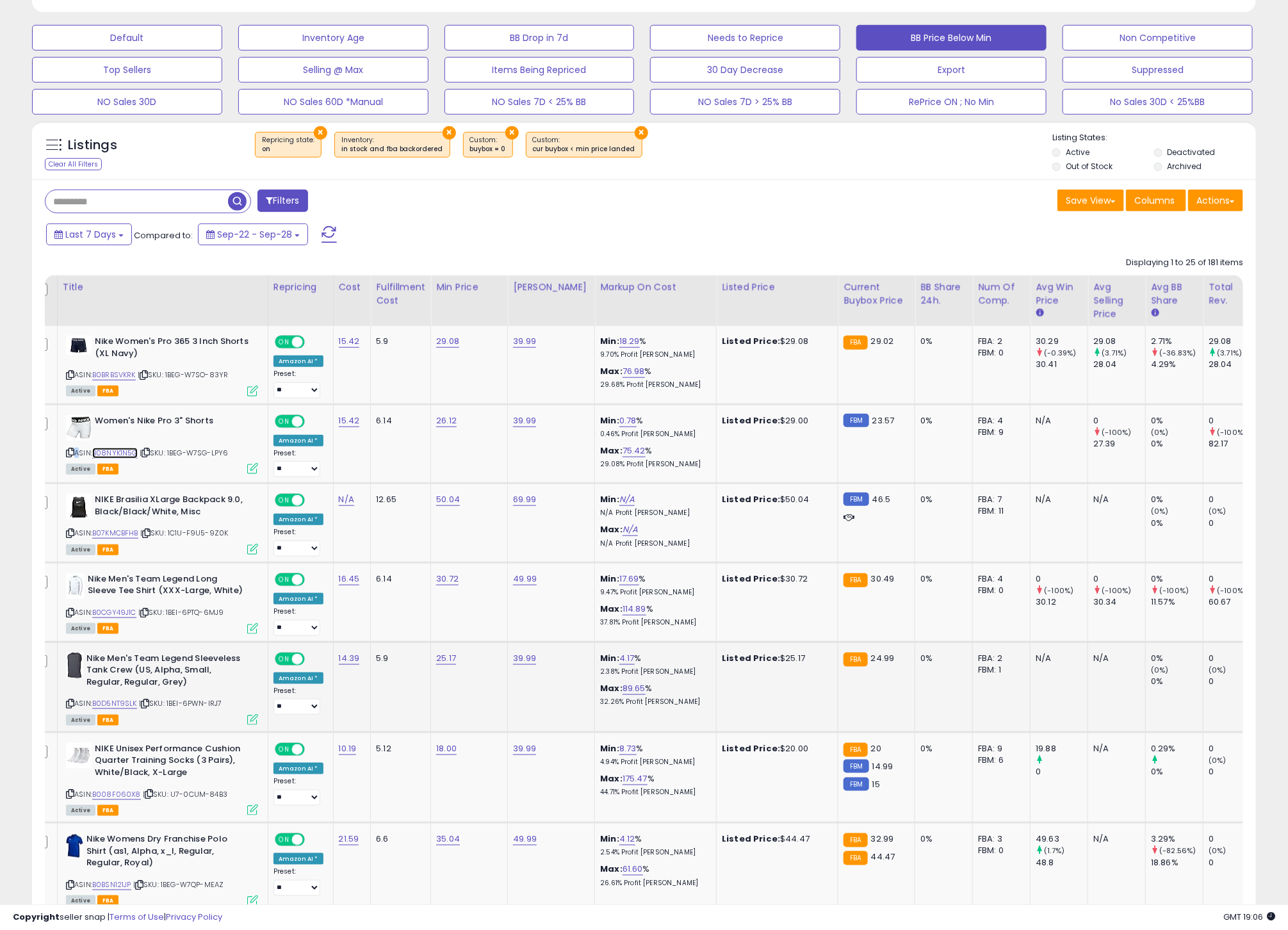
scroll to position [391, 0]
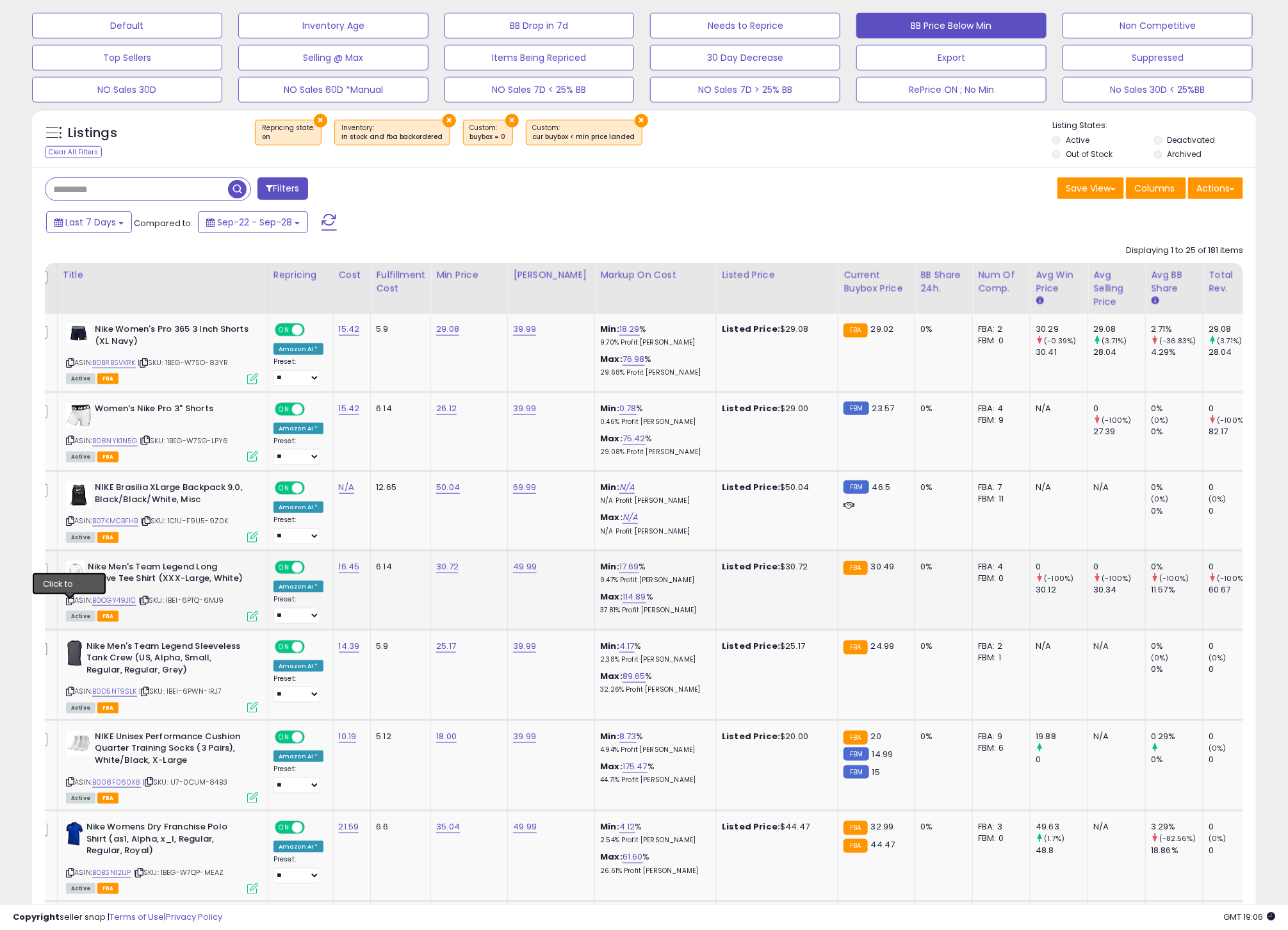
click at [70, 604] on icon at bounding box center [70, 601] width 8 height 7
click at [1233, 609] on td "0 (-100%) 60.67" at bounding box center [1232, 590] width 58 height 80
click at [108, 606] on link "B0CGY49J1C" at bounding box center [114, 601] width 44 height 11
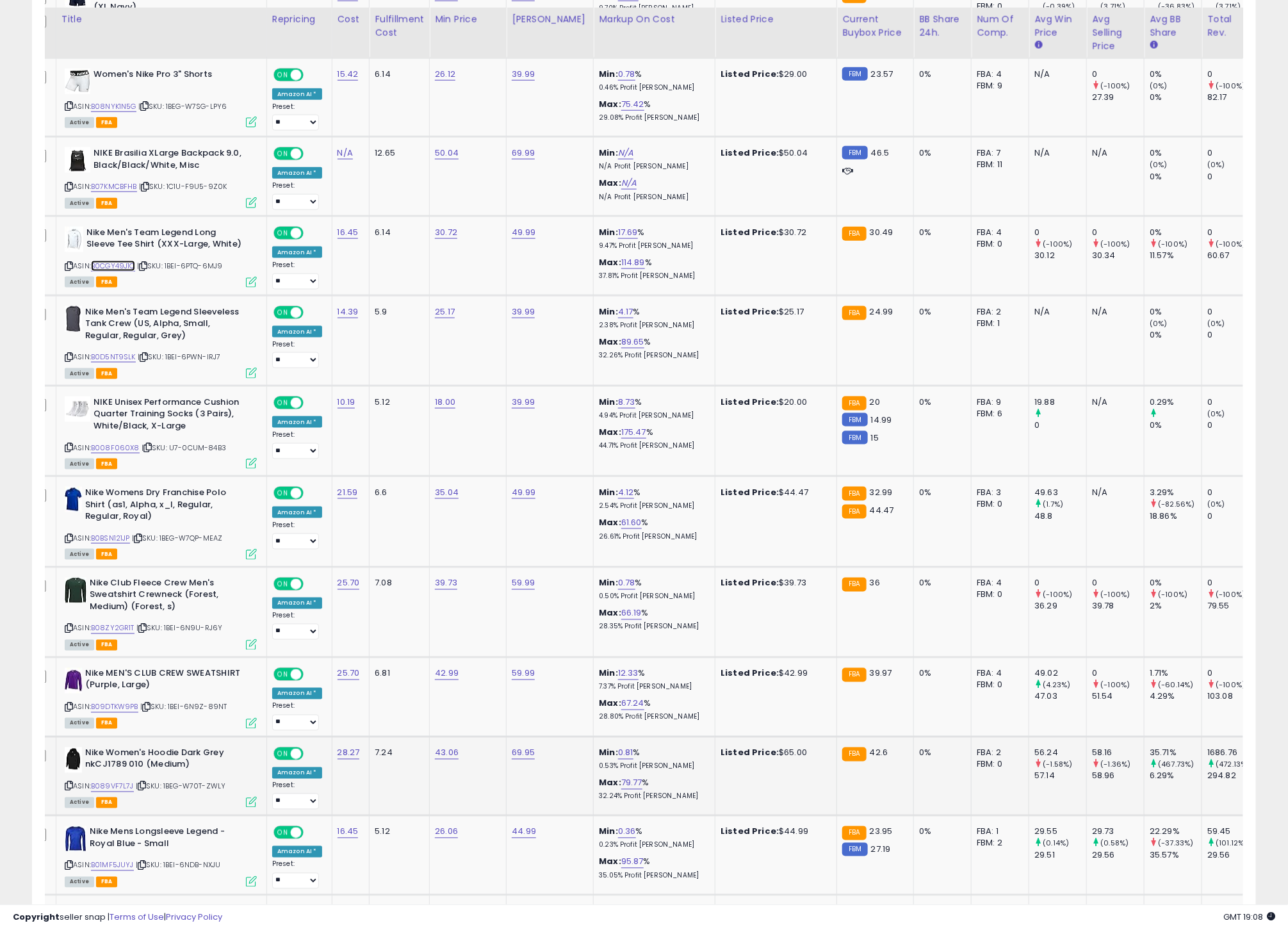
scroll to position [738, 0]
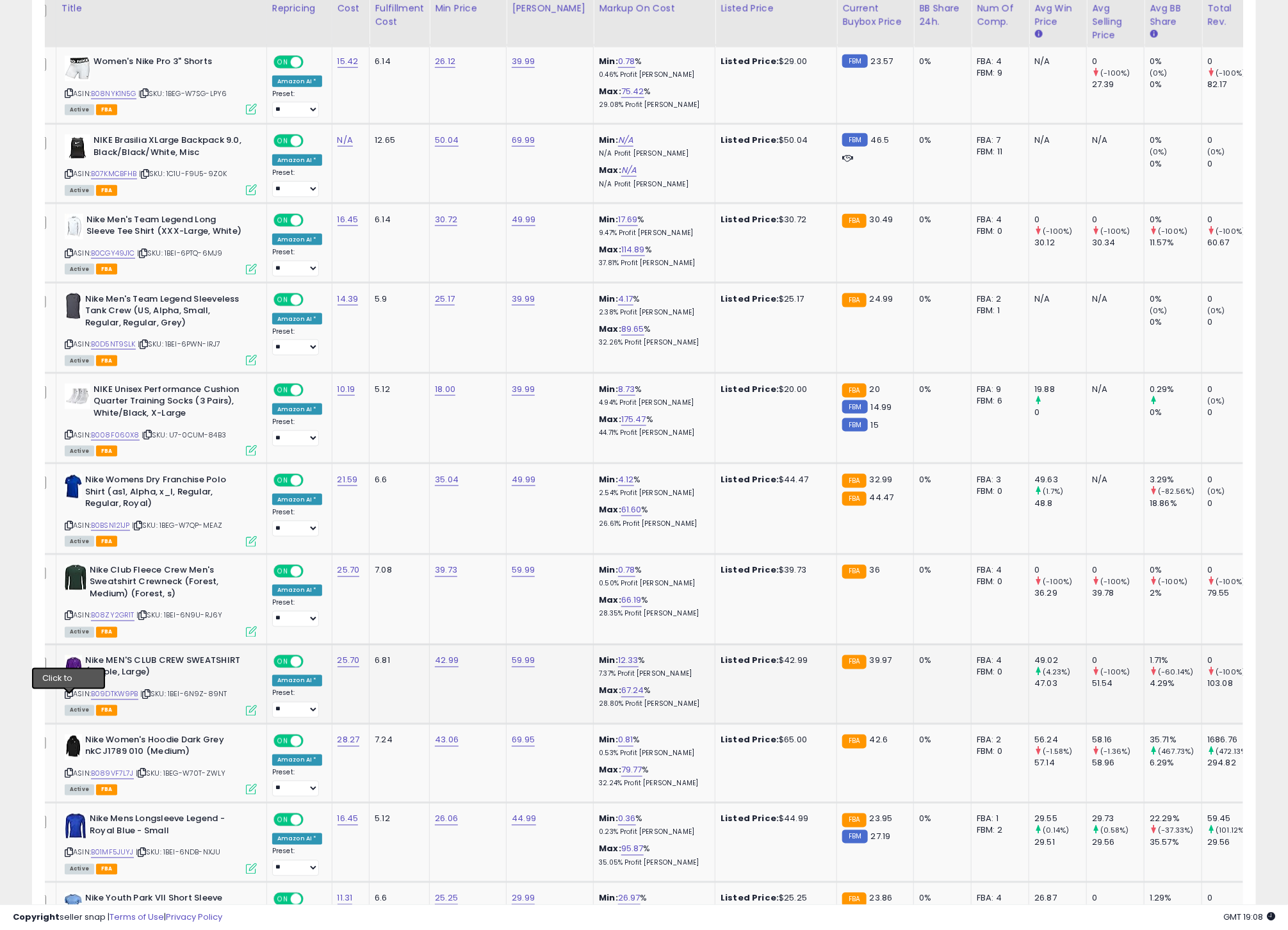
click at [69, 698] on icon at bounding box center [69, 695] width 8 height 7
drag, startPoint x: 115, startPoint y: 701, endPoint x: 121, endPoint y: 700, distance: 6.1
click at [115, 700] on link "B09DTKW9PB" at bounding box center [115, 695] width 47 height 11
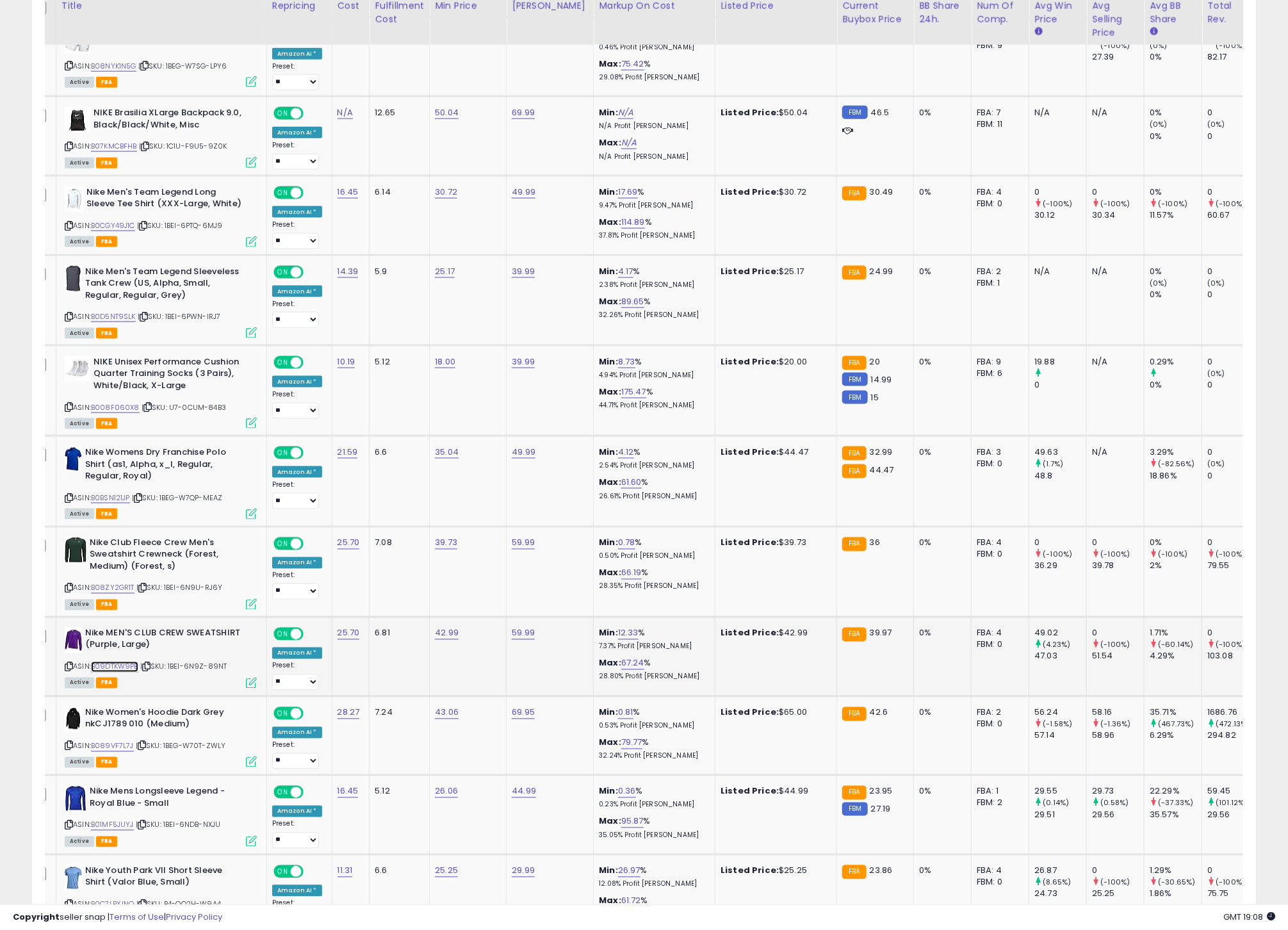
scroll to position [773, 0]
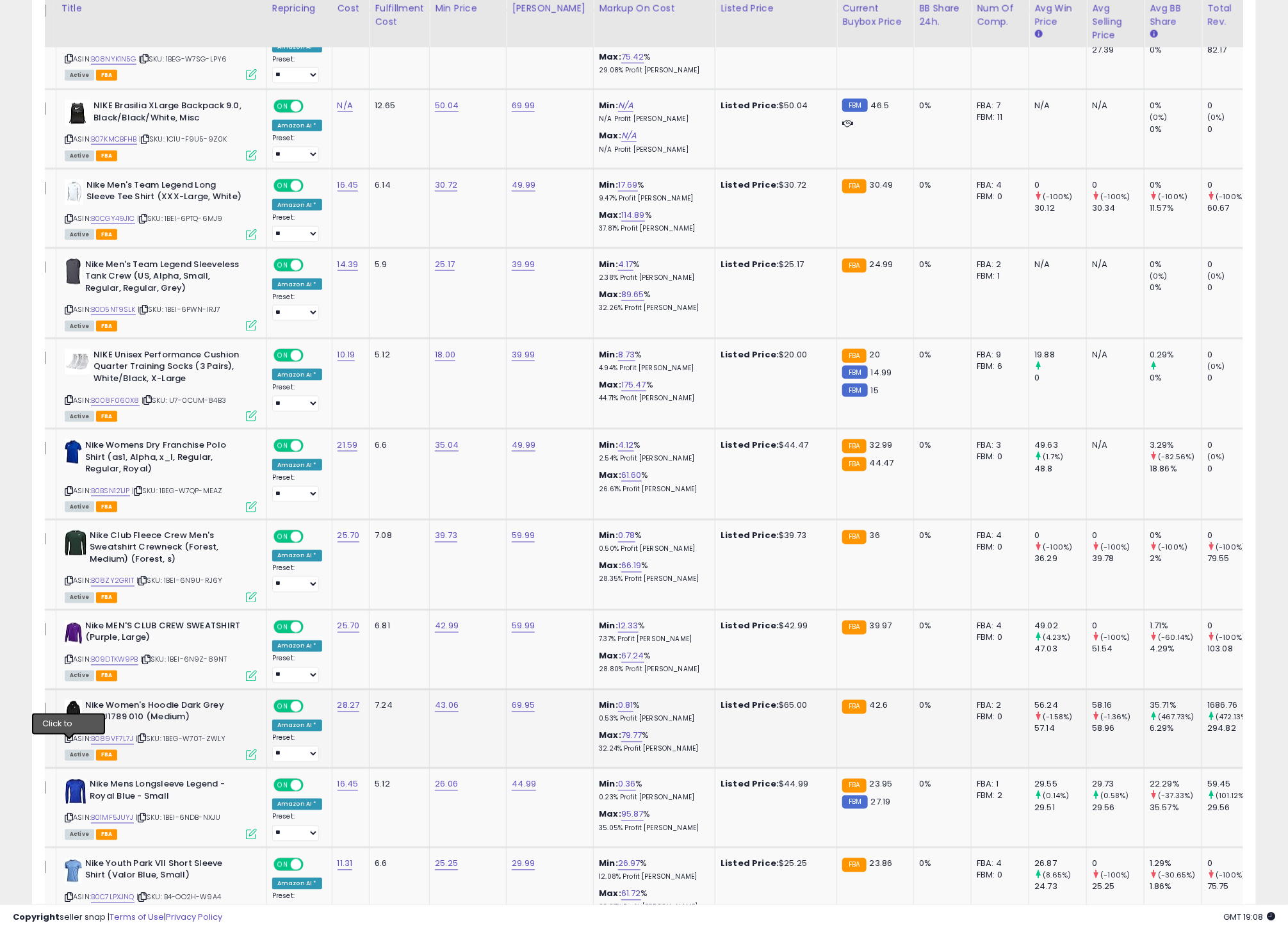
drag, startPoint x: 68, startPoint y: 746, endPoint x: 89, endPoint y: 746, distance: 21.0
click at [68, 743] on icon at bounding box center [69, 739] width 8 height 7
click at [111, 745] on link "B089VF7L7J" at bounding box center [113, 740] width 43 height 11
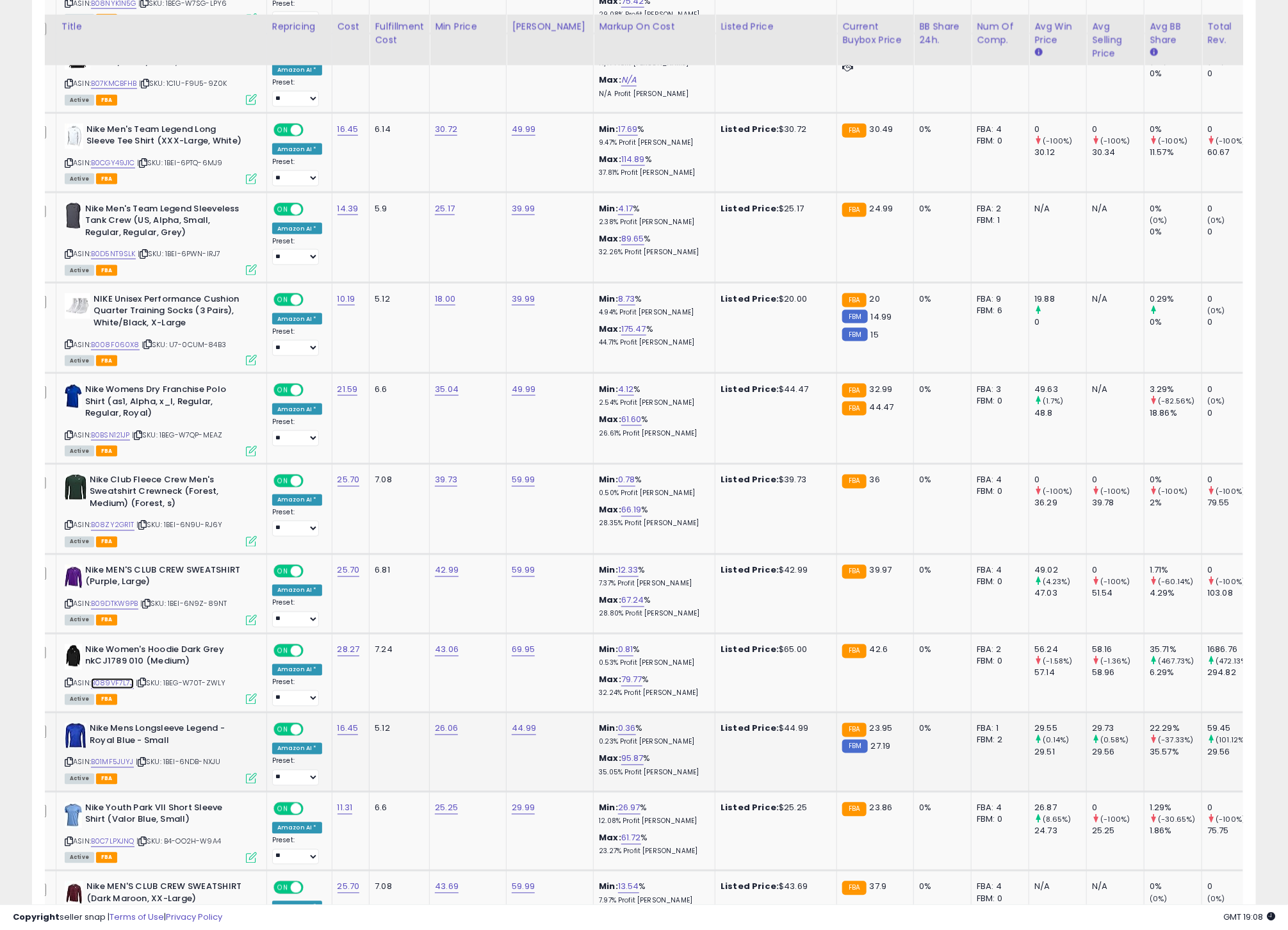
scroll to position [846, 0]
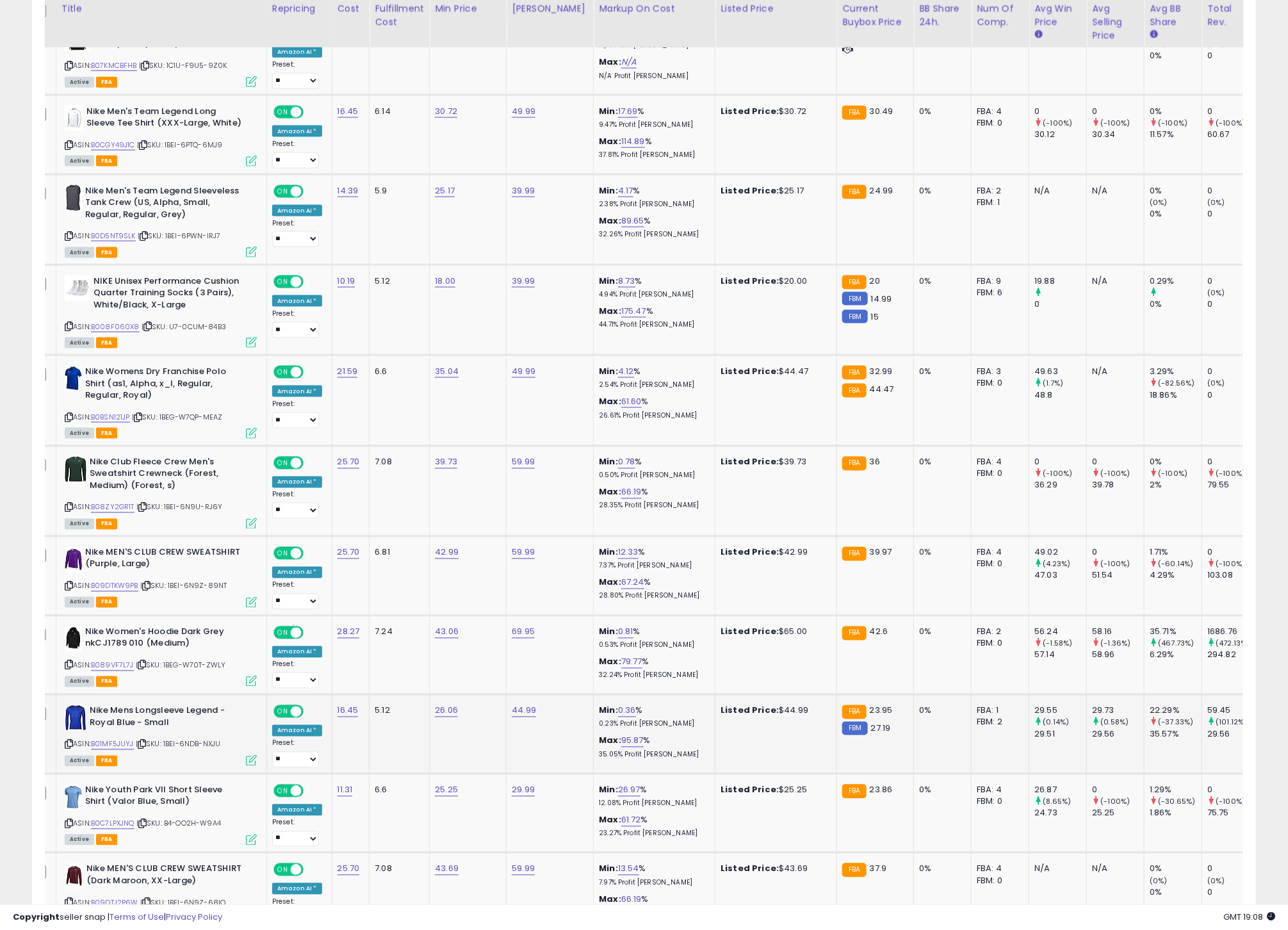
click at [69, 748] on icon at bounding box center [69, 745] width 8 height 7
click at [124, 750] on link "B01MF5JUYJ" at bounding box center [113, 745] width 43 height 11
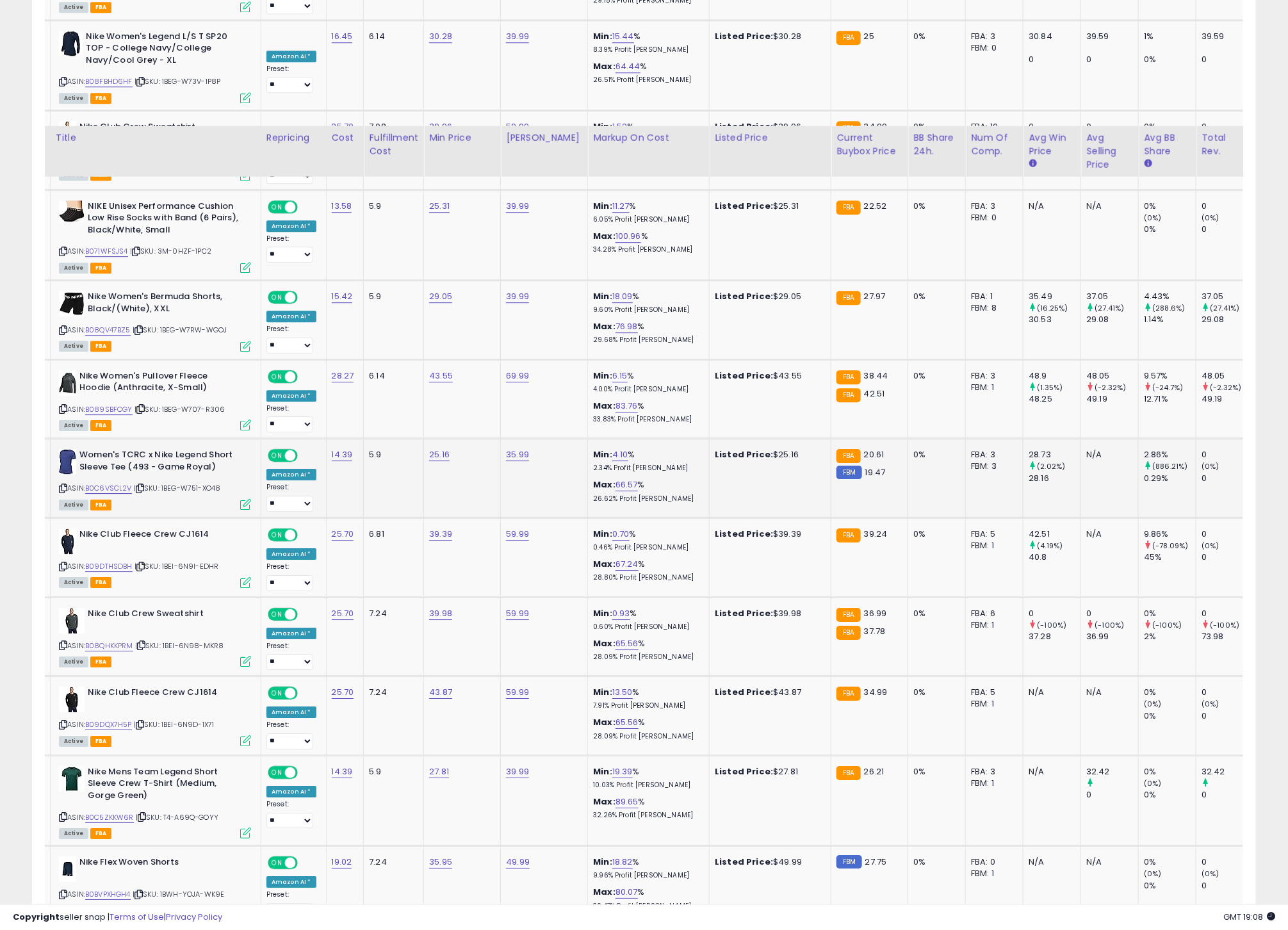
scroll to position [1966, 0]
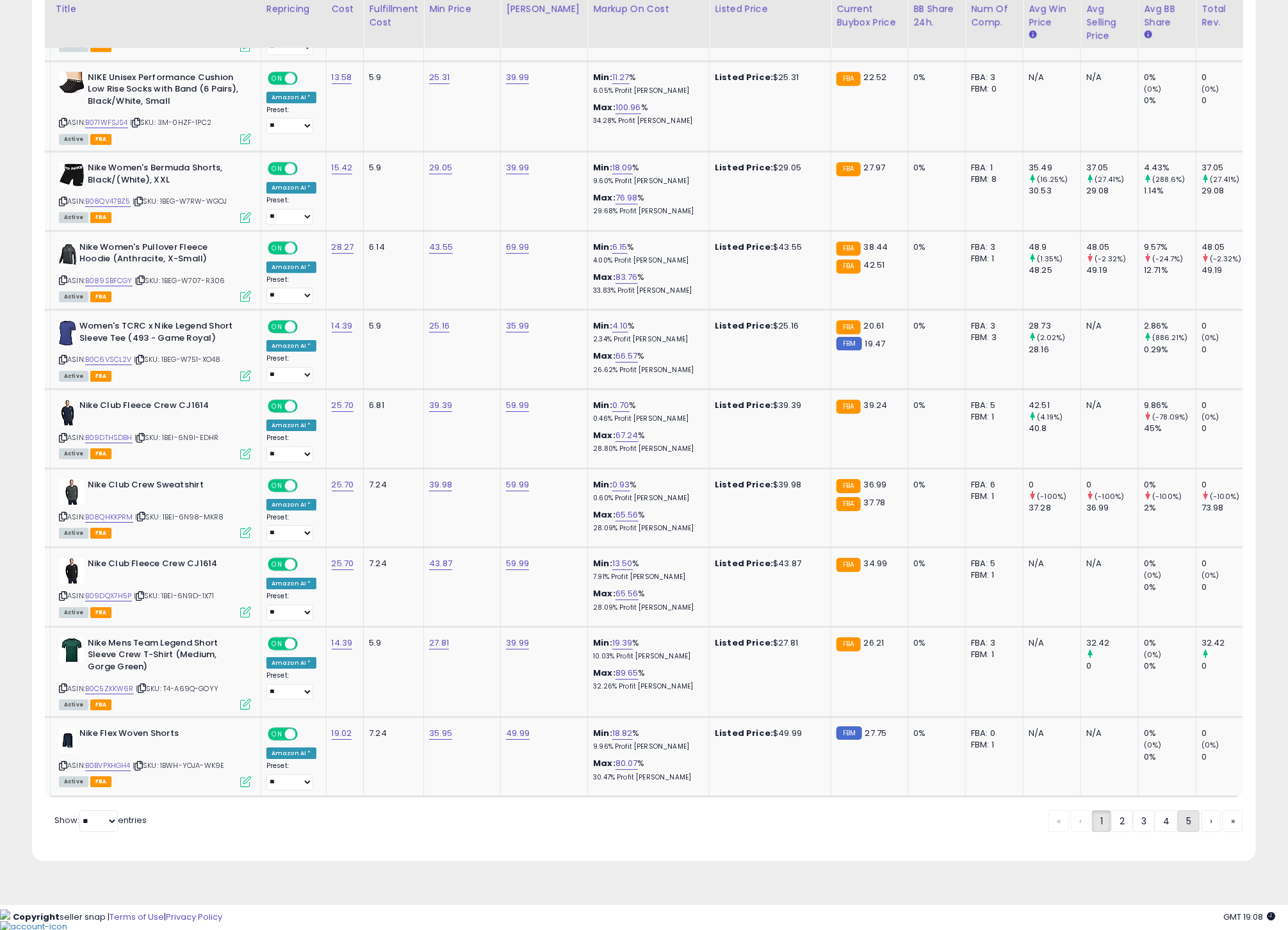
click at [1182, 832] on link "5" at bounding box center [1189, 822] width 22 height 22
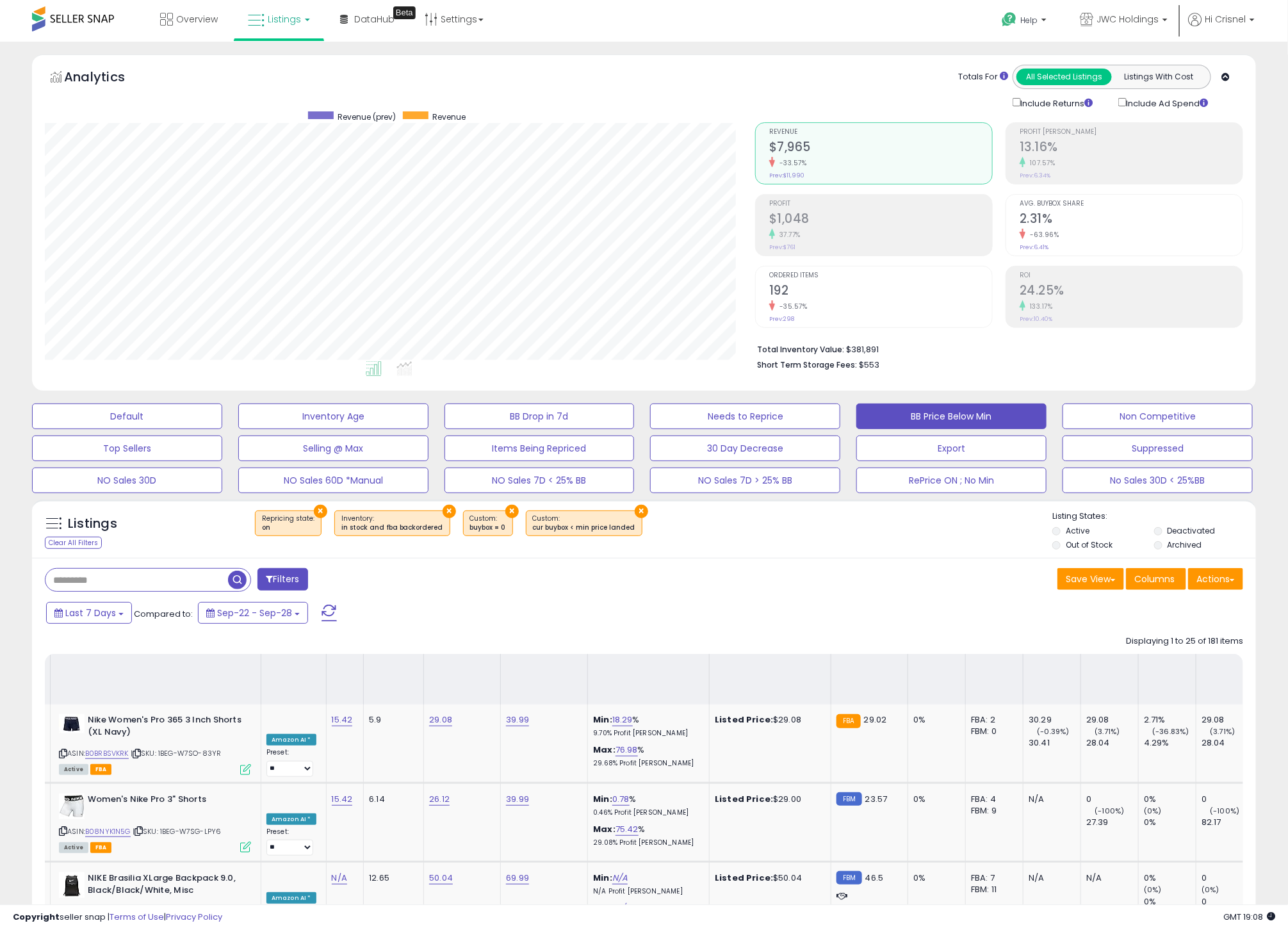
scroll to position [0, 5]
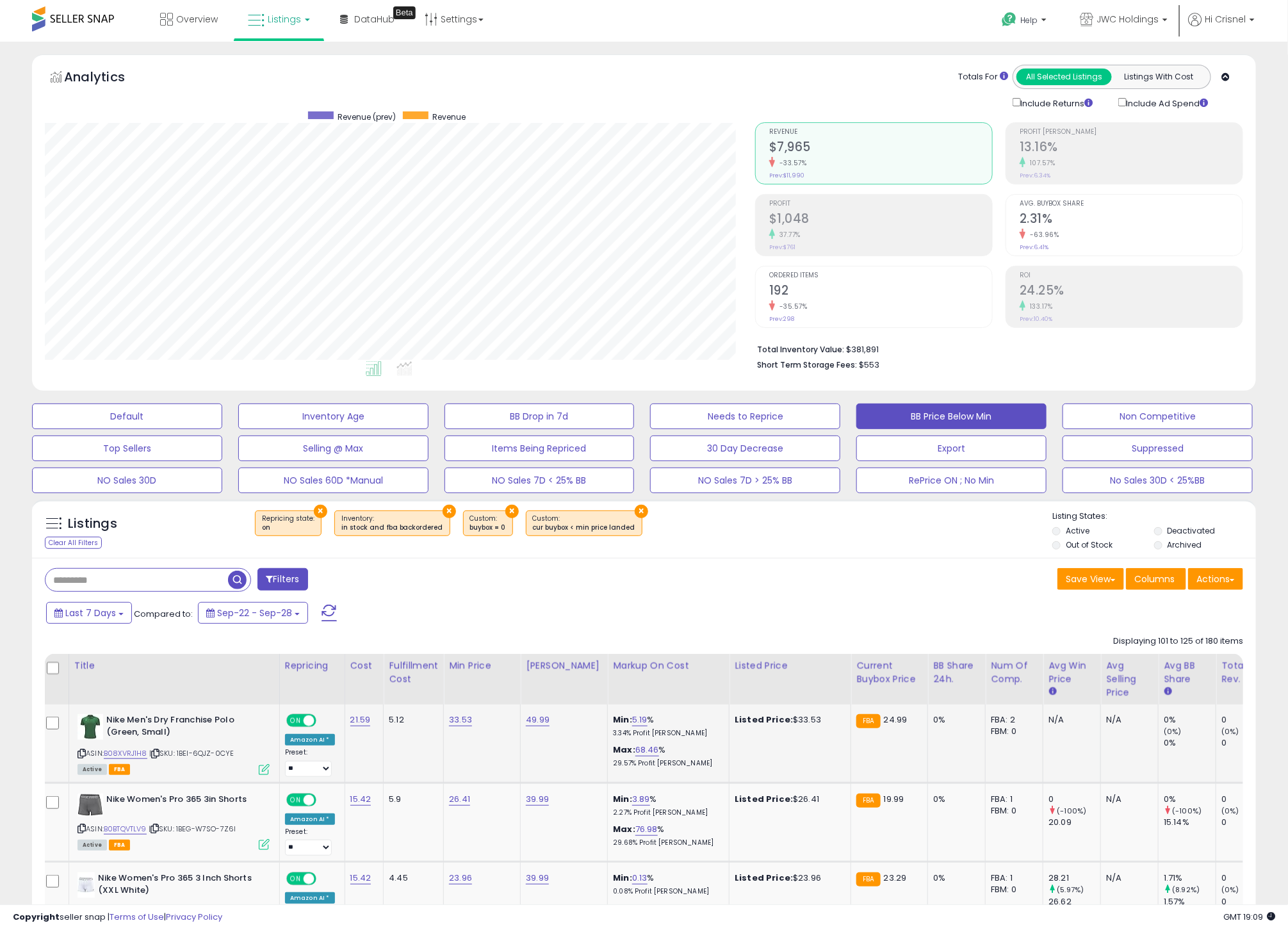
click at [624, 765] on p "29.57% Profit [PERSON_NAME]" at bounding box center [666, 763] width 106 height 9
click at [83, 755] on icon at bounding box center [82, 754] width 8 height 7
click at [130, 758] on link "B08XVRJ1H8" at bounding box center [125, 754] width 43 height 11
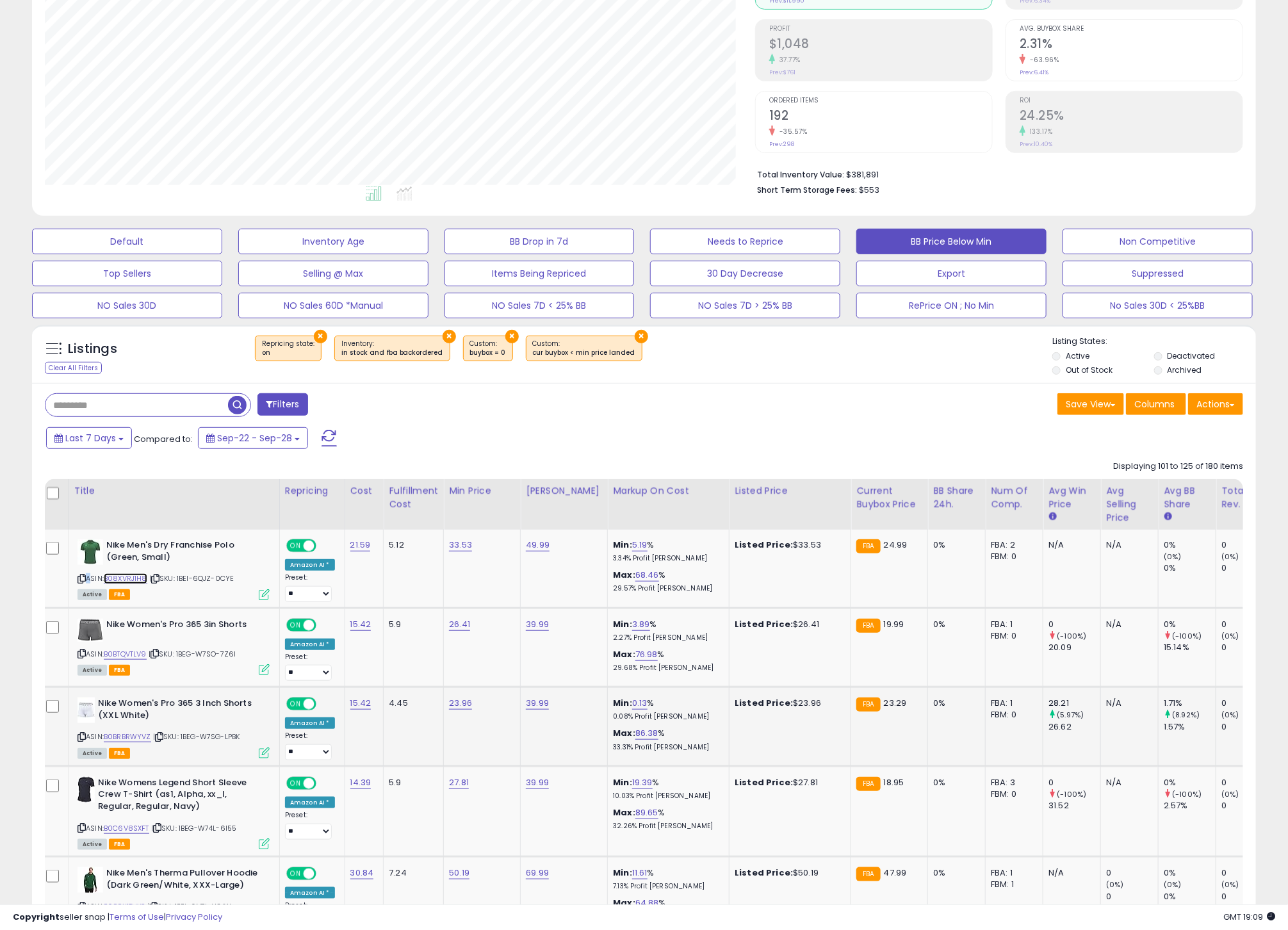
scroll to position [179, 0]
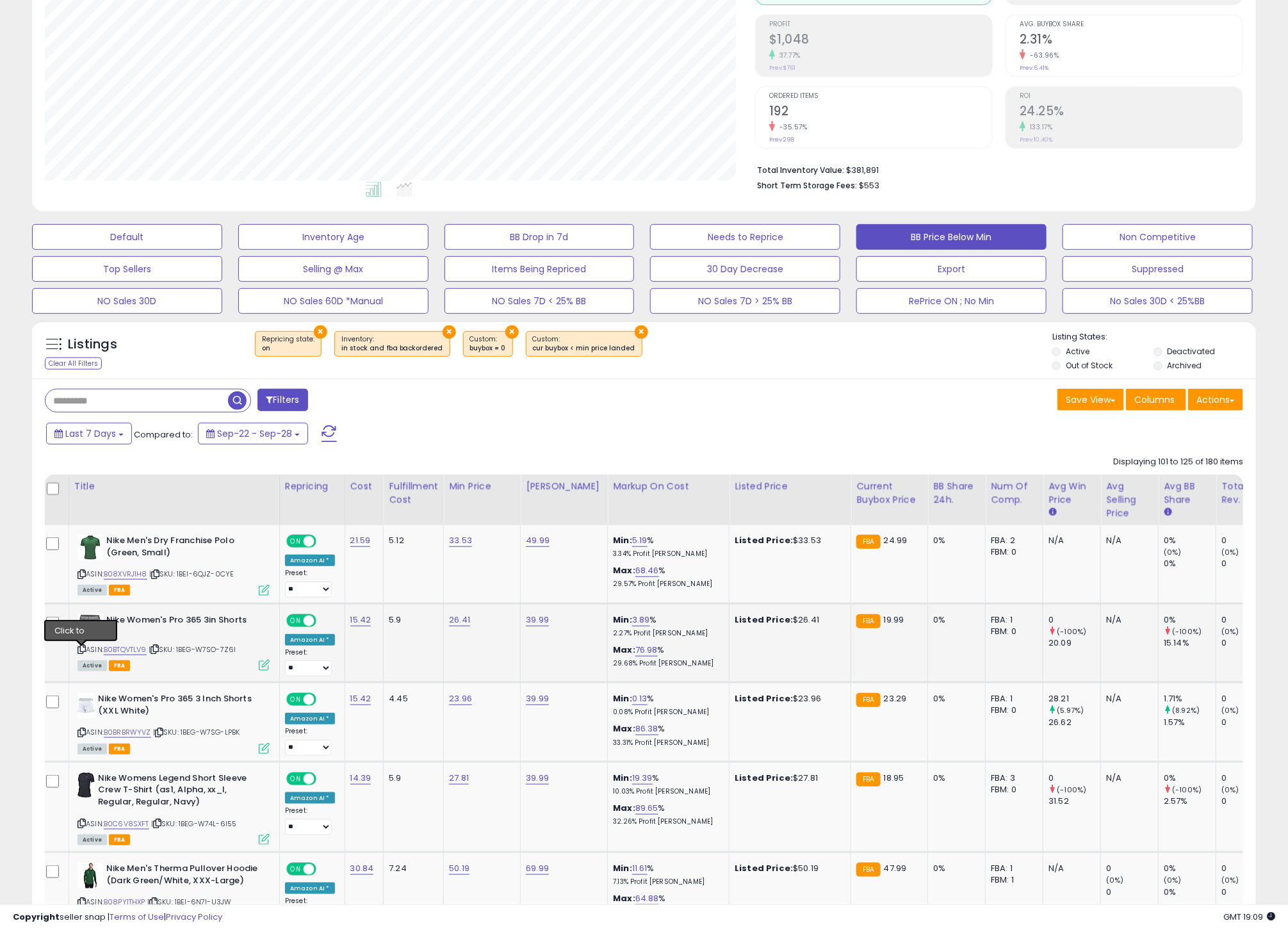
click at [82, 651] on icon at bounding box center [82, 649] width 8 height 7
click at [137, 653] on link "B0BTQVTLV9" at bounding box center [125, 650] width 43 height 11
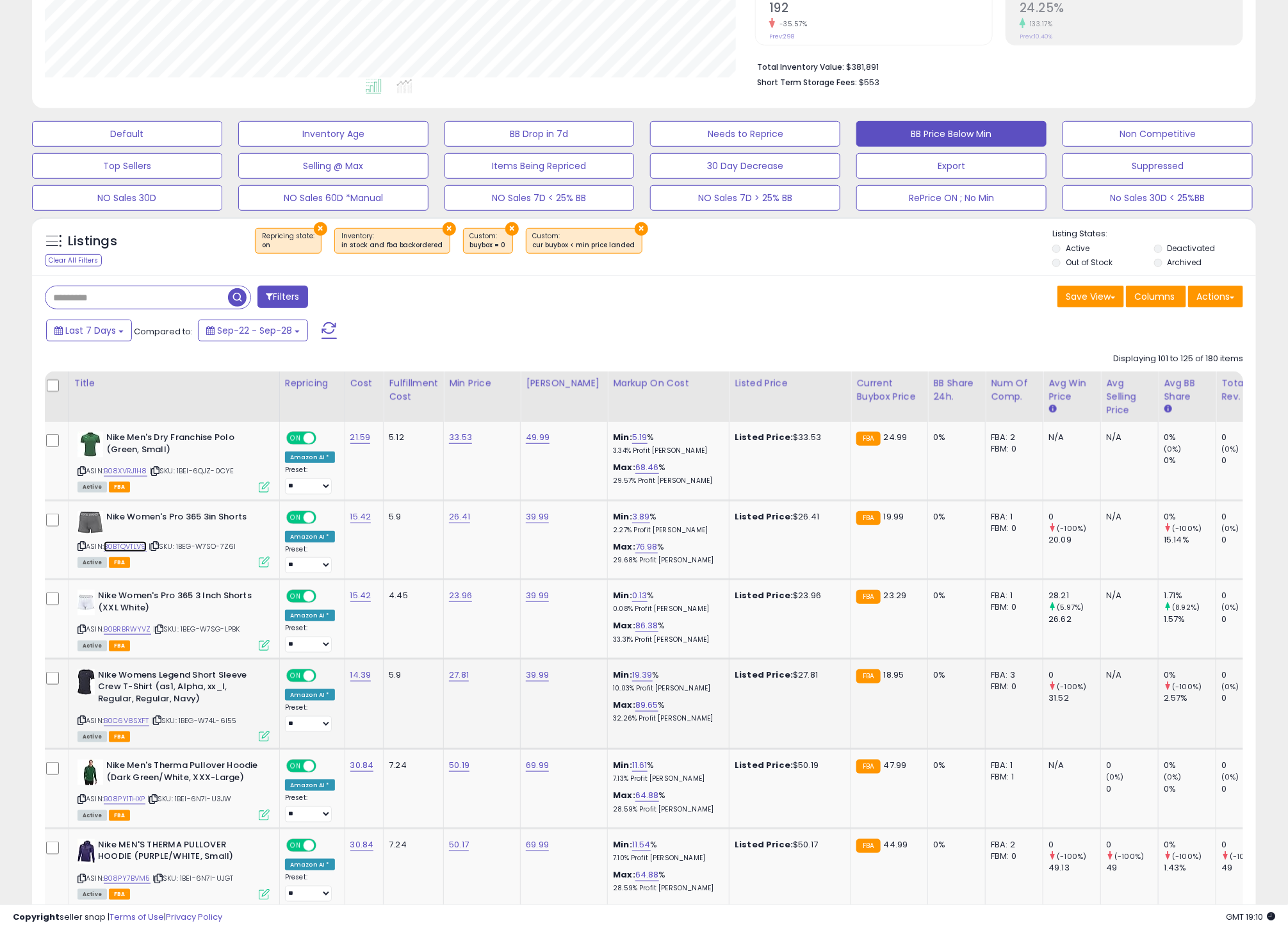
scroll to position [284, 0]
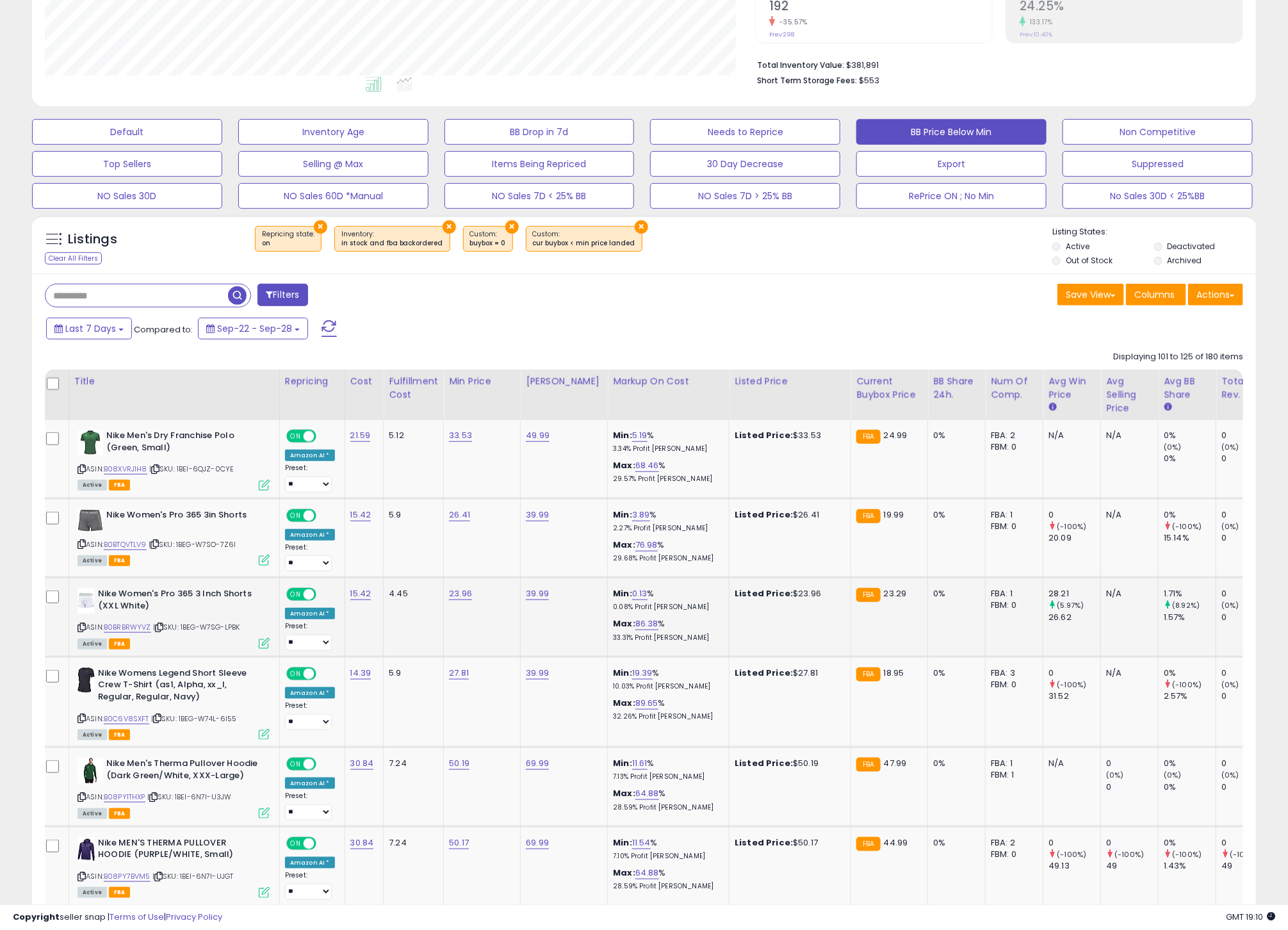
click at [82, 631] on icon at bounding box center [82, 627] width 8 height 7
click at [137, 632] on link "B0BRBRWYVZ" at bounding box center [127, 627] width 47 height 11
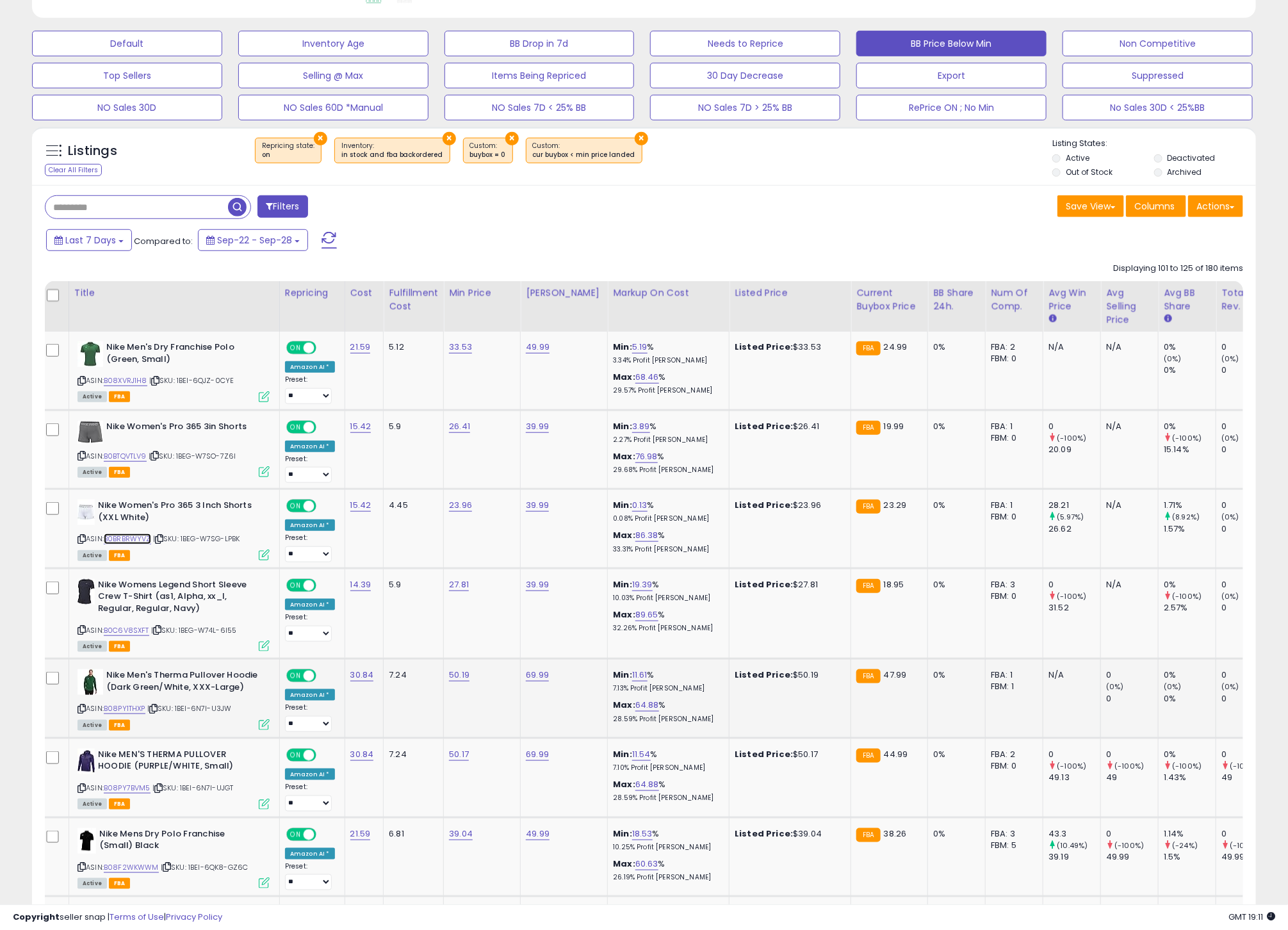
scroll to position [395, 0]
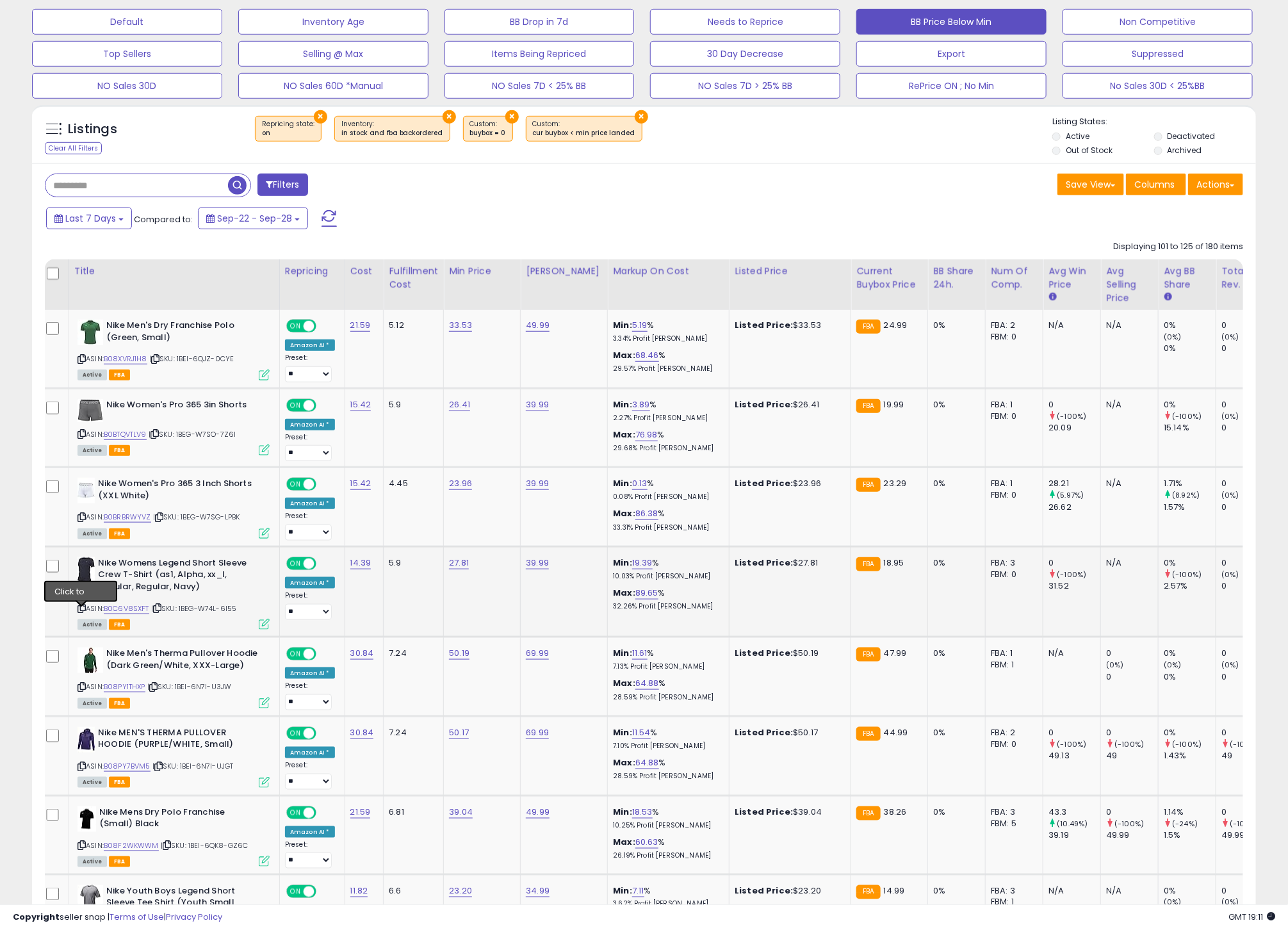
click at [81, 612] on icon at bounding box center [82, 608] width 8 height 7
click at [129, 614] on link "B0C6V8SXFT" at bounding box center [126, 609] width 45 height 11
click at [82, 690] on icon at bounding box center [82, 687] width 8 height 7
click at [125, 692] on link "B08PY1THXP" at bounding box center [124, 687] width 42 height 11
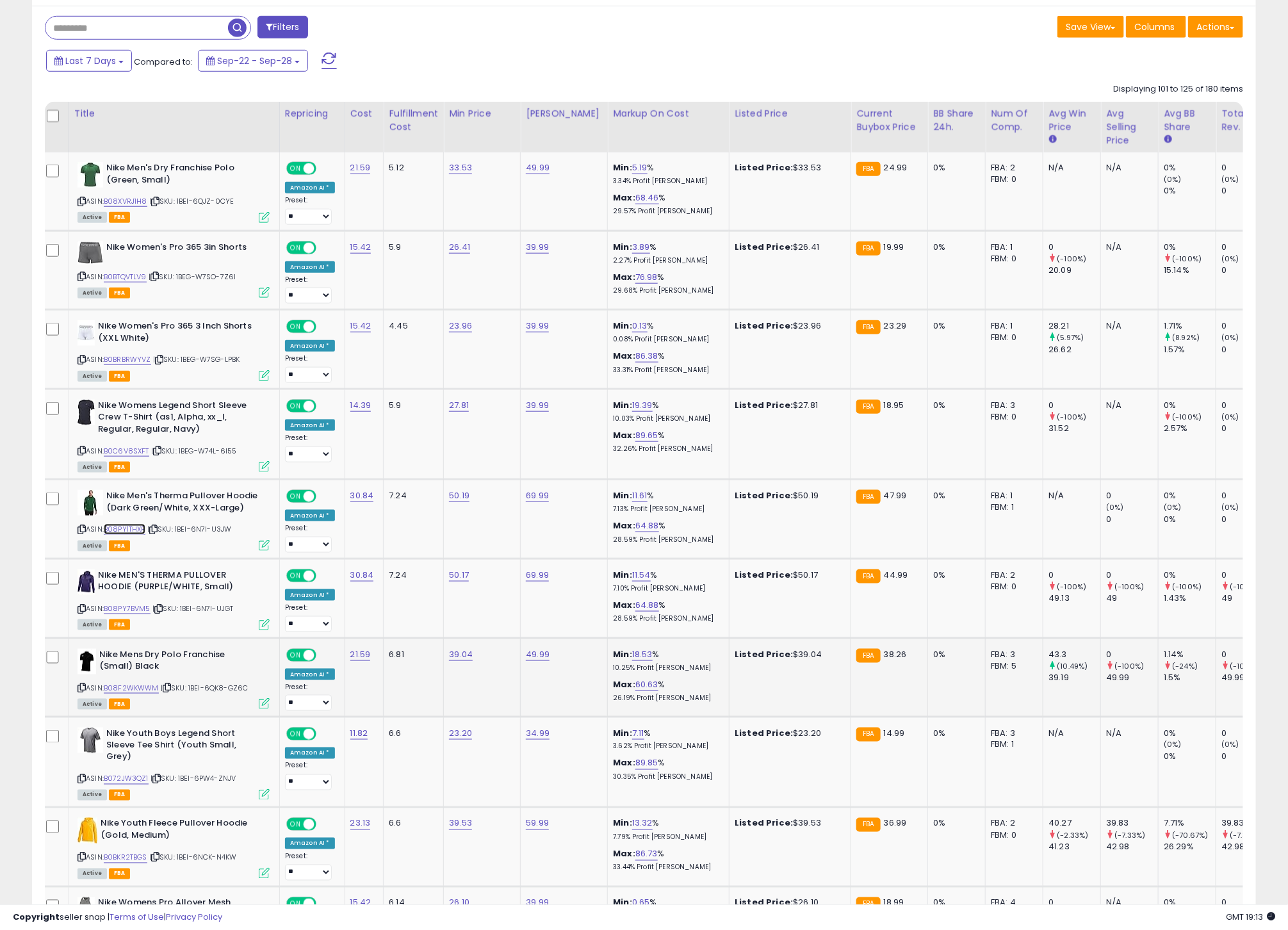
scroll to position [567, 0]
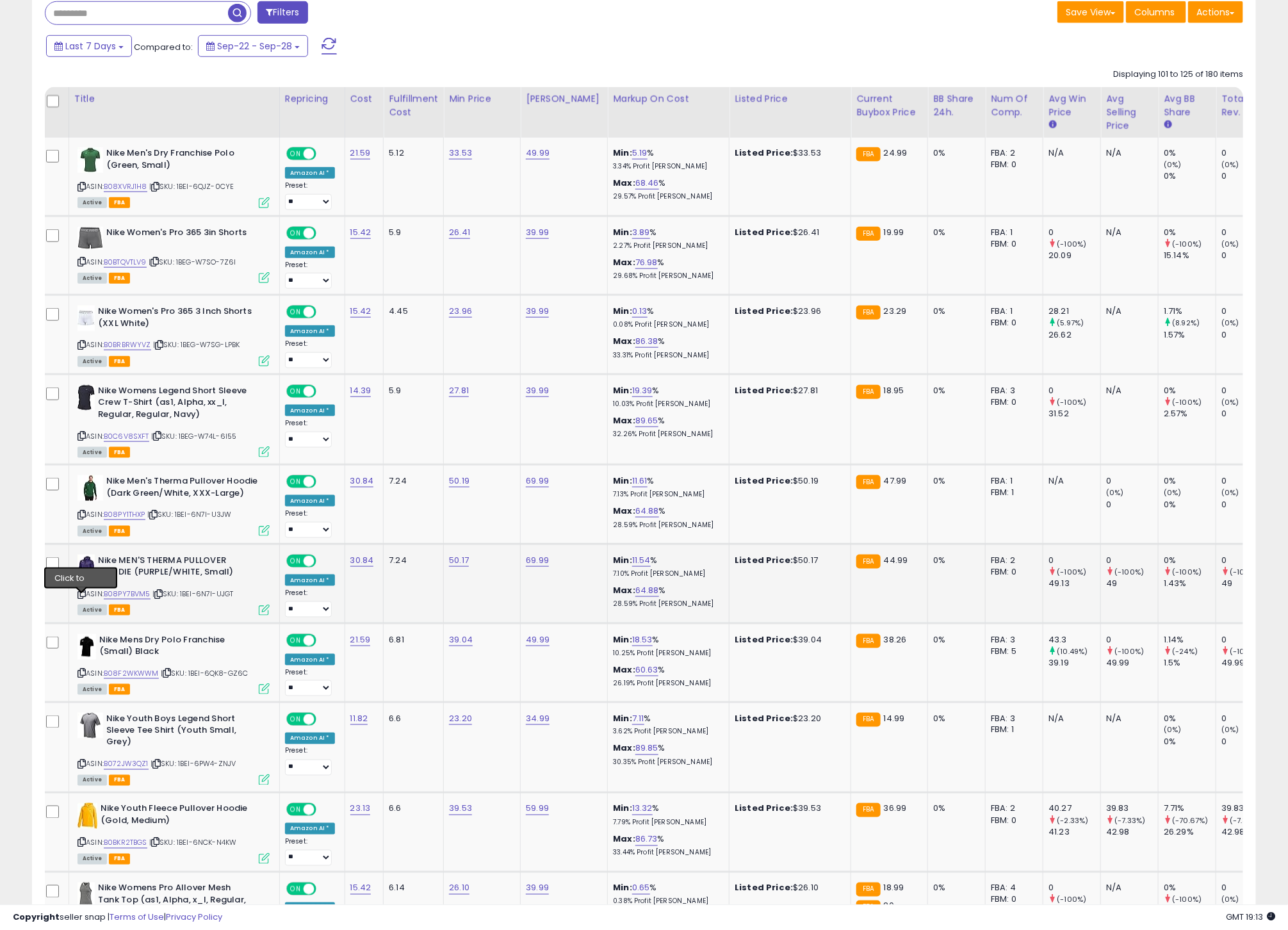
click at [82, 598] on icon at bounding box center [82, 594] width 8 height 7
click at [127, 600] on link "B08PY7BVM5" at bounding box center [127, 594] width 47 height 11
click at [88, 679] on div "ASIN: B08F2WKWWM | SKU: 1BEI-6QK8-GZ6C Active FBA" at bounding box center [174, 664] width 192 height 60
click at [80, 677] on icon at bounding box center [82, 673] width 8 height 7
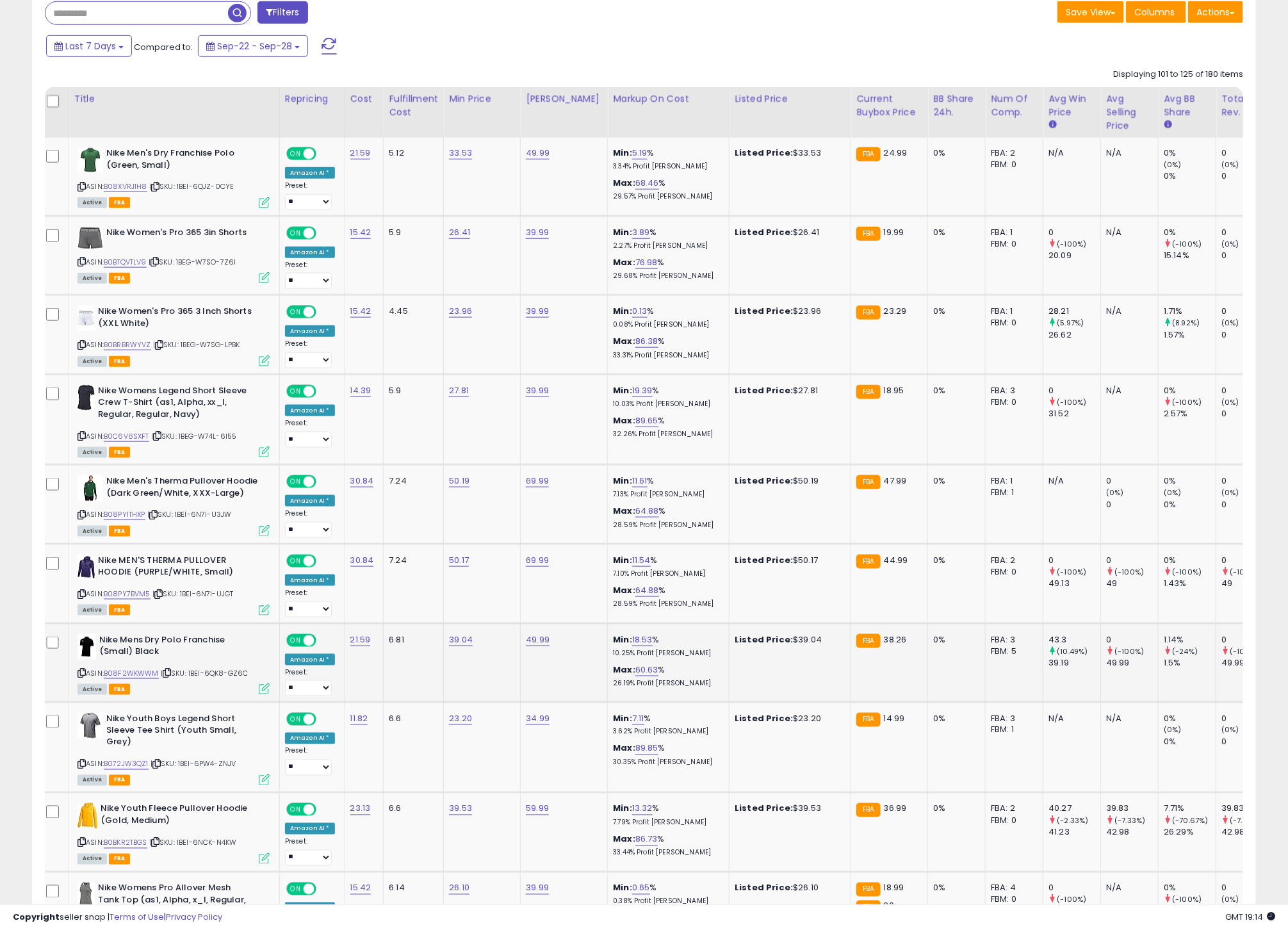
click at [85, 677] on icon at bounding box center [82, 673] width 8 height 7
click at [83, 677] on icon at bounding box center [82, 673] width 8 height 7
click at [130, 679] on link "B08F2WKWWM" at bounding box center [131, 673] width 55 height 11
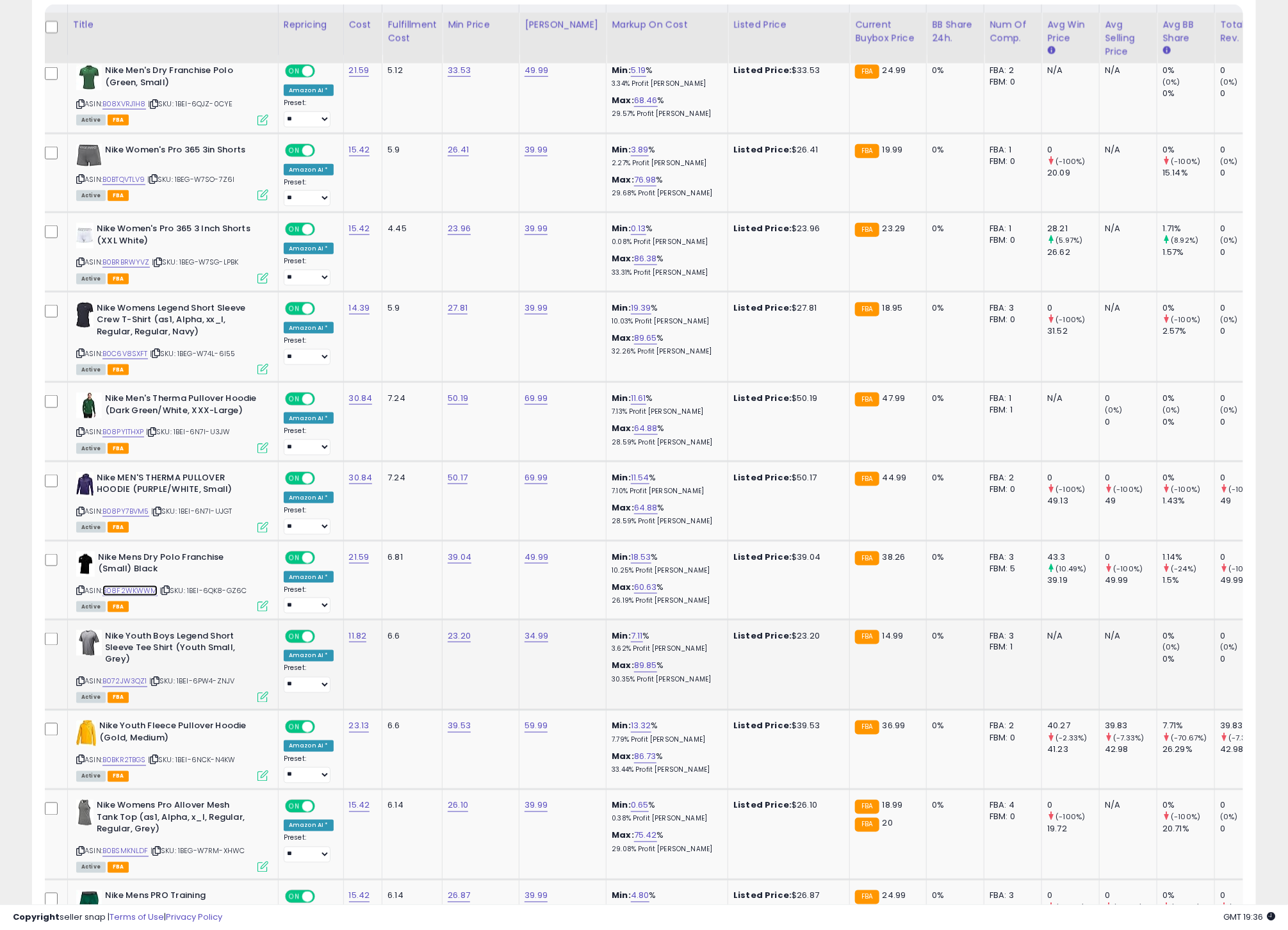
scroll to position [667, 0]
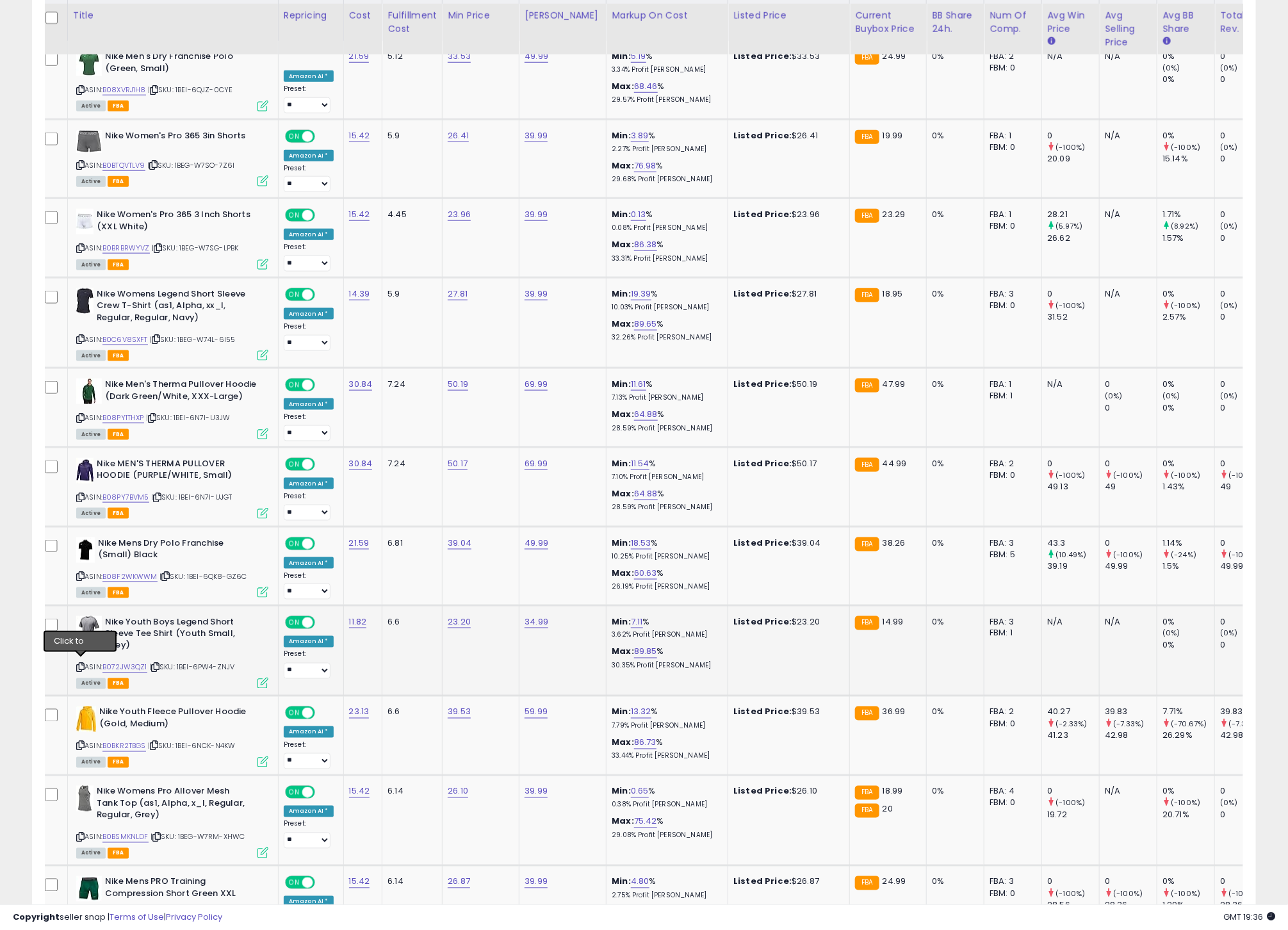
click at [83, 658] on div "ASIN: B072JW3QZ1 | SKU: 1BEI-6PW4-ZNJV Active FBA" at bounding box center [172, 652] width 192 height 71
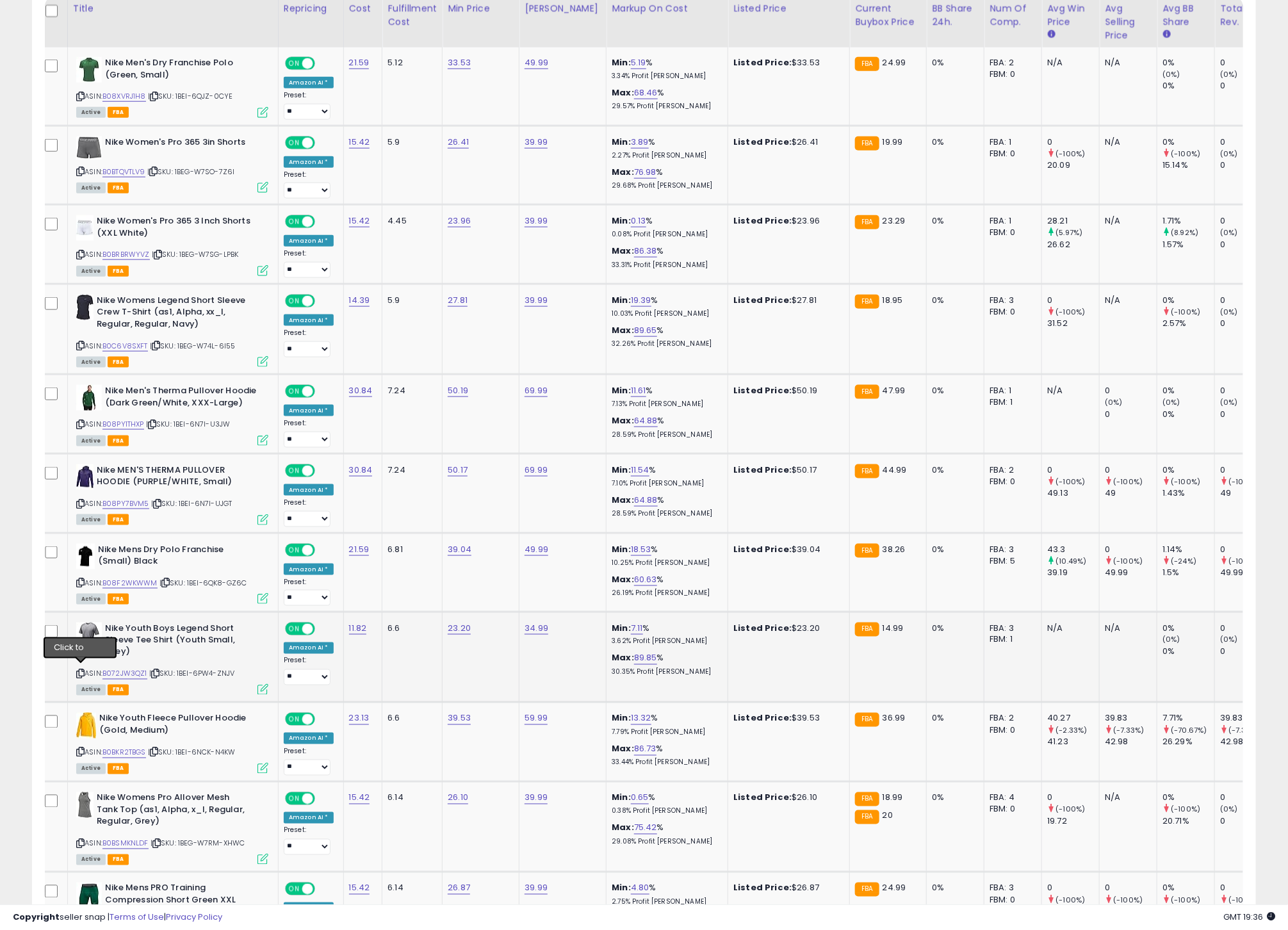
scroll to position [661, 0]
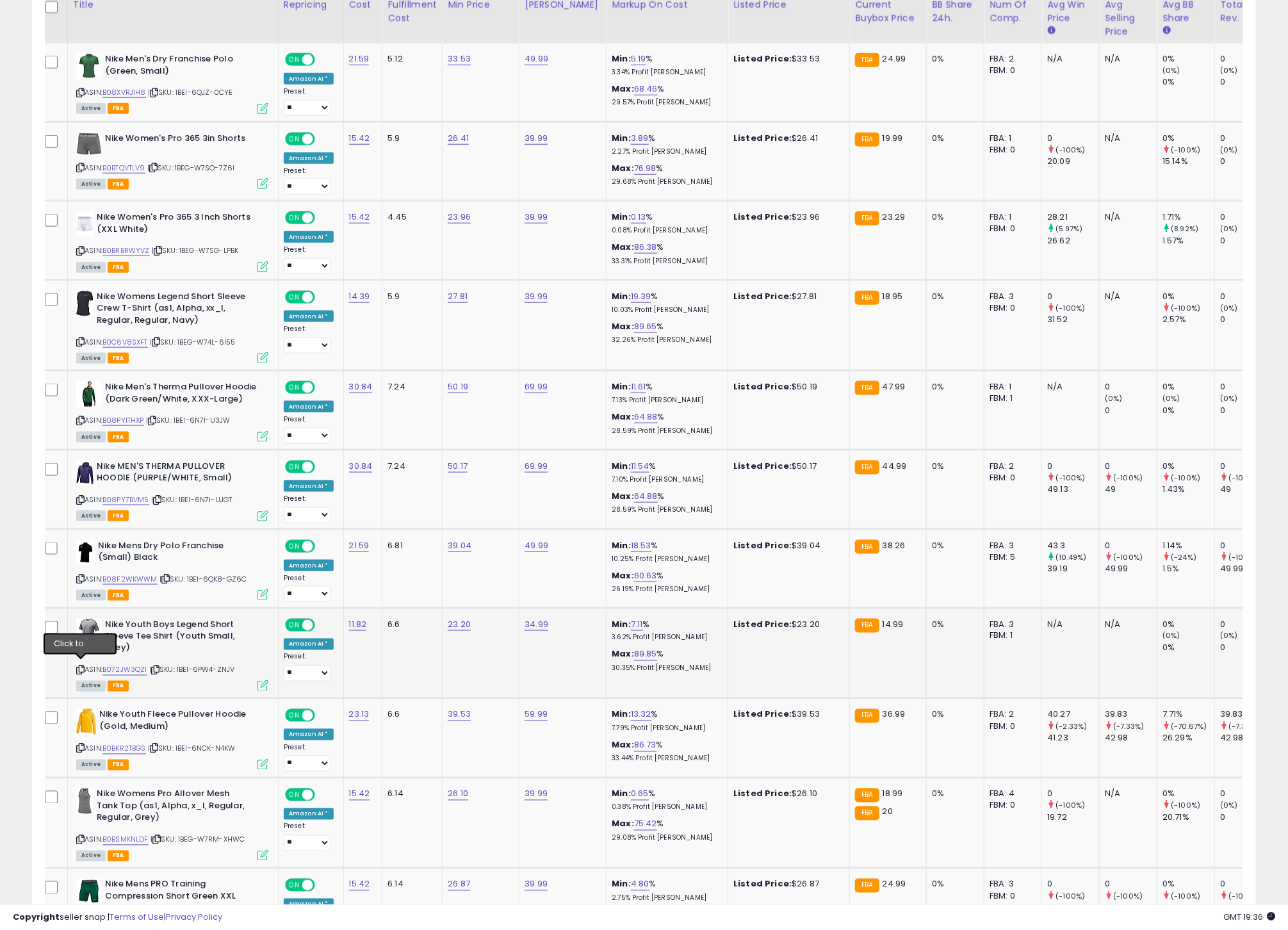
click at [80, 671] on icon at bounding box center [80, 671] width 8 height 7
click at [153, 671] on span "| SKU: 1BEI-6PW4-ZNJV" at bounding box center [191, 670] width 86 height 10
click at [132, 669] on link "B072JW3QZ1" at bounding box center [124, 671] width 45 height 11
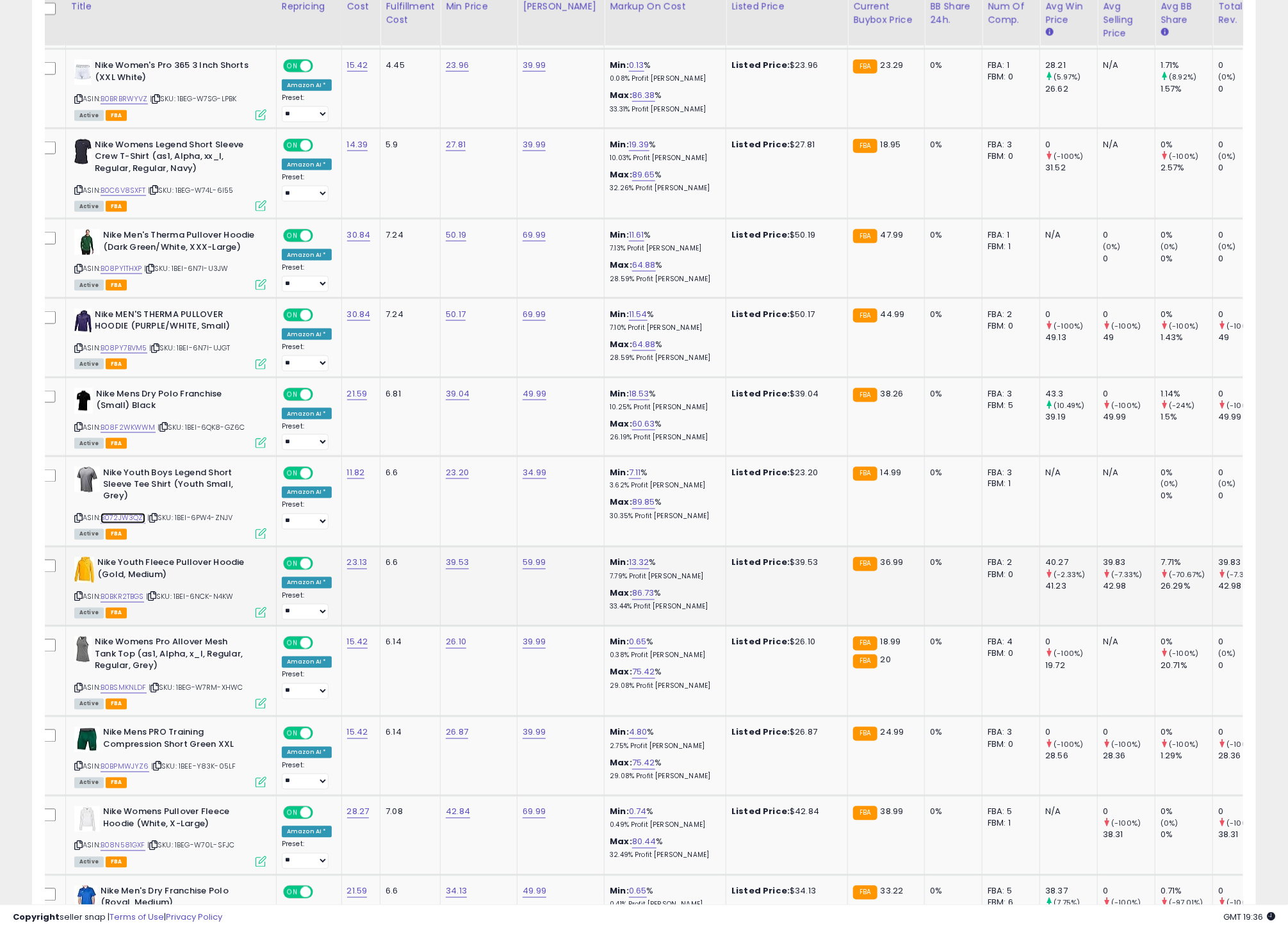
scroll to position [817, 0]
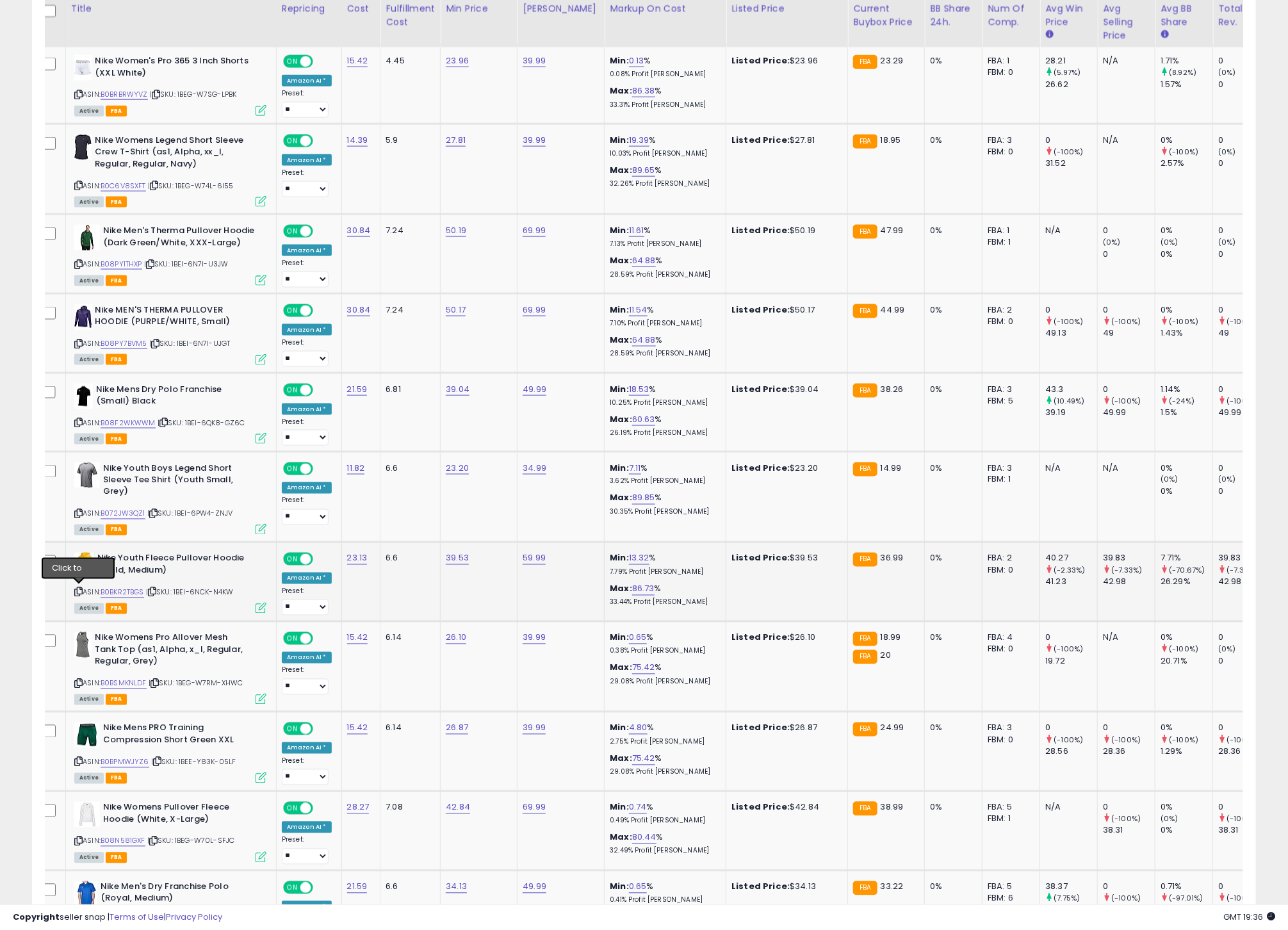
click at [82, 589] on icon at bounding box center [78, 592] width 8 height 7
click at [120, 589] on link "B0BKR2TBGS" at bounding box center [122, 593] width 43 height 11
click at [81, 680] on icon at bounding box center [78, 684] width 8 height 7
click at [130, 682] on link "B0BSMKNLDF" at bounding box center [124, 684] width 46 height 11
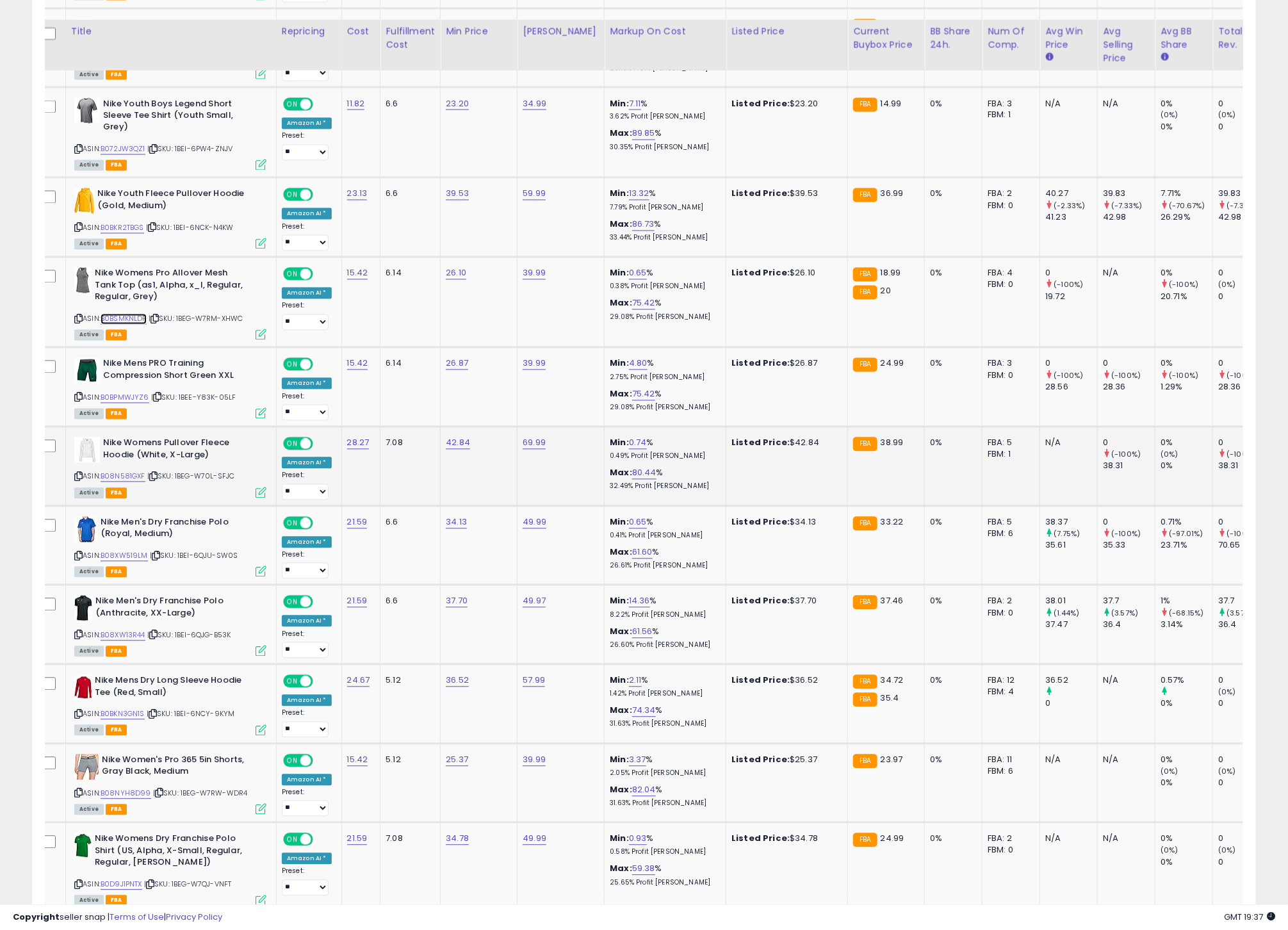
scroll to position [1207, 0]
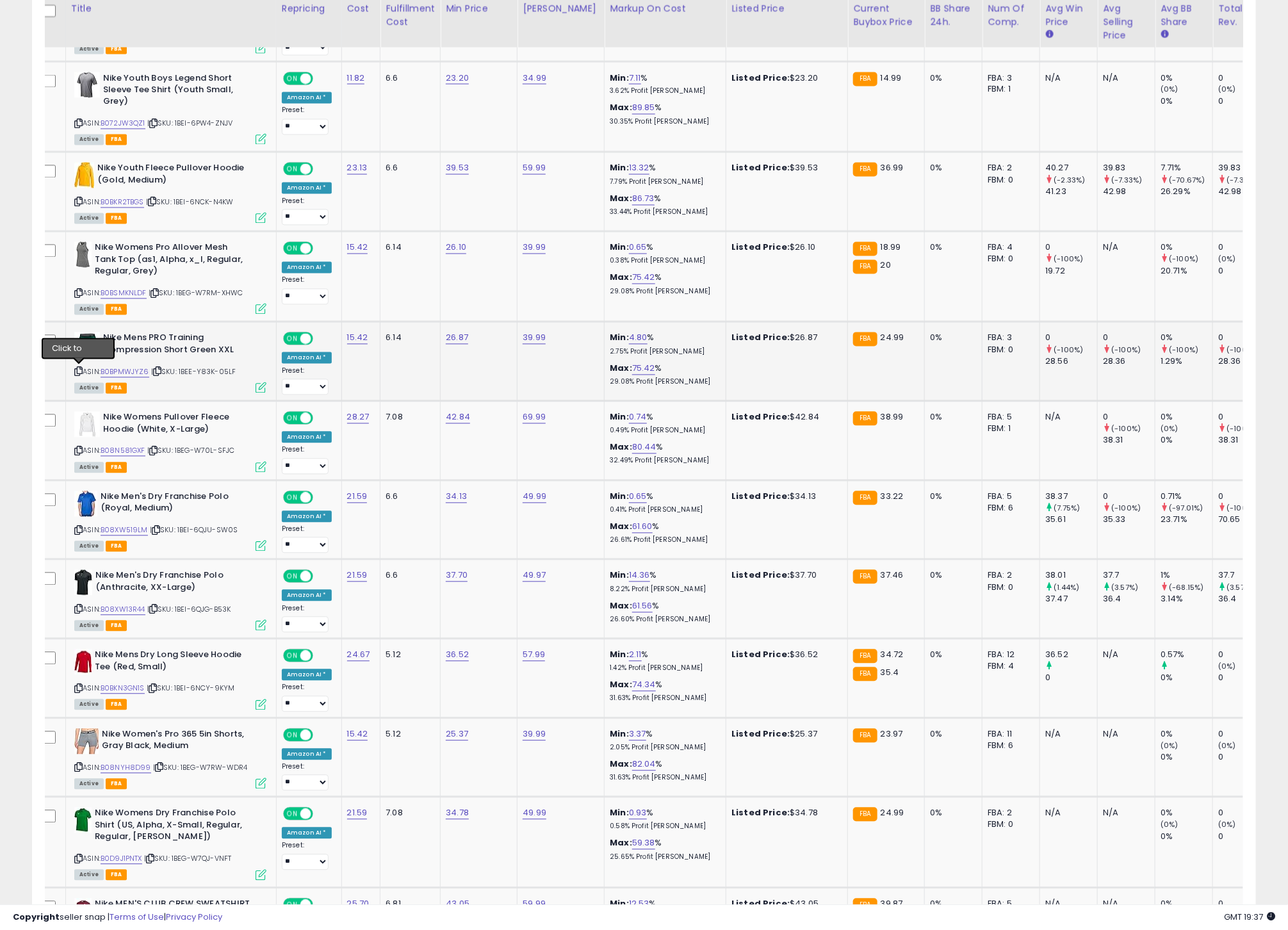
click at [82, 370] on icon at bounding box center [78, 372] width 8 height 7
click at [135, 369] on link "B0BPMWJYZ6" at bounding box center [125, 373] width 49 height 11
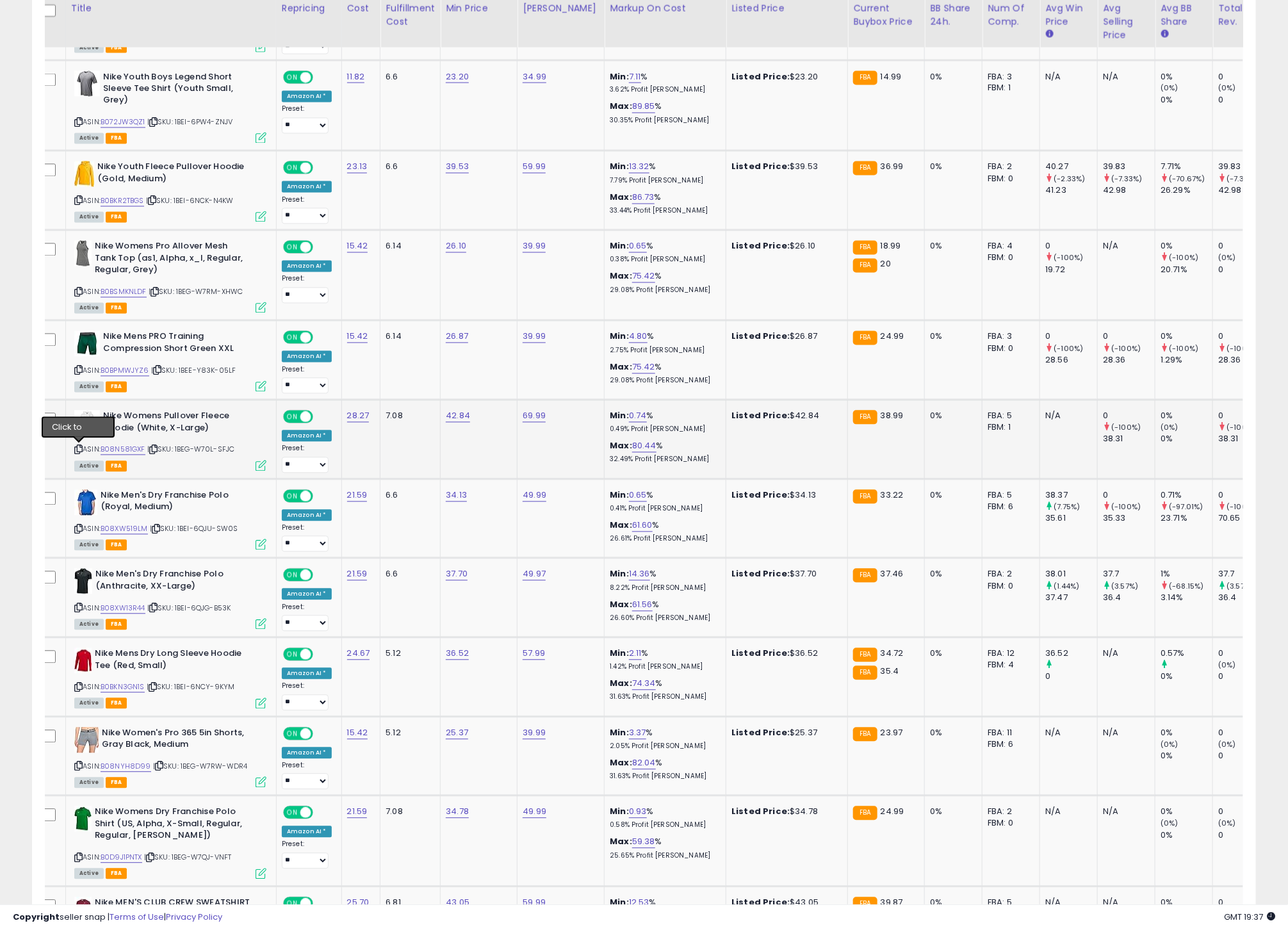
click at [81, 450] on icon at bounding box center [78, 450] width 8 height 7
click at [125, 450] on link "B08N581GXF" at bounding box center [123, 450] width 45 height 11
click at [80, 529] on icon at bounding box center [78, 529] width 8 height 7
click at [129, 533] on link "B08XW519LM" at bounding box center [124, 529] width 47 height 11
click at [80, 609] on icon at bounding box center [78, 608] width 8 height 7
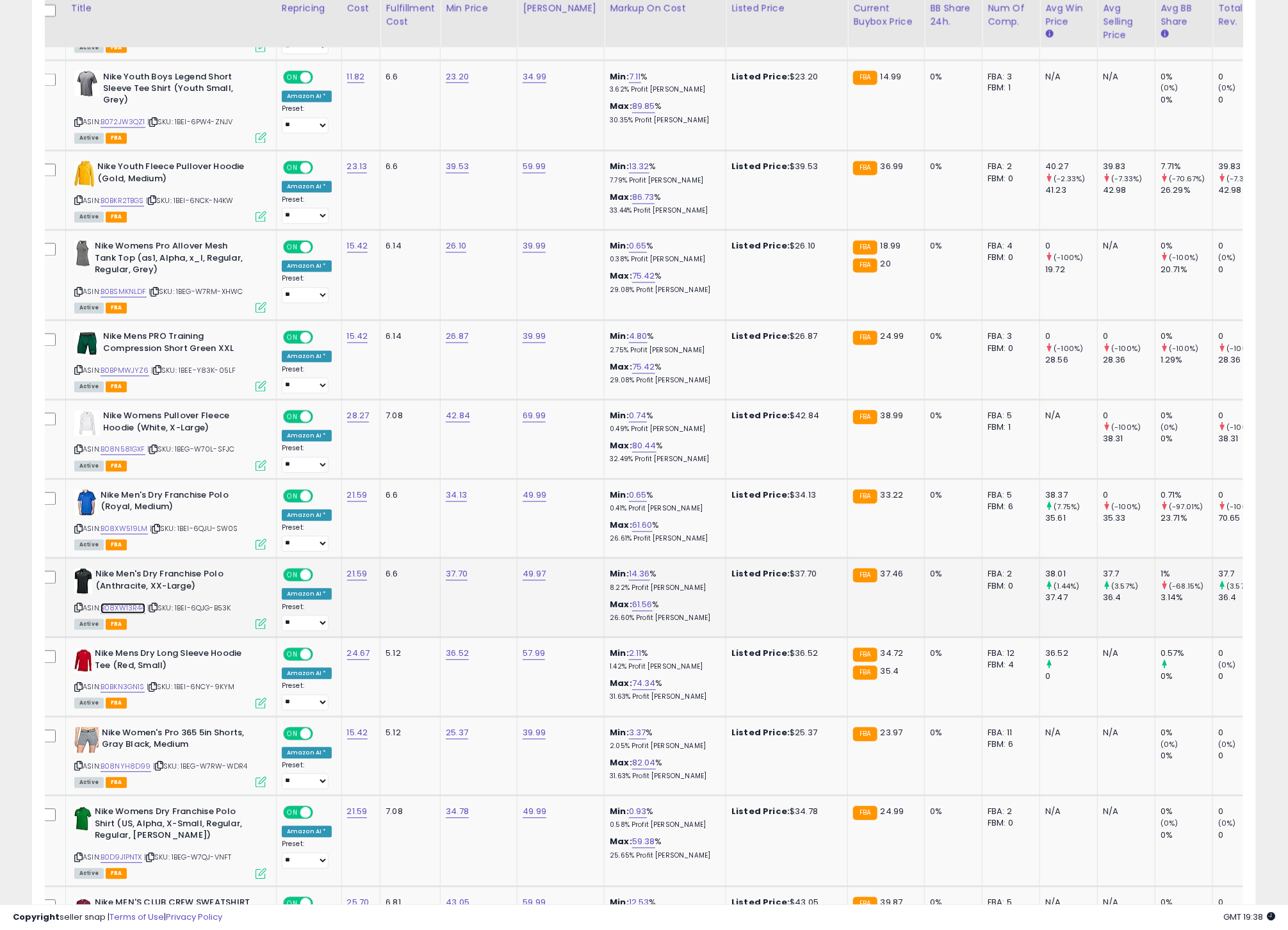
click at [110, 609] on link "B08XW13R44" at bounding box center [123, 609] width 45 height 11
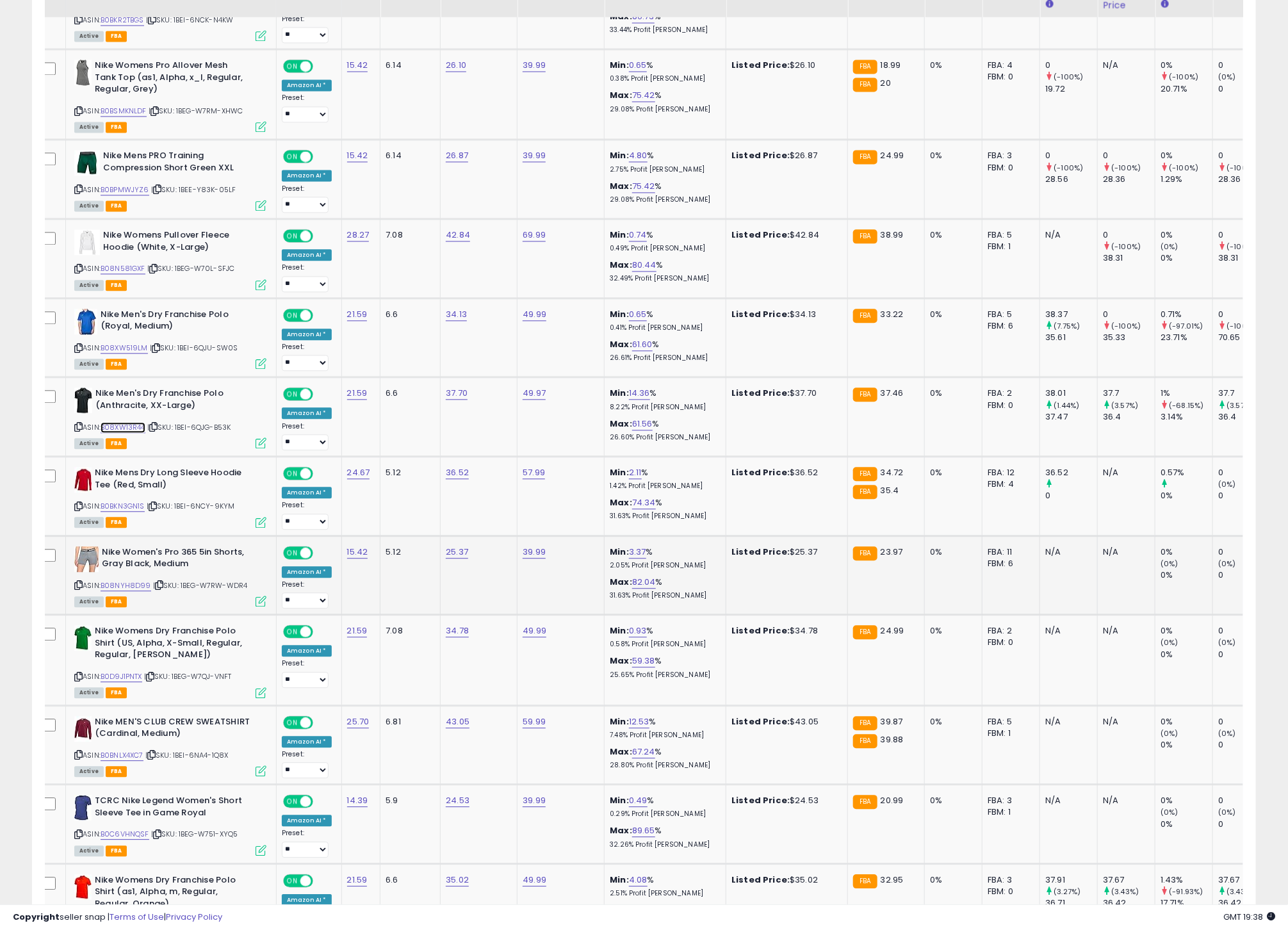
scroll to position [1447, 0]
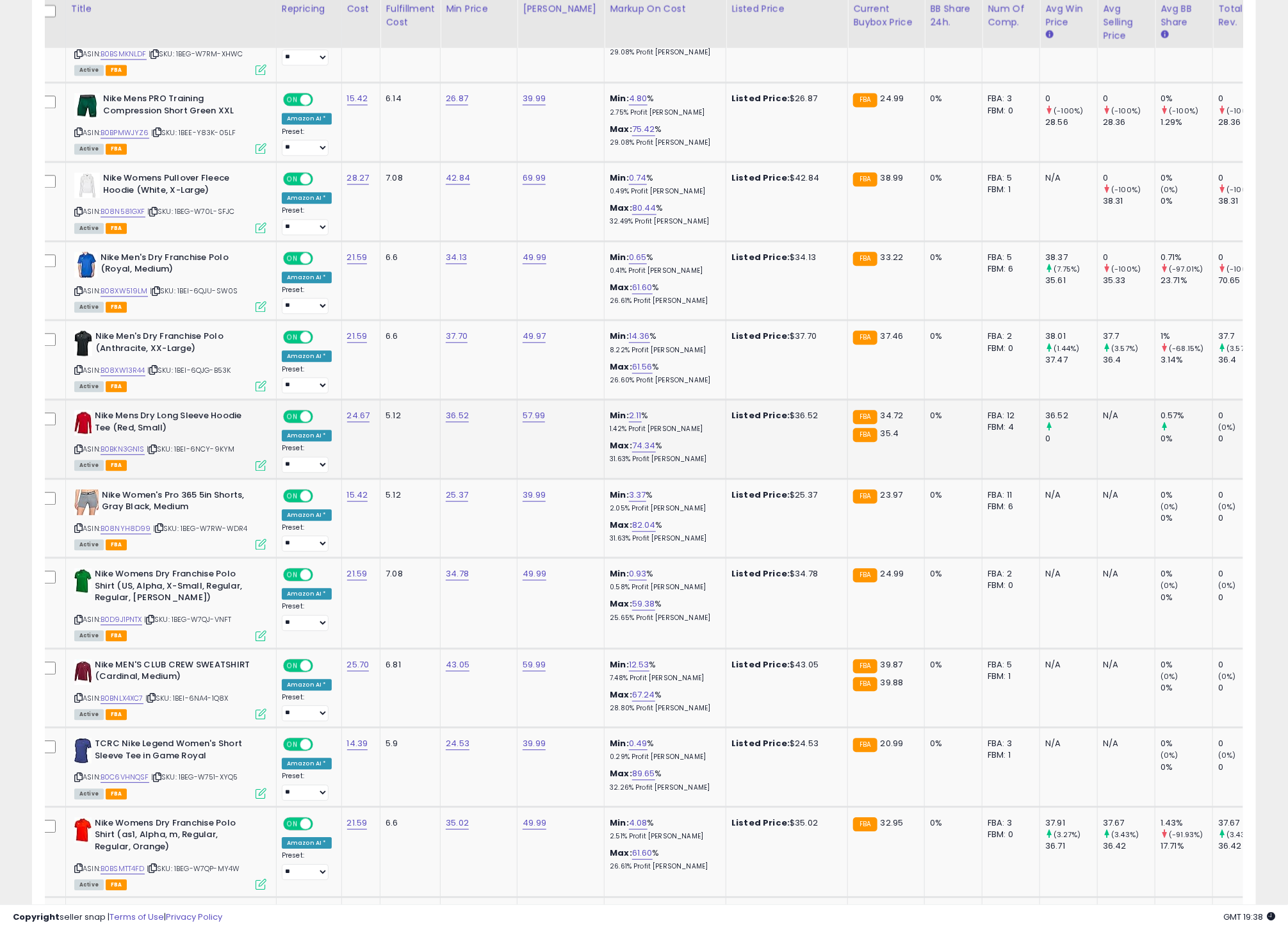
click at [78, 451] on icon at bounding box center [78, 450] width 8 height 7
click at [128, 451] on link "B0BKN3GN1S" at bounding box center [123, 450] width 44 height 11
drag, startPoint x: 80, startPoint y: 529, endPoint x: 126, endPoint y: 534, distance: 46.3
click at [80, 530] on icon at bounding box center [78, 528] width 8 height 7
click at [134, 534] on link "B08NYH8D99" at bounding box center [126, 528] width 51 height 11
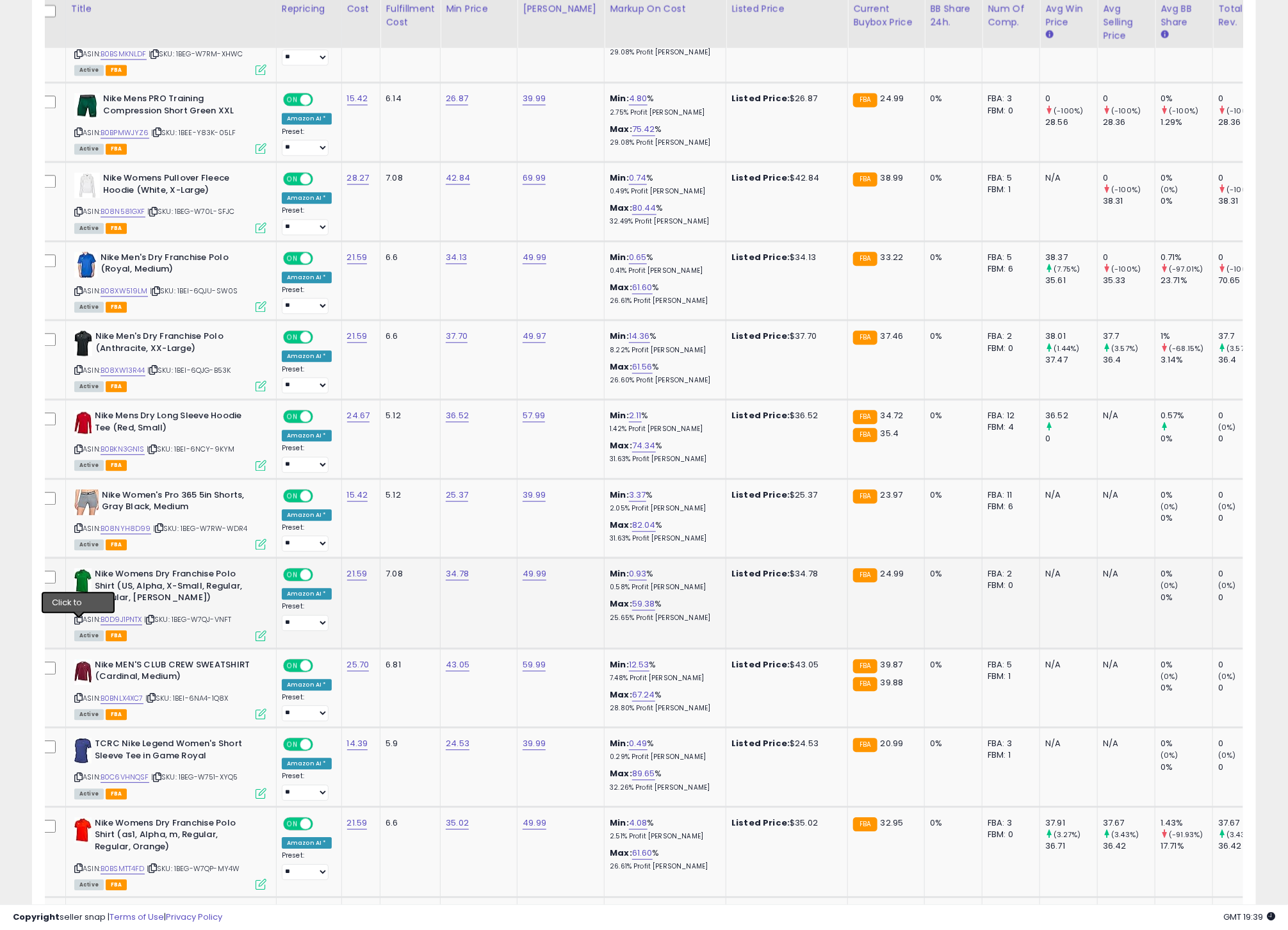
click at [84, 624] on div "ASIN: B0D9J1PNTX | SKU: 1BEG-W7QJ-VNFT Active FBA" at bounding box center [170, 604] width 192 height 71
click at [81, 623] on icon at bounding box center [78, 620] width 8 height 7
click at [132, 623] on link "B0D9J1PNTX" at bounding box center [121, 620] width 42 height 11
click at [77, 701] on icon at bounding box center [78, 698] width 8 height 7
click at [114, 702] on link "B0BNLX4XC7" at bounding box center [122, 699] width 43 height 11
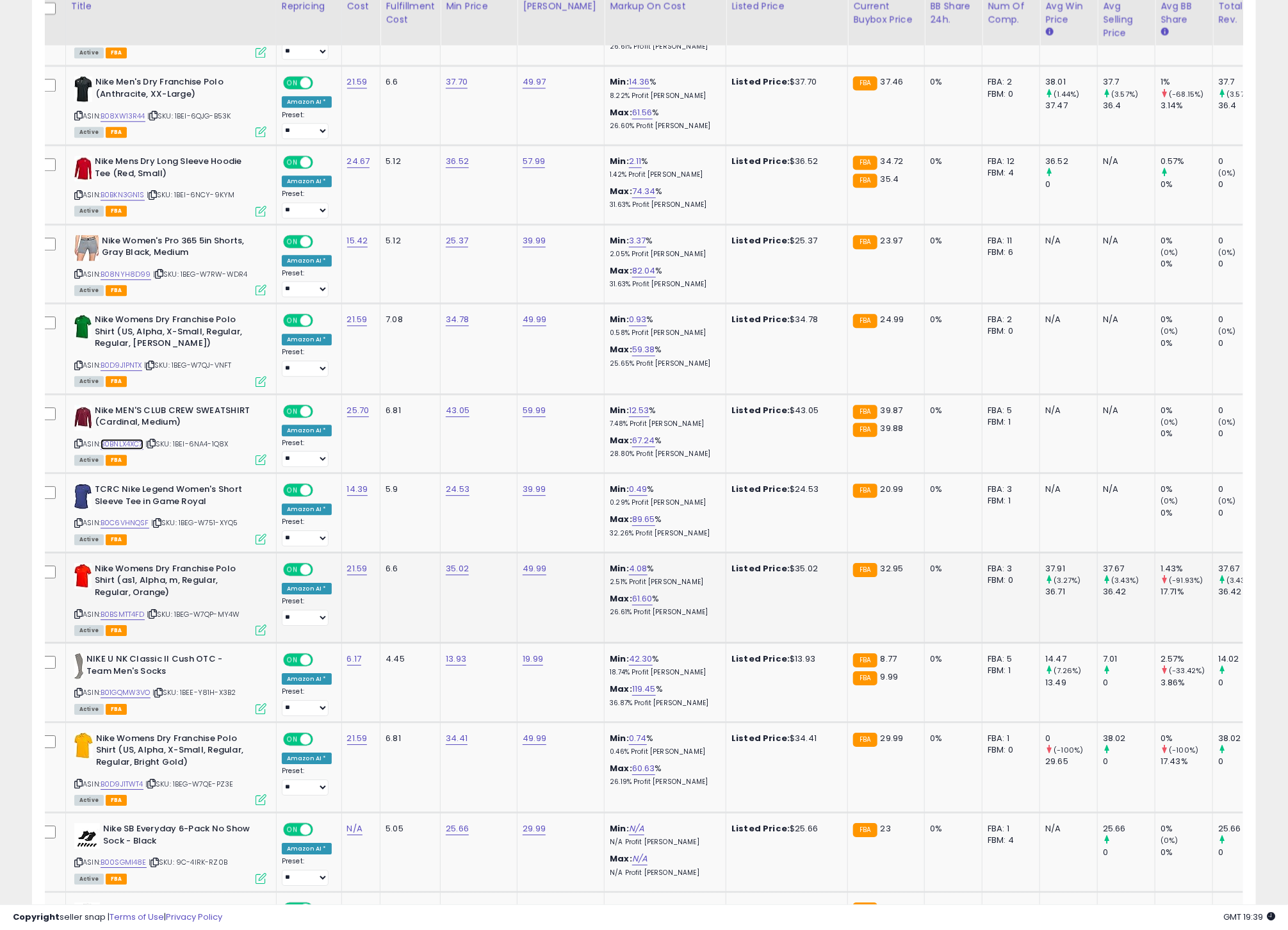
scroll to position [1703, 0]
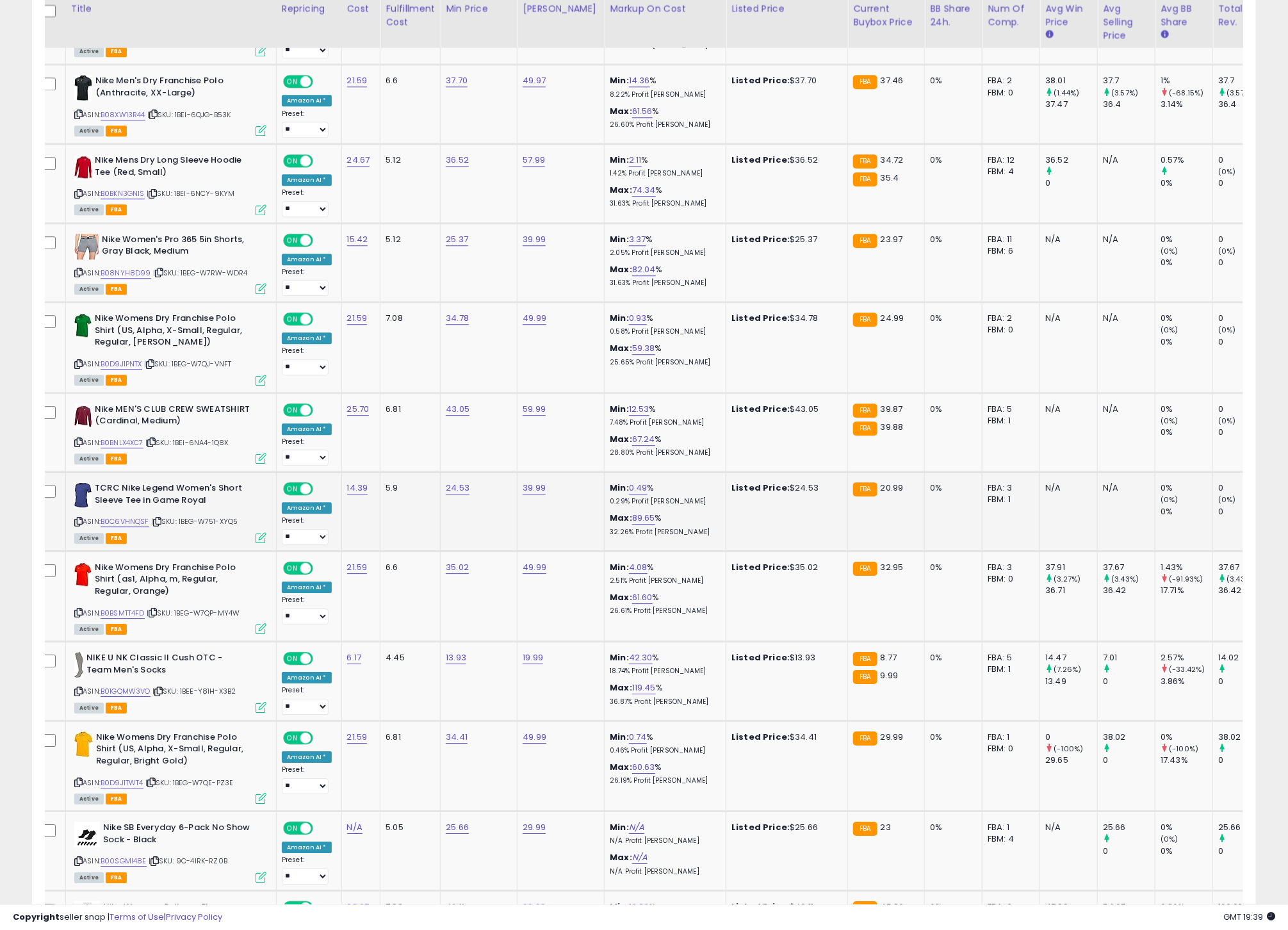
click at [80, 525] on icon at bounding box center [78, 522] width 8 height 7
click at [119, 527] on link "B0C6VHNQSF" at bounding box center [125, 522] width 49 height 11
click at [78, 616] on icon at bounding box center [78, 613] width 8 height 7
click at [116, 619] on link "B0BSMTT4FD" at bounding box center [123, 614] width 44 height 11
click at [460, 574] on link "35.02" at bounding box center [458, 568] width 23 height 13
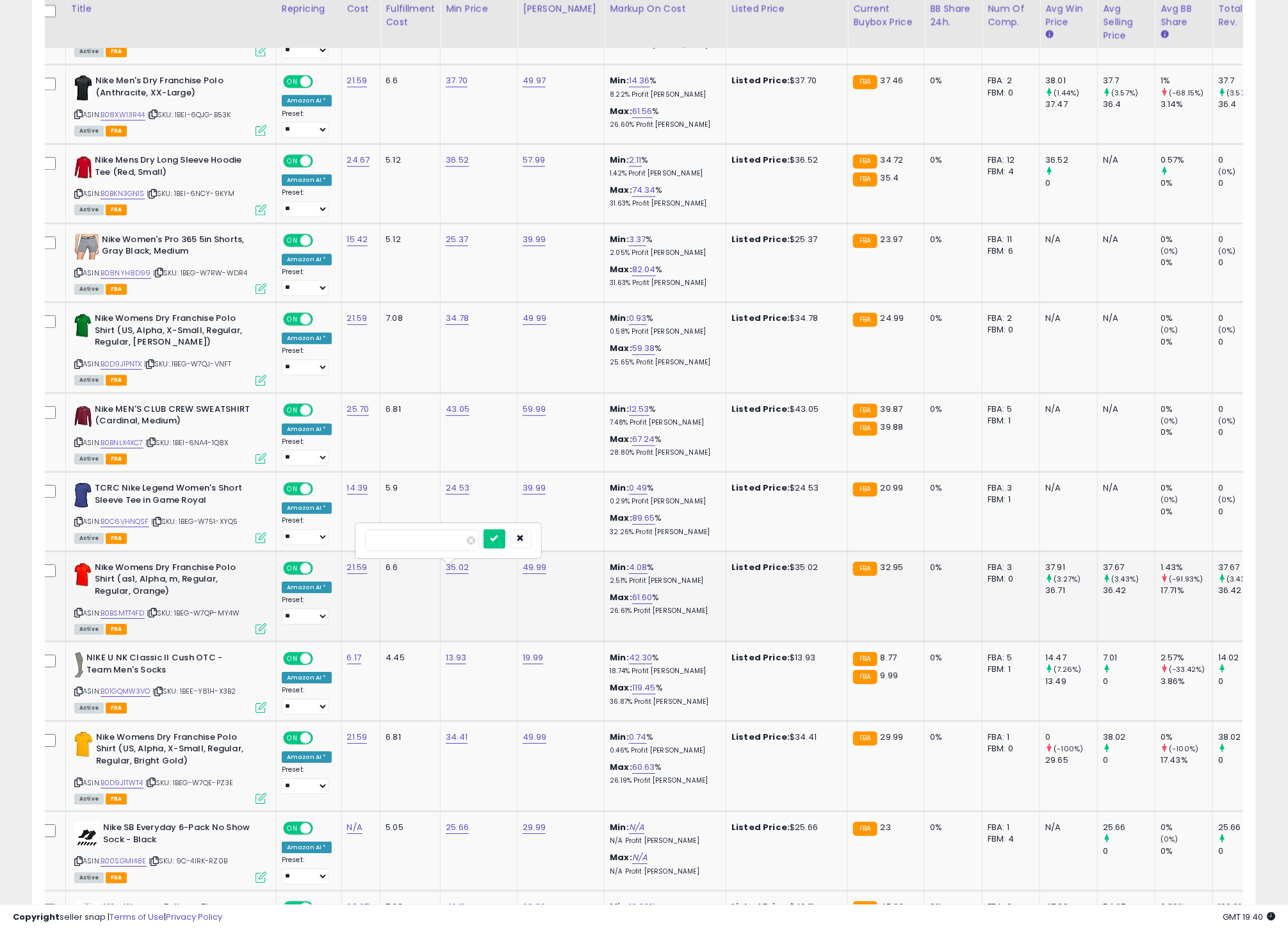
type input "**"
click button "submit" at bounding box center [495, 539] width 22 height 19
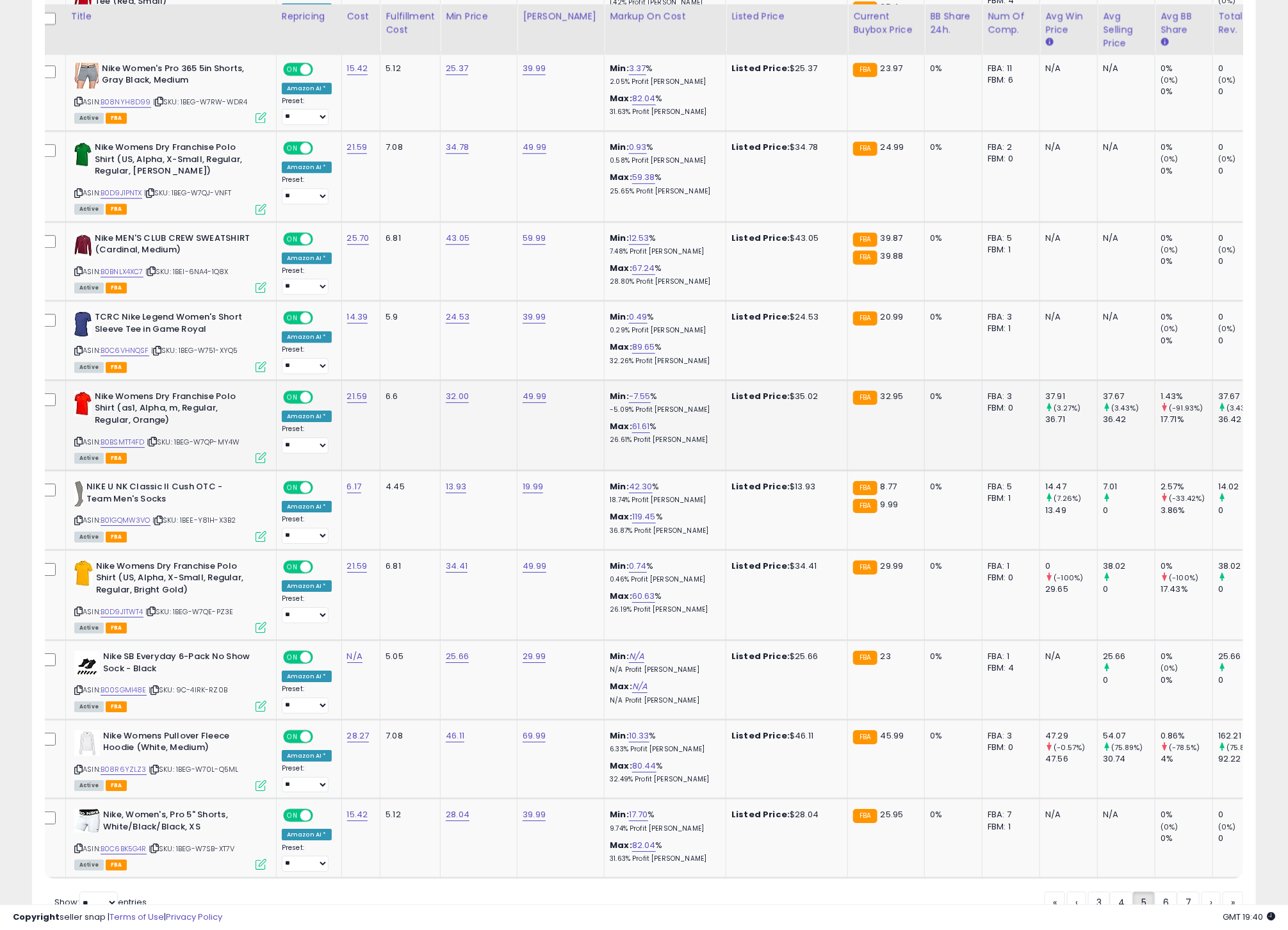
scroll to position [1913, 0]
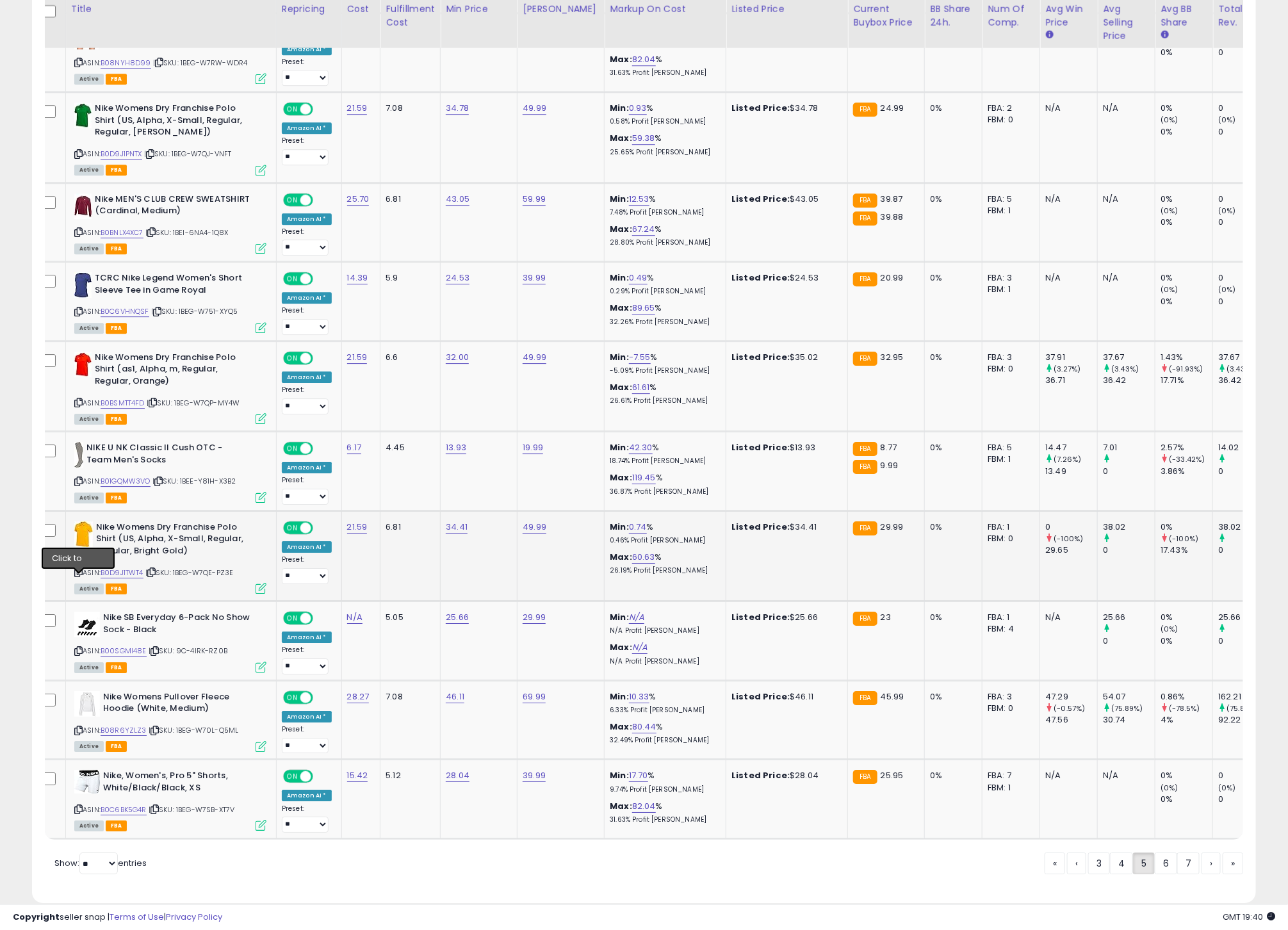
drag, startPoint x: 78, startPoint y: 580, endPoint x: 102, endPoint y: 579, distance: 24.0
click at [78, 576] on icon at bounding box center [78, 572] width 8 height 7
click at [130, 579] on link "B0D9J1TWT4" at bounding box center [122, 573] width 43 height 11
click at [454, 533] on link "34.41" at bounding box center [457, 527] width 22 height 13
type input "****"
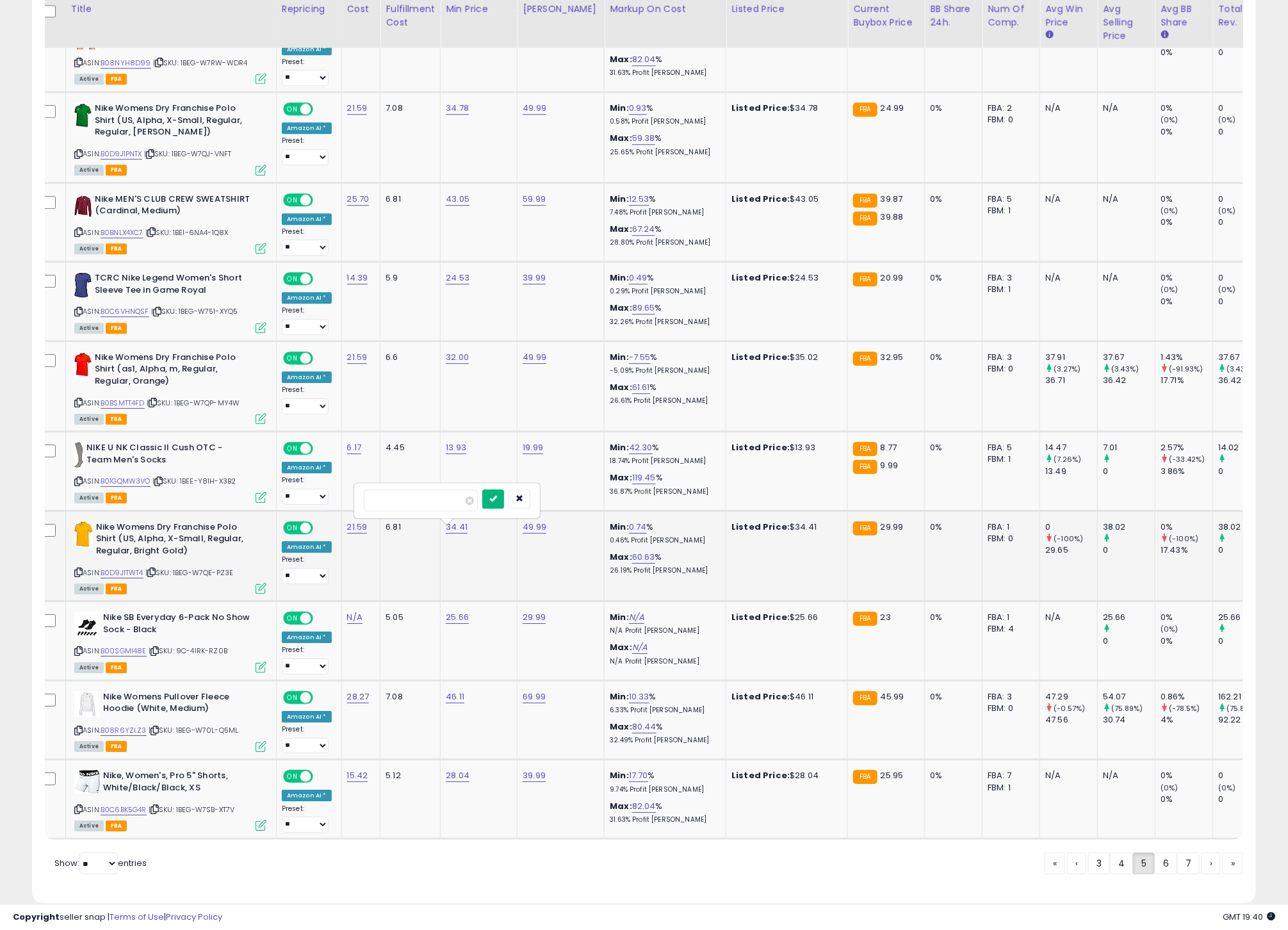
click at [504, 509] on button "submit" at bounding box center [493, 499] width 22 height 19
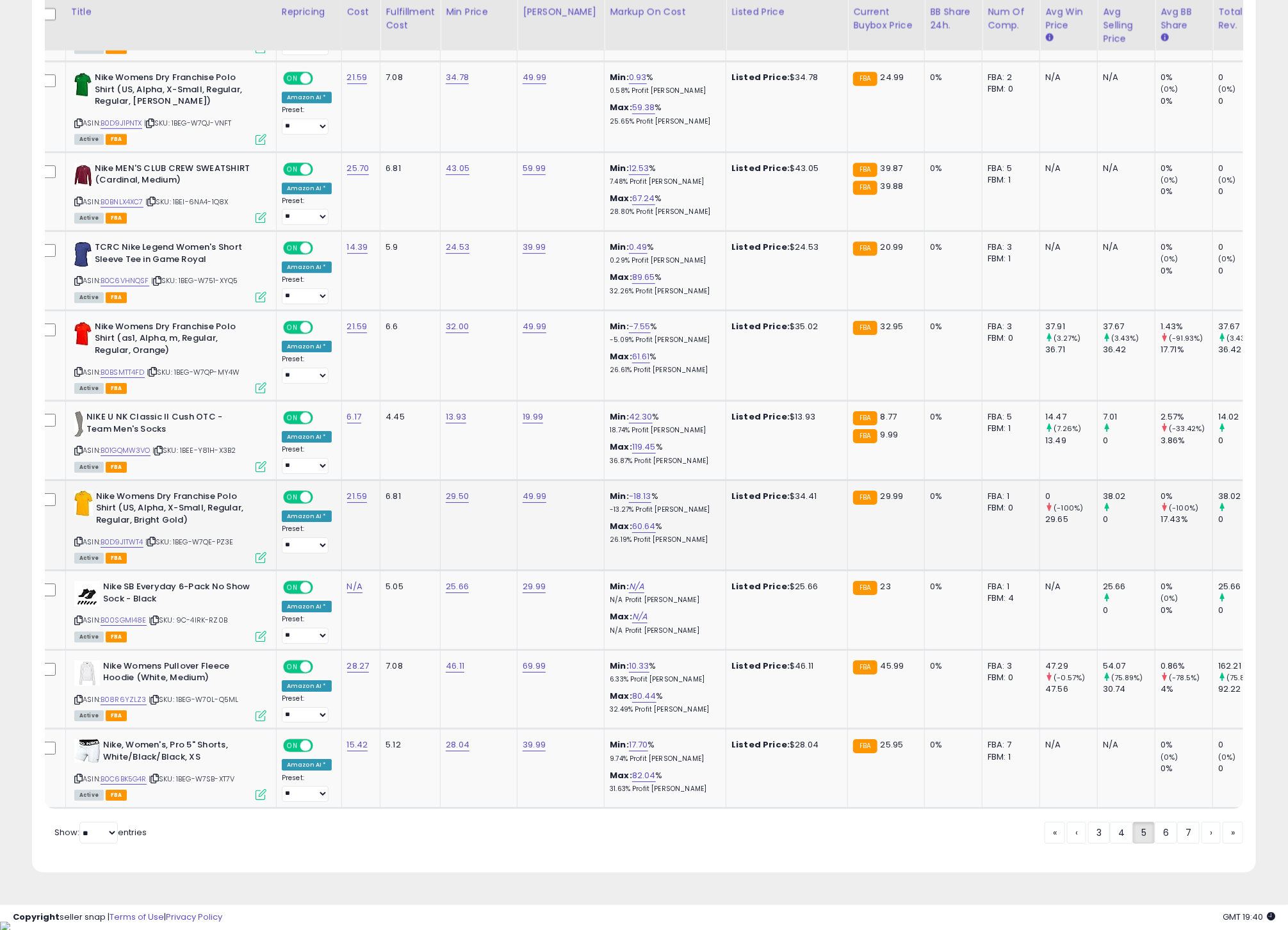
scroll to position [1946, 0]
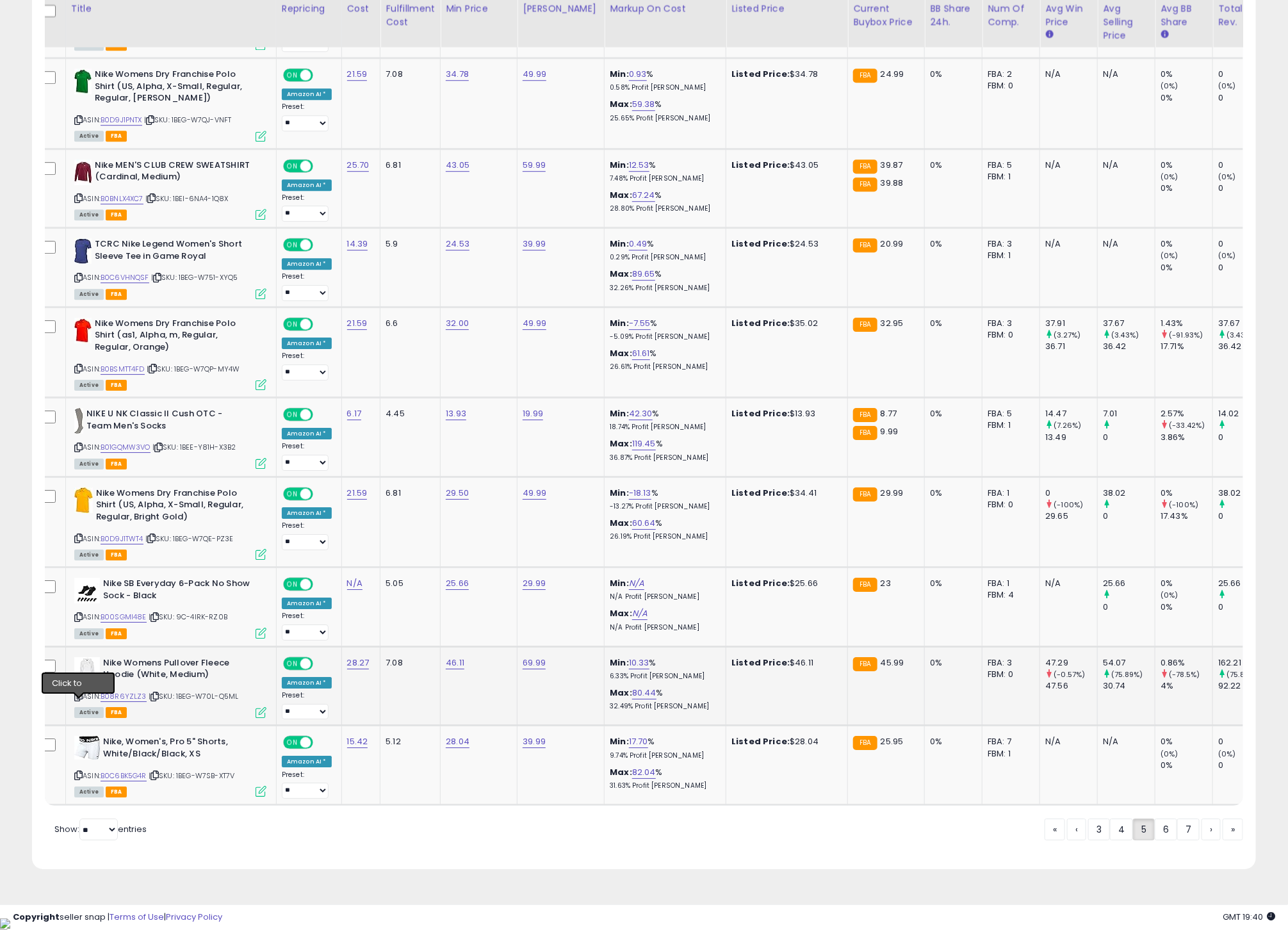
drag, startPoint x: 79, startPoint y: 704, endPoint x: 92, endPoint y: 706, distance: 13.2
click at [79, 700] on icon at bounding box center [78, 697] width 8 height 7
click at [138, 702] on link "B08R6YZLZ3" at bounding box center [124, 697] width 46 height 11
click at [80, 779] on icon at bounding box center [78, 776] width 8 height 7
click at [120, 782] on link "B0C6BK5G4R" at bounding box center [124, 776] width 46 height 11
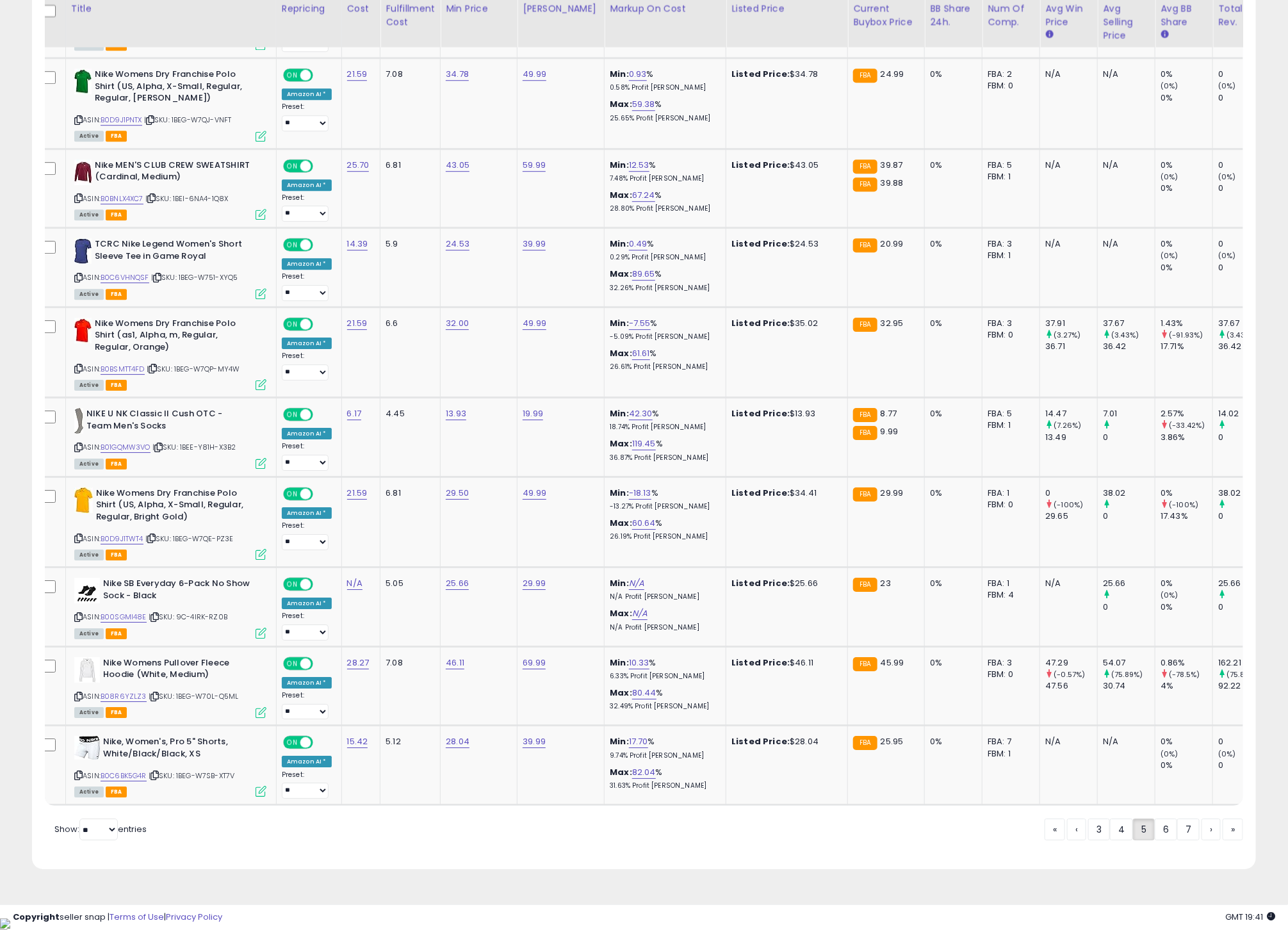
drag, startPoint x: 1156, startPoint y: 839, endPoint x: 1147, endPoint y: 833, distance: 10.8
click at [1156, 839] on link "6" at bounding box center [1166, 830] width 23 height 22
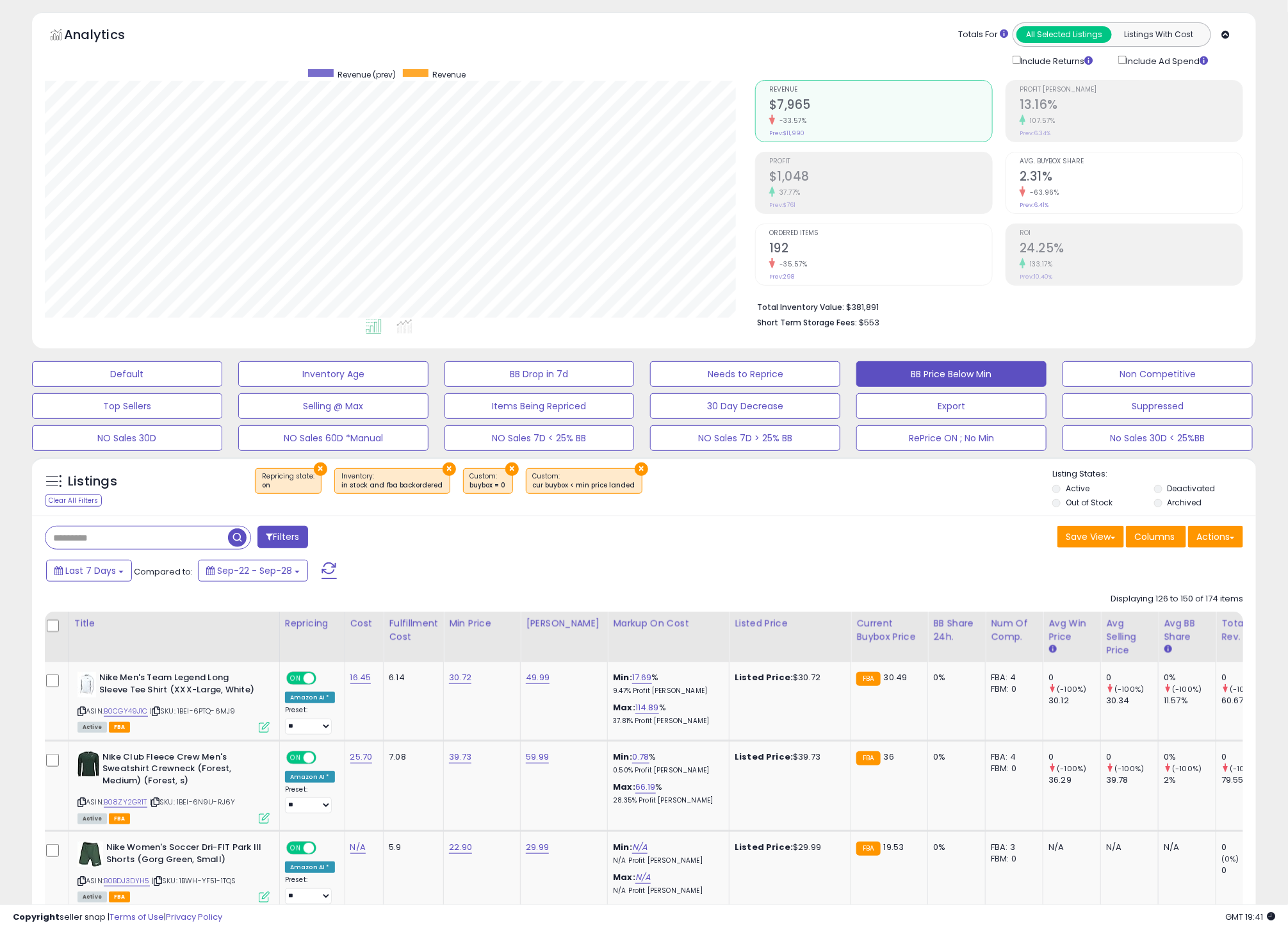
scroll to position [43, 0]
click at [83, 712] on icon at bounding box center [82, 710] width 8 height 7
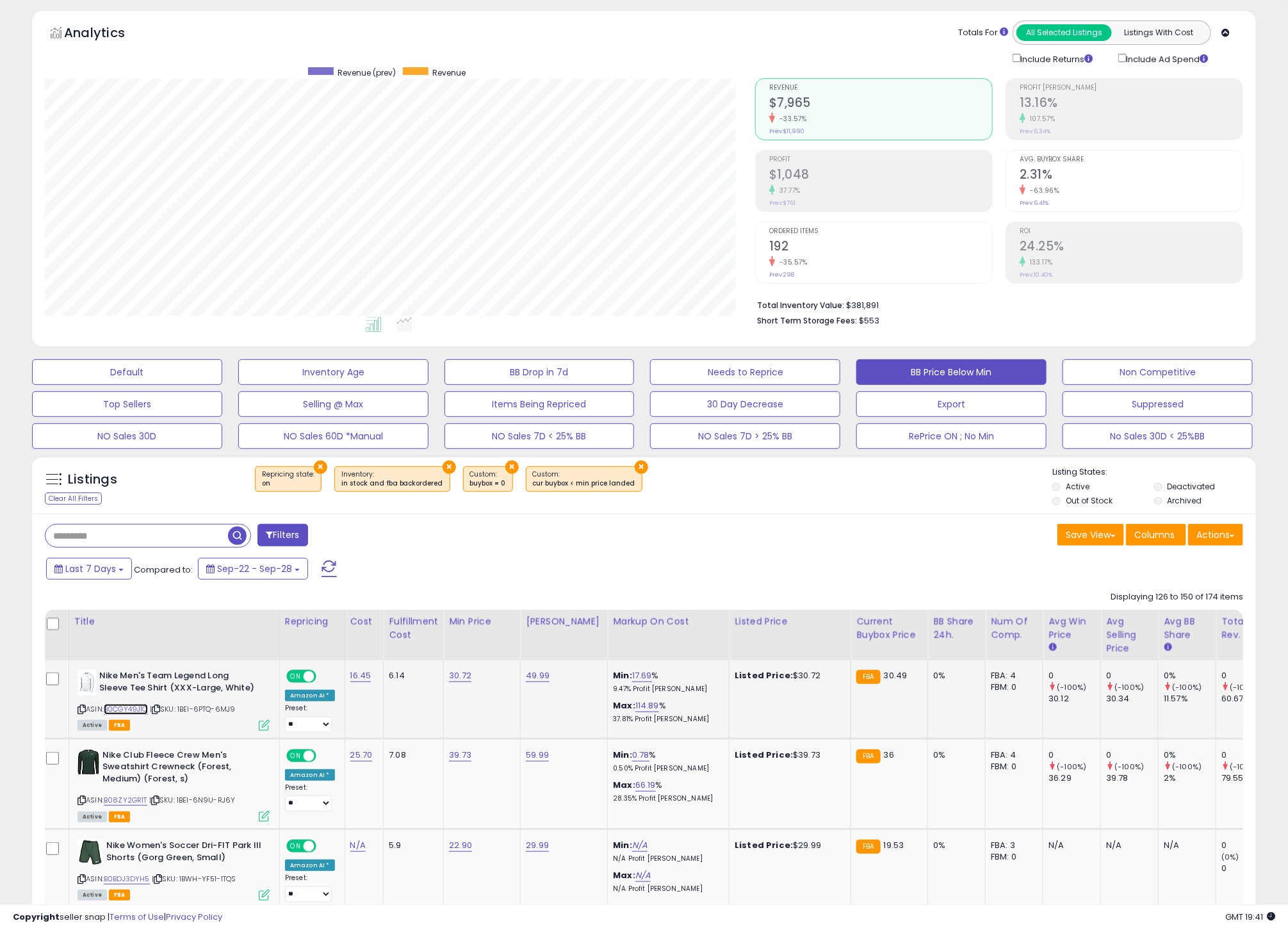
click at [140, 710] on link "B0CGY49J1C" at bounding box center [126, 710] width 44 height 11
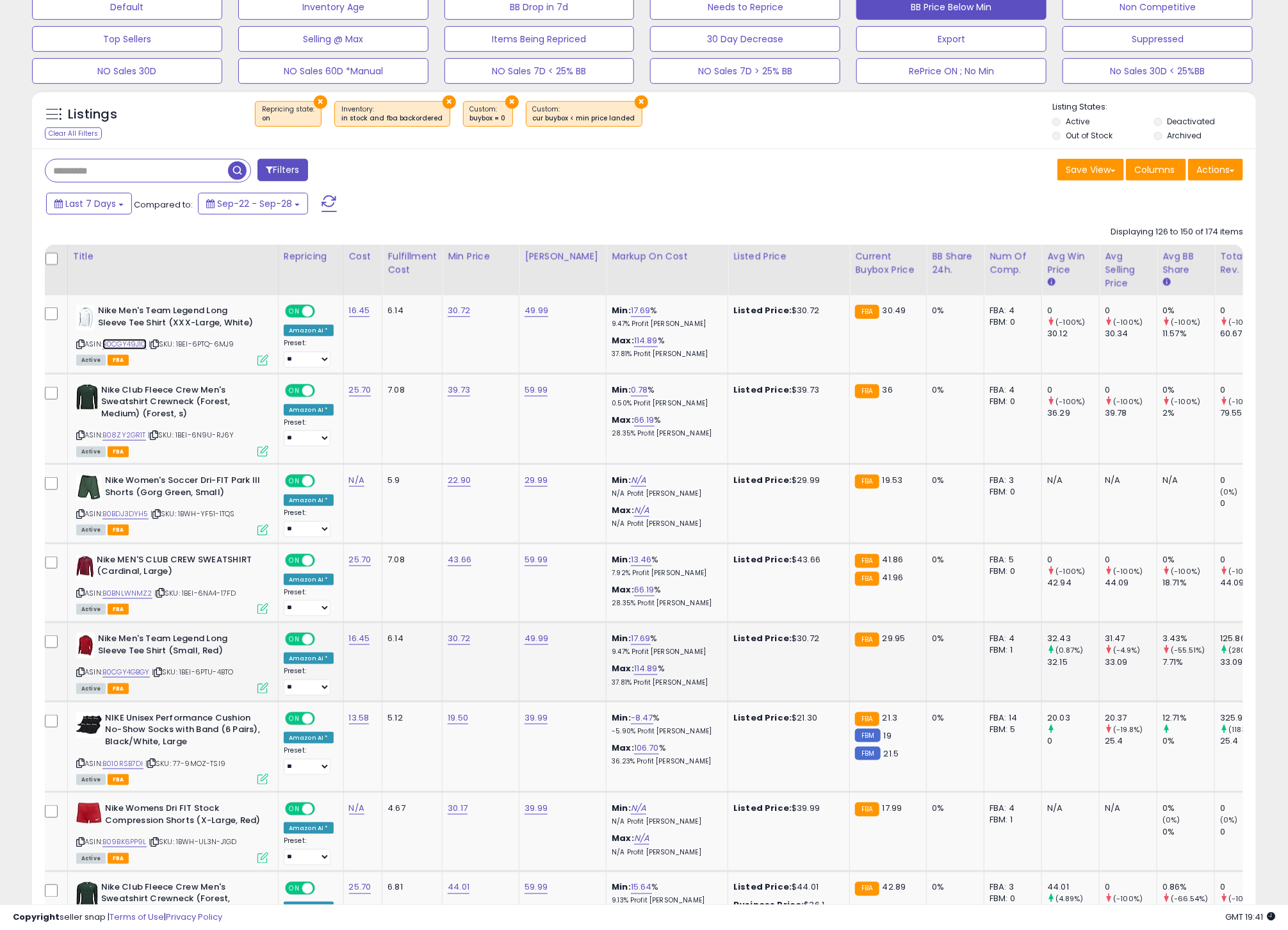
scroll to position [450, 0]
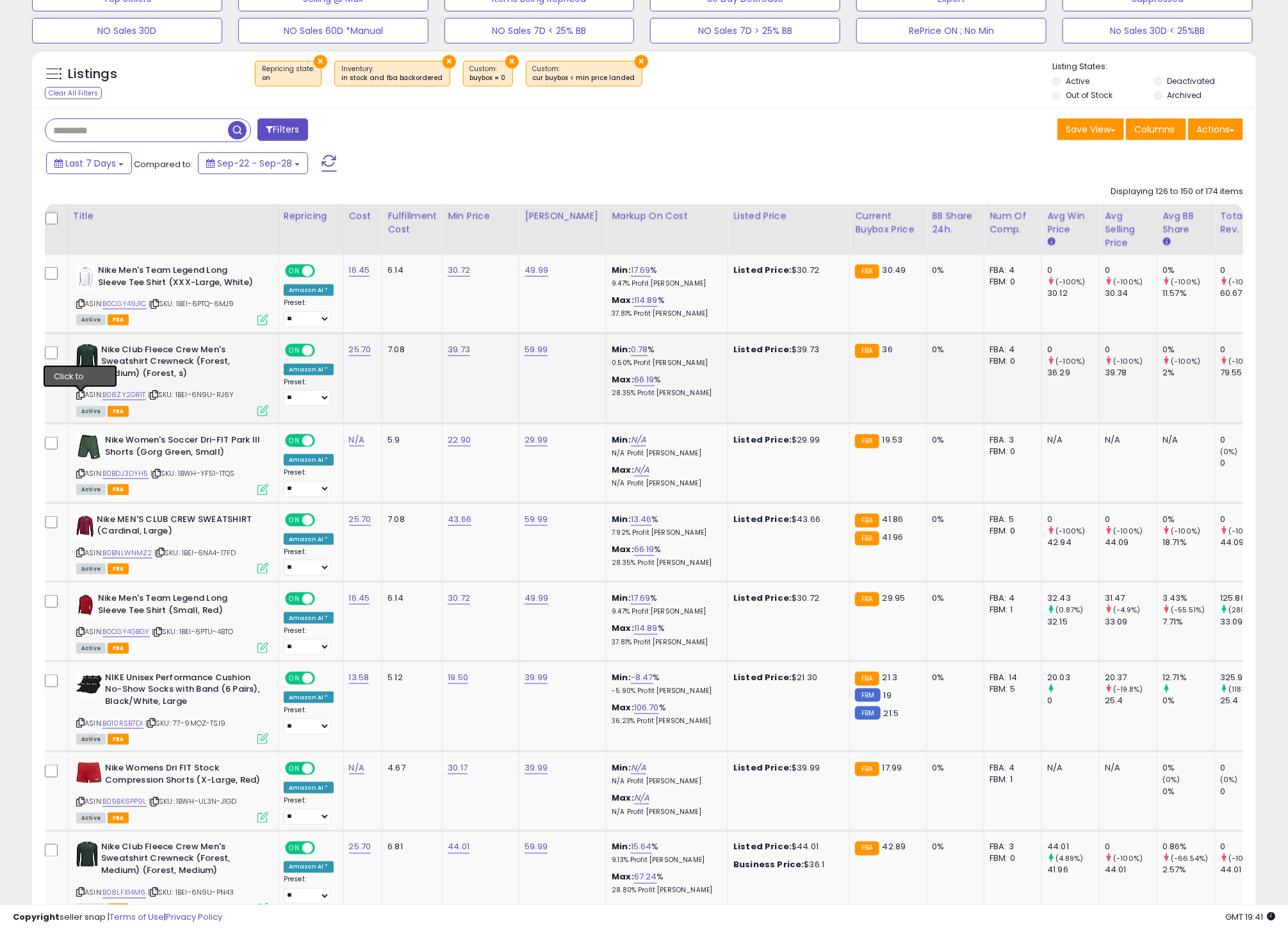
click at [80, 397] on icon at bounding box center [80, 395] width 8 height 7
click at [115, 397] on link "B08ZY2GR1T" at bounding box center [124, 395] width 43 height 11
click at [454, 355] on link "39.73" at bounding box center [458, 349] width 23 height 13
type input "**"
click at [500, 321] on icon "submit" at bounding box center [495, 316] width 8 height 8
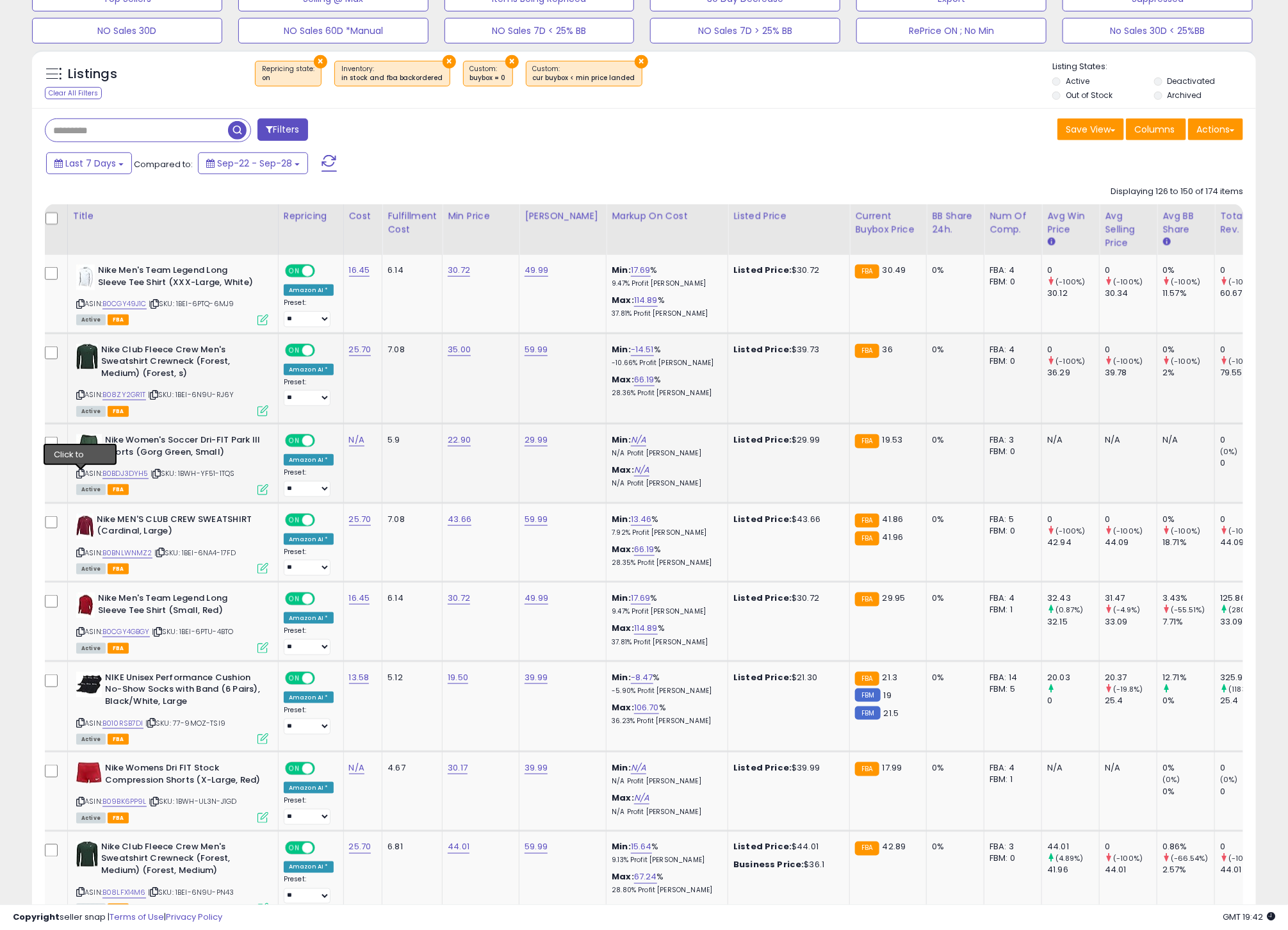
drag, startPoint x: 80, startPoint y: 477, endPoint x: 111, endPoint y: 476, distance: 31.0
click at [80, 477] on icon at bounding box center [80, 474] width 8 height 7
click at [138, 477] on link "B0BDJ3DYH5" at bounding box center [125, 474] width 46 height 11
drag, startPoint x: 83, startPoint y: 555, endPoint x: 95, endPoint y: 556, distance: 12.0
click at [83, 555] on icon at bounding box center [80, 553] width 8 height 7
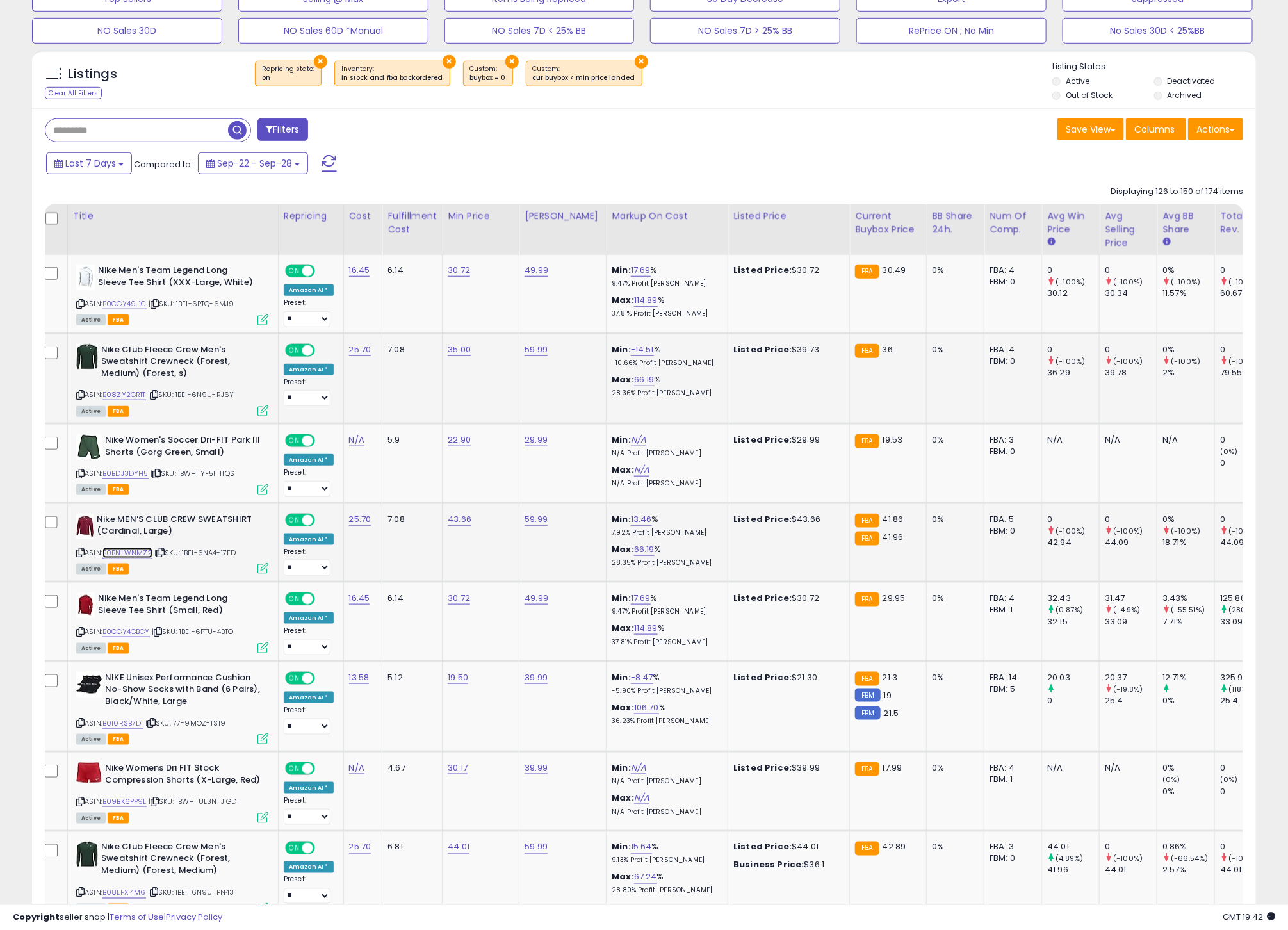
click at [134, 557] on link "B0BNLWNMZ2" at bounding box center [127, 553] width 50 height 11
click at [84, 636] on icon at bounding box center [80, 632] width 8 height 7
click at [135, 638] on link "B0CGY4GBGY" at bounding box center [126, 632] width 47 height 11
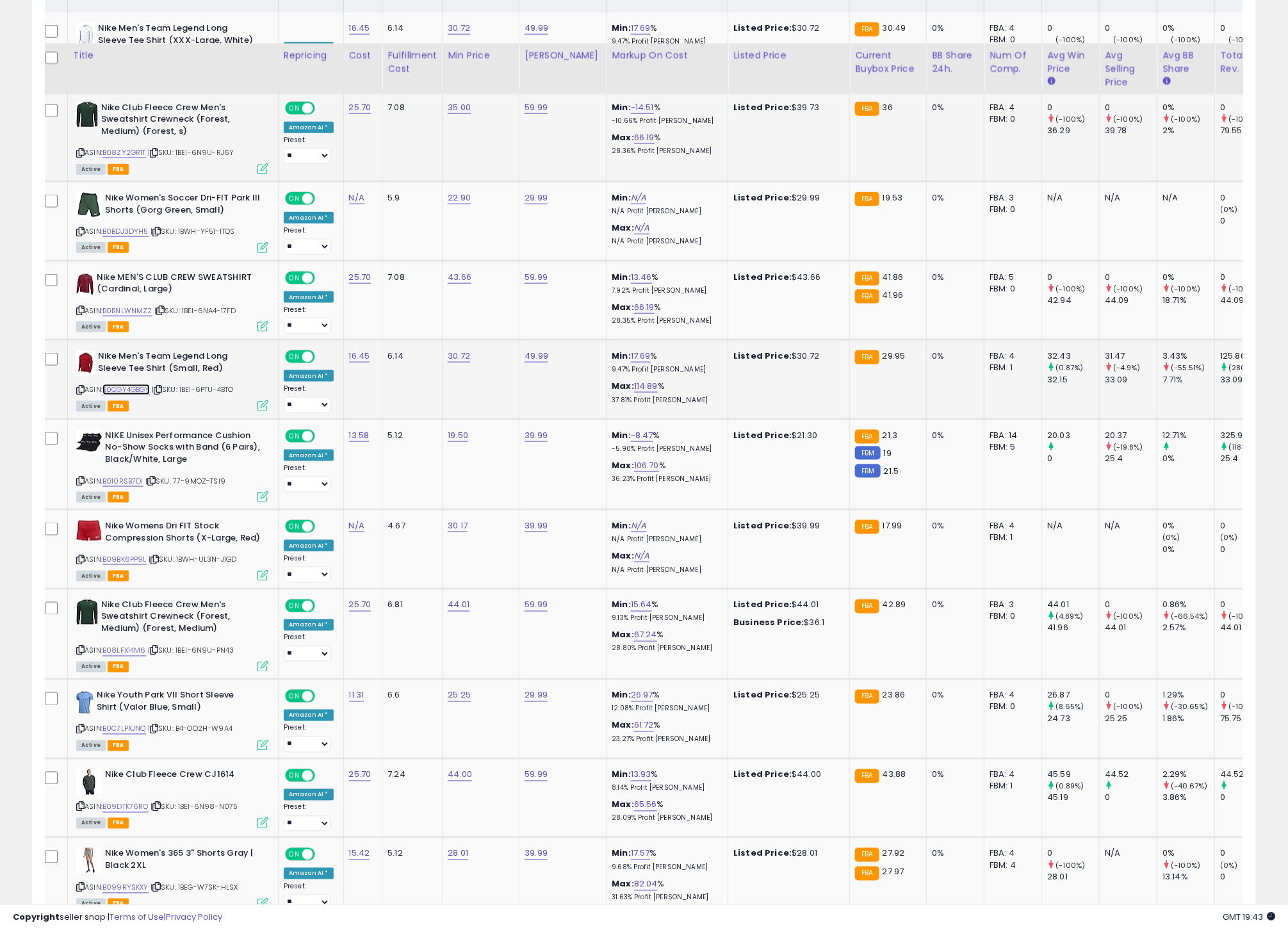
scroll to position [767, 0]
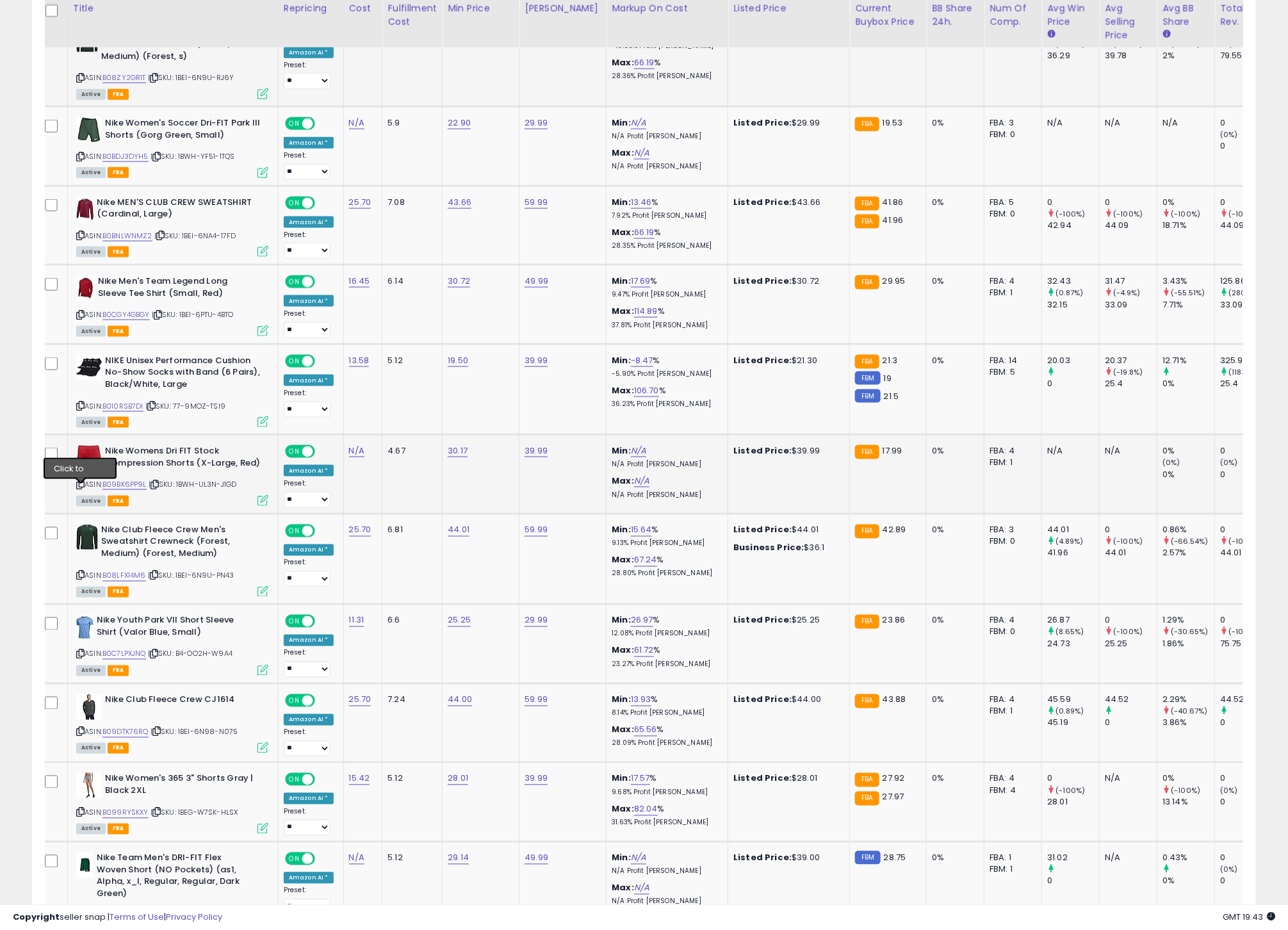
click at [80, 488] on icon at bounding box center [80, 485] width 8 height 7
click at [132, 490] on link "B09BK6PP9L" at bounding box center [124, 485] width 44 height 11
click at [78, 579] on icon at bounding box center [80, 575] width 8 height 7
drag, startPoint x: 82, startPoint y: 581, endPoint x: 126, endPoint y: 585, distance: 44.2
click at [82, 579] on icon at bounding box center [80, 575] width 8 height 7
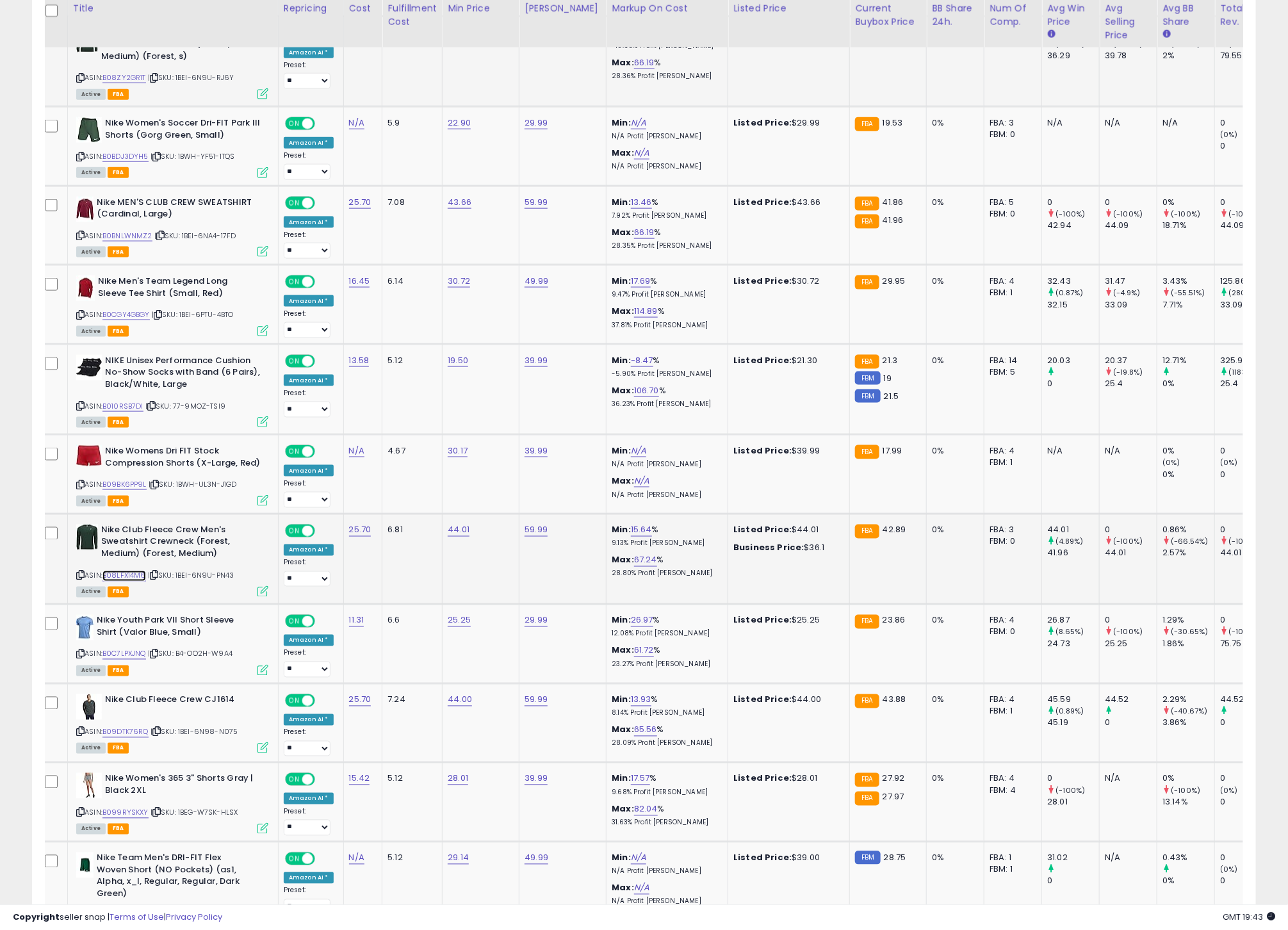
click at [126, 581] on link "B08LFX14M6" at bounding box center [124, 577] width 43 height 11
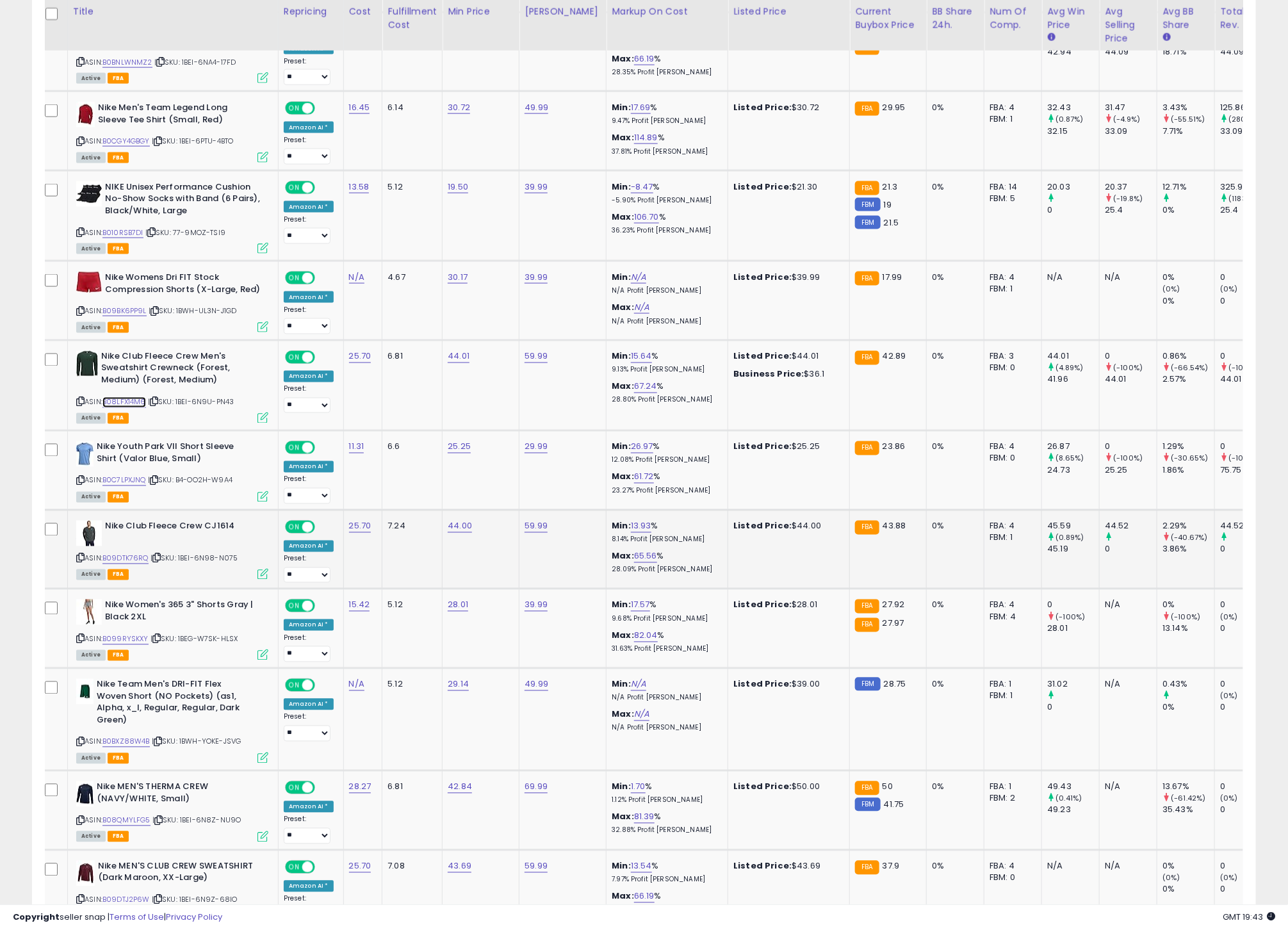
scroll to position [944, 0]
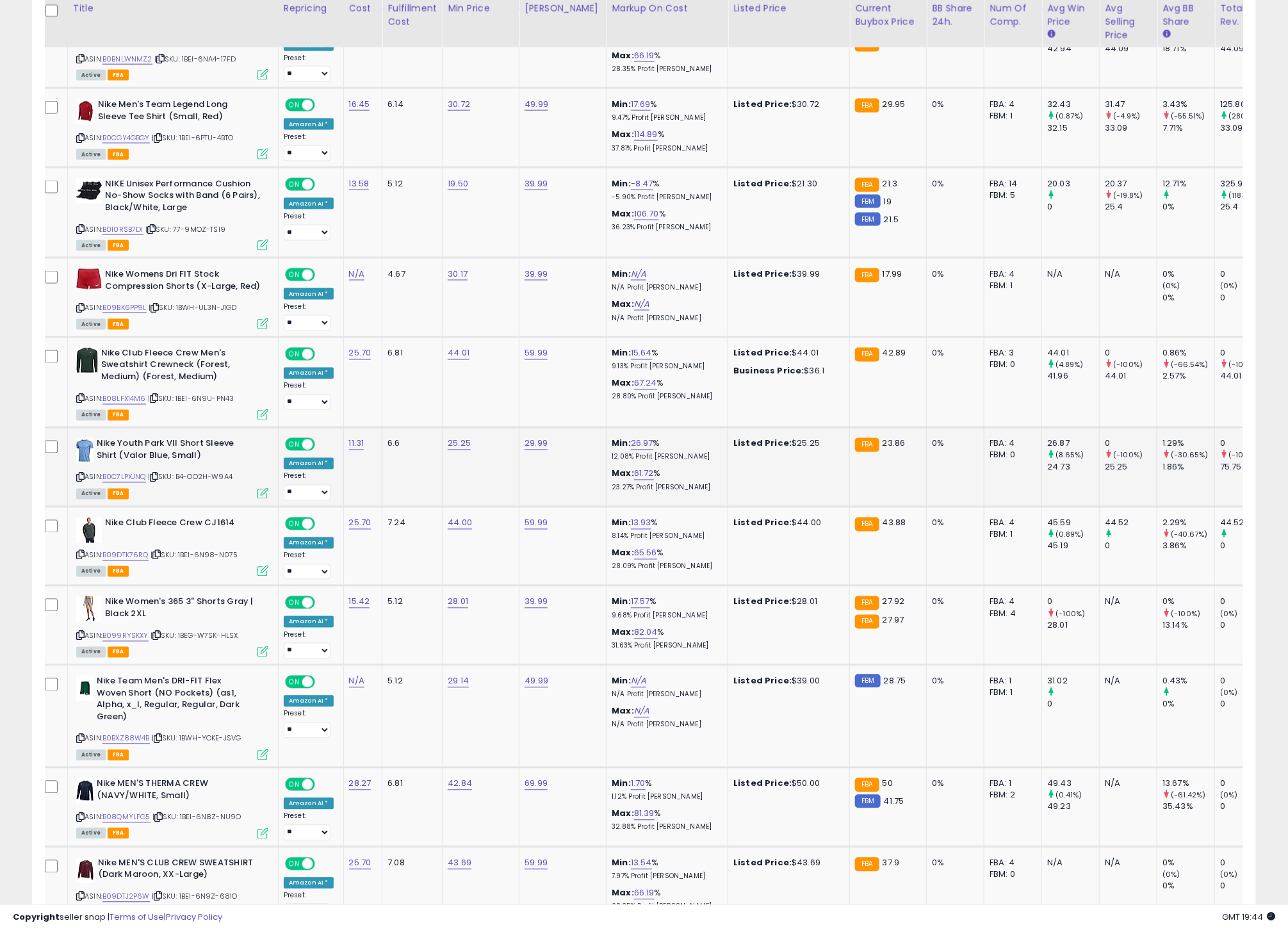
click at [82, 481] on icon at bounding box center [80, 478] width 8 height 7
click at [143, 483] on link "B0C7LPXJNQ" at bounding box center [124, 478] width 43 height 11
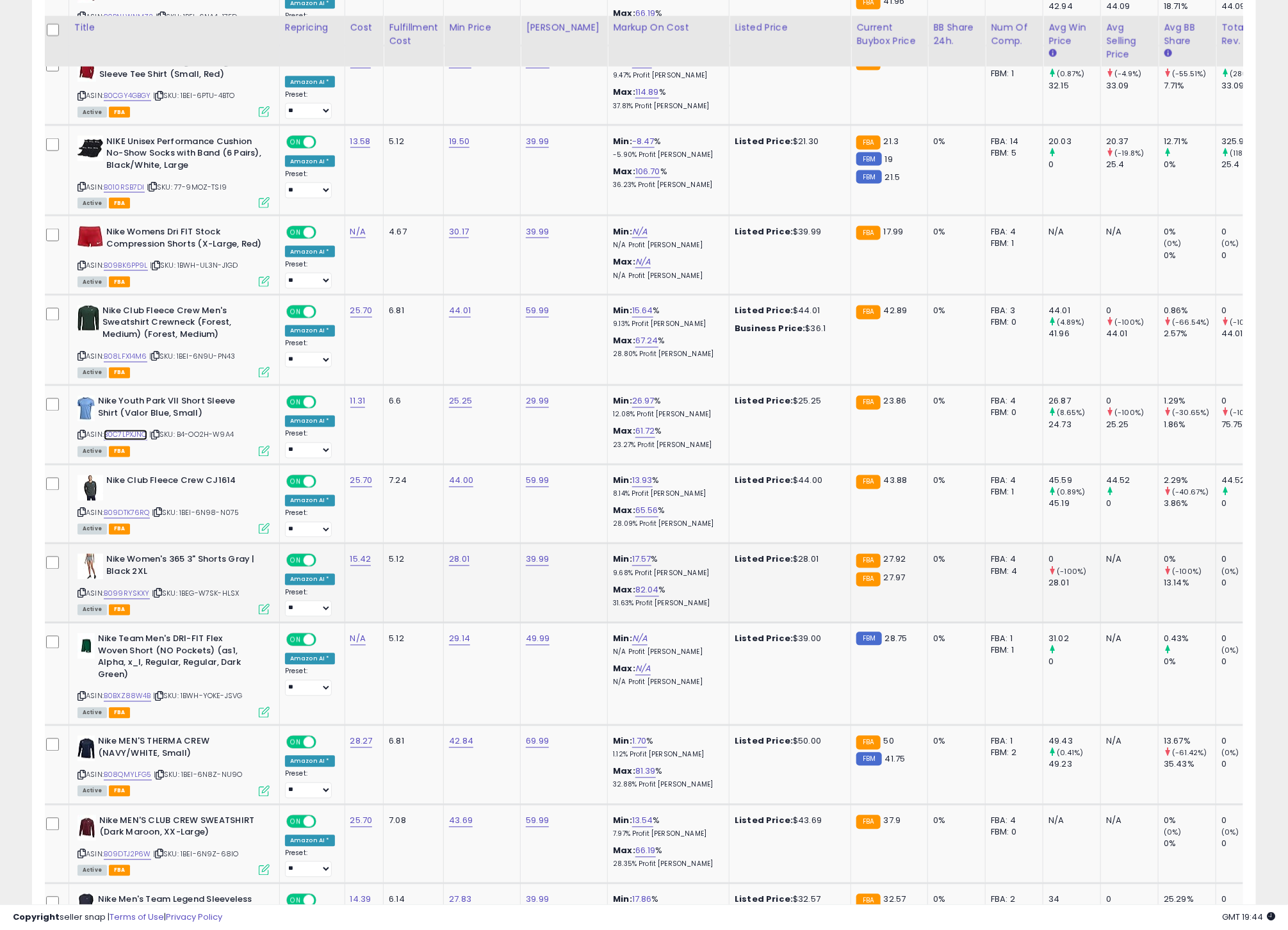
scroll to position [1009, 0]
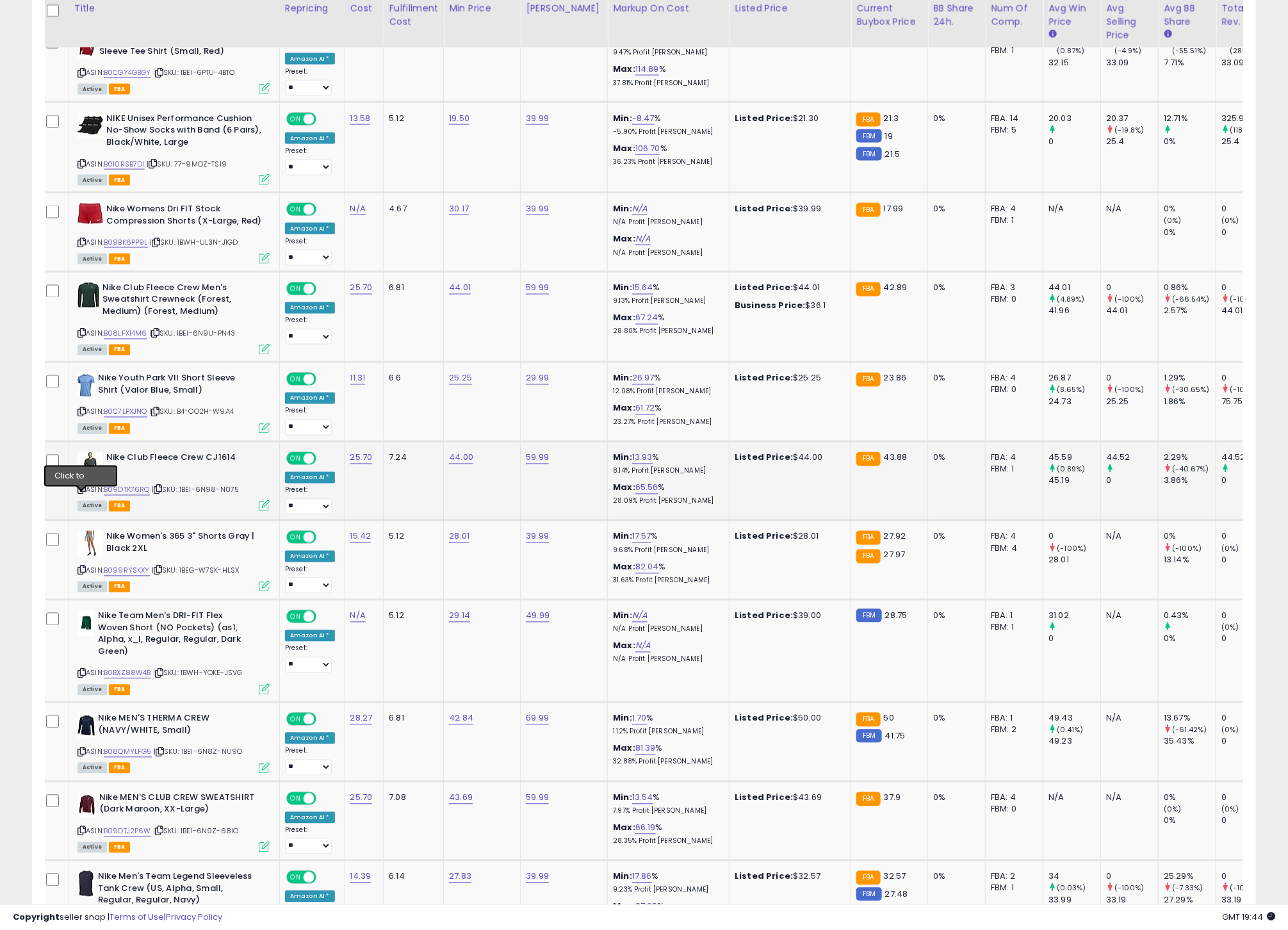
click at [81, 493] on icon at bounding box center [82, 489] width 8 height 7
click at [123, 496] on link "B09DTK76RQ" at bounding box center [126, 490] width 46 height 11
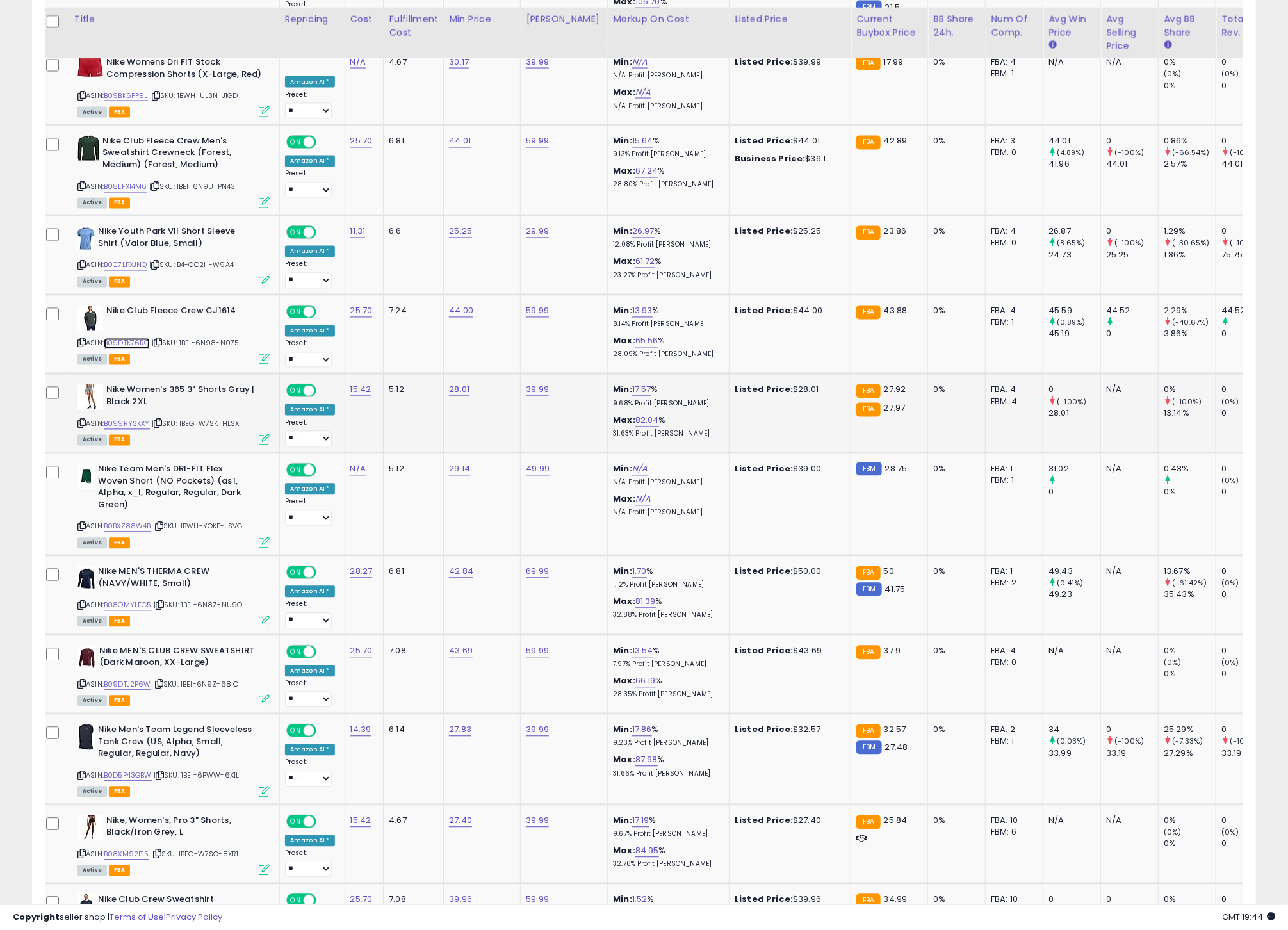
scroll to position [1166, 0]
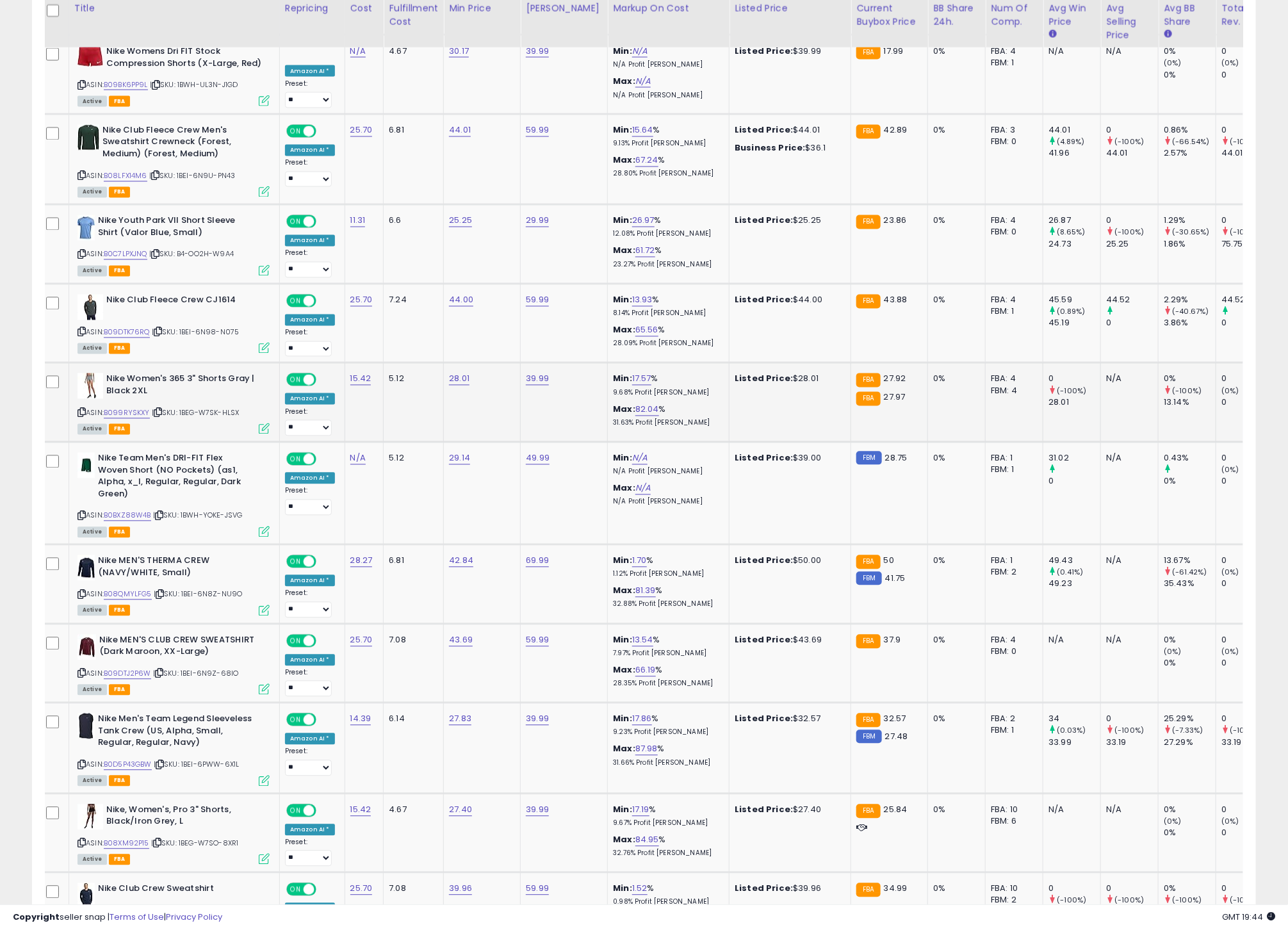
click at [82, 417] on icon at bounding box center [82, 412] width 8 height 7
click at [143, 419] on link "B099RYSKXY" at bounding box center [126, 413] width 46 height 11
drag, startPoint x: 84, startPoint y: 526, endPoint x: 97, endPoint y: 526, distance: 13.0
click at [84, 520] on icon at bounding box center [82, 516] width 8 height 7
drag, startPoint x: 134, startPoint y: 525, endPoint x: 150, endPoint y: 524, distance: 16.0
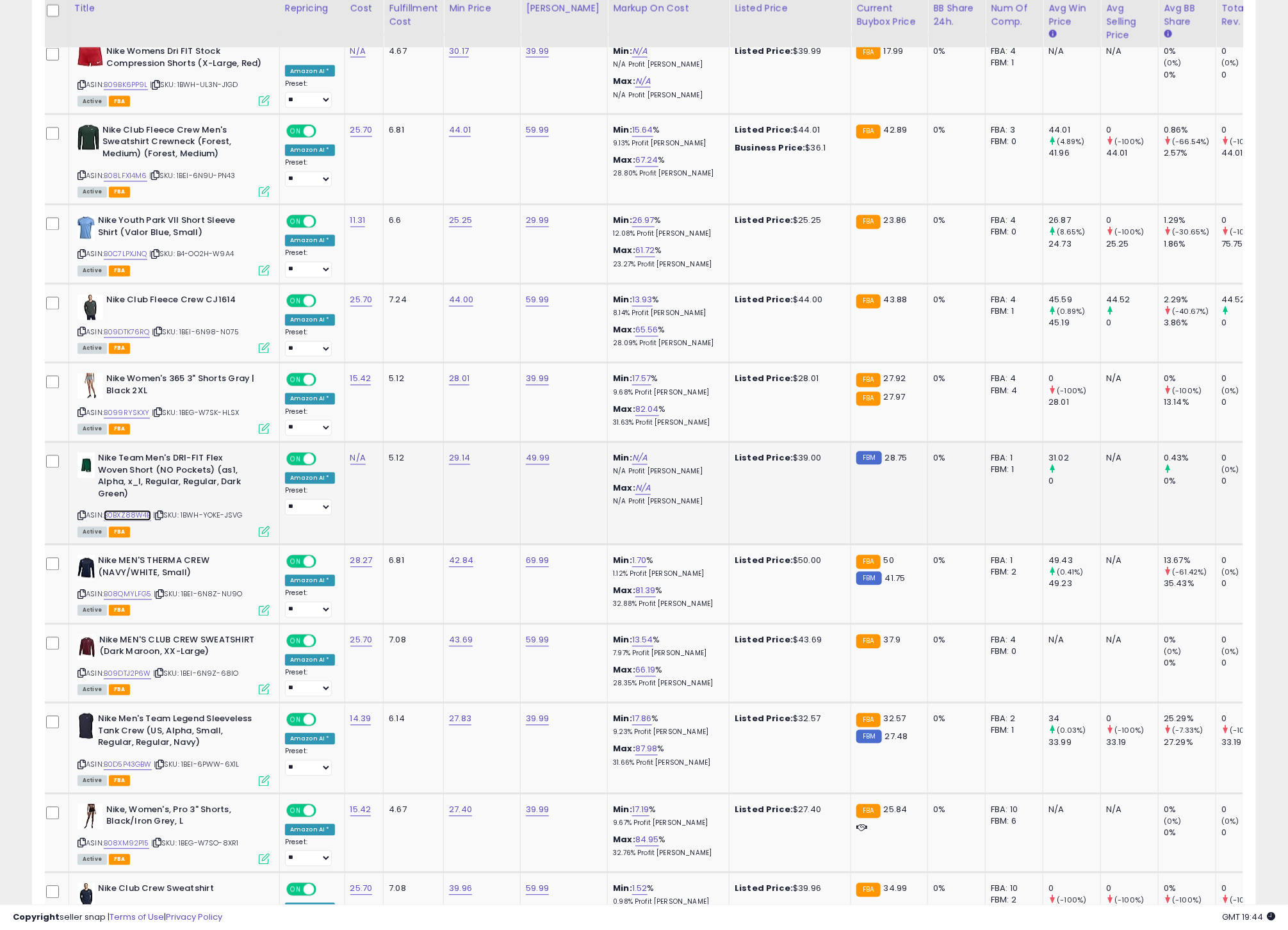
click at [135, 522] on link "B0BXZ88W4B" at bounding box center [127, 516] width 47 height 11
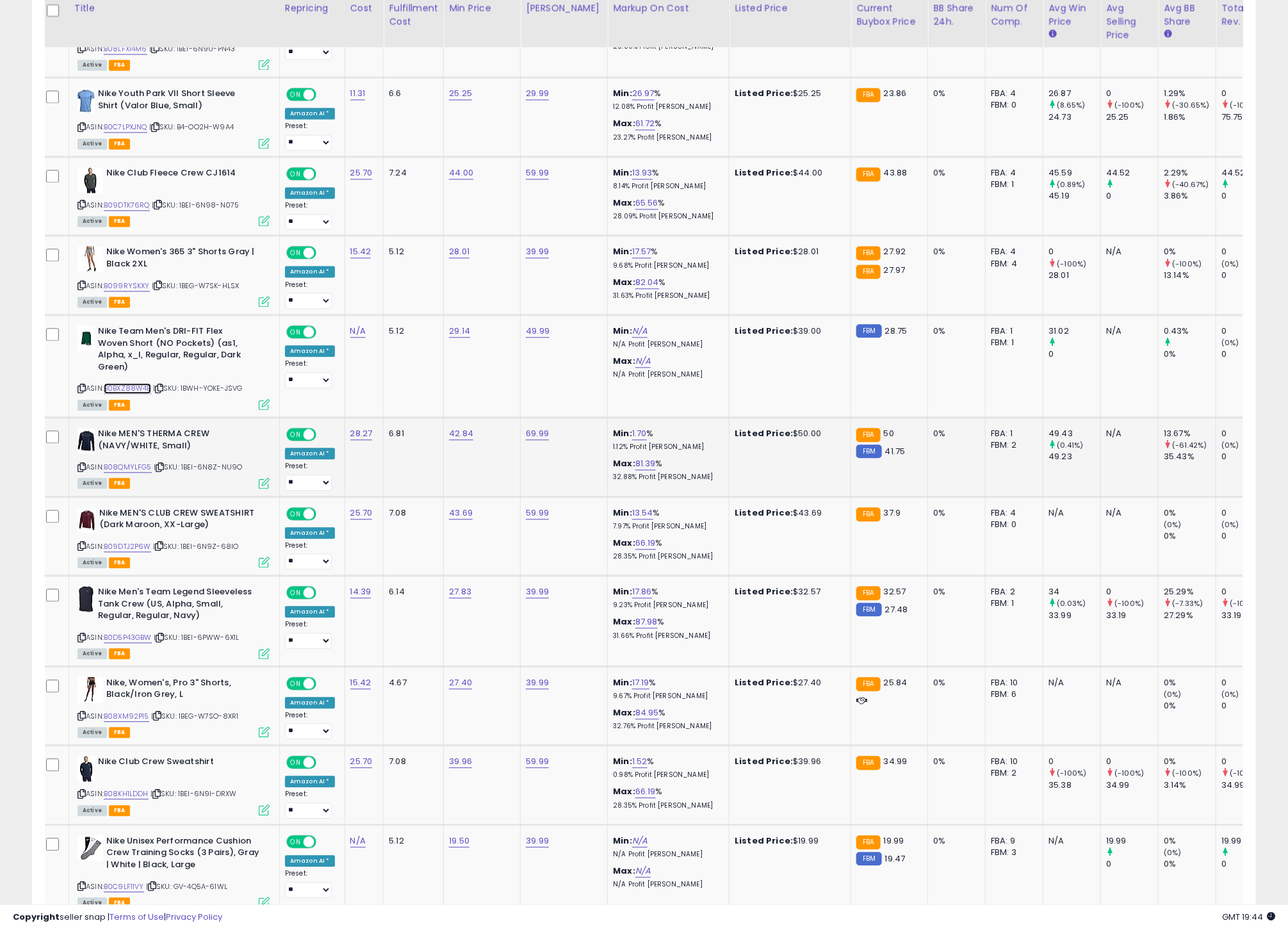
scroll to position [1298, 0]
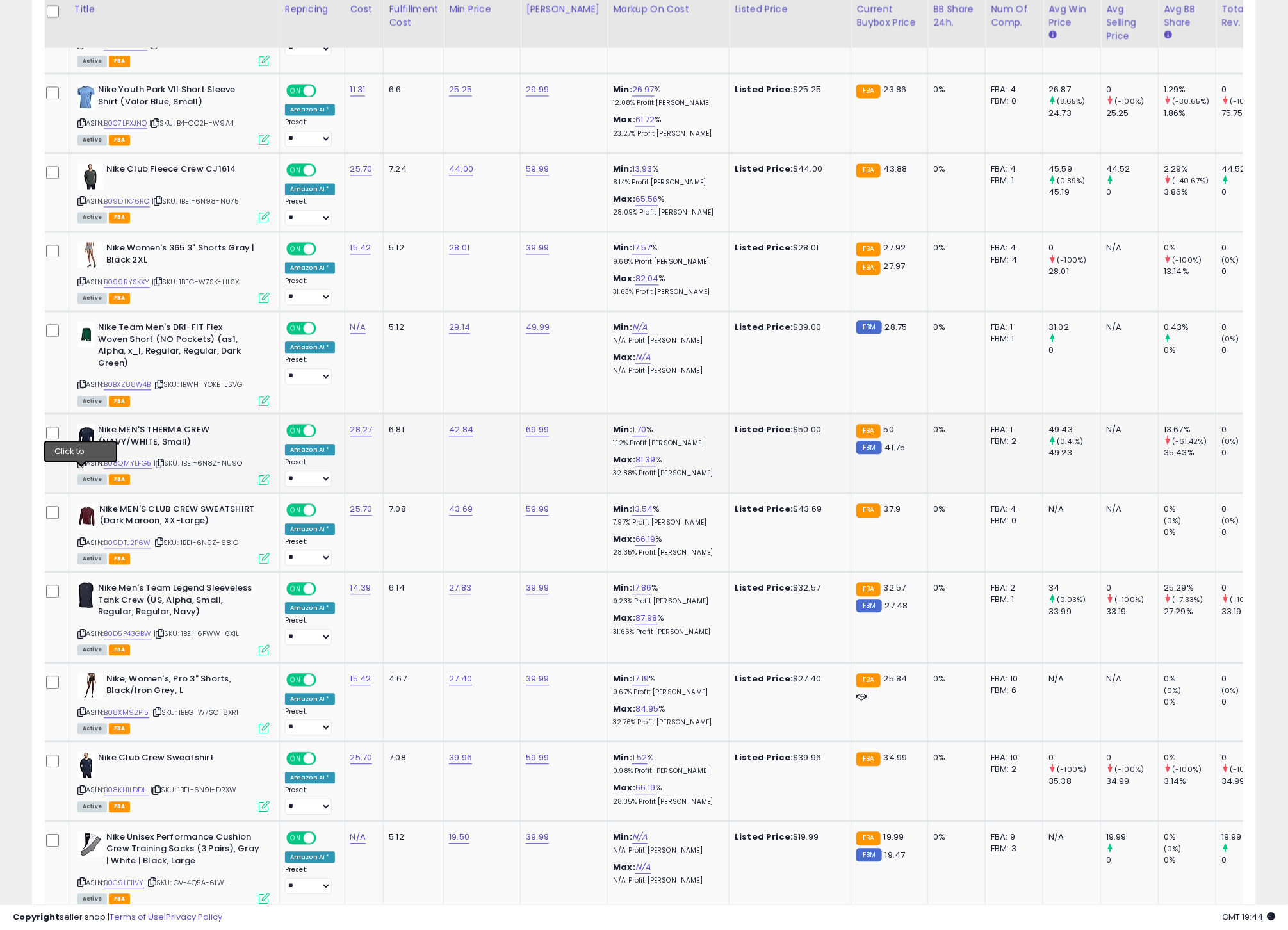
click at [81, 467] on icon at bounding box center [82, 463] width 8 height 7
click at [140, 469] on link "B08QMYLFG5" at bounding box center [128, 463] width 48 height 11
click at [454, 437] on link "42.84" at bounding box center [460, 430] width 24 height 13
type input "**"
click at [502, 408] on icon "submit" at bounding box center [497, 403] width 8 height 8
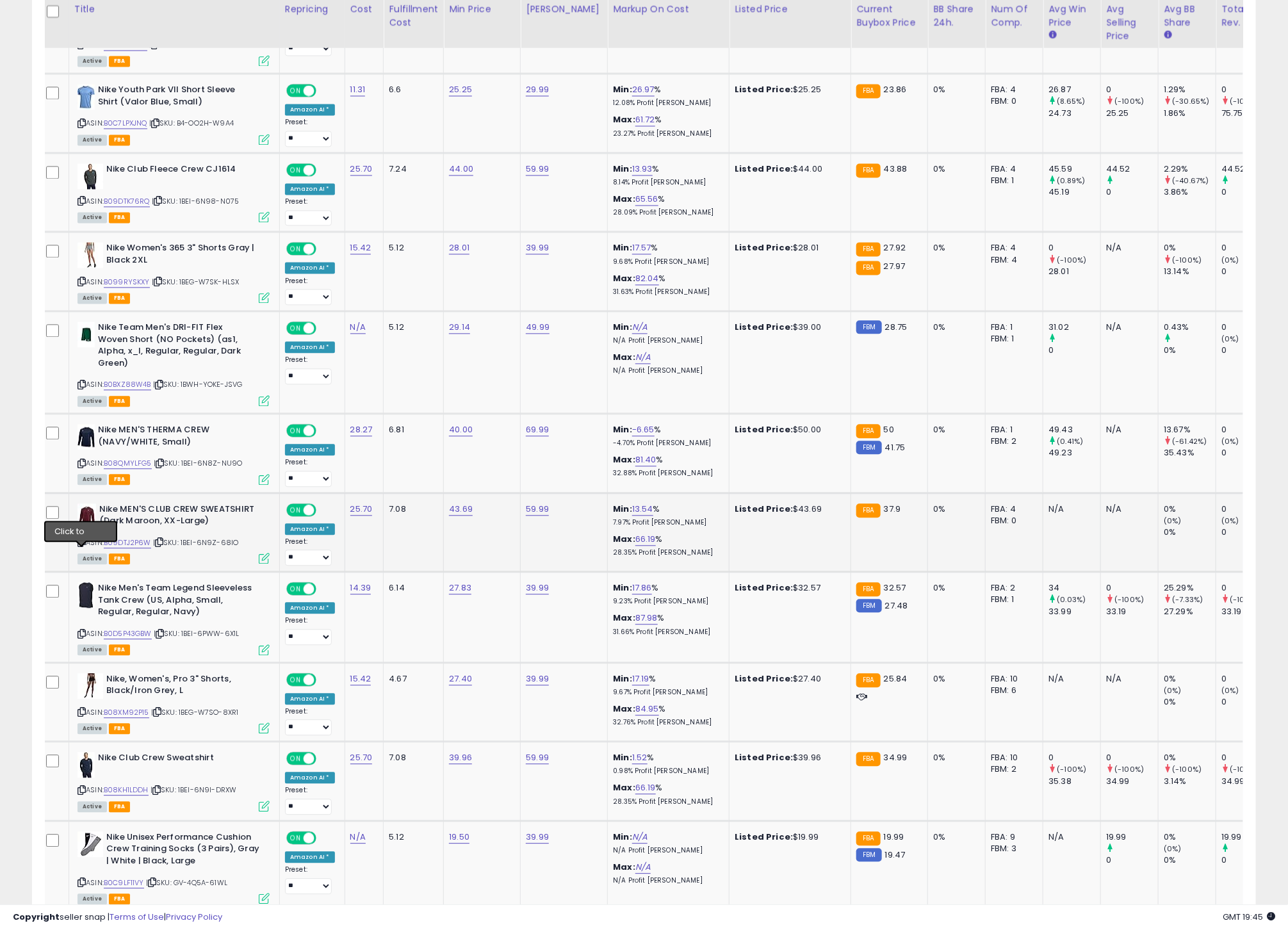
click at [82, 546] on icon at bounding box center [82, 542] width 8 height 7
click at [128, 548] on link "B09DTJ2P6W" at bounding box center [127, 543] width 47 height 11
click at [452, 515] on link "43.69" at bounding box center [460, 509] width 24 height 13
type input "**"
click button "submit" at bounding box center [497, 485] width 22 height 19
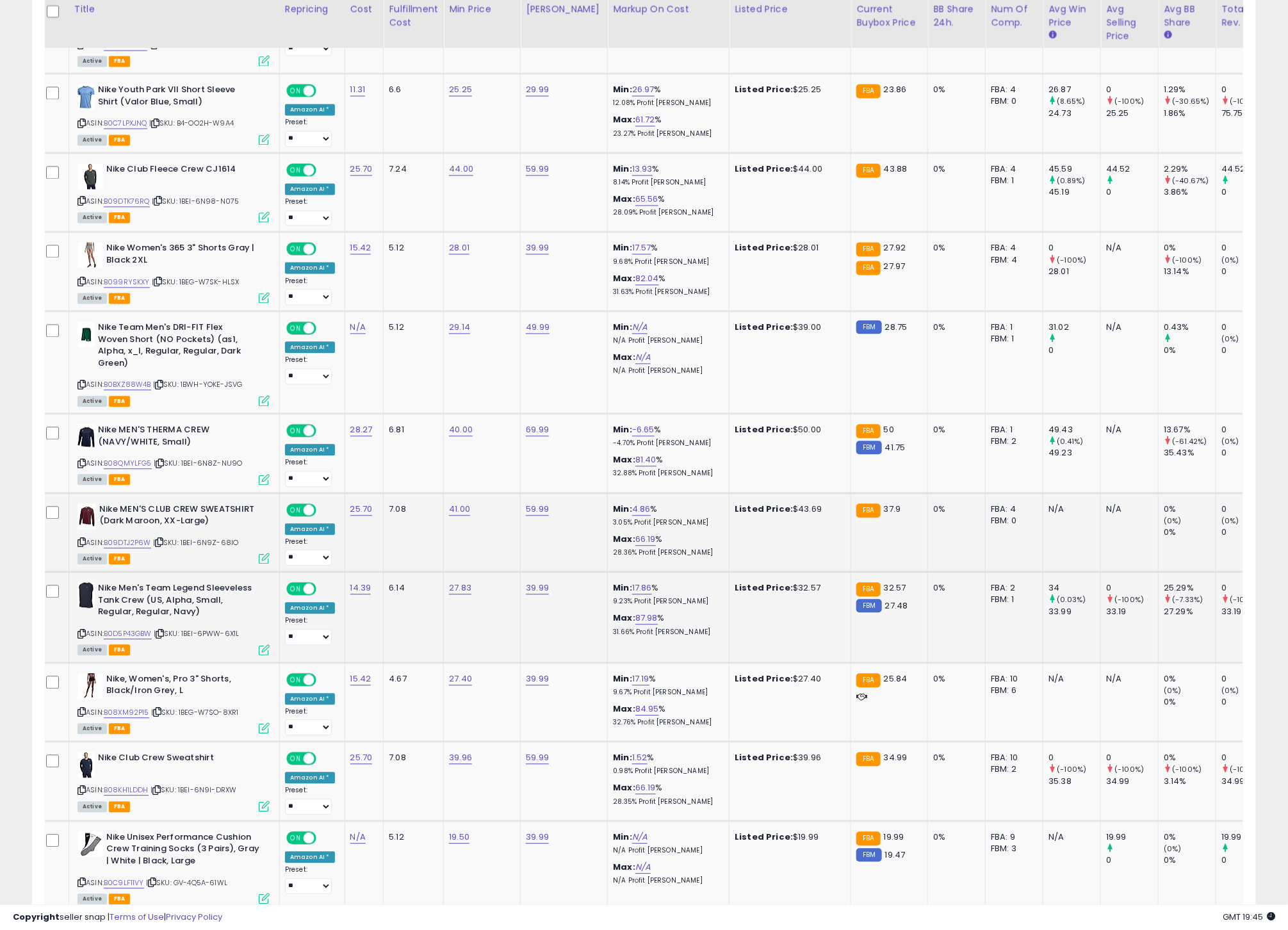
click at [82, 638] on icon at bounding box center [82, 633] width 8 height 7
click at [149, 639] on link "B0D5P43GBW" at bounding box center [128, 634] width 48 height 11
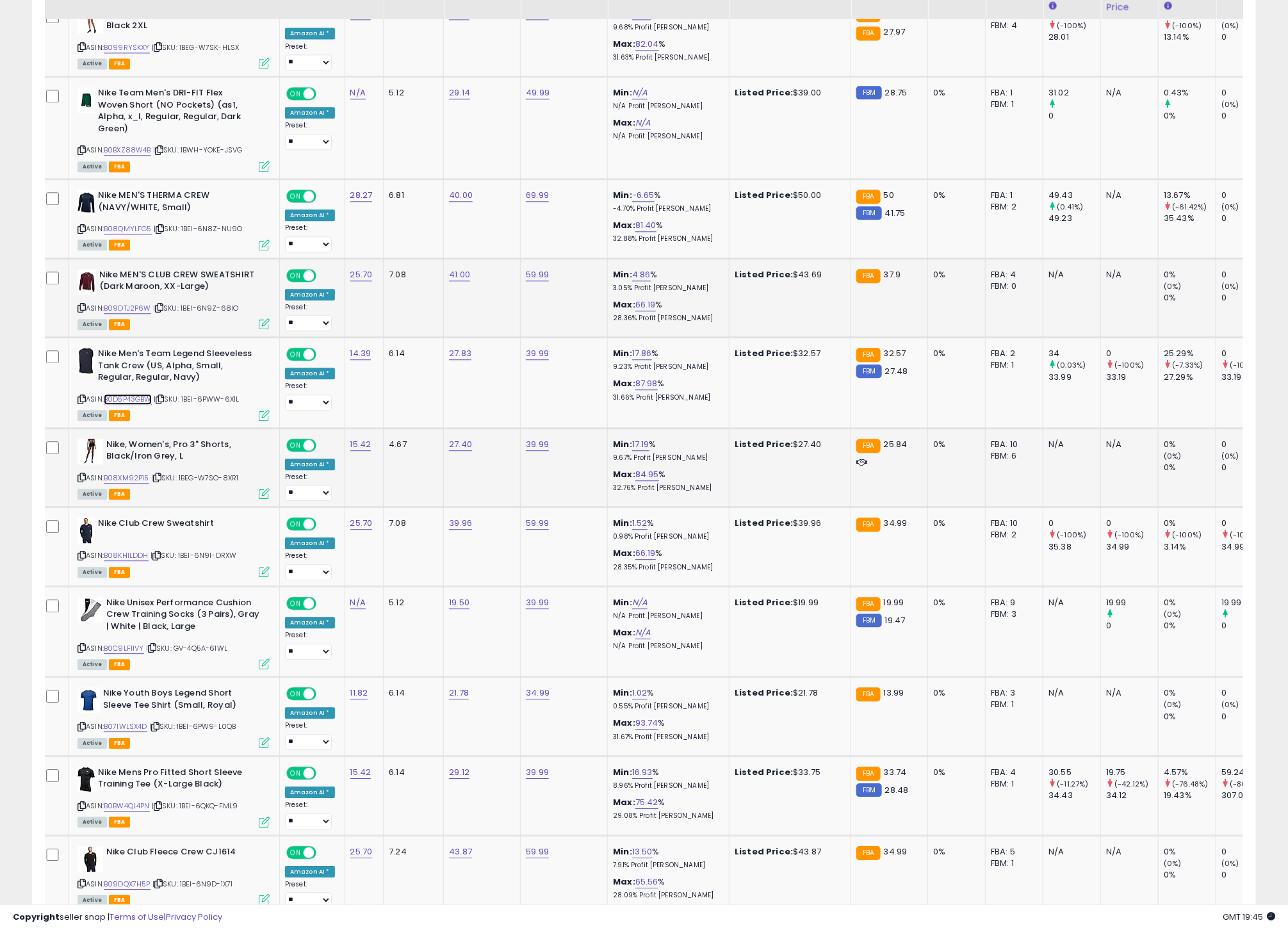
scroll to position [1545, 0]
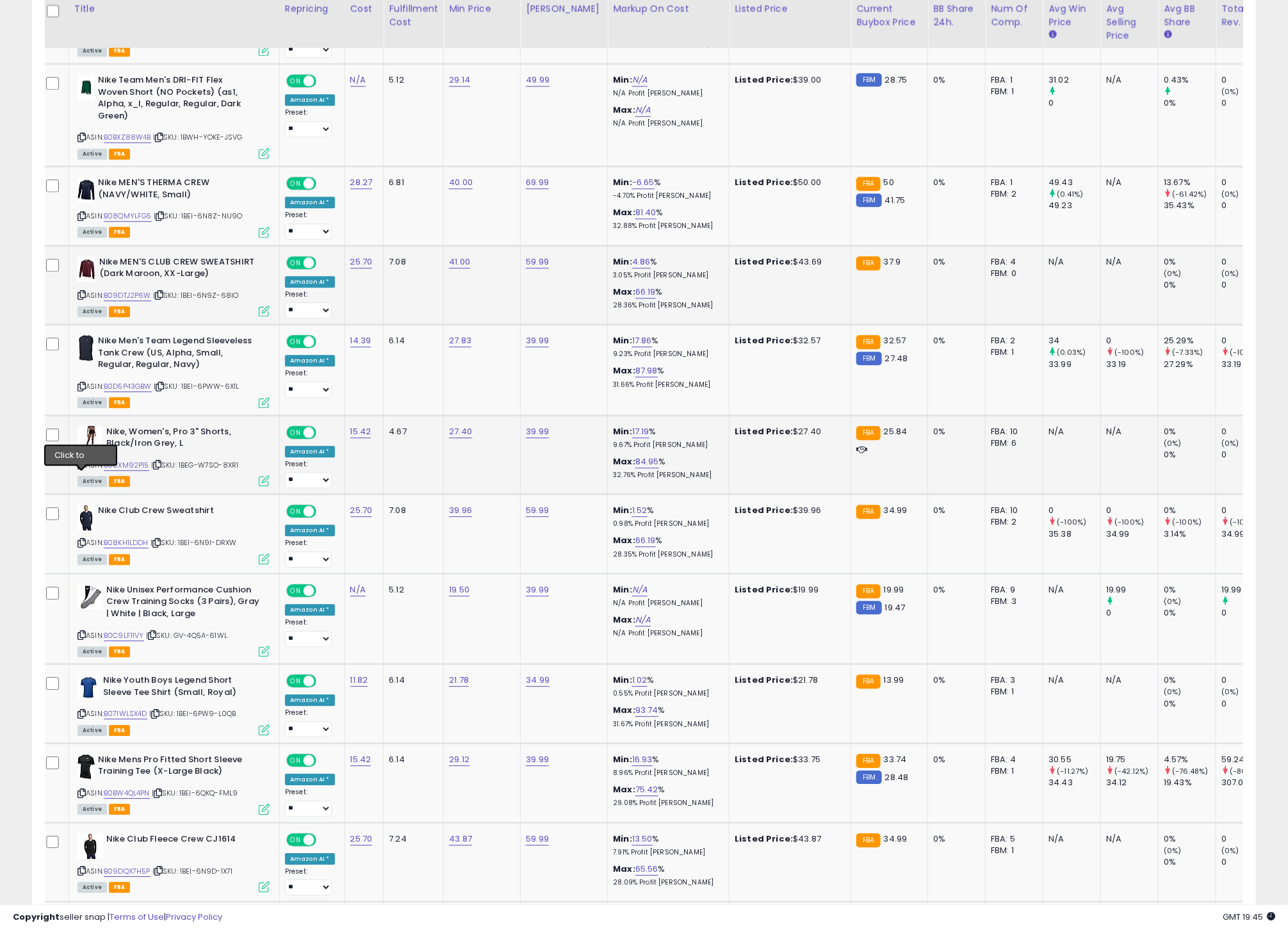
drag, startPoint x: 82, startPoint y: 476, endPoint x: 97, endPoint y: 476, distance: 15.0
click at [82, 468] on icon at bounding box center [82, 465] width 8 height 7
click at [138, 471] on link "B08XM92P15" at bounding box center [126, 465] width 45 height 11
drag, startPoint x: 80, startPoint y: 558, endPoint x: 110, endPoint y: 556, distance: 30.1
click at [80, 546] on icon at bounding box center [82, 543] width 8 height 7
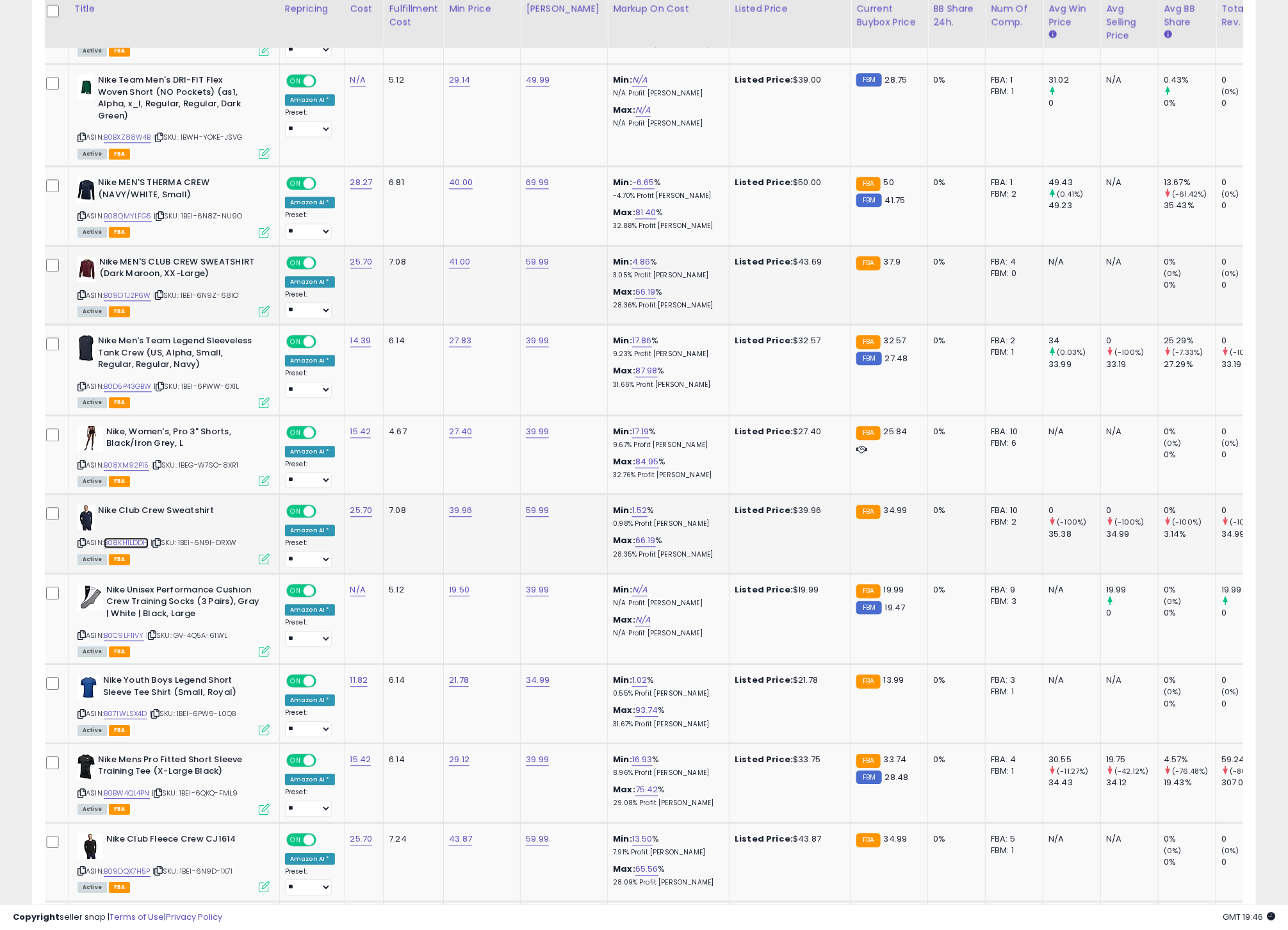
click at [134, 548] on link "B08KH1LDDH" at bounding box center [126, 543] width 45 height 11
click at [458, 517] on link "39.96" at bounding box center [460, 510] width 23 height 13
type input "**"
click at [502, 487] on button "submit" at bounding box center [497, 488] width 22 height 19
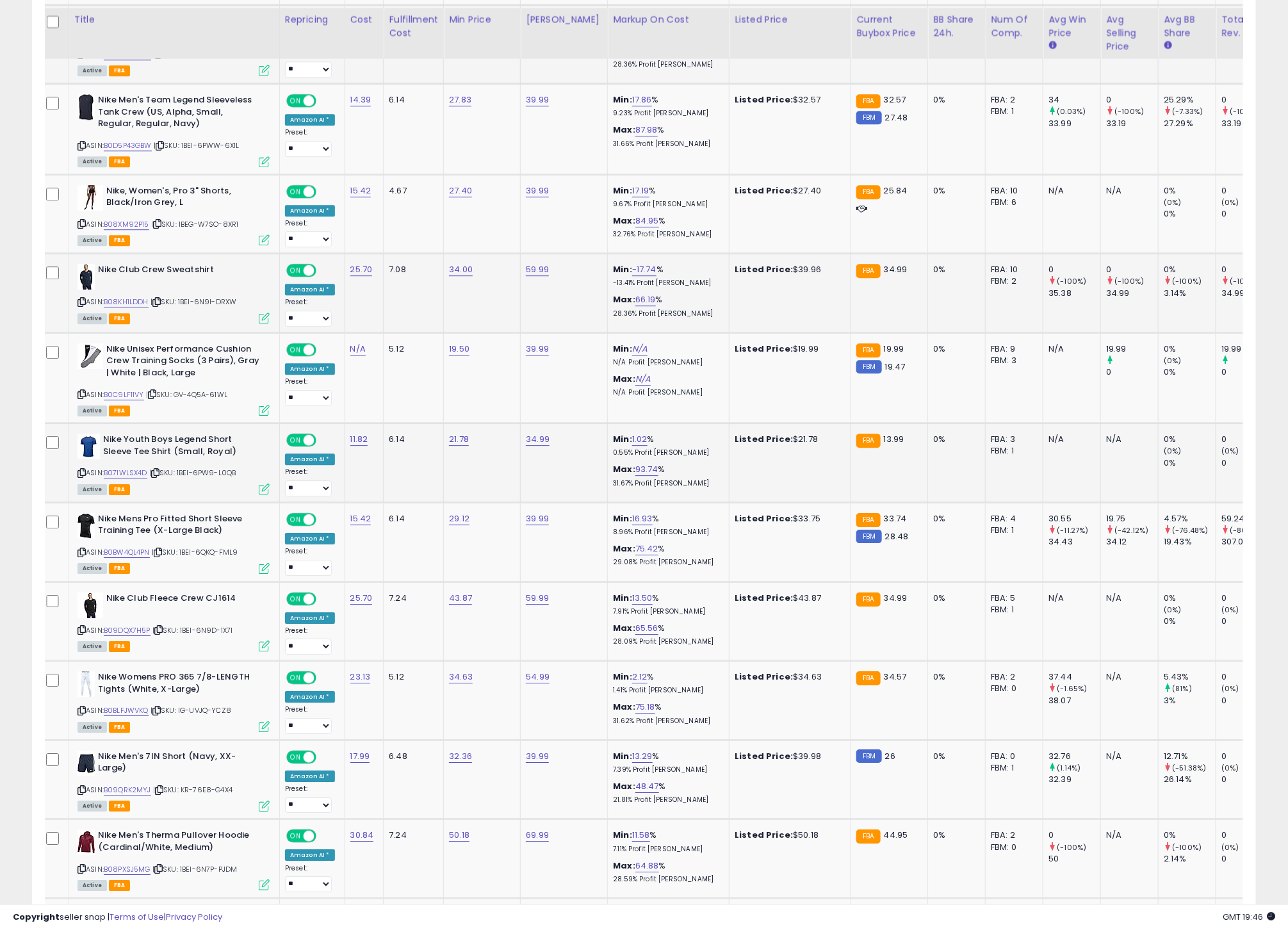
scroll to position [1797, 0]
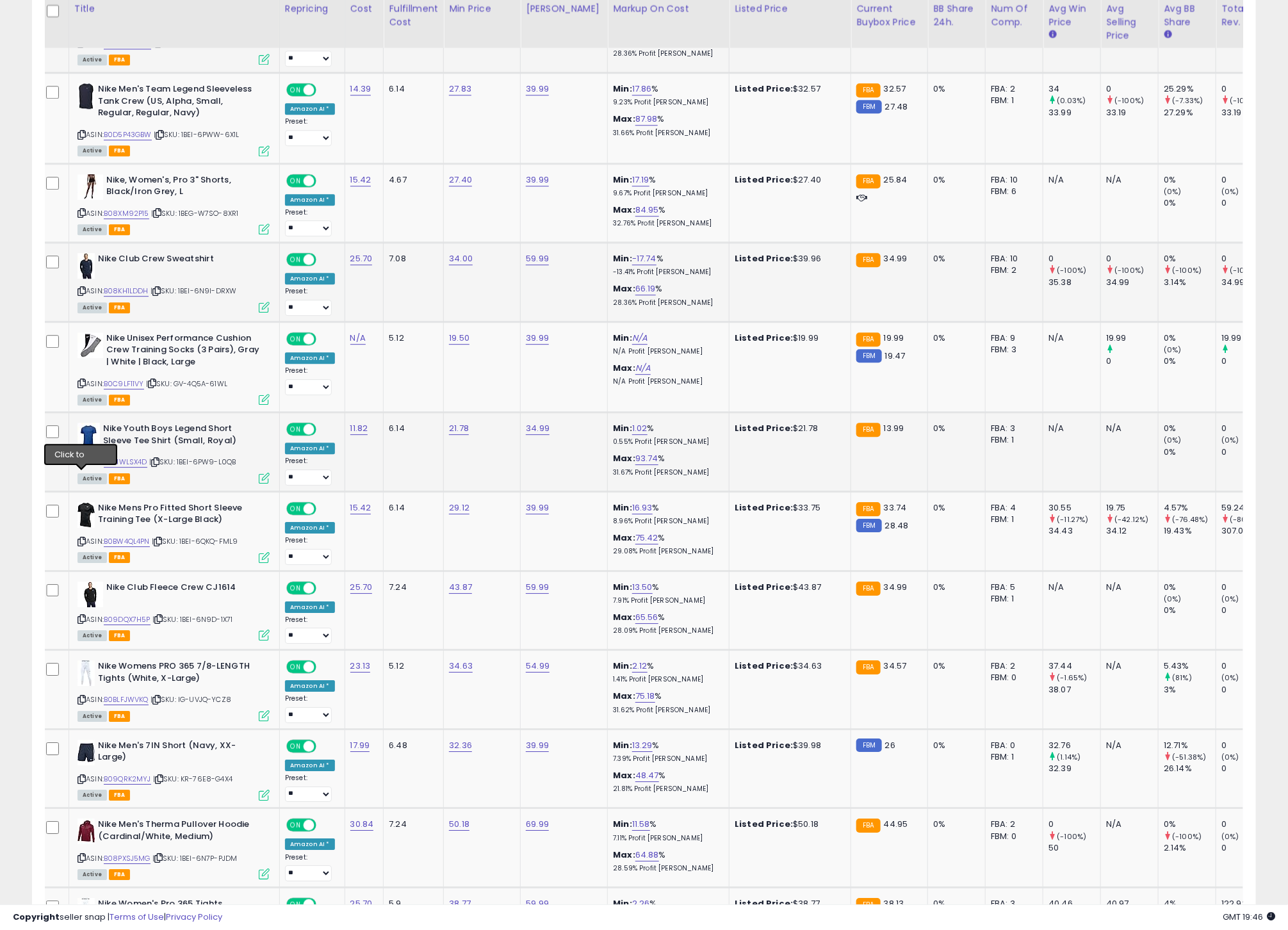
click at [81, 465] on icon at bounding box center [82, 462] width 8 height 7
click at [134, 467] on link "B071WLSX4D" at bounding box center [125, 462] width 43 height 11
click at [82, 545] on icon at bounding box center [82, 542] width 8 height 7
click at [133, 547] on link "B0BW4QL4PN" at bounding box center [126, 542] width 46 height 11
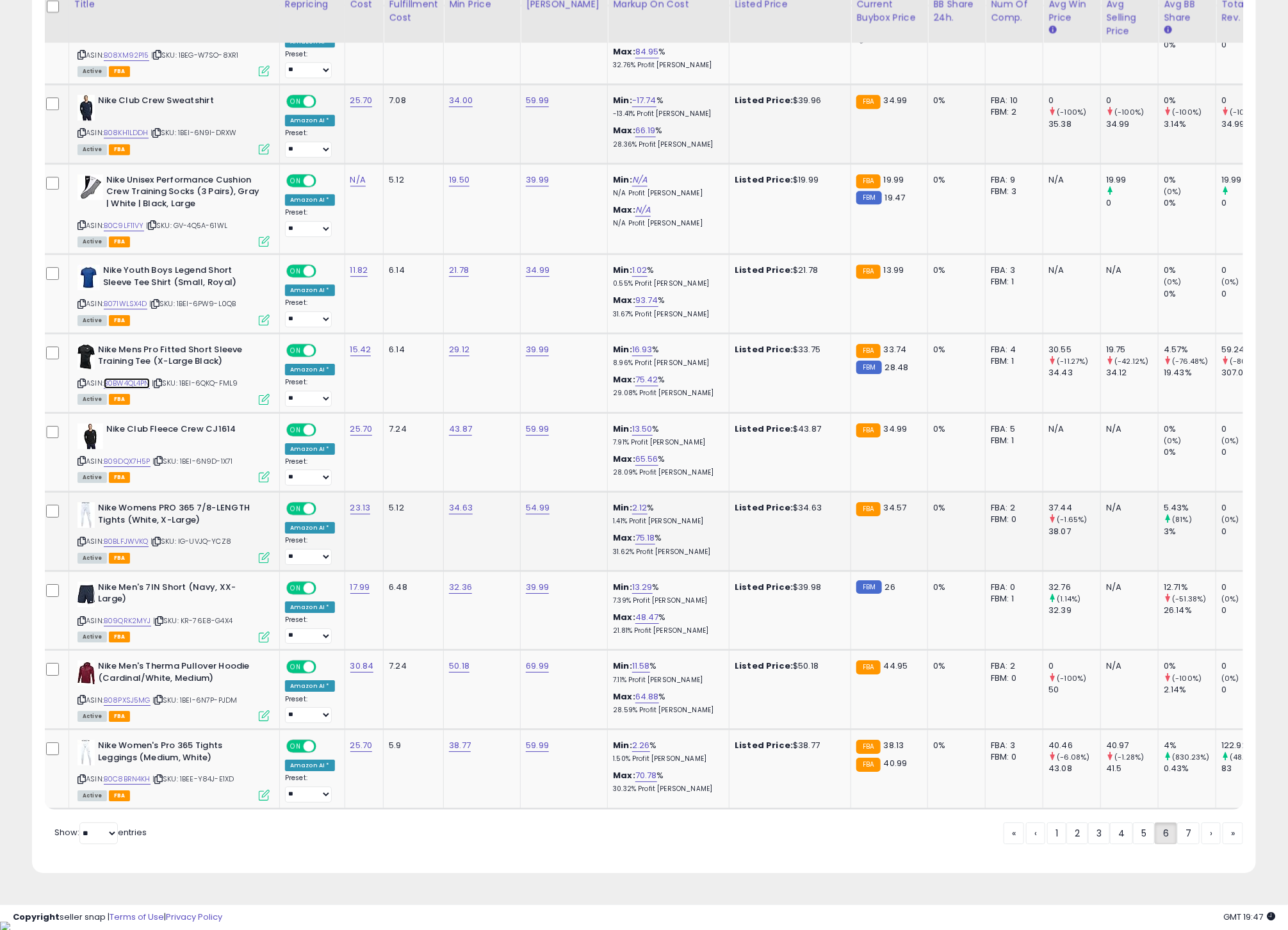
scroll to position [1968, 0]
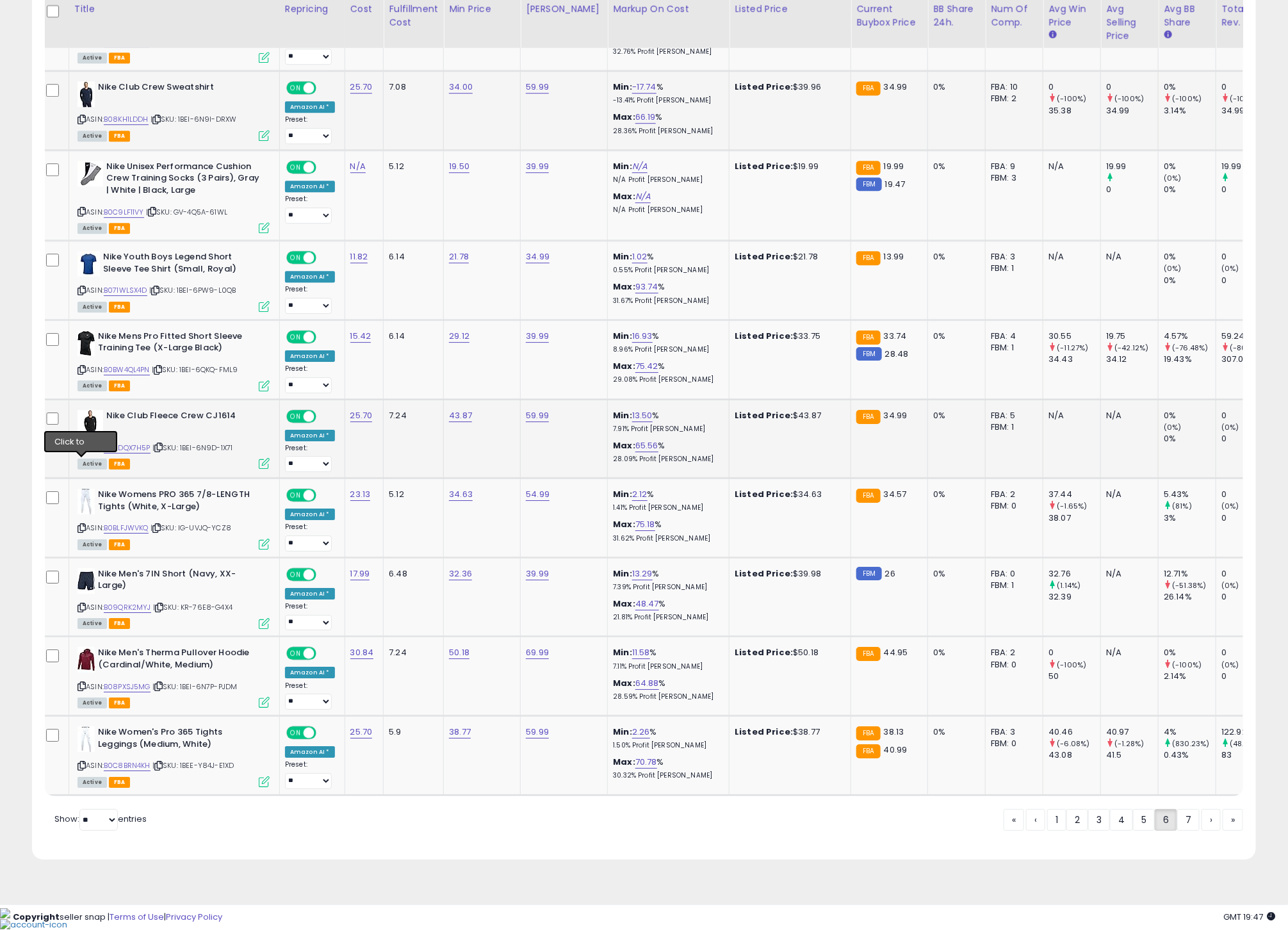
click at [82, 451] on icon at bounding box center [82, 447] width 8 height 7
click at [139, 454] on link "B09DQX7H5P" at bounding box center [127, 448] width 47 height 11
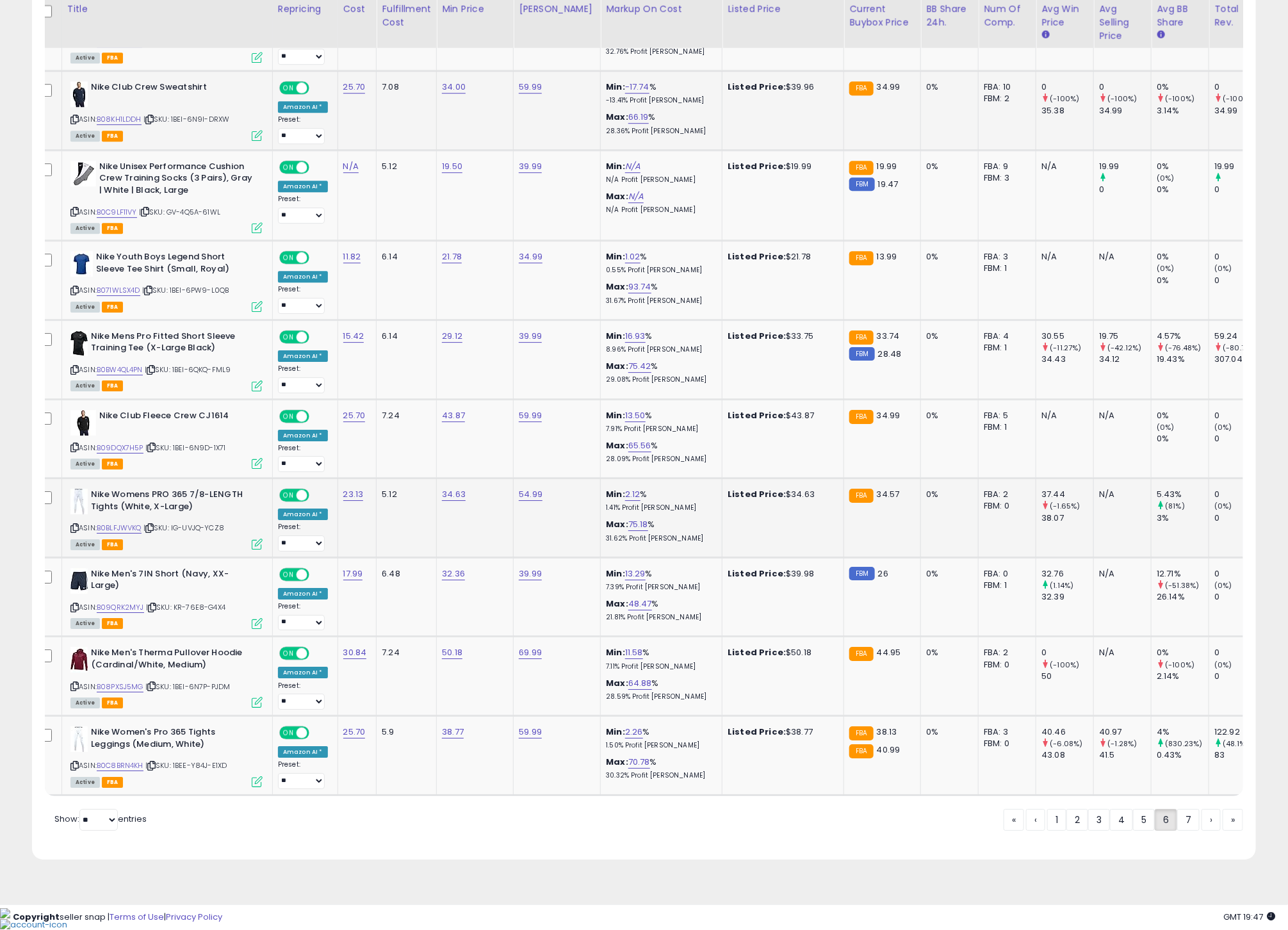
click at [74, 532] on icon at bounding box center [75, 528] width 8 height 7
click at [120, 533] on link "B0BLFJWVKQ" at bounding box center [119, 528] width 45 height 11
click at [74, 611] on icon at bounding box center [75, 607] width 8 height 7
click at [117, 613] on link "B09QRK2MYJ" at bounding box center [120, 607] width 47 height 11
click at [74, 690] on icon at bounding box center [75, 686] width 8 height 7
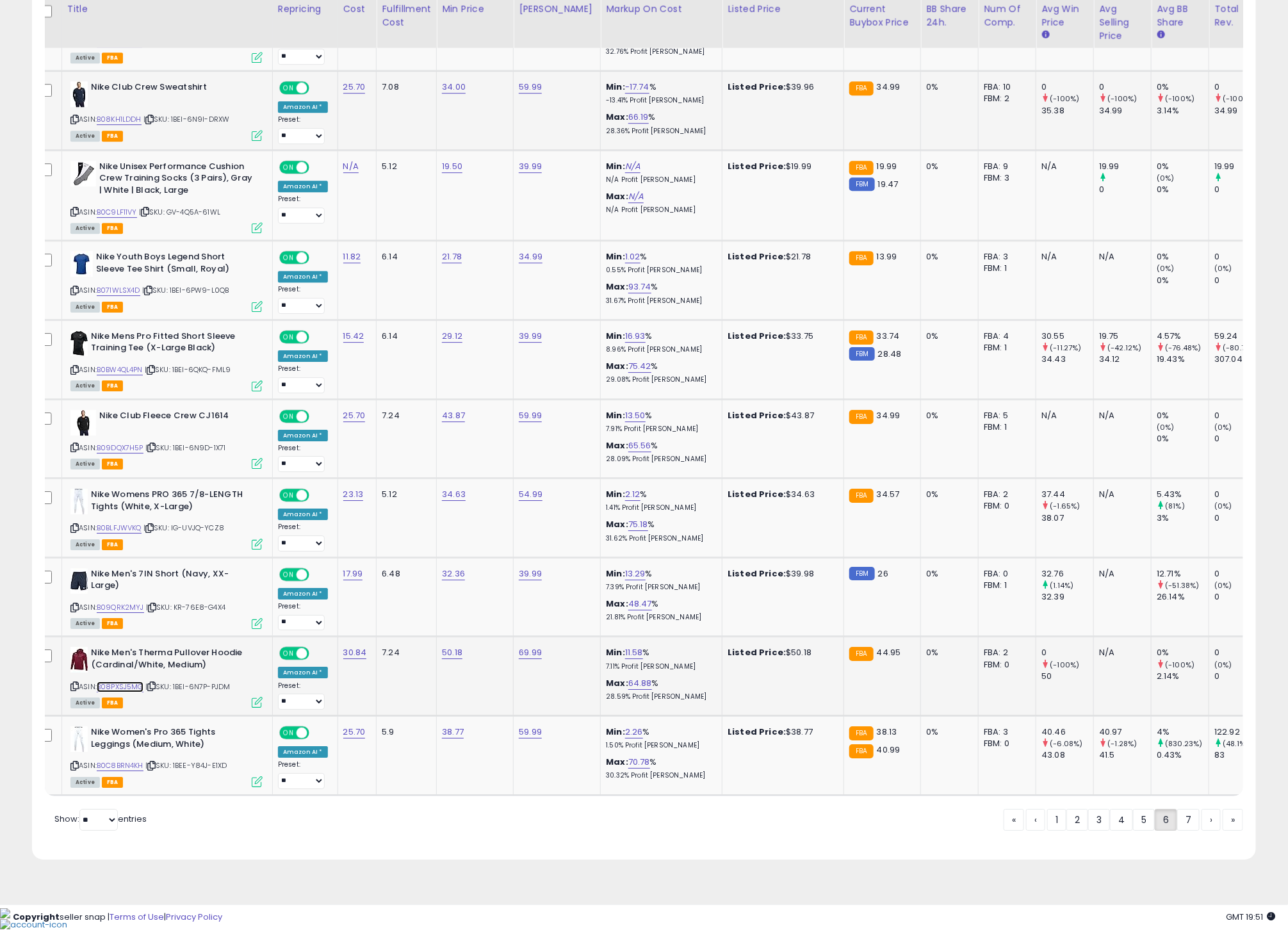
click at [121, 693] on link "B08PXSJ5MG" at bounding box center [120, 687] width 47 height 11
click at [77, 769] on icon at bounding box center [75, 766] width 8 height 7
click at [110, 771] on link "B0C8BRN4KH" at bounding box center [120, 766] width 47 height 11
click at [1177, 830] on link "7" at bounding box center [1188, 820] width 23 height 22
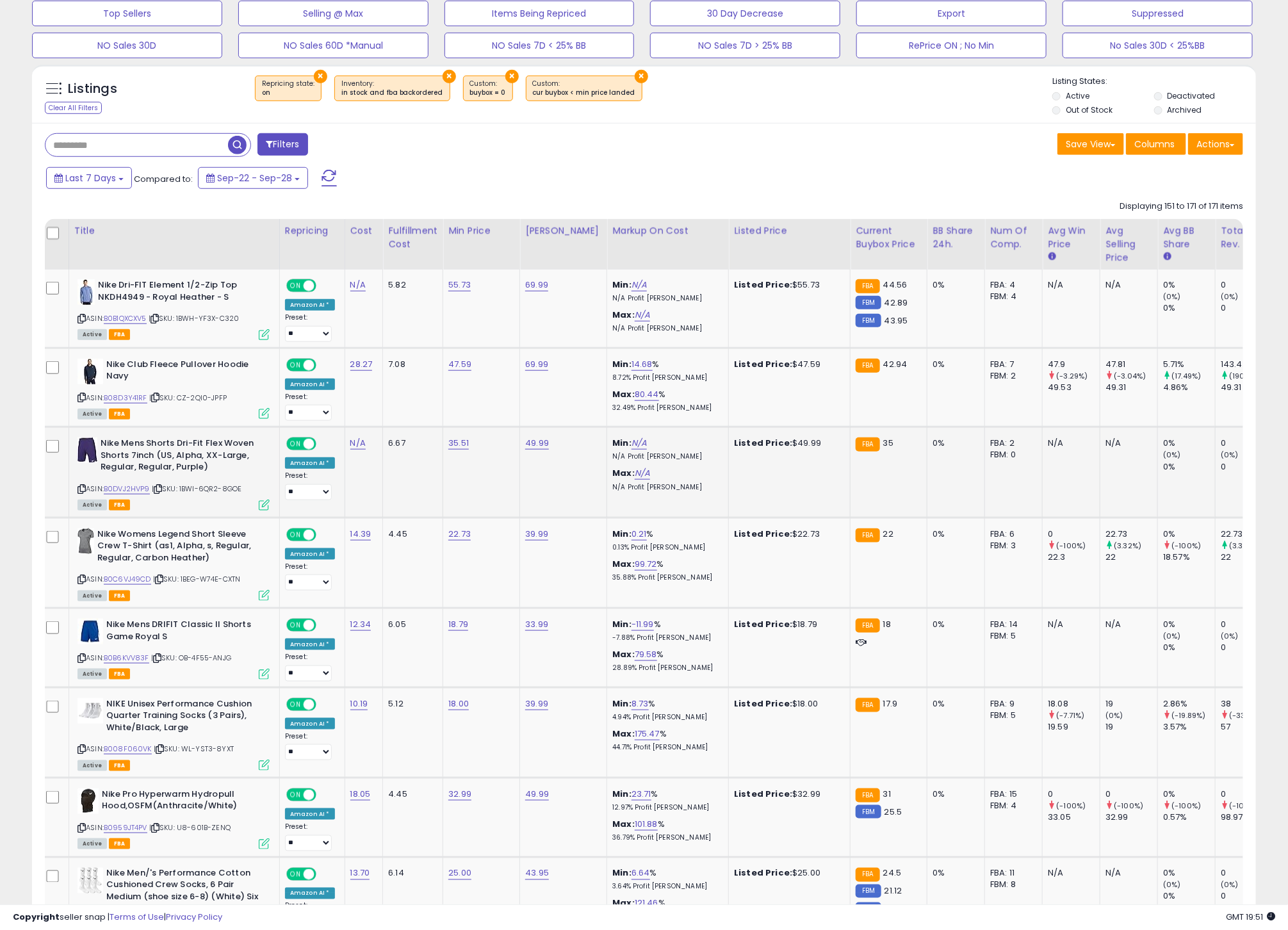
scroll to position [446, 0]
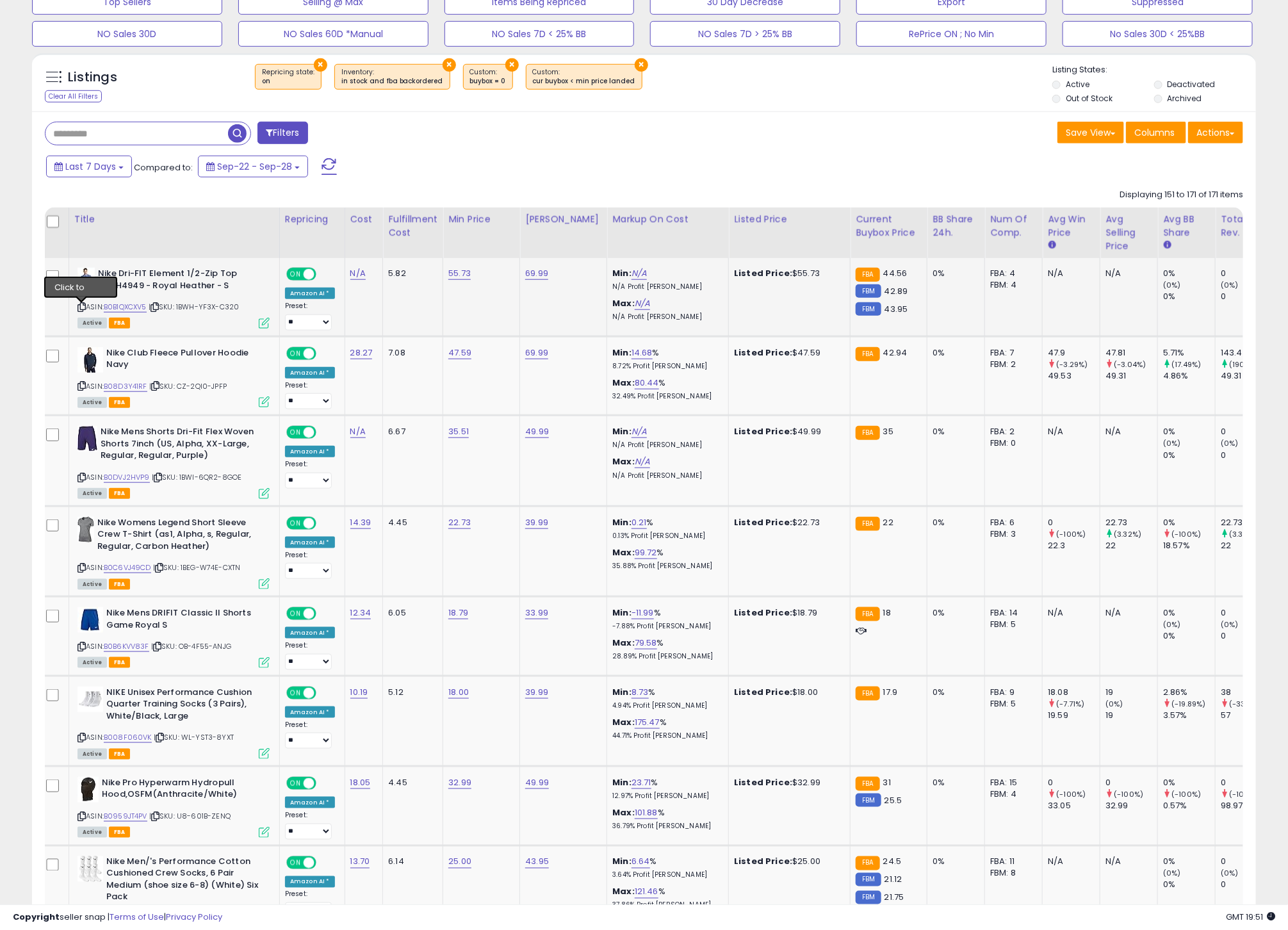
click at [80, 307] on icon at bounding box center [82, 307] width 8 height 7
click at [121, 309] on link "B0B1QXCXV5" at bounding box center [125, 307] width 43 height 11
drag, startPoint x: 82, startPoint y: 388, endPoint x: 95, endPoint y: 390, distance: 13.2
click at [82, 388] on icon at bounding box center [82, 386] width 8 height 7
click at [115, 390] on link "B08D3Y41RF" at bounding box center [125, 386] width 43 height 11
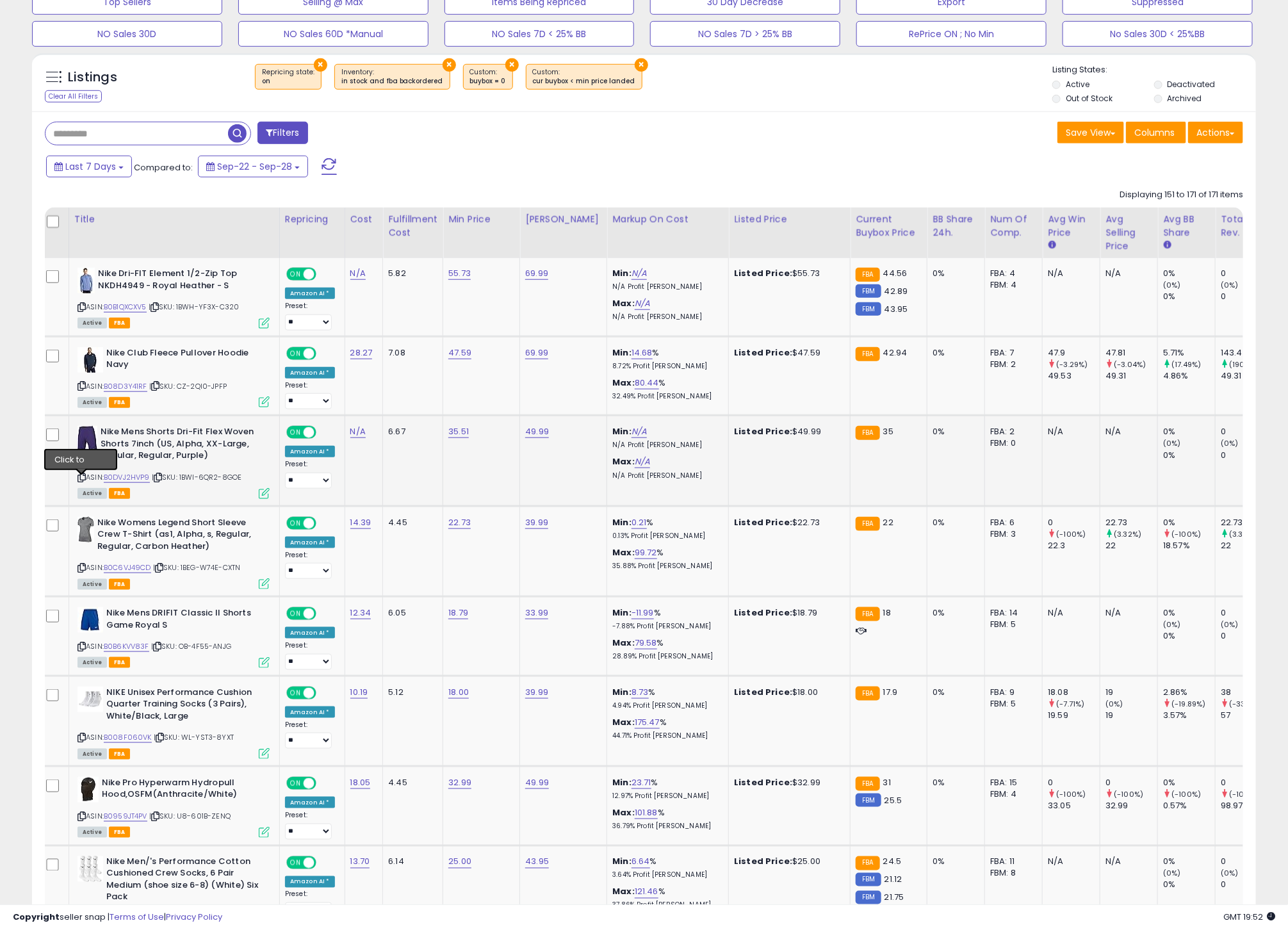
click at [82, 478] on icon at bounding box center [82, 478] width 8 height 7
click at [119, 482] on link "B0DVJ2HVP9" at bounding box center [126, 478] width 46 height 11
click at [81, 571] on icon at bounding box center [82, 568] width 8 height 7
click at [137, 572] on link "B0C6VJ49CD" at bounding box center [127, 568] width 47 height 11
click at [456, 529] on link "22.73" at bounding box center [459, 522] width 23 height 13
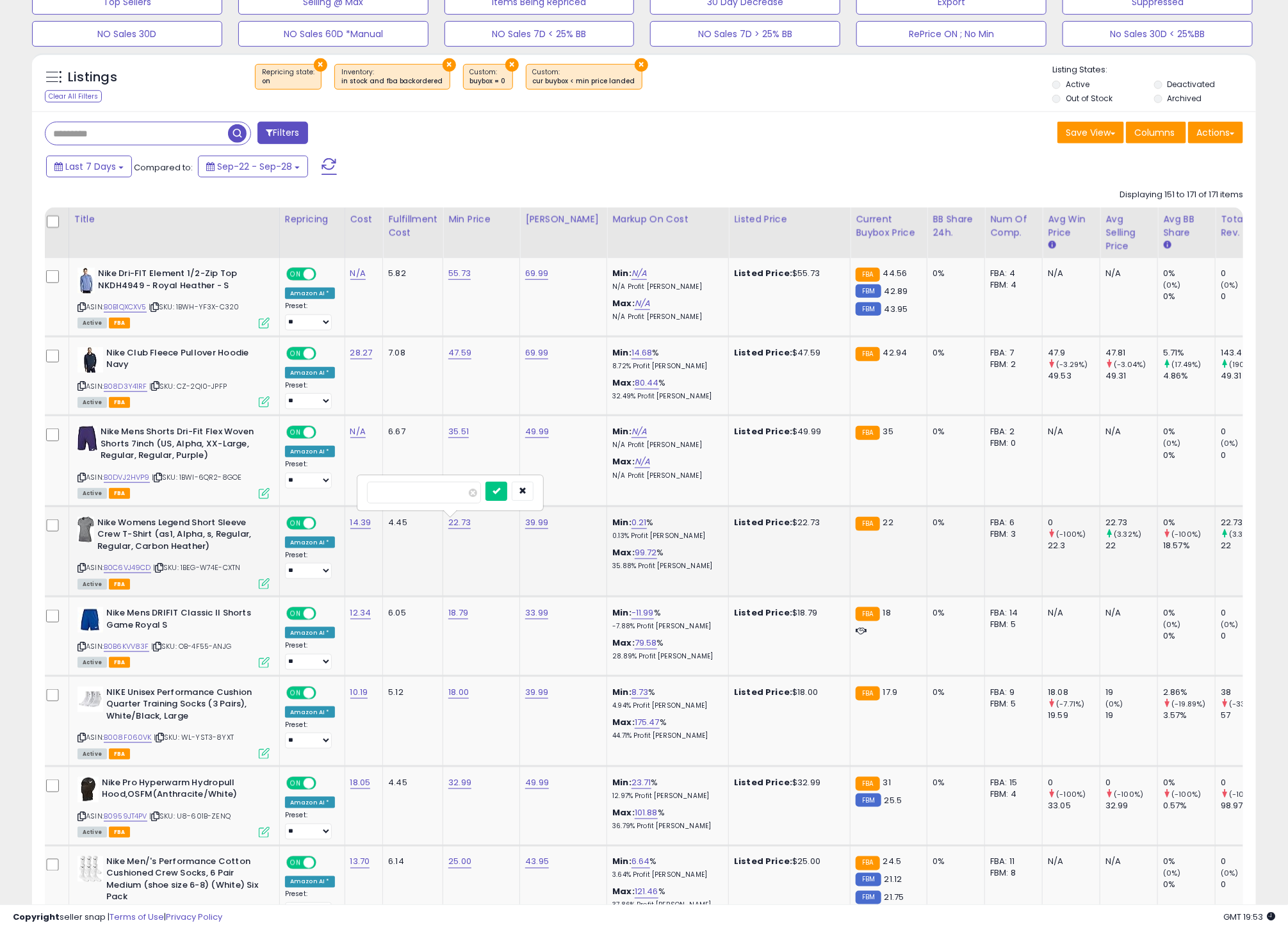
type input "**"
click button "submit" at bounding box center [496, 491] width 22 height 19
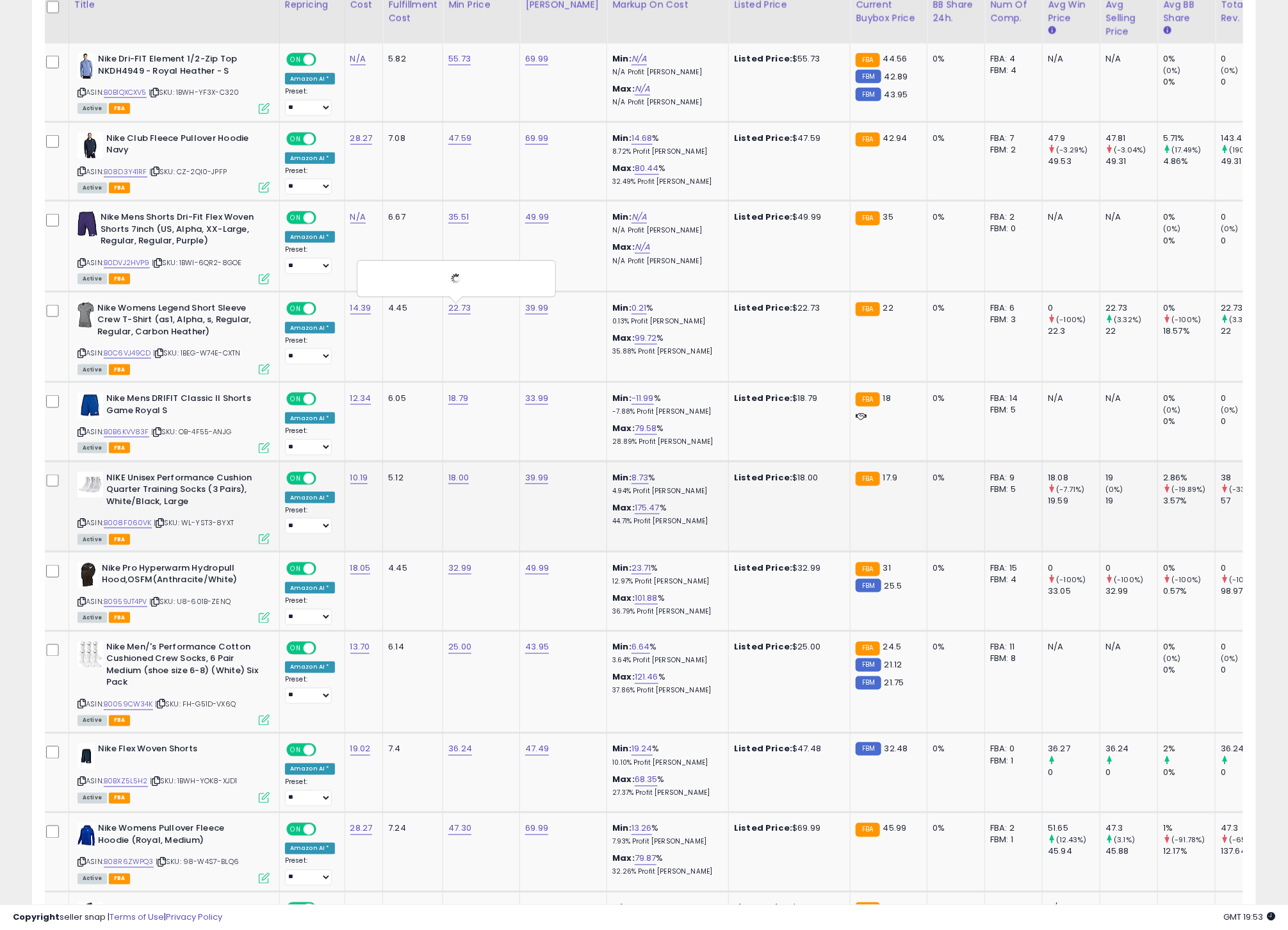
scroll to position [667, 0]
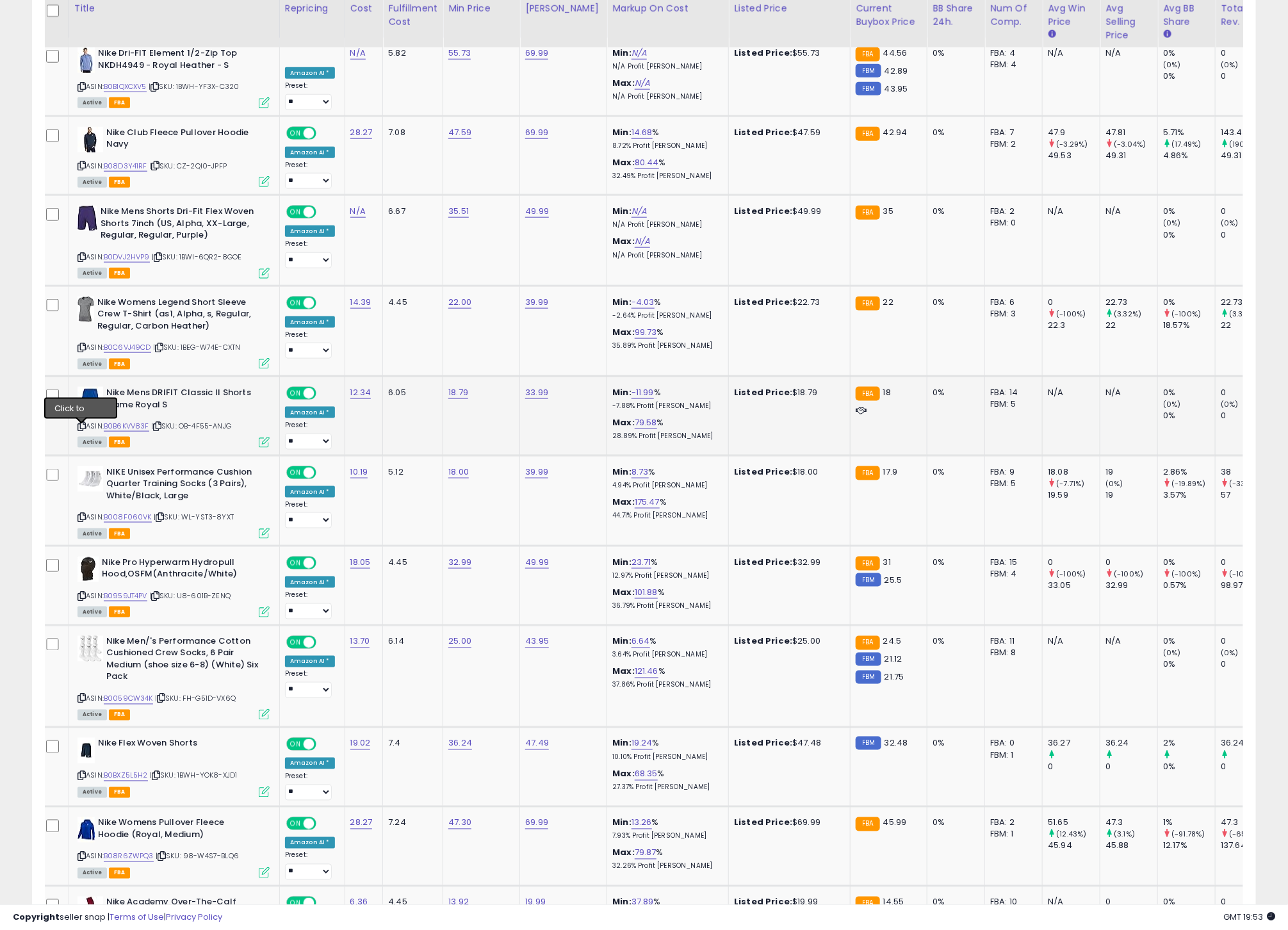
click at [84, 427] on icon at bounding box center [82, 426] width 8 height 7
click at [124, 430] on link "B0B6KVV83F" at bounding box center [126, 426] width 45 height 11
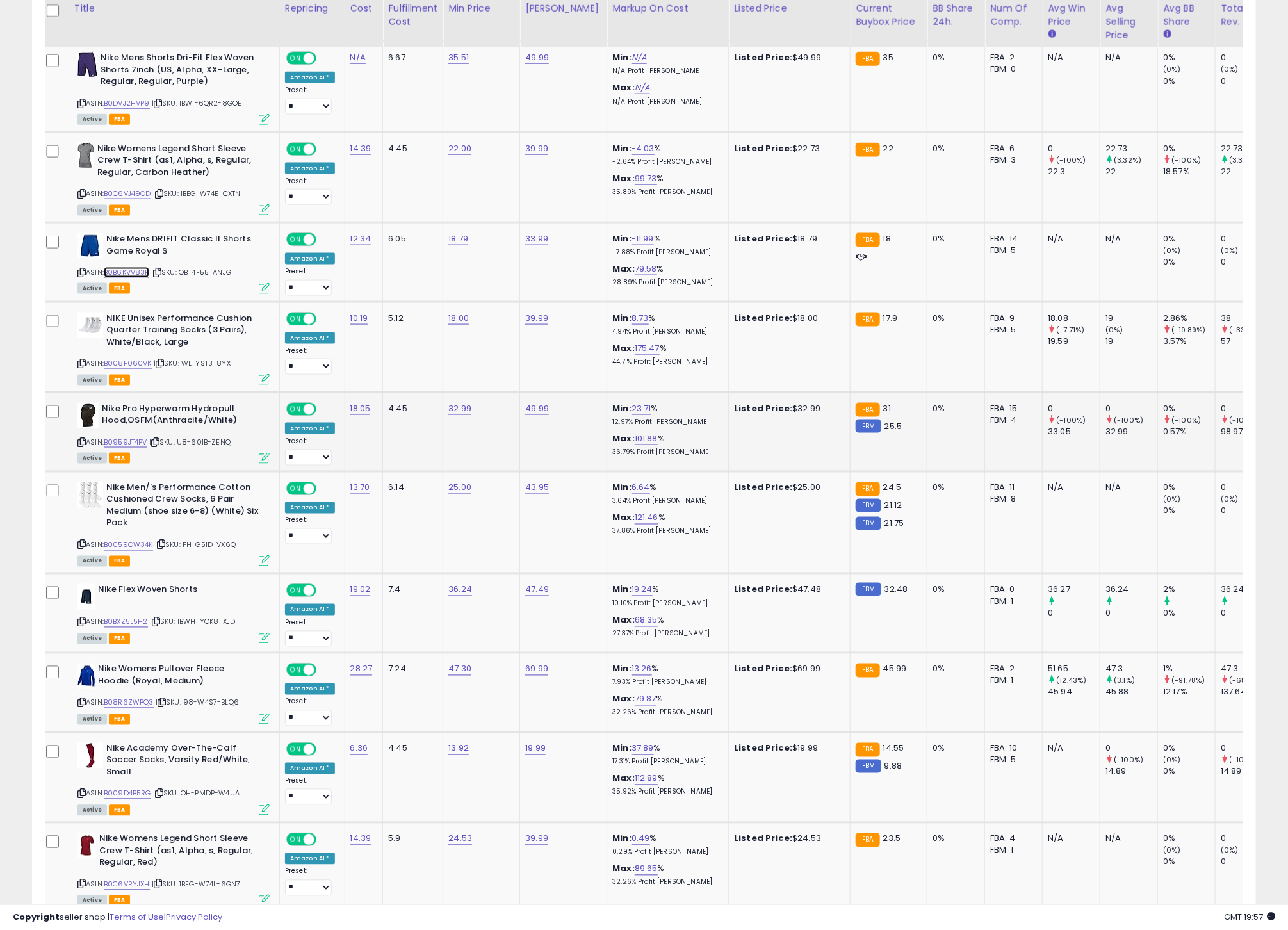
scroll to position [822, 0]
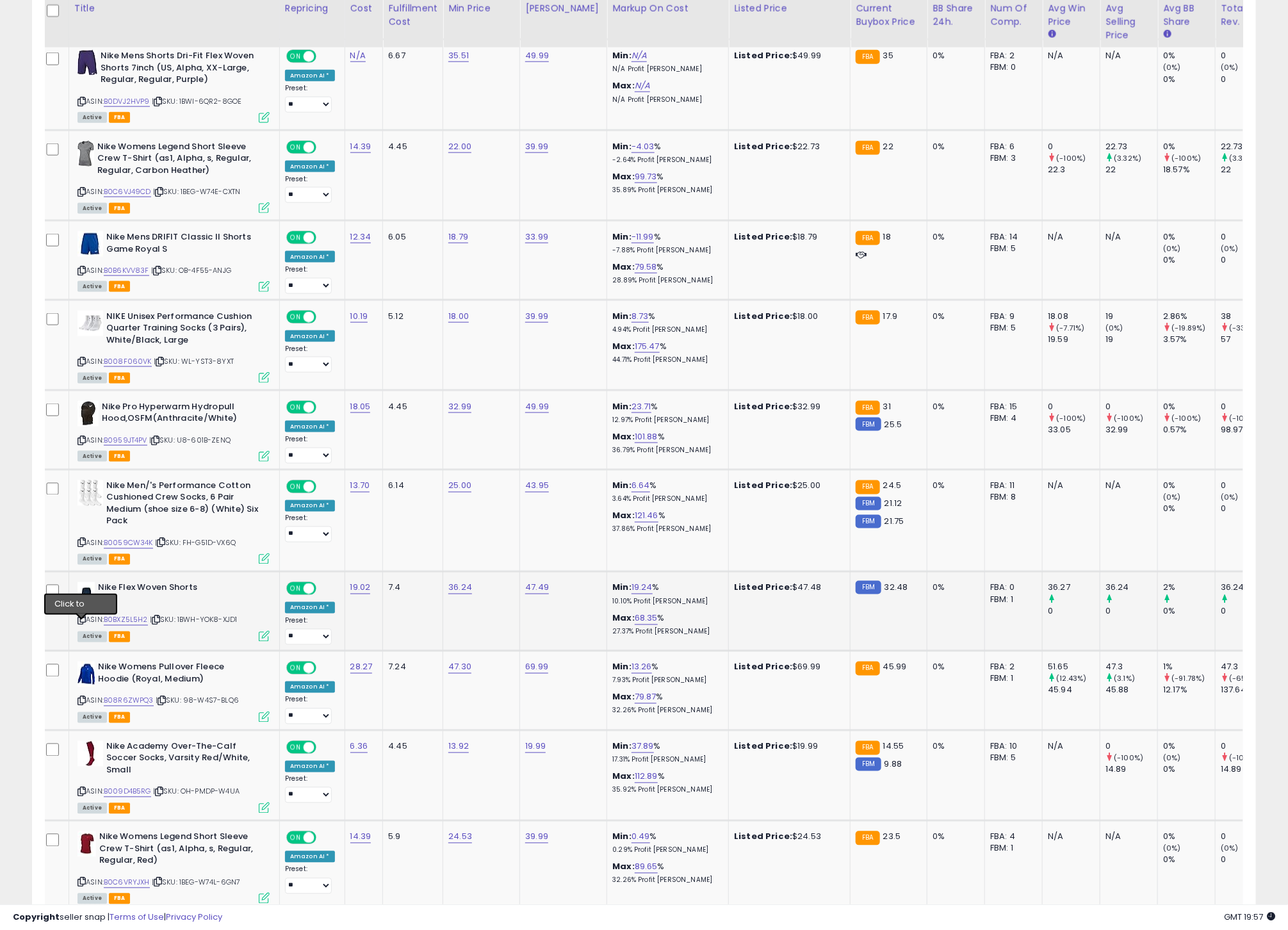
drag, startPoint x: 83, startPoint y: 627, endPoint x: 148, endPoint y: 629, distance: 65.0
click at [83, 624] on icon at bounding box center [82, 620] width 8 height 7
click at [134, 626] on link "B0BXZ5L5H2" at bounding box center [126, 620] width 44 height 11
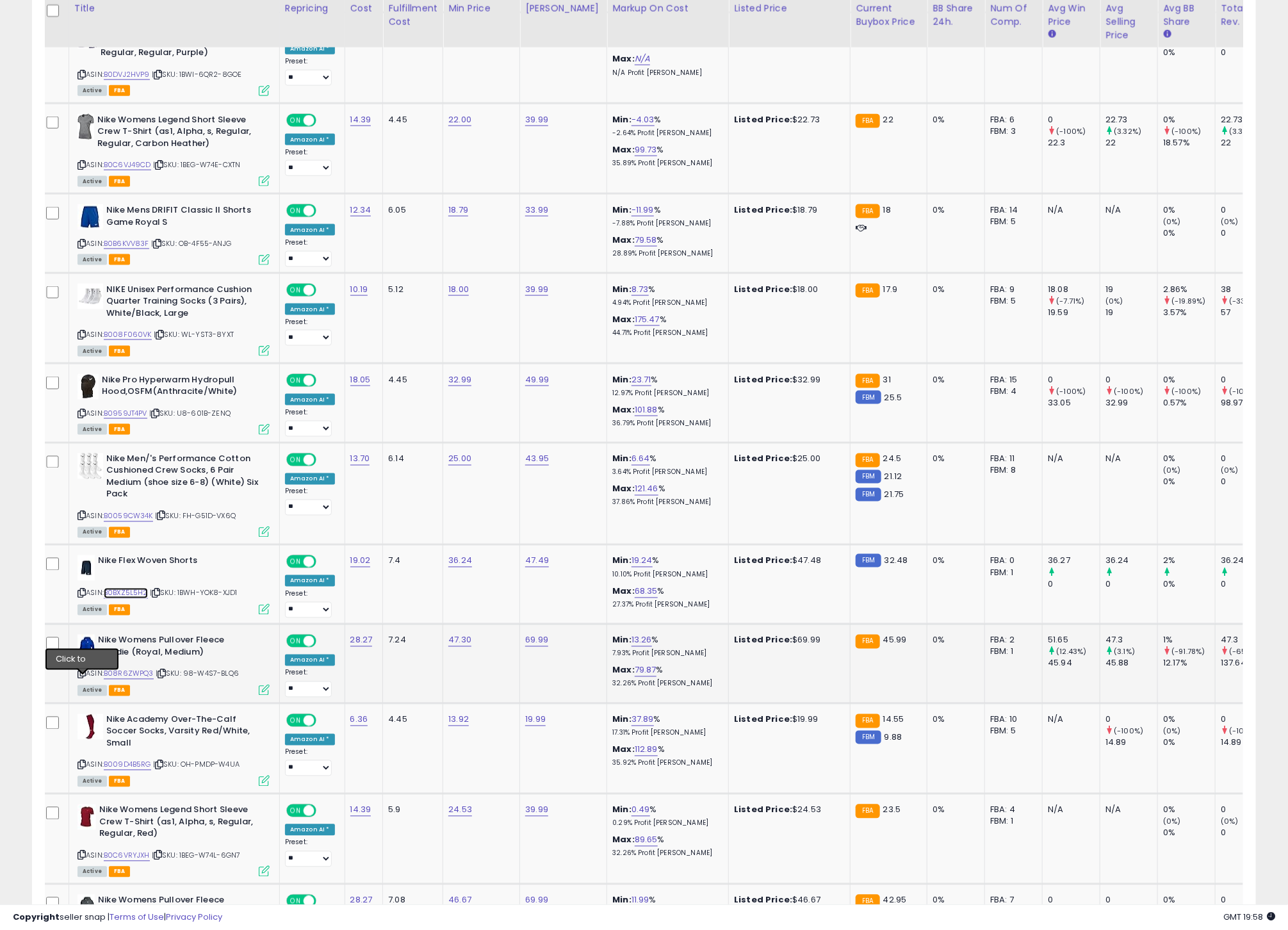
scroll to position [0, 2]
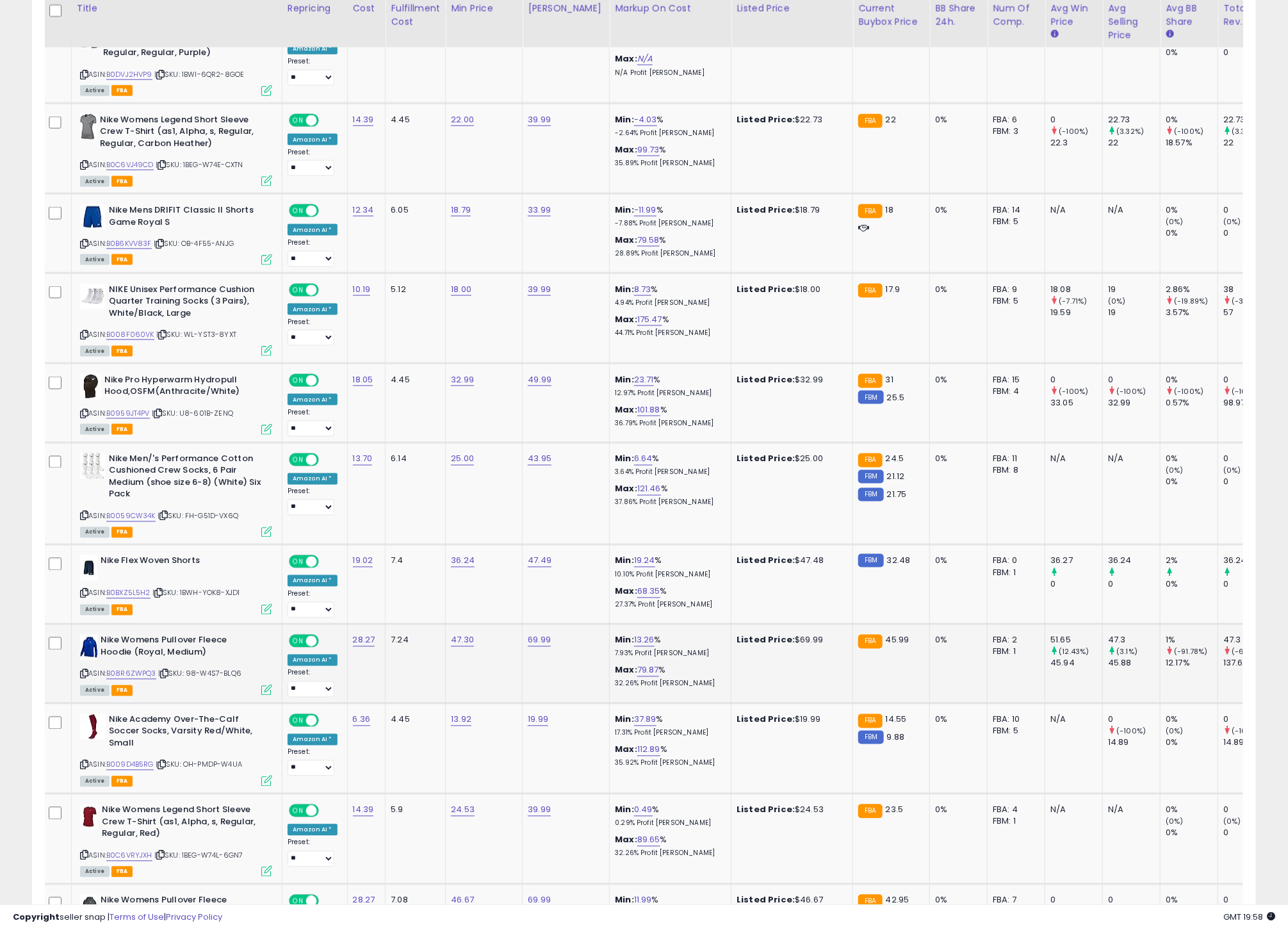
click at [86, 677] on icon at bounding box center [84, 674] width 8 height 7
click at [85, 677] on icon at bounding box center [84, 674] width 8 height 7
click at [142, 679] on link "B08R6ZWPQ3" at bounding box center [131, 674] width 50 height 11
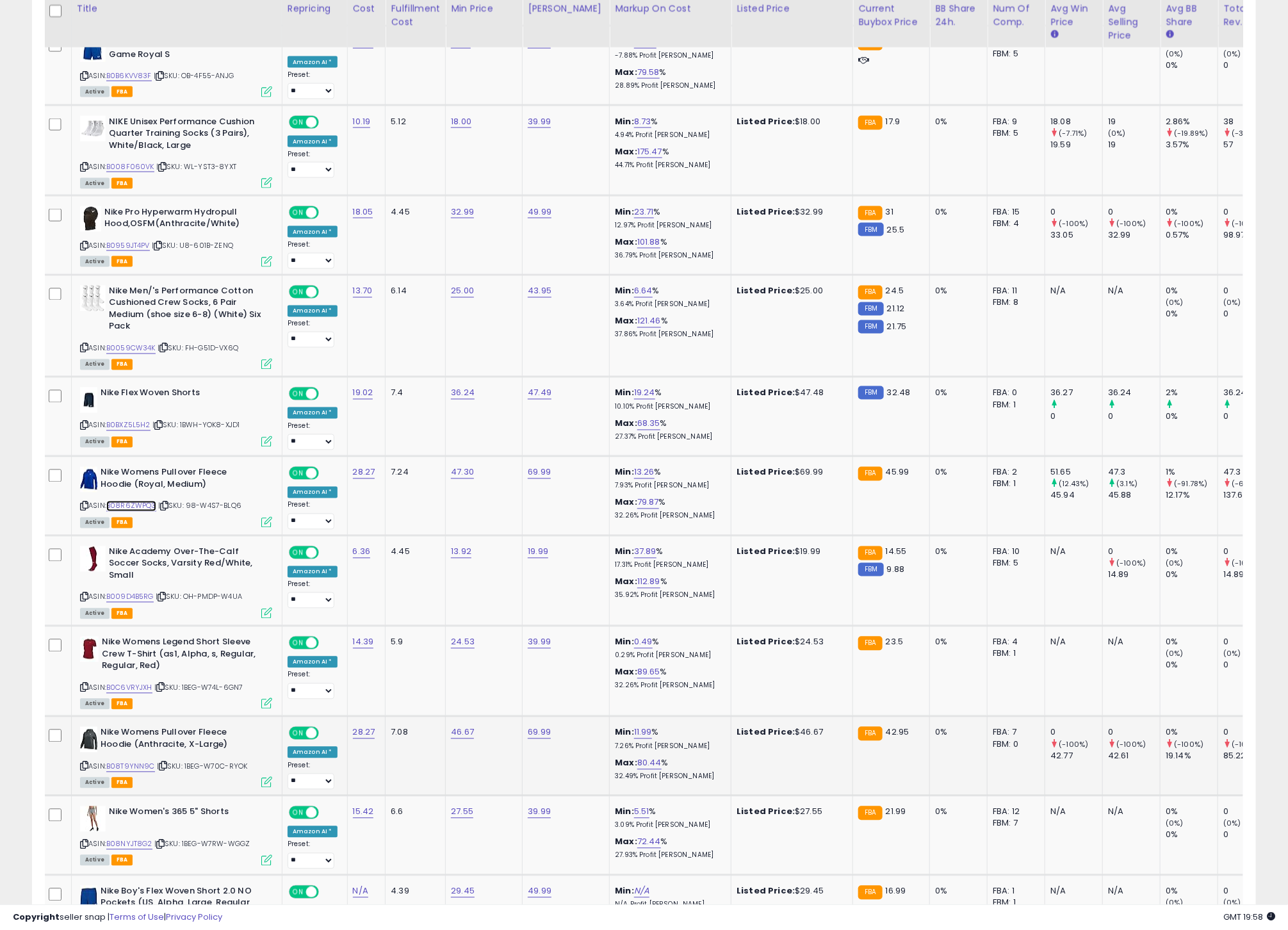
scroll to position [1029, 0]
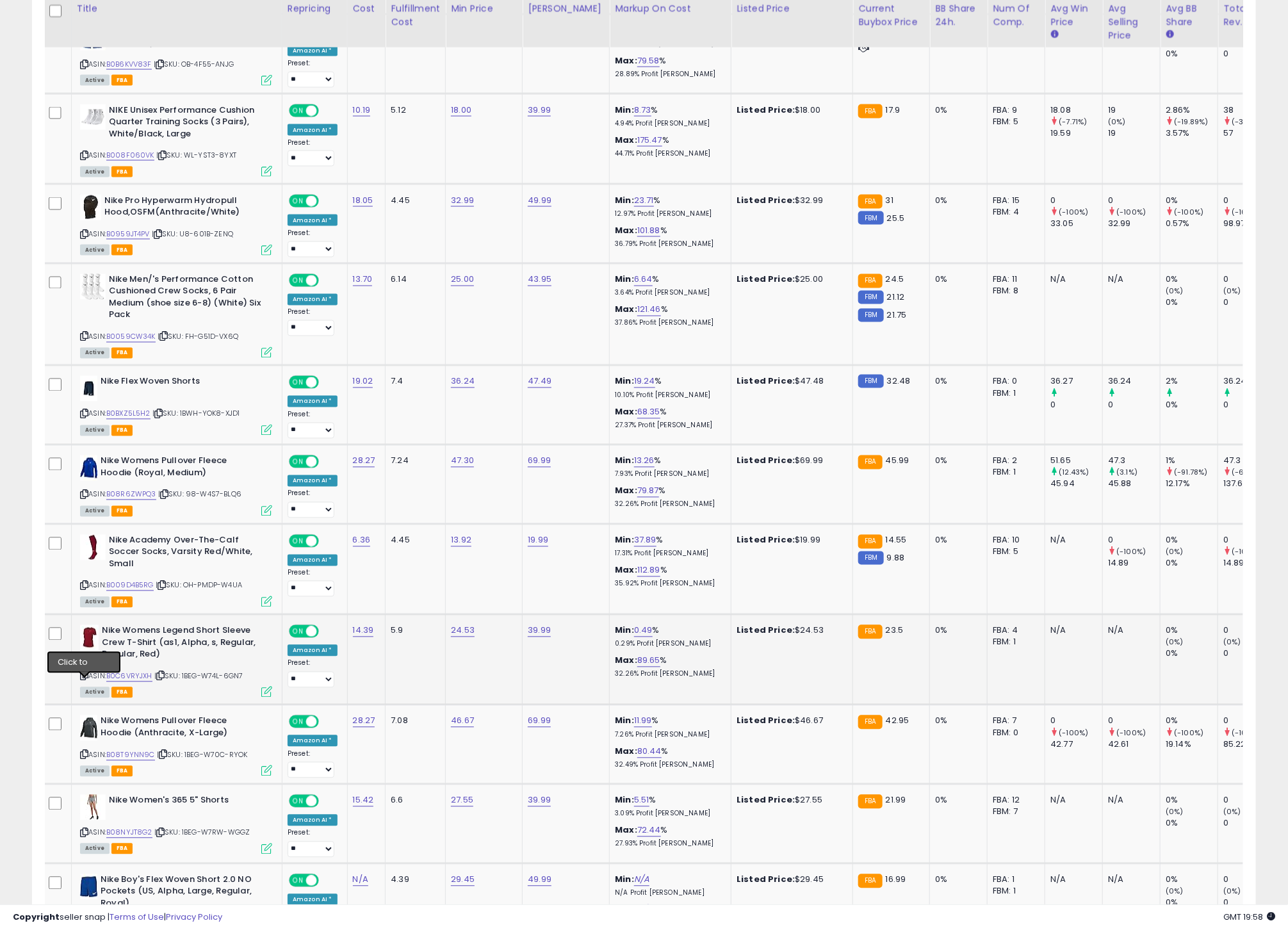
click at [84, 679] on icon at bounding box center [84, 676] width 8 height 7
click at [126, 682] on link "B0C6VRYJXH" at bounding box center [129, 677] width 46 height 11
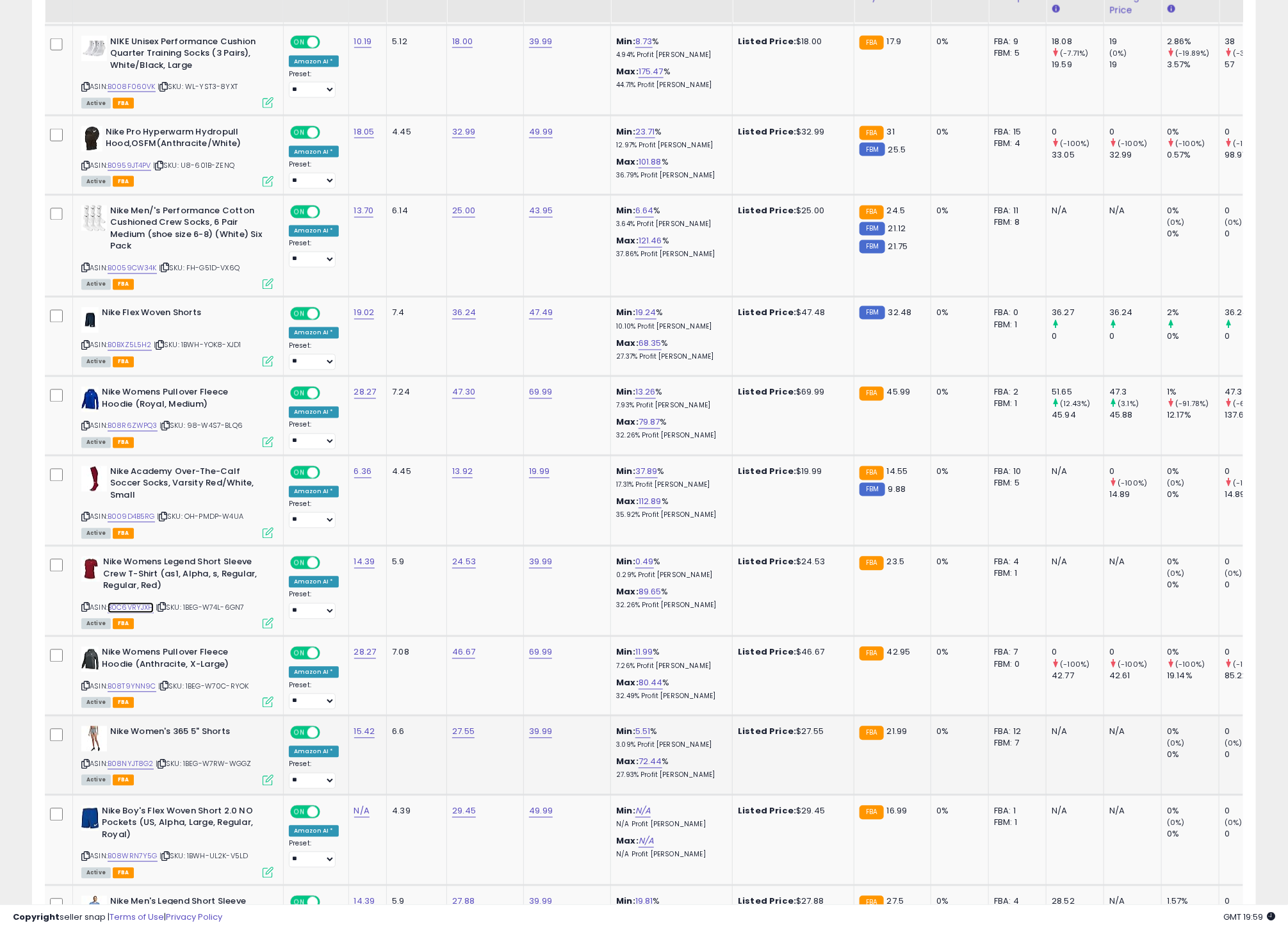
scroll to position [1132, 0]
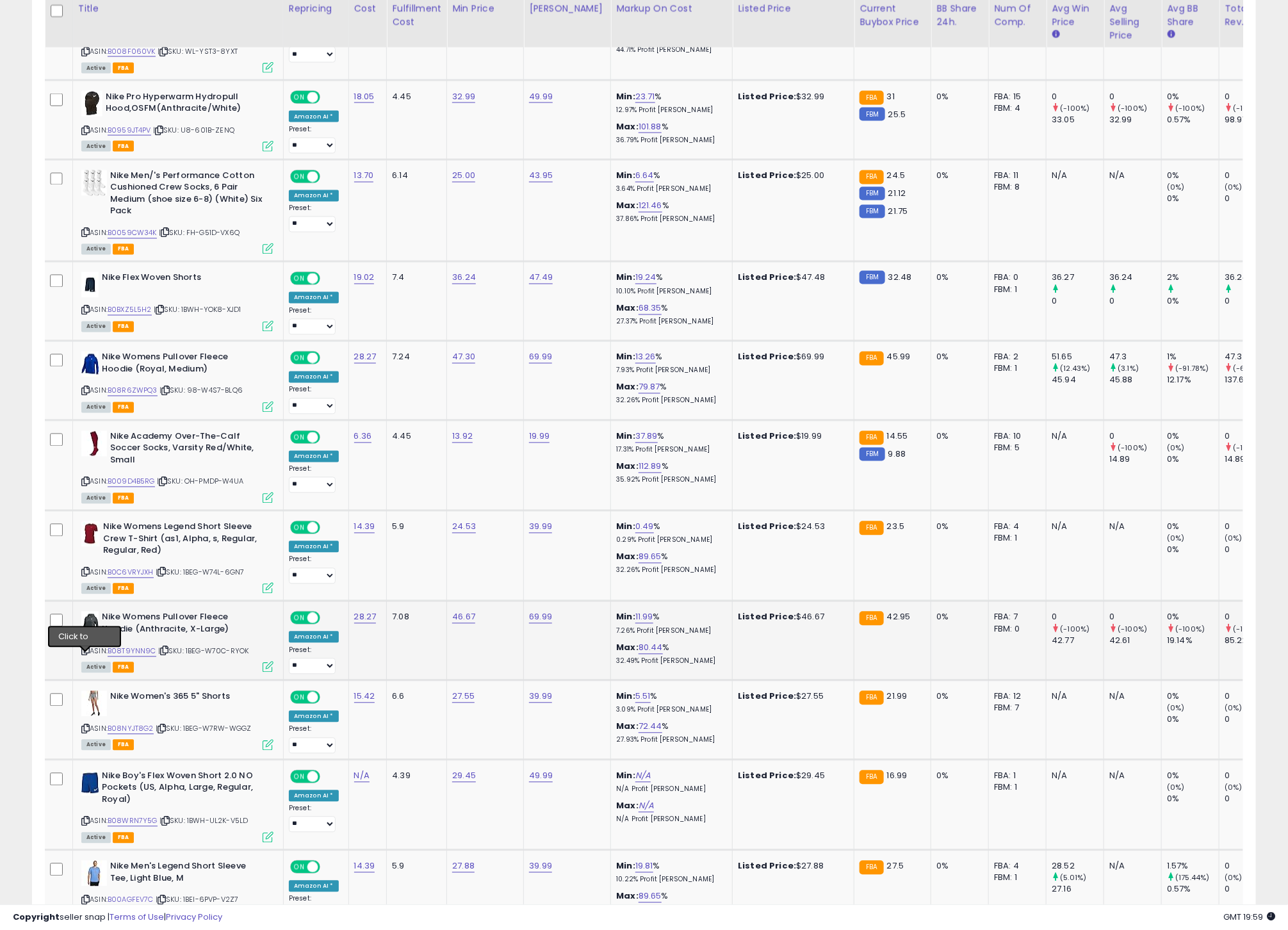
click at [89, 655] on icon at bounding box center [86, 651] width 8 height 7
click at [141, 658] on link "B08T9YNN9C" at bounding box center [132, 652] width 49 height 11
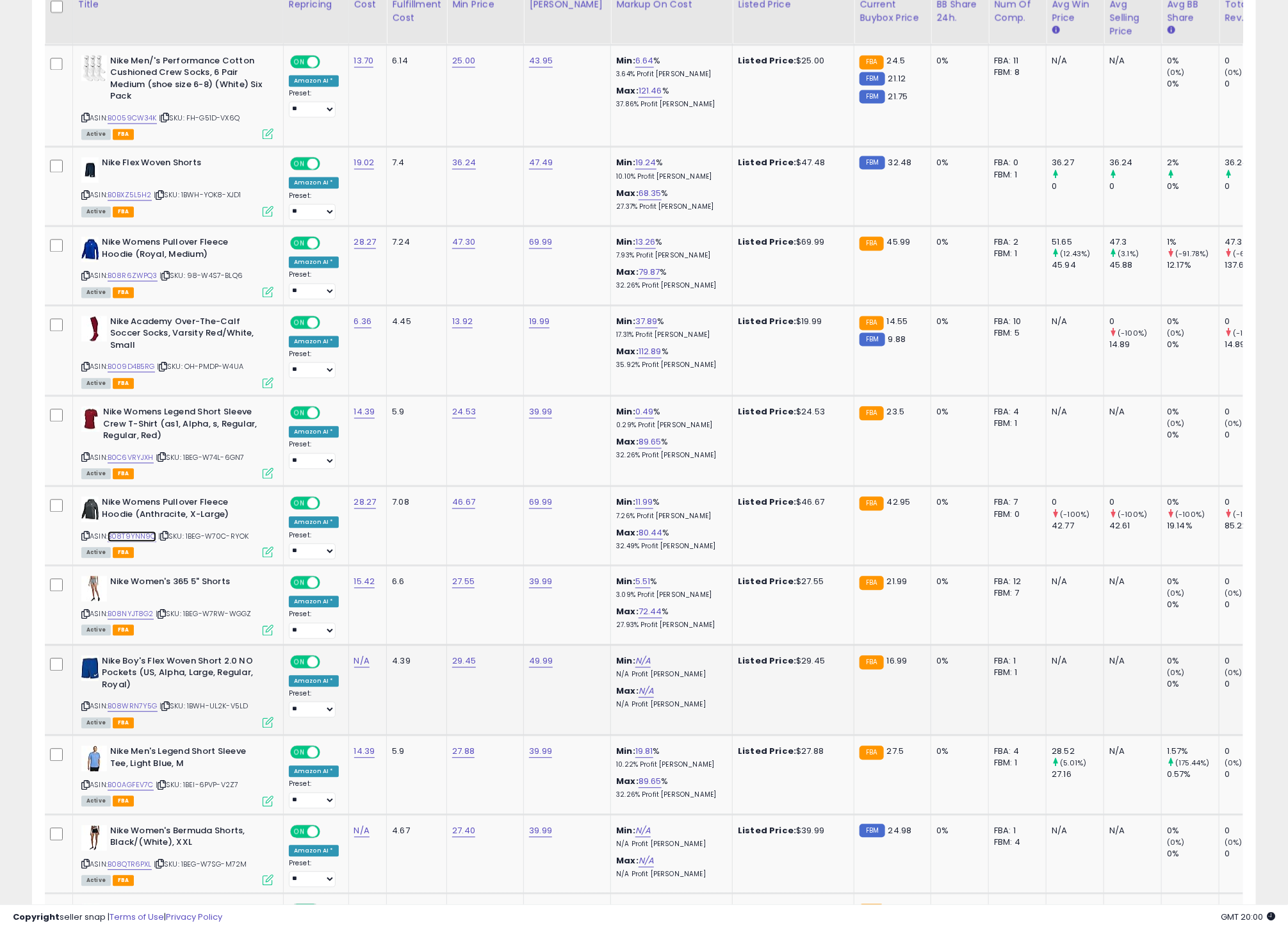
scroll to position [1253, 0]
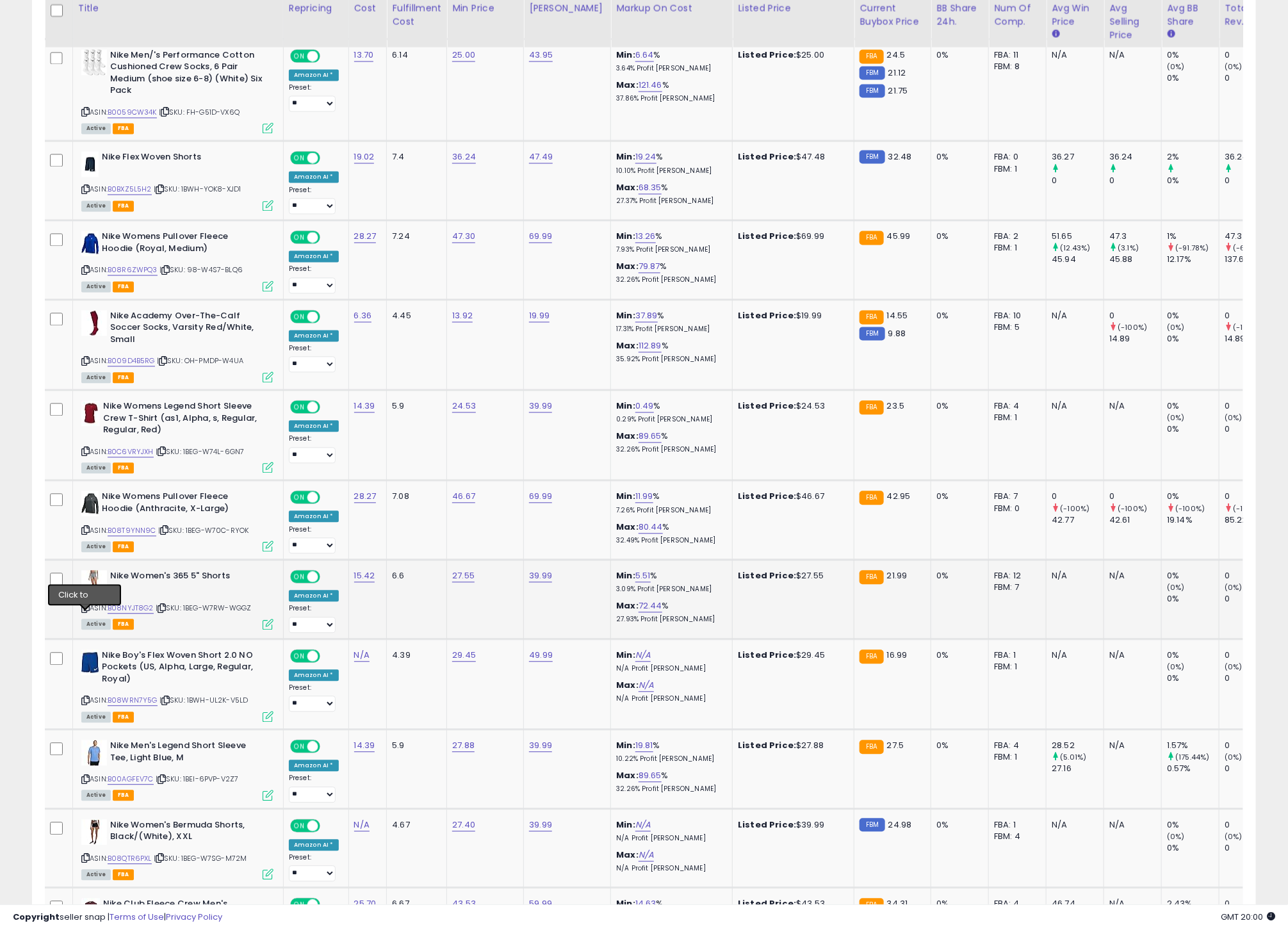
click at [85, 612] on icon at bounding box center [86, 609] width 8 height 7
click at [132, 614] on link "B08NYJT8G2" at bounding box center [130, 609] width 46 height 11
drag, startPoint x: 84, startPoint y: 712, endPoint x: 93, endPoint y: 712, distance: 9.0
click at [86, 705] on icon at bounding box center [86, 701] width 8 height 7
click at [139, 706] on link "B08WRN7Y5G" at bounding box center [132, 701] width 50 height 11
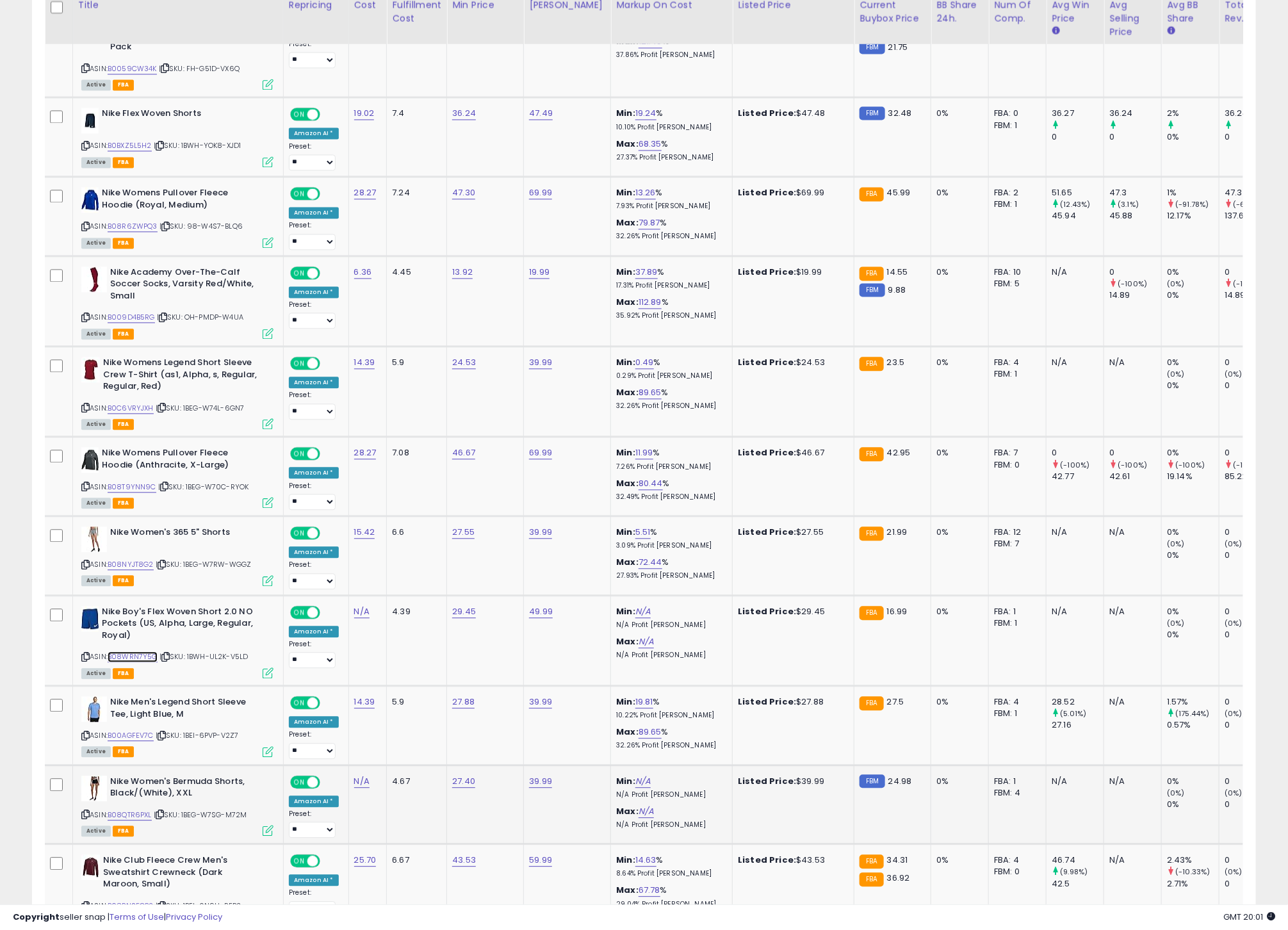
scroll to position [1305, 0]
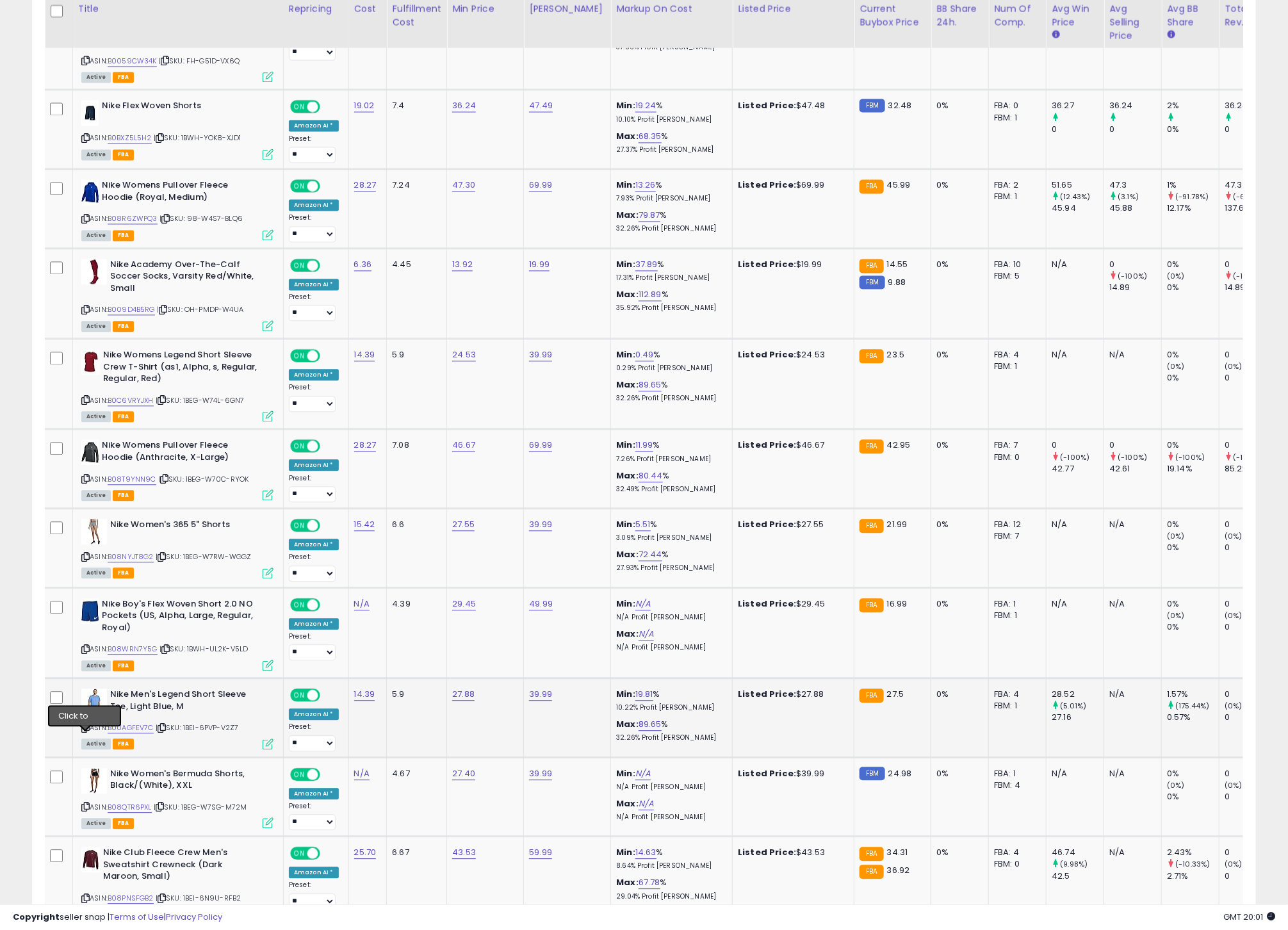
drag, startPoint x: 87, startPoint y: 734, endPoint x: 115, endPoint y: 735, distance: 28.0
click at [87, 732] on icon at bounding box center [86, 728] width 8 height 7
click at [128, 734] on link "B00AGFEV7C" at bounding box center [130, 728] width 46 height 11
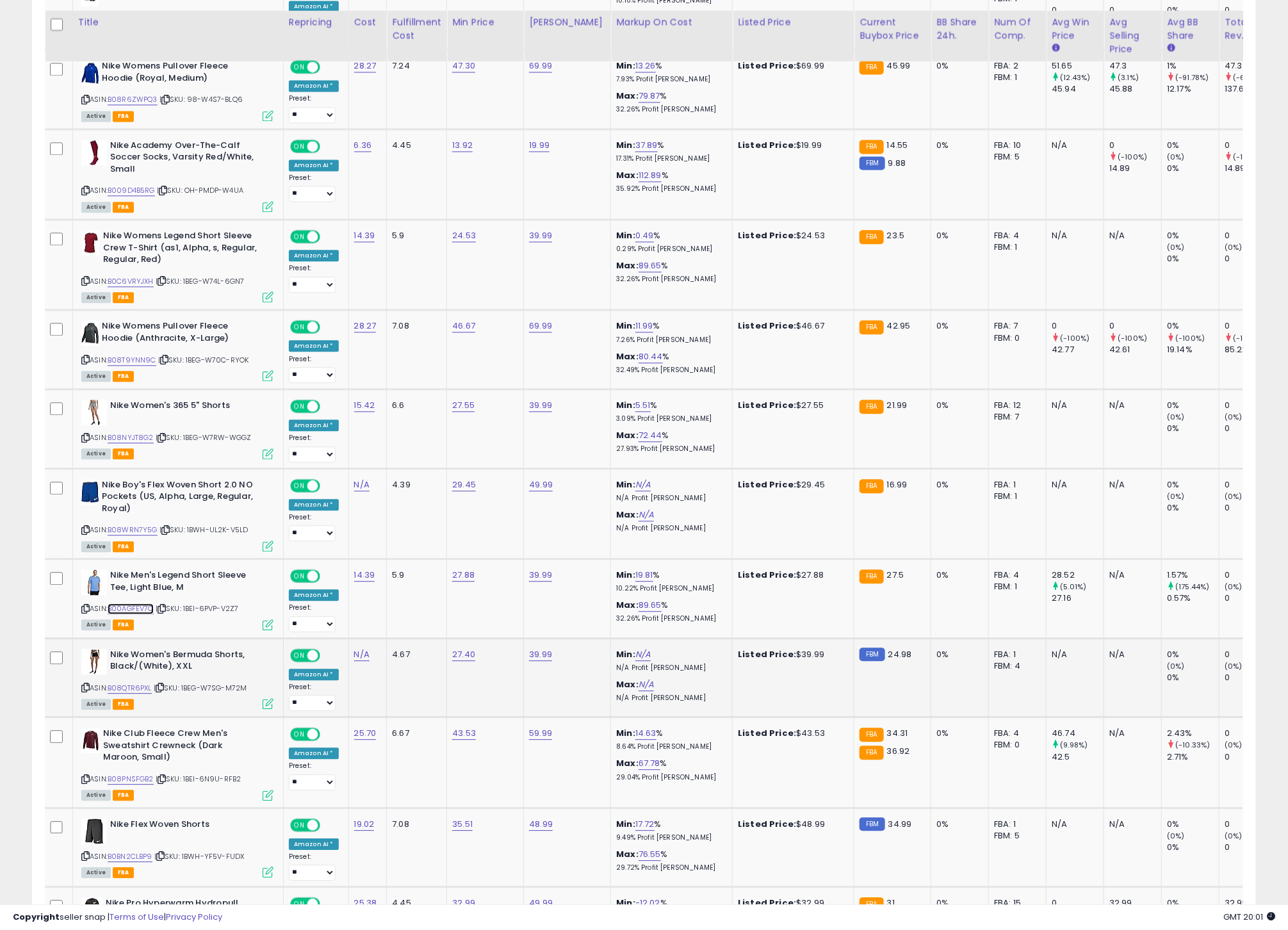
scroll to position [1456, 0]
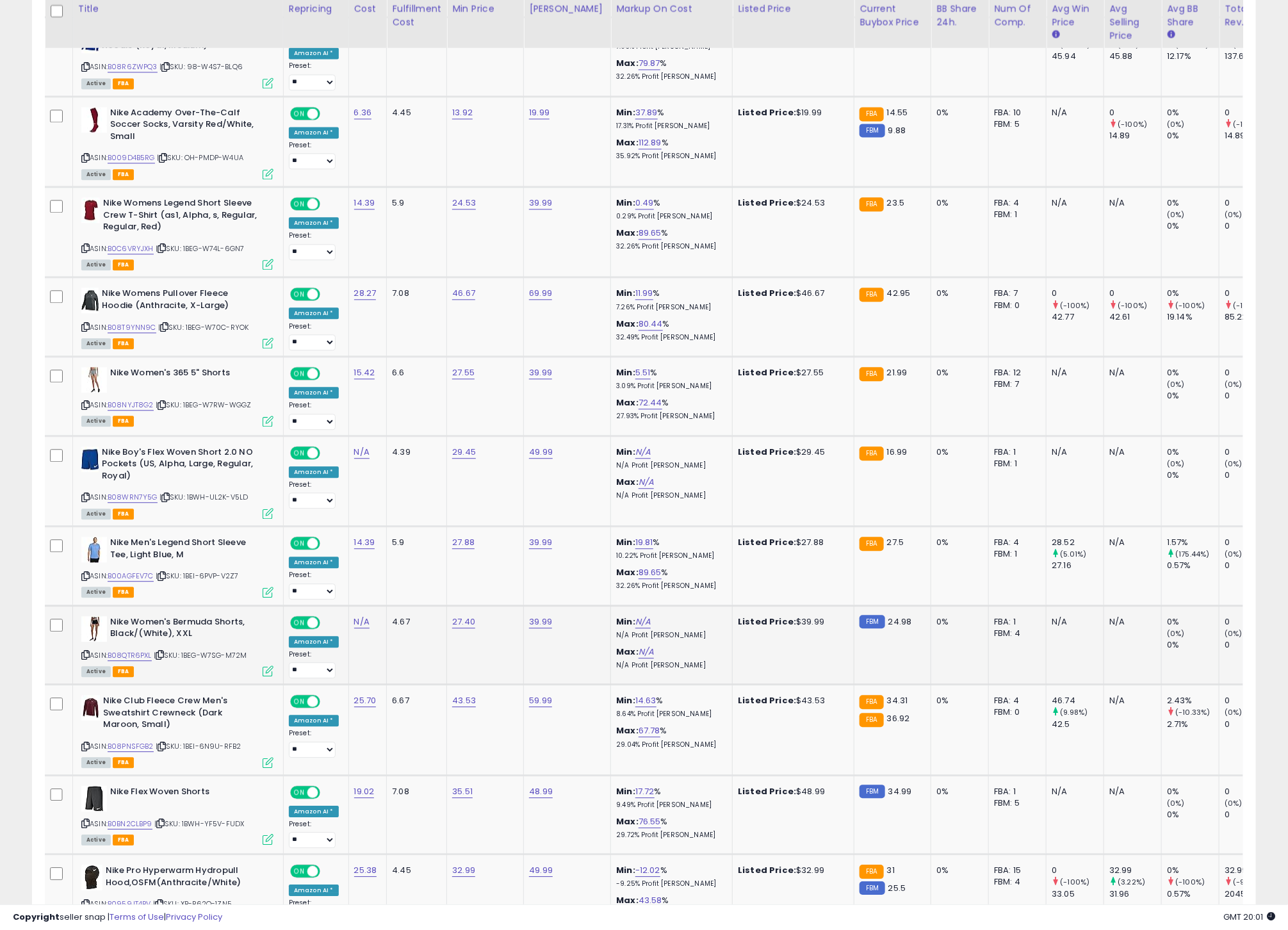
click at [85, 658] on icon at bounding box center [86, 655] width 8 height 7
click at [130, 661] on link "B08QTR6PXL" at bounding box center [130, 655] width 44 height 11
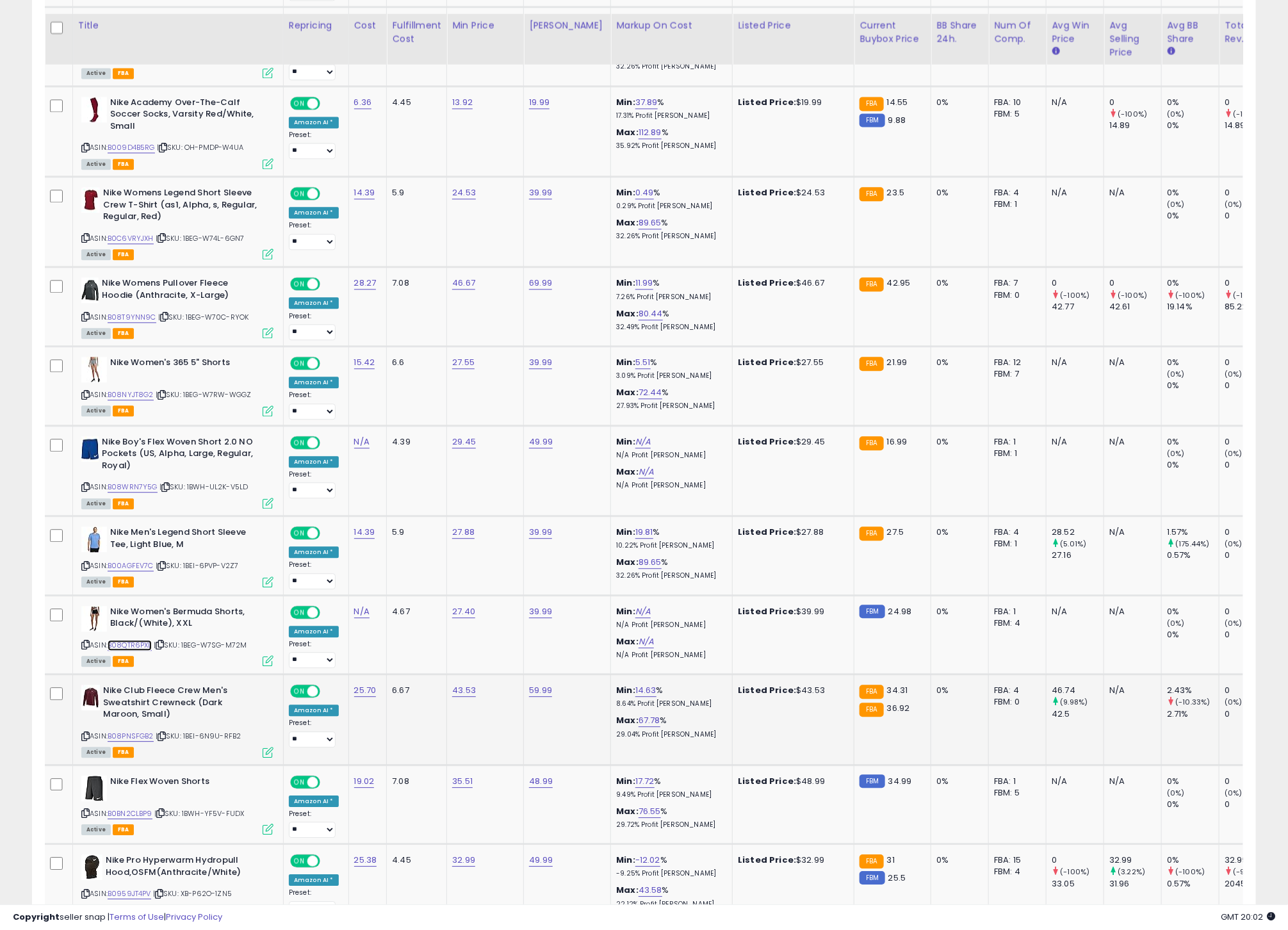
scroll to position [1500, 0]
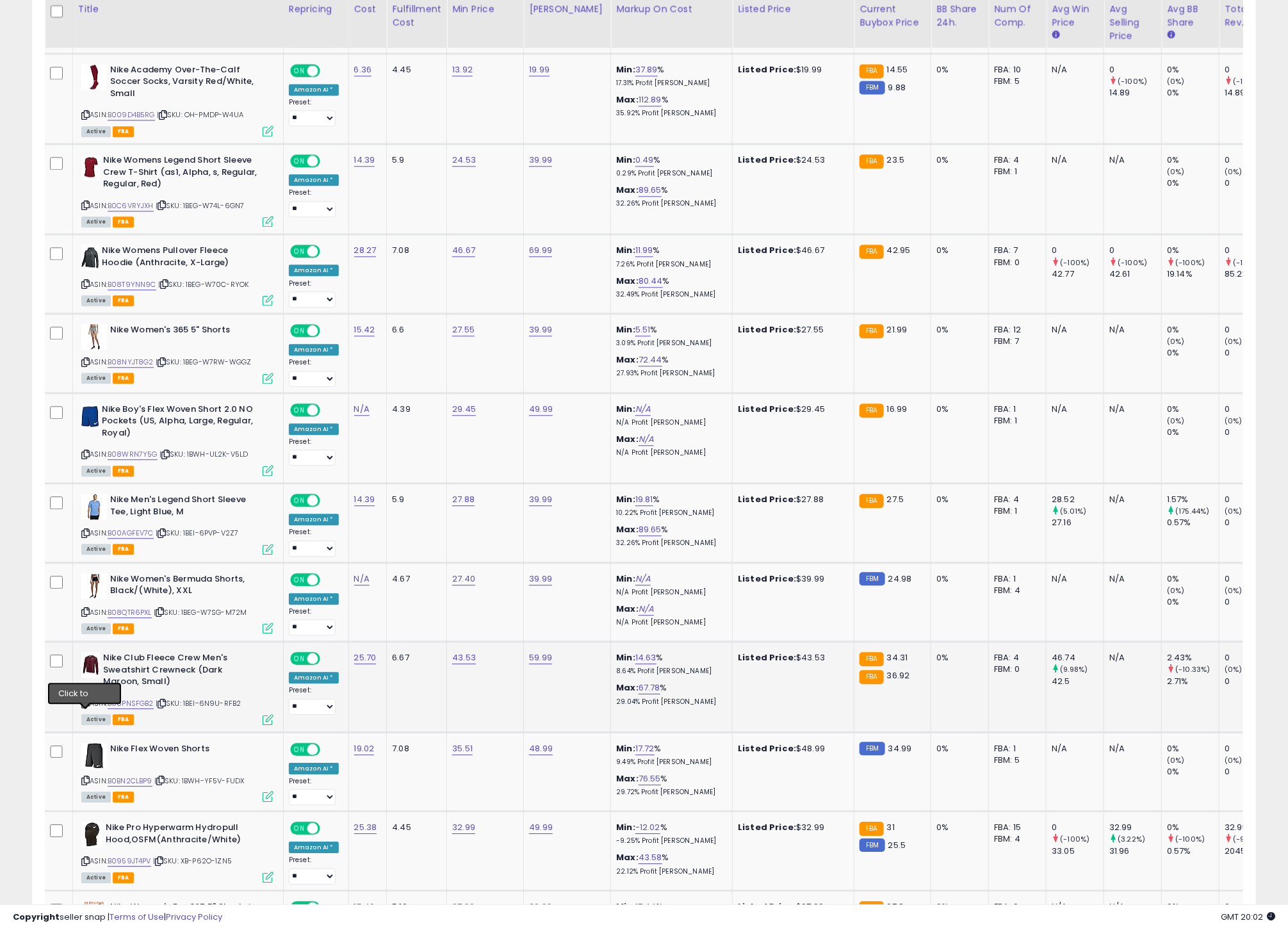
click at [84, 707] on icon at bounding box center [86, 704] width 8 height 7
click at [142, 709] on link "B08PNSFGB2" at bounding box center [130, 704] width 46 height 11
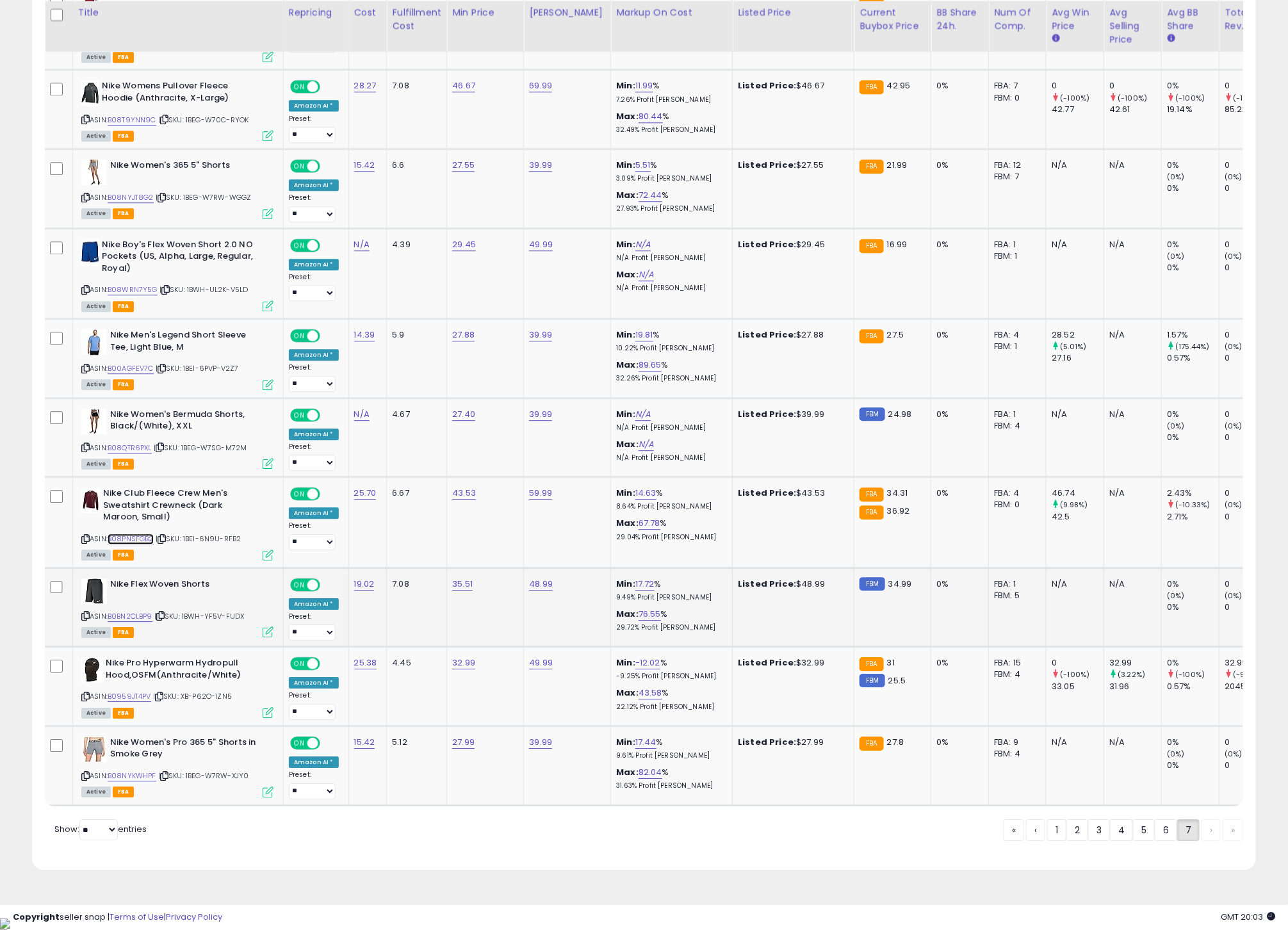
scroll to position [1668, 0]
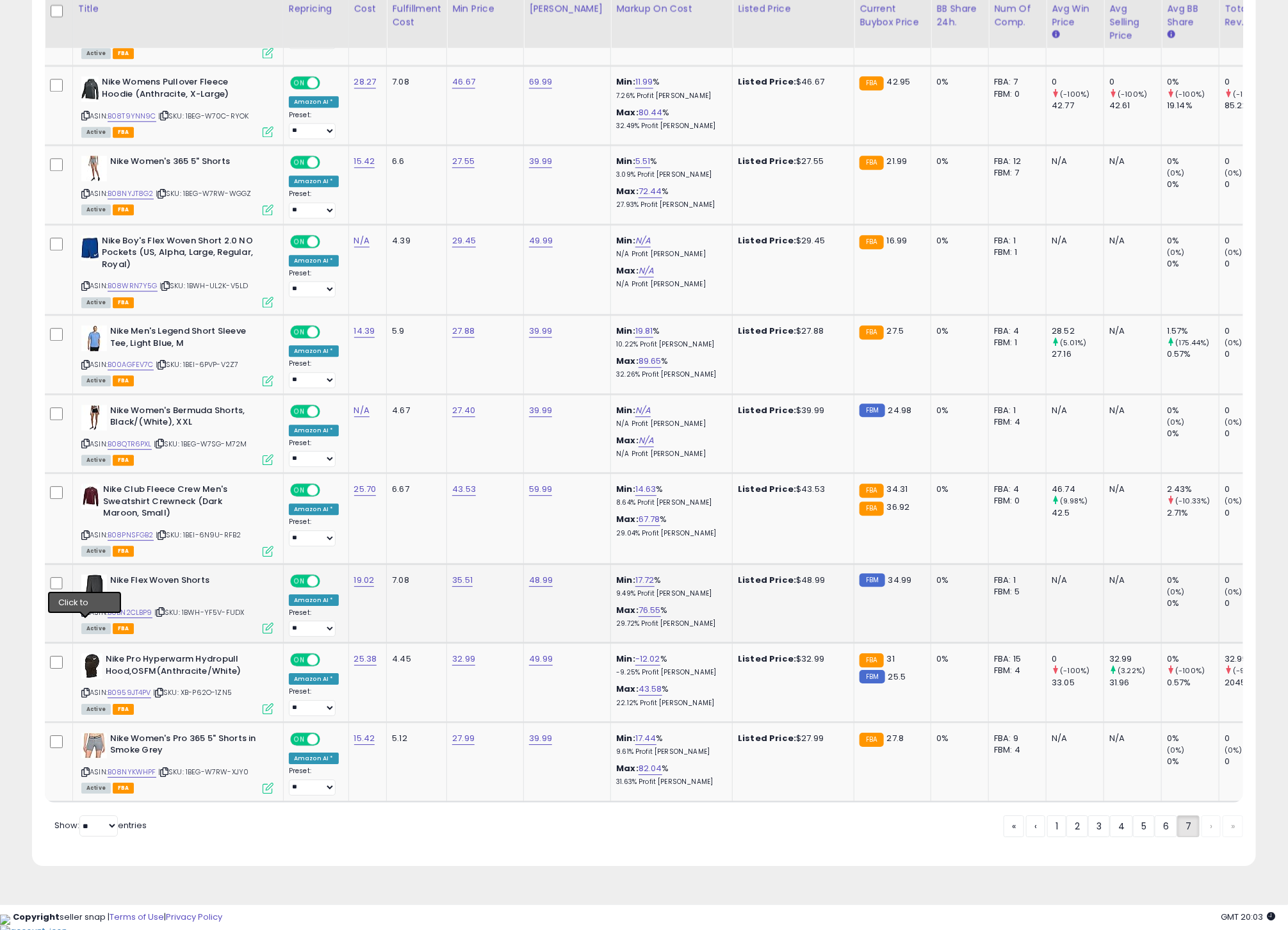
click at [84, 616] on icon at bounding box center [86, 612] width 8 height 7
click at [139, 618] on link "B0BN2CLBP9" at bounding box center [130, 613] width 45 height 11
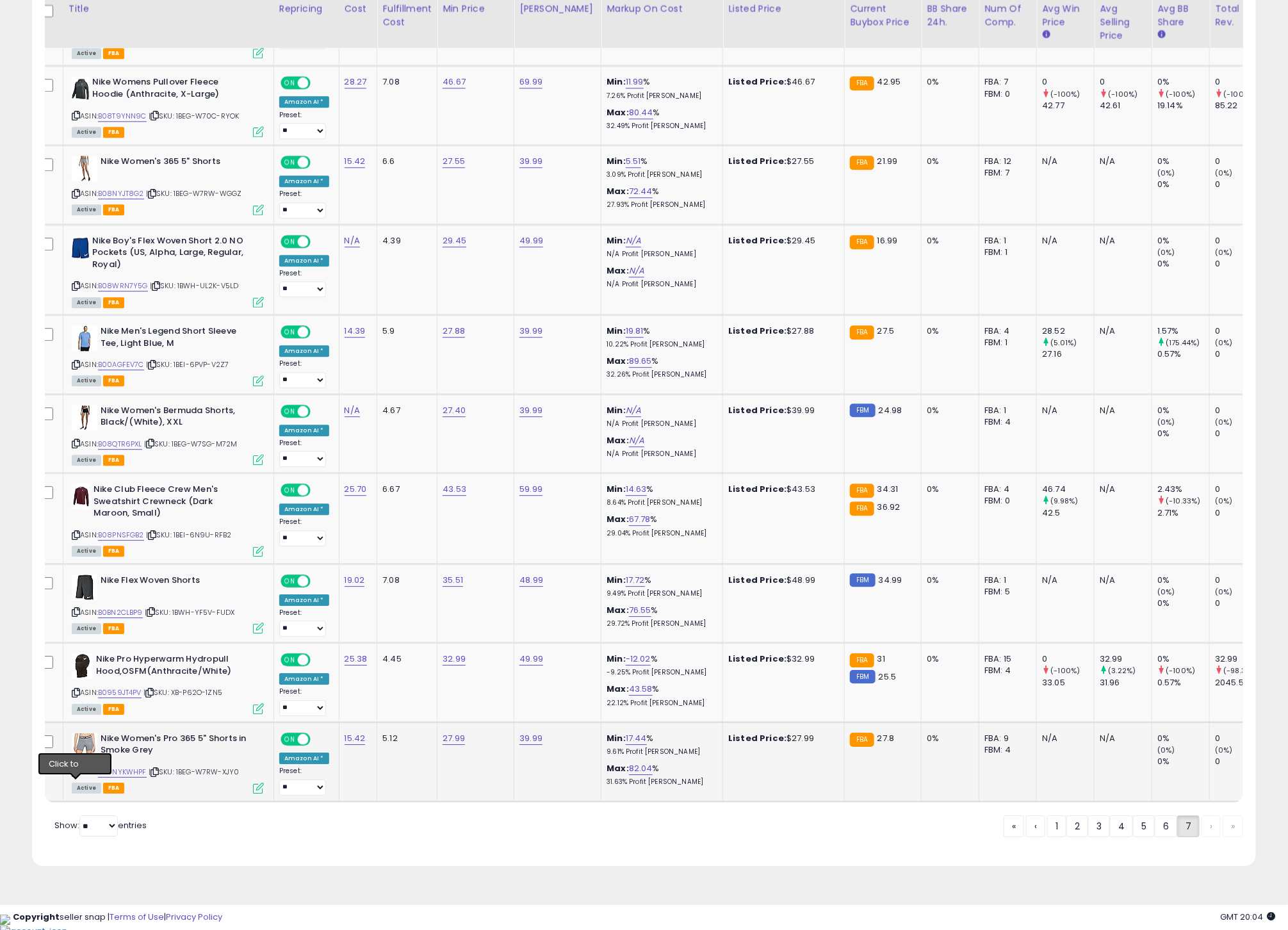
click at [75, 776] on icon at bounding box center [76, 772] width 8 height 7
click at [131, 778] on link "B08NYKWHPF" at bounding box center [122, 772] width 49 height 11
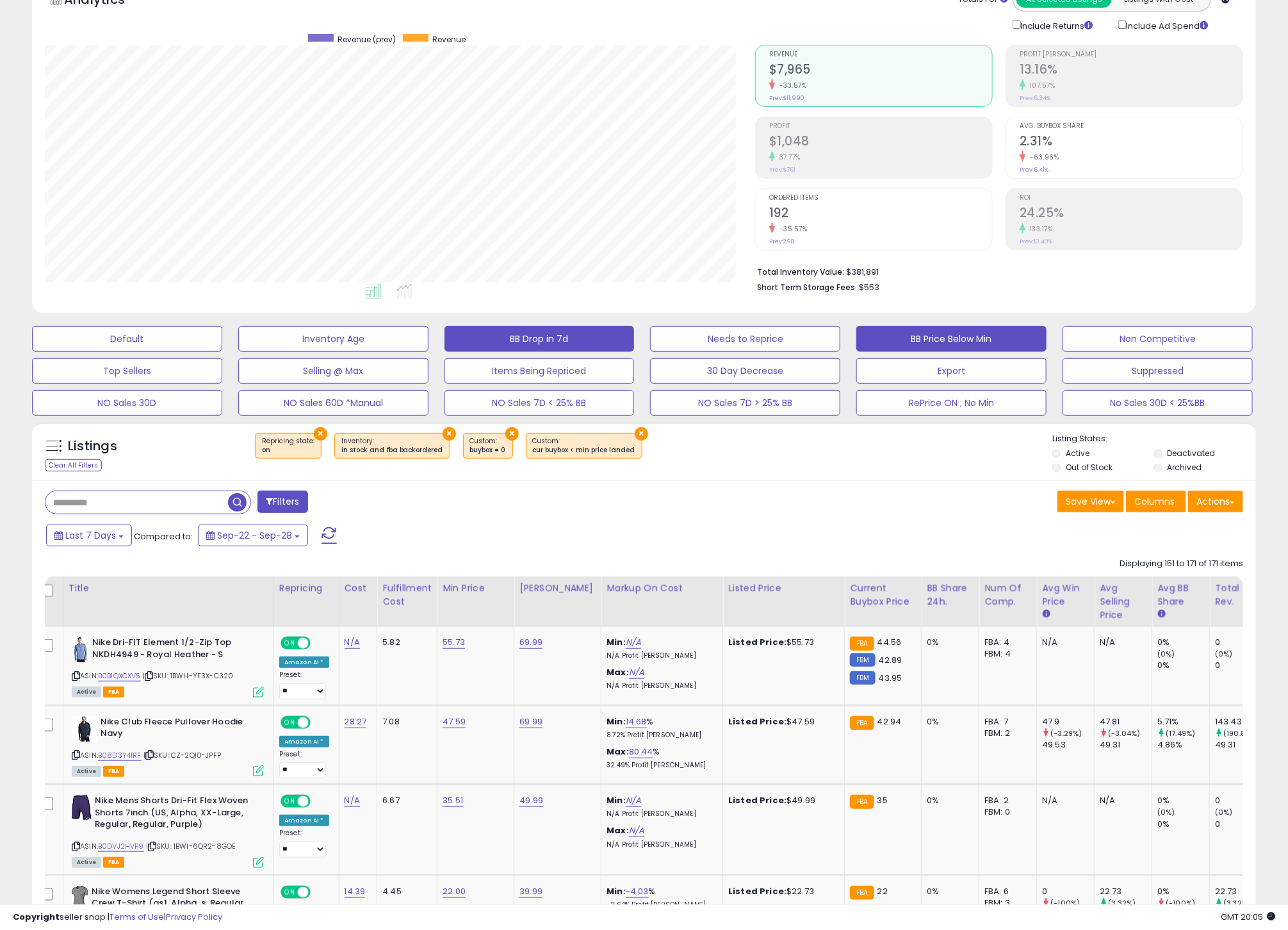
scroll to position [0, 0]
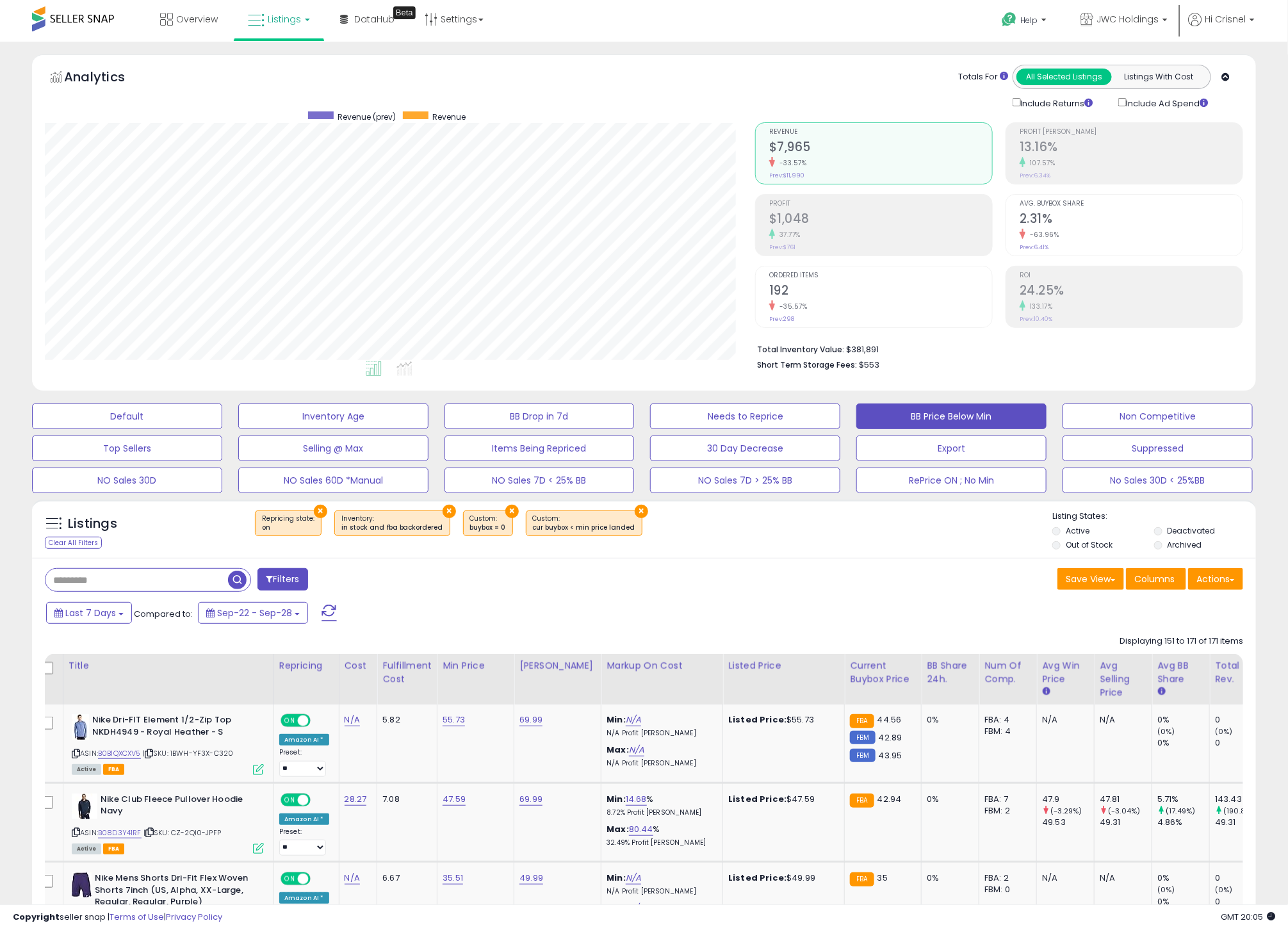
click at [856, 551] on div "Listings Clear All Filters × Repricing state : on" at bounding box center [644, 532] width 1223 height 43
click at [1214, 581] on button "Actions" at bounding box center [1215, 579] width 55 height 22
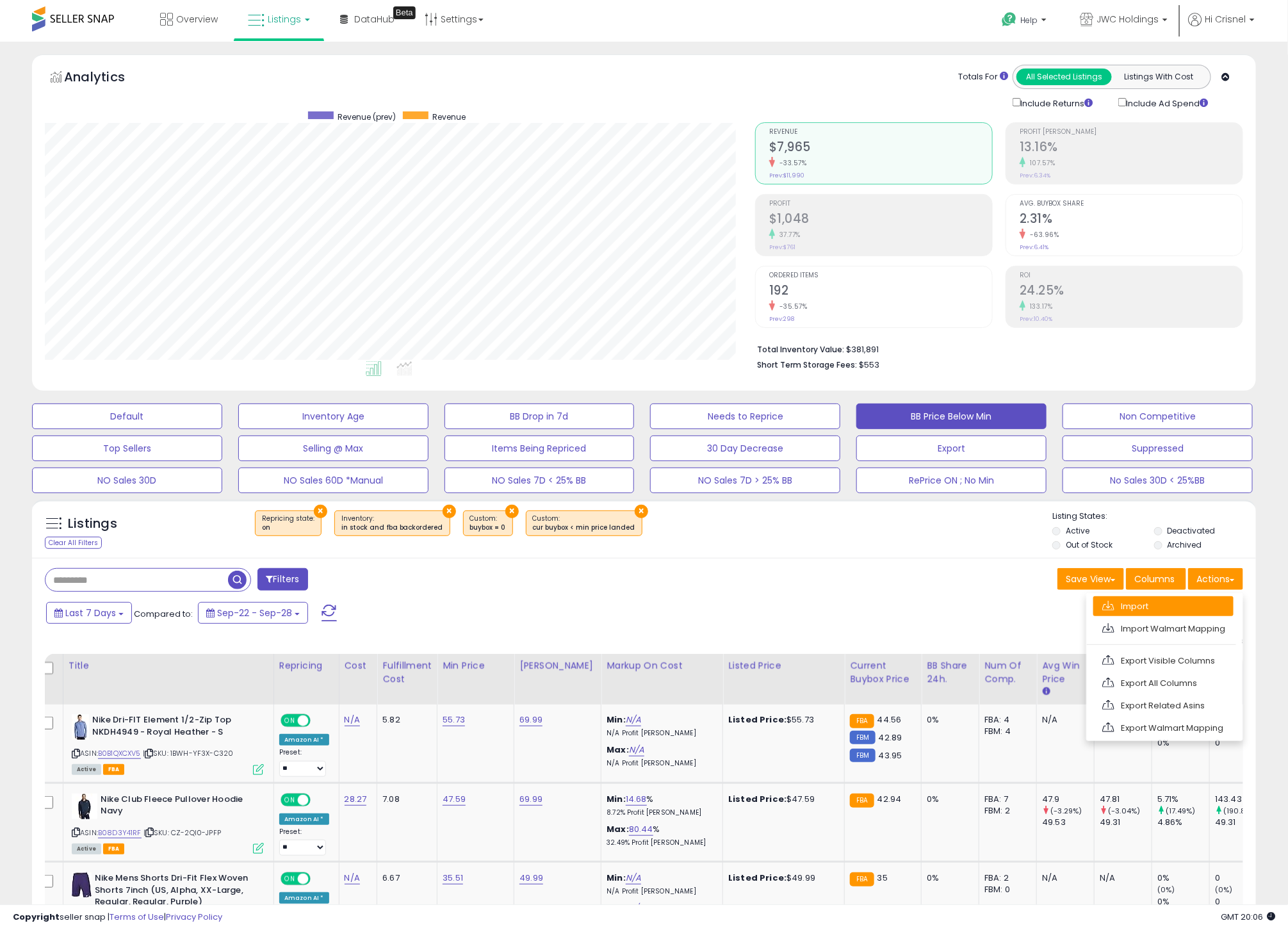
click at [1129, 616] on link "Import" at bounding box center [1163, 606] width 140 height 20
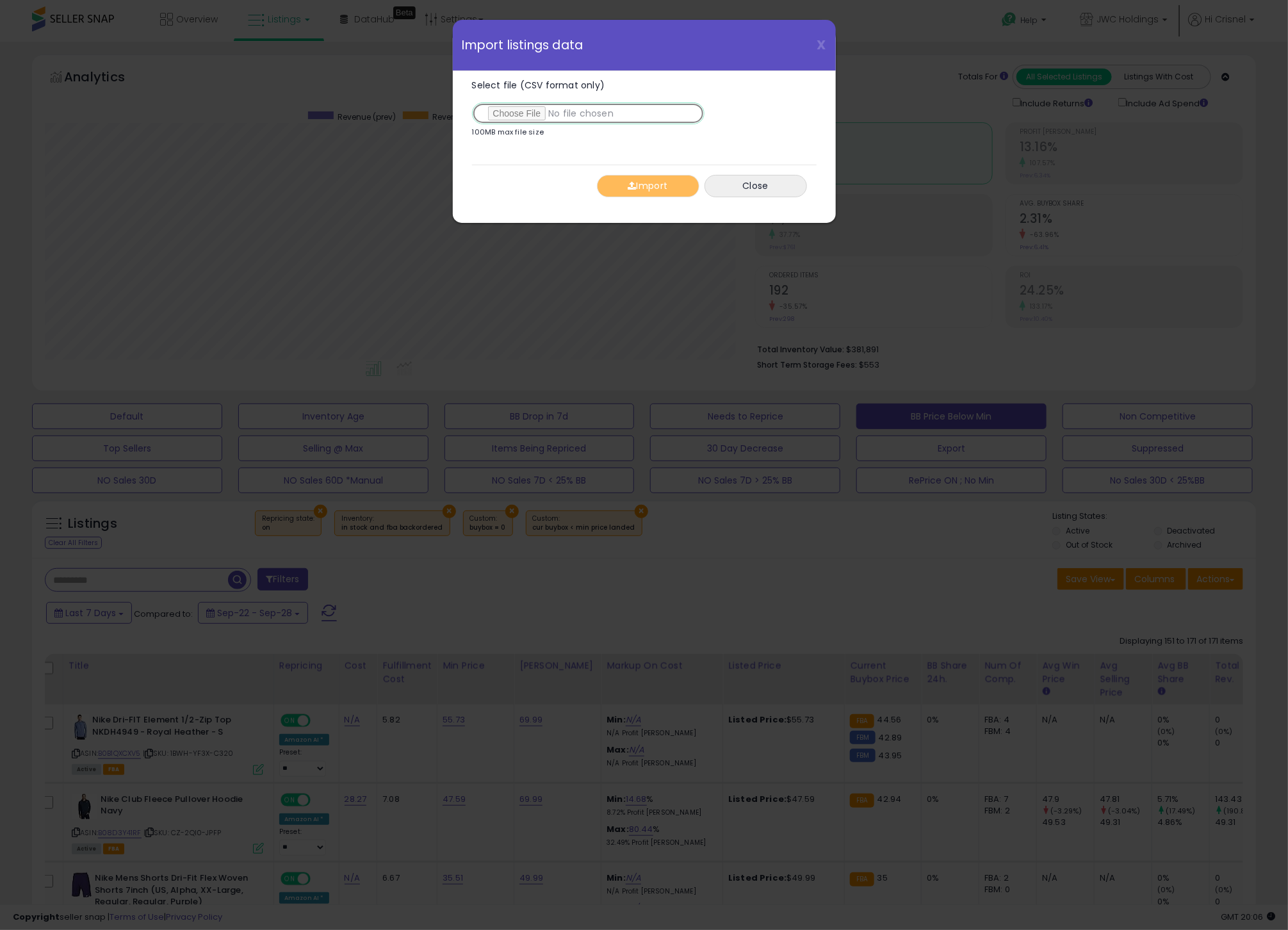
click at [517, 113] on input "Select file (CSV format only)" at bounding box center [588, 113] width 233 height 22
type input "**********"
click at [636, 186] on button "Import" at bounding box center [648, 186] width 102 height 23
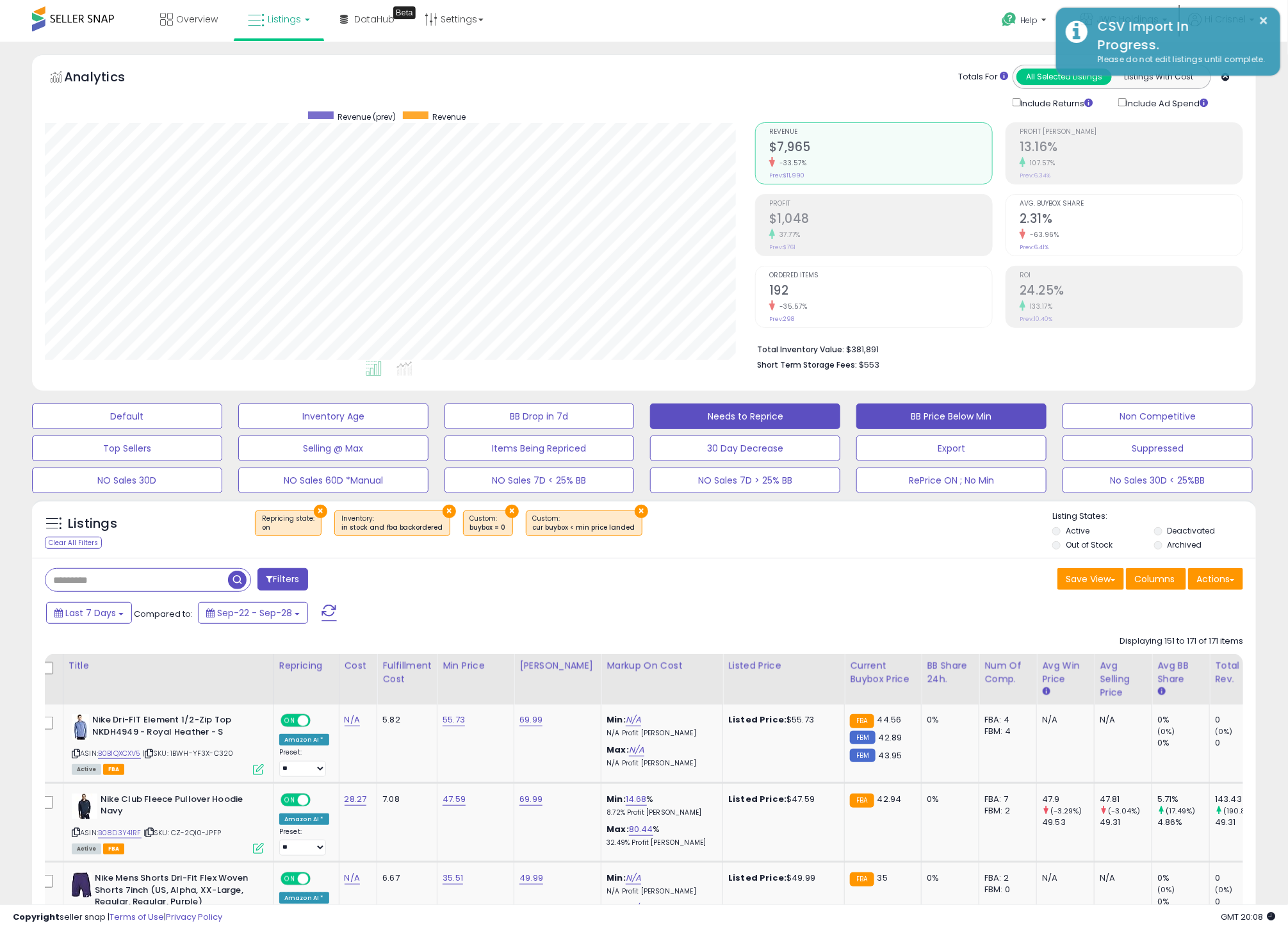
click at [711, 417] on button "Needs to Reprice" at bounding box center [745, 416] width 190 height 25
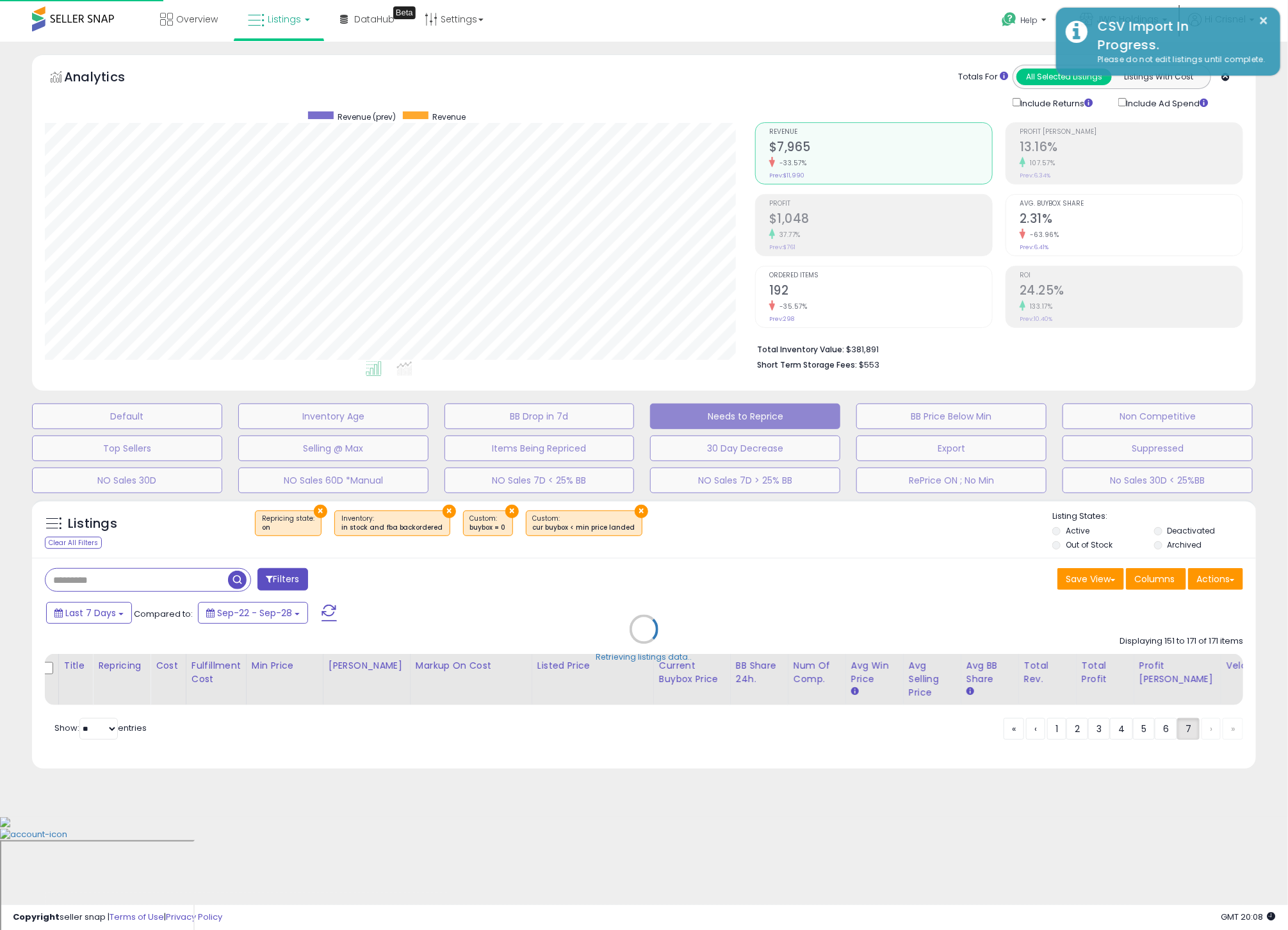
scroll to position [0, 5]
select select "**"
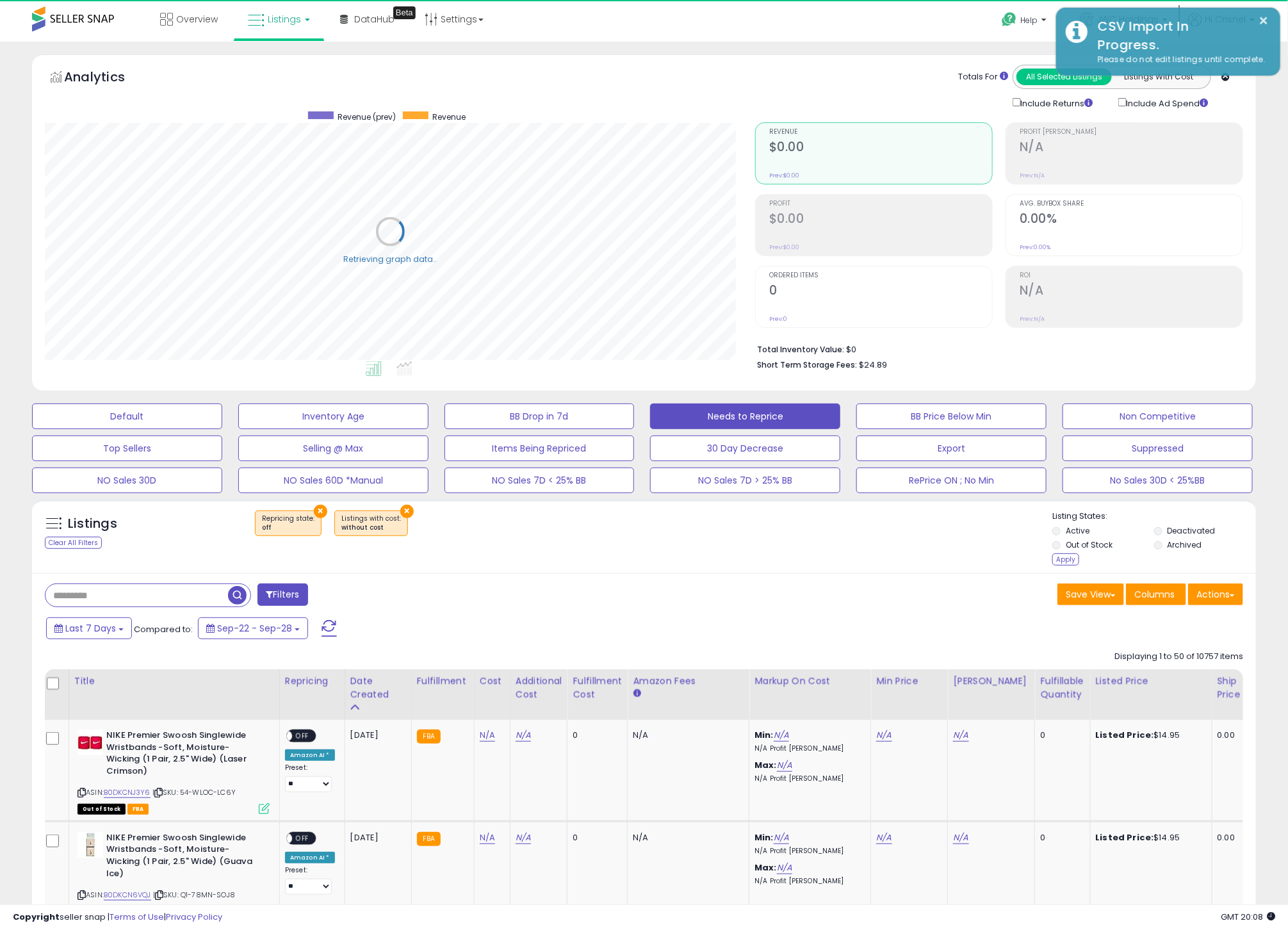
click at [1158, 525] on ul "Active Deactivated Out of Stock Archived" at bounding box center [1154, 539] width 204 height 28
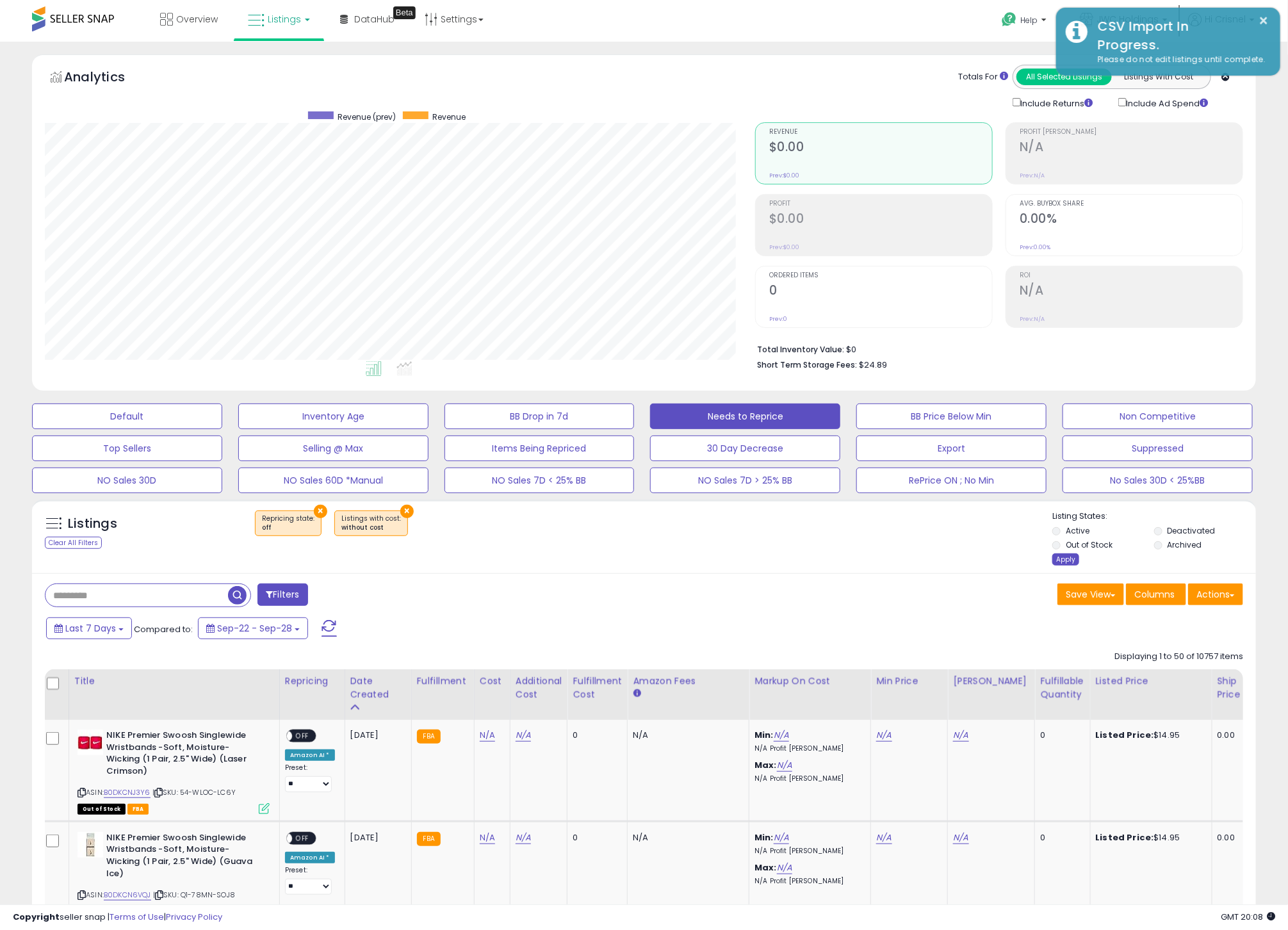
scroll to position [264, 710]
click at [795, 538] on div "× Repricing state : off × Listings with cost" at bounding box center [646, 528] width 814 height 36
